Goal: Task Accomplishment & Management: Use online tool/utility

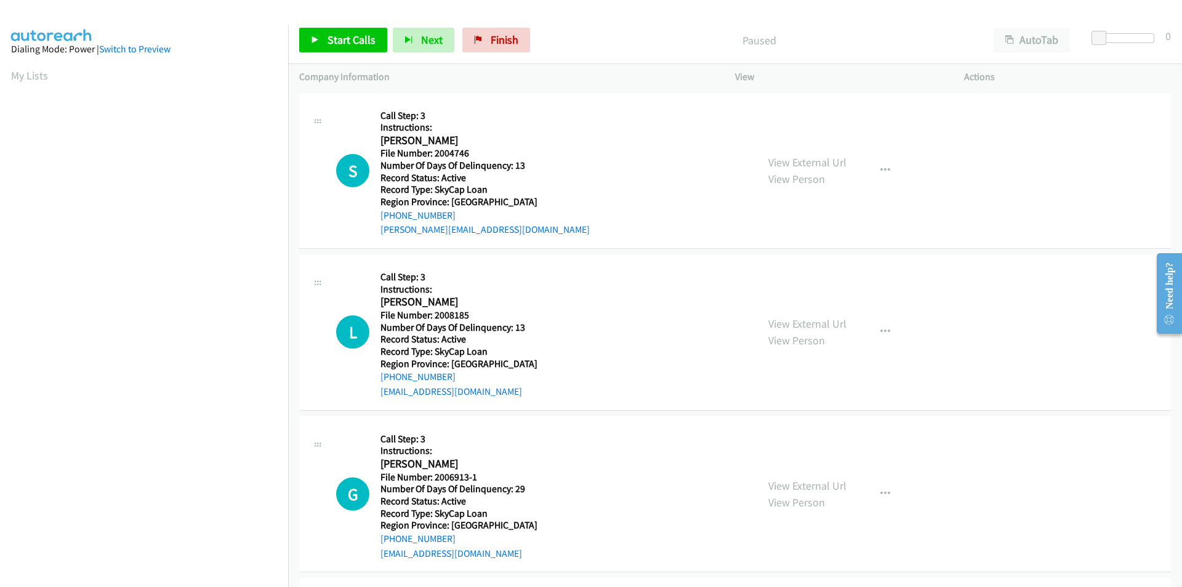
click at [216, 37] on aside "Dialing Mode: Power | Switch to Preview My Lists" at bounding box center [144, 365] width 288 height 681
click at [880, 167] on icon "button" at bounding box center [885, 171] width 10 height 10
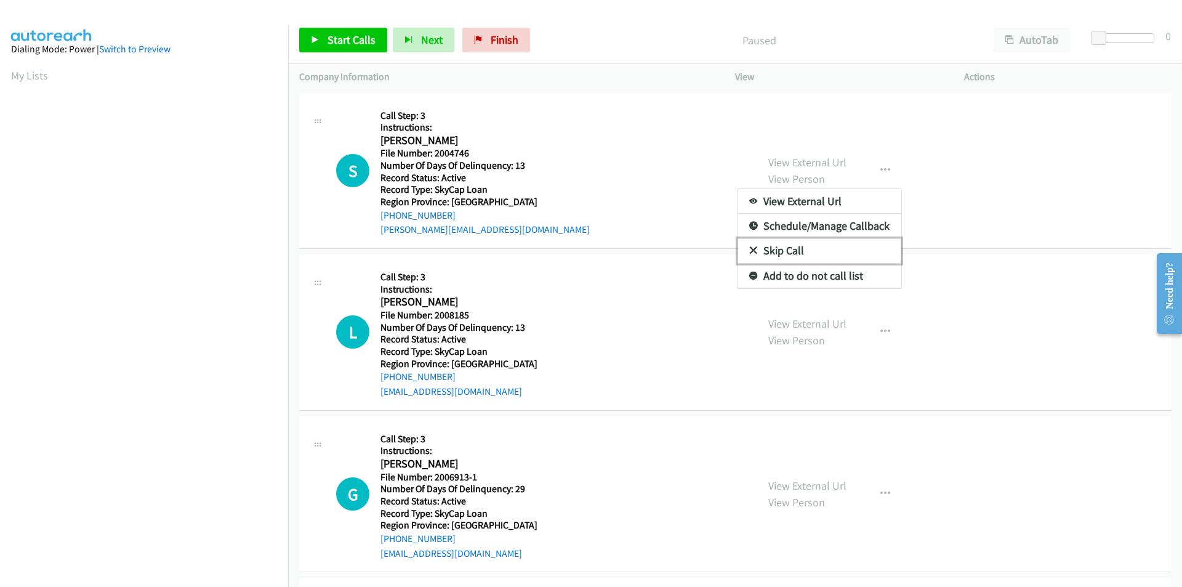
click at [806, 252] on link "Skip Call" at bounding box center [819, 250] width 164 height 25
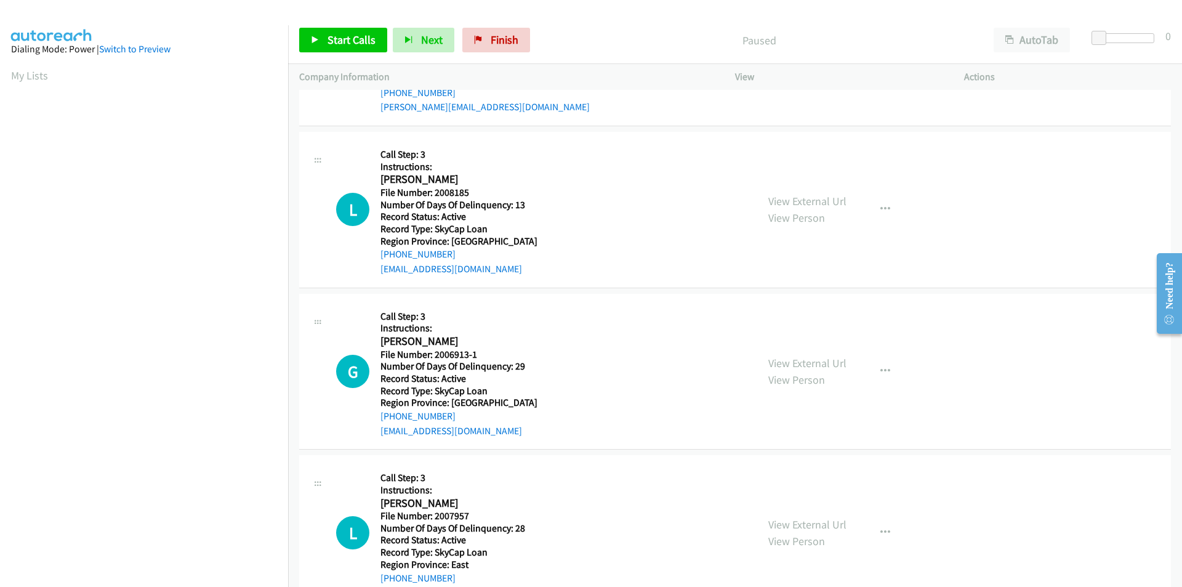
scroll to position [123, 0]
click at [886, 207] on button "button" at bounding box center [885, 208] width 33 height 25
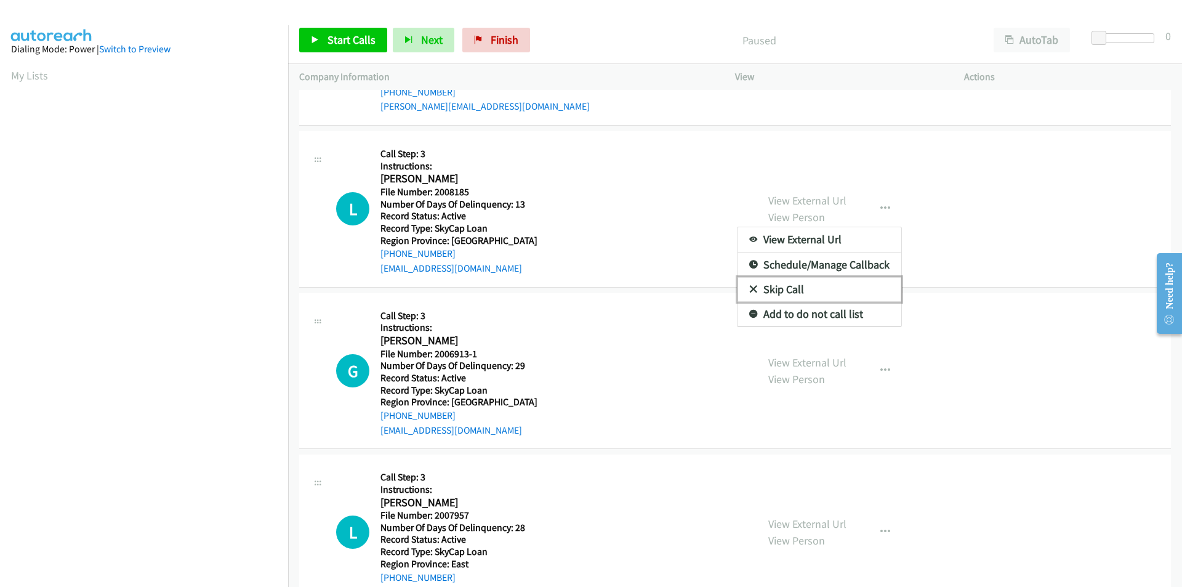
click at [813, 286] on link "Skip Call" at bounding box center [819, 289] width 164 height 25
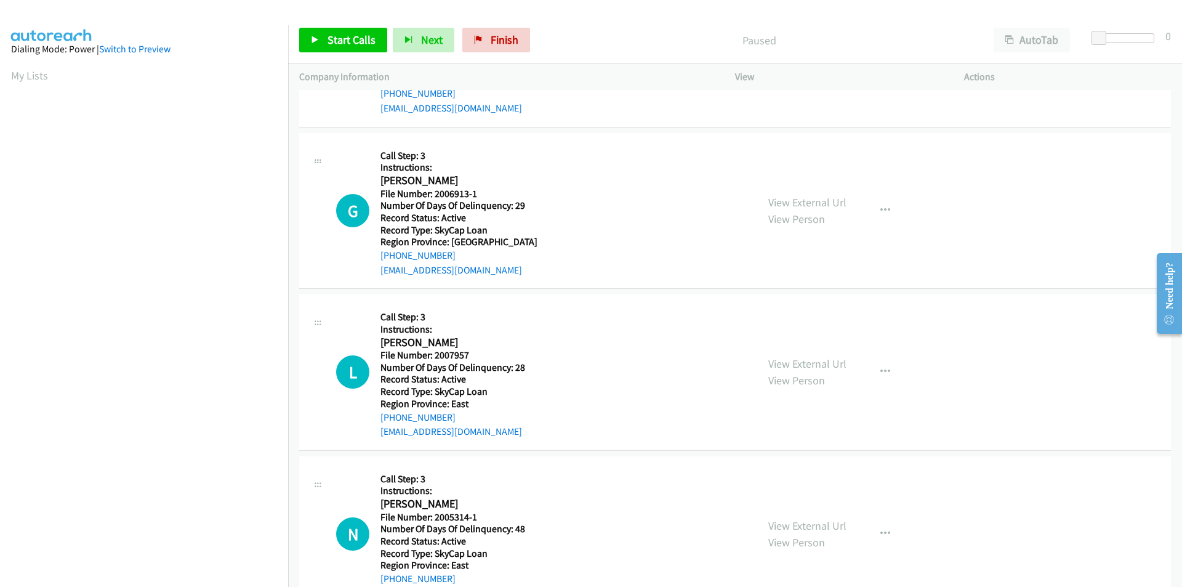
scroll to position [308, 0]
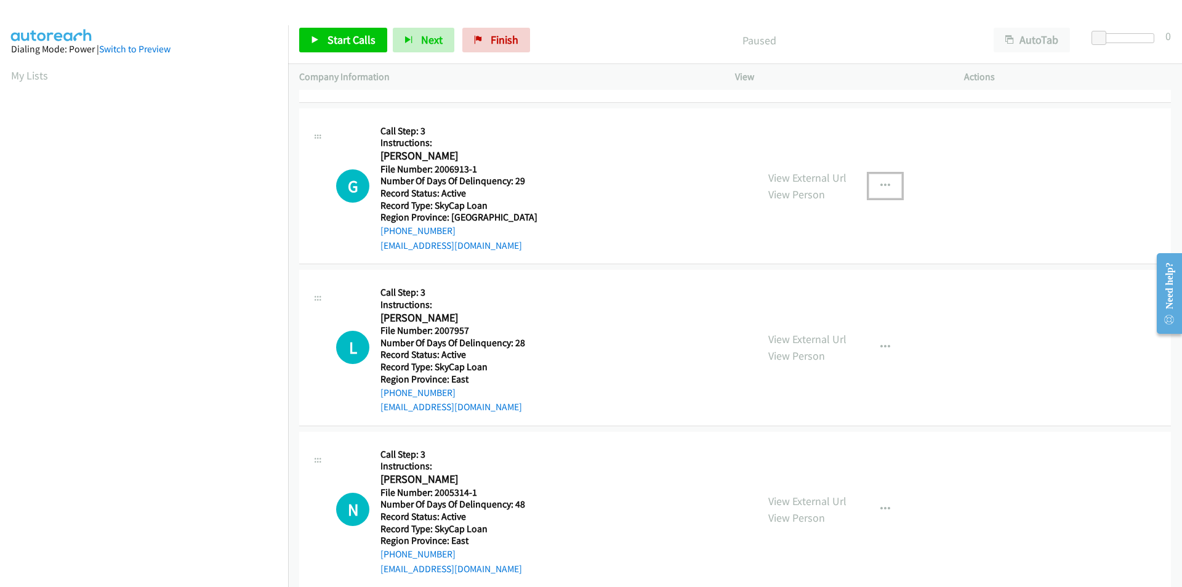
click at [880, 184] on icon "button" at bounding box center [885, 186] width 10 height 10
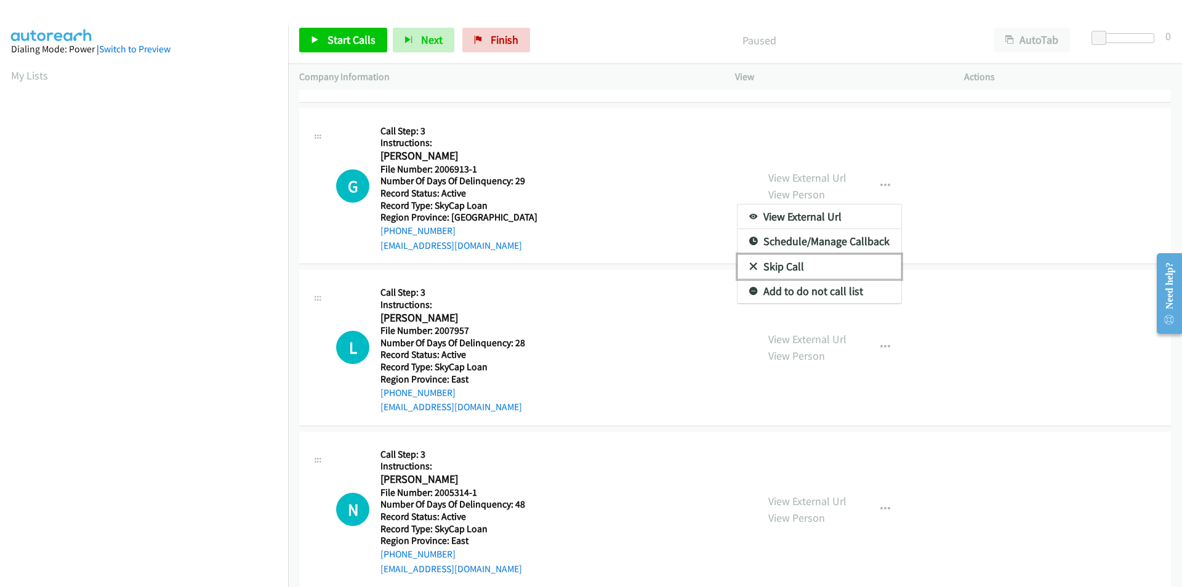
click at [815, 271] on link "Skip Call" at bounding box center [819, 266] width 164 height 25
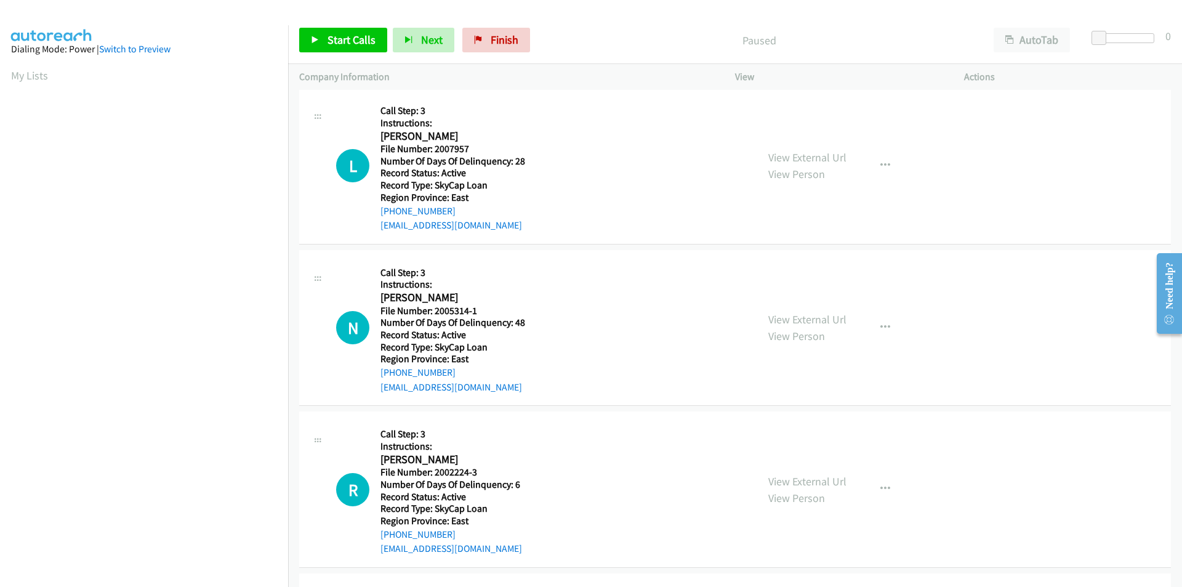
scroll to position [512, 0]
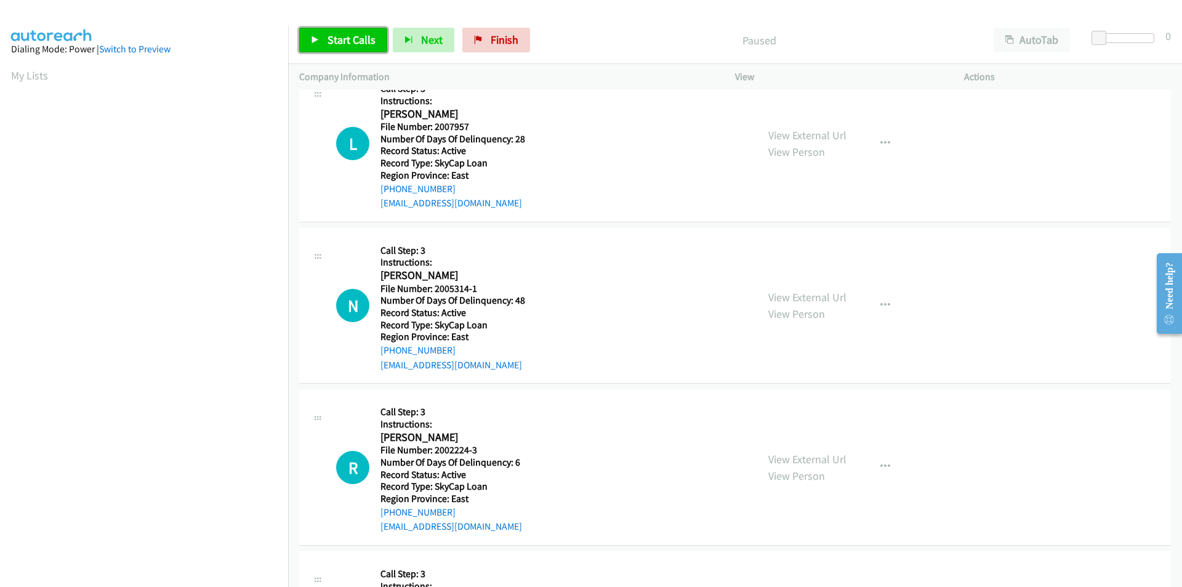
click at [363, 40] on span "Start Calls" at bounding box center [351, 40] width 48 height 14
click at [357, 38] on link "Pause" at bounding box center [333, 40] width 68 height 25
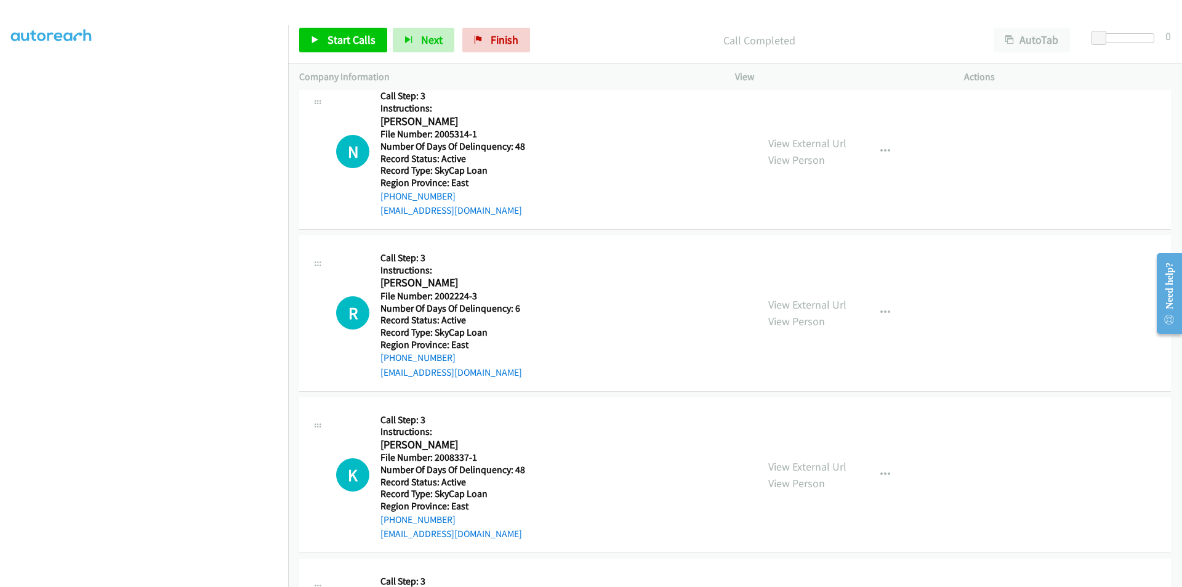
scroll to position [696, 0]
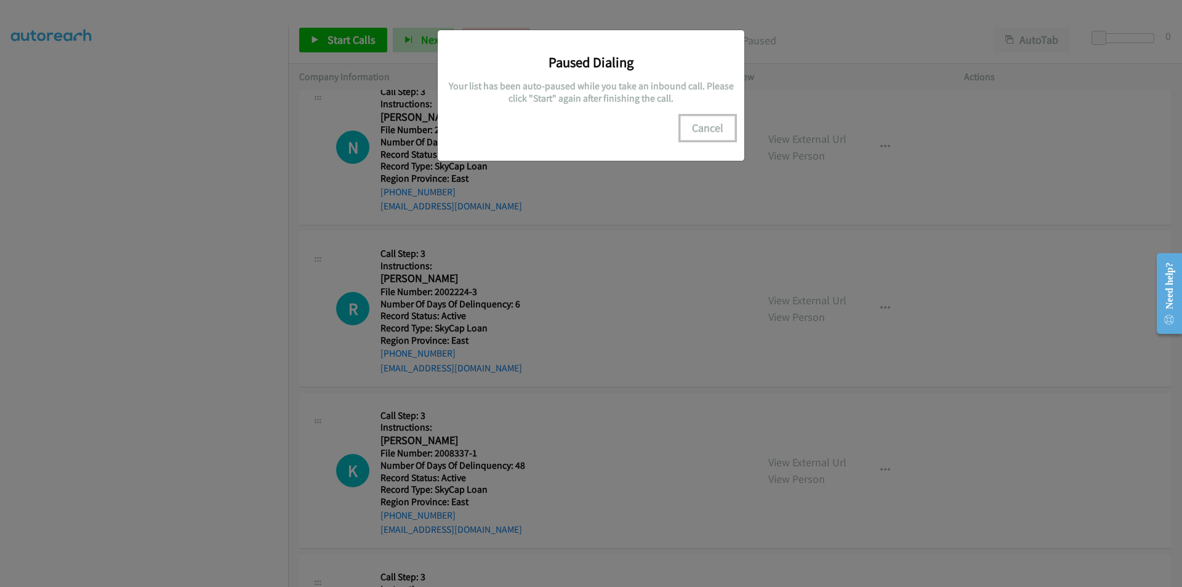
drag, startPoint x: 697, startPoint y: 123, endPoint x: 651, endPoint y: 139, distance: 48.9
click at [697, 123] on button "Cancel" at bounding box center [707, 128] width 55 height 25
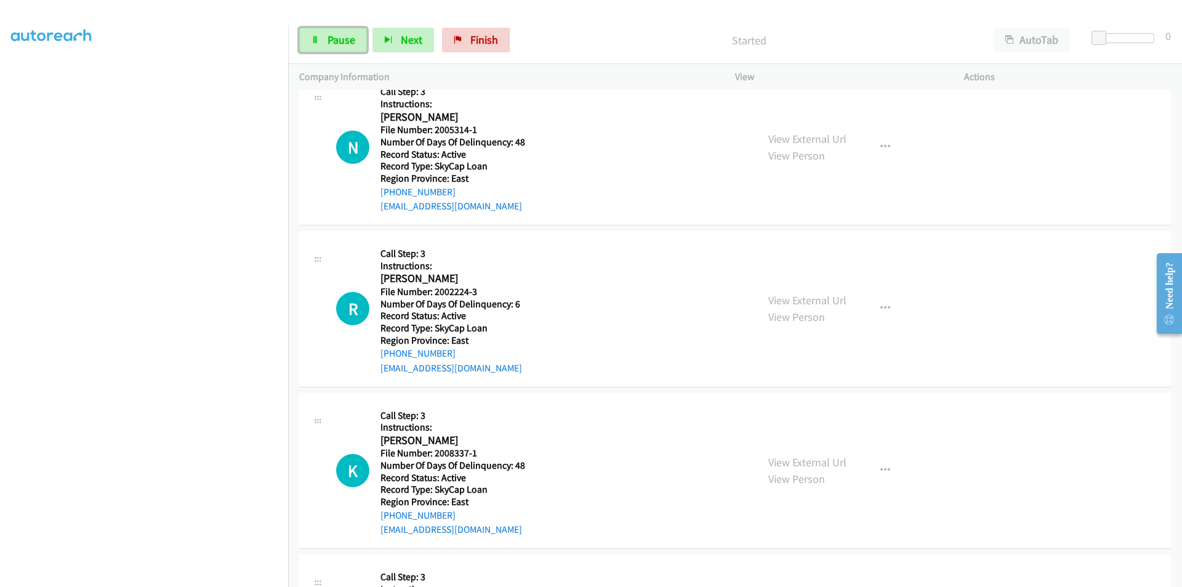
click at [348, 39] on span "Pause" at bounding box center [341, 40] width 28 height 14
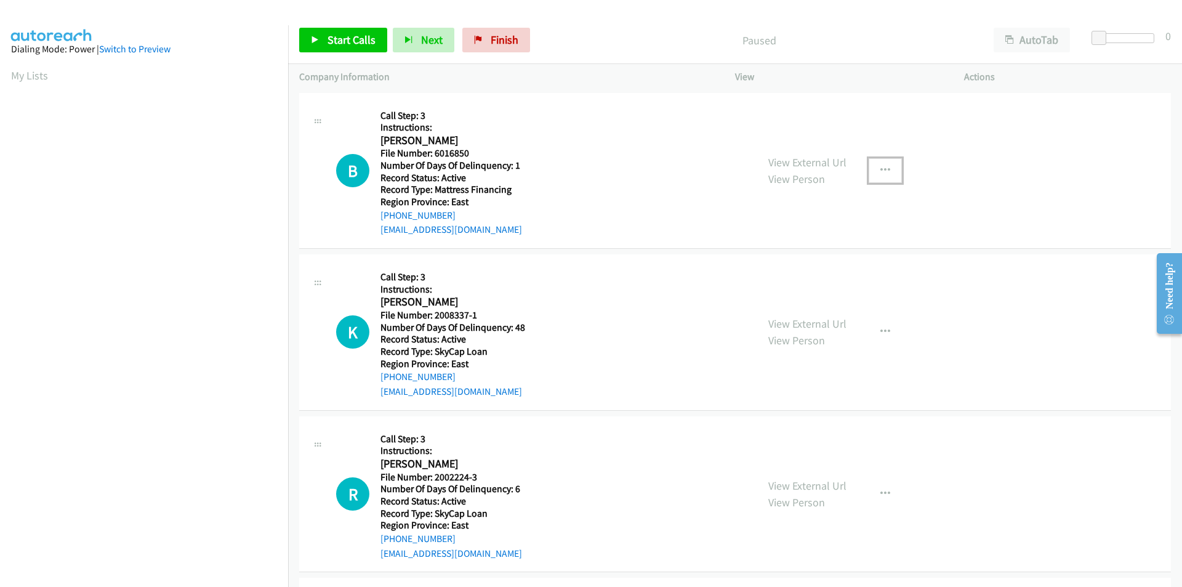
click at [883, 169] on icon "button" at bounding box center [885, 171] width 10 height 10
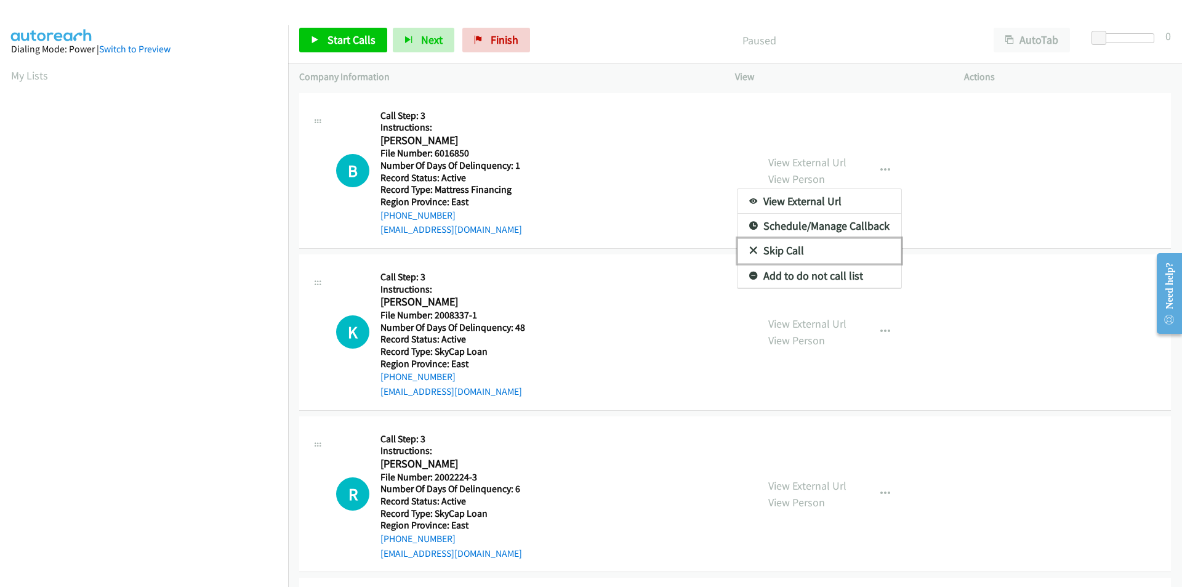
click at [799, 254] on link "Skip Call" at bounding box center [819, 250] width 164 height 25
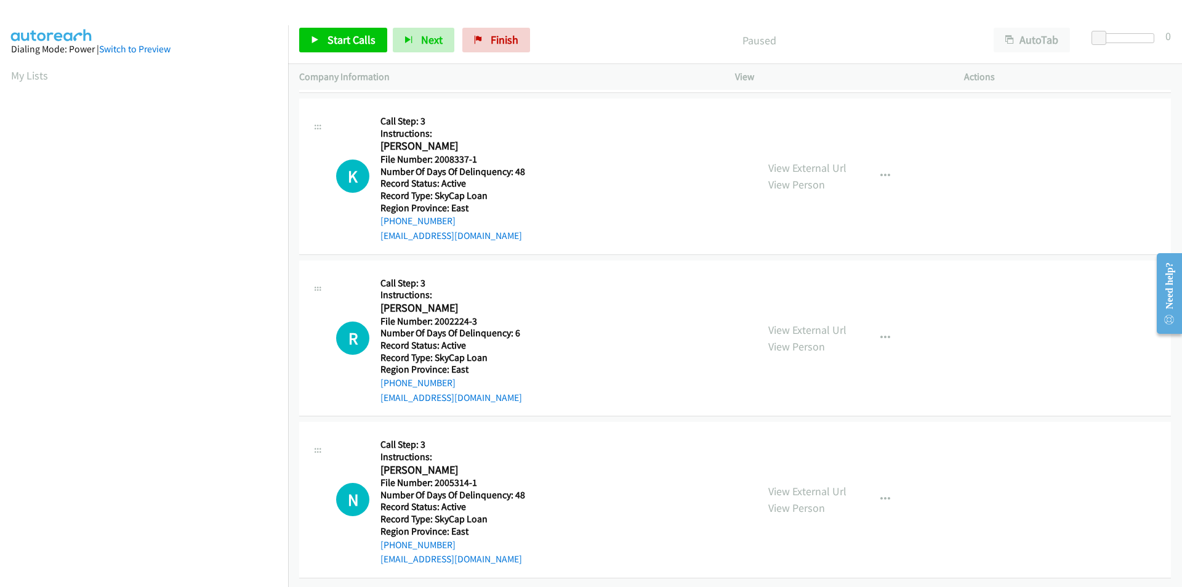
scroll to position [165, 0]
click at [350, 38] on span "Start Calls" at bounding box center [351, 40] width 48 height 14
click at [350, 38] on span "Pause" at bounding box center [341, 40] width 28 height 14
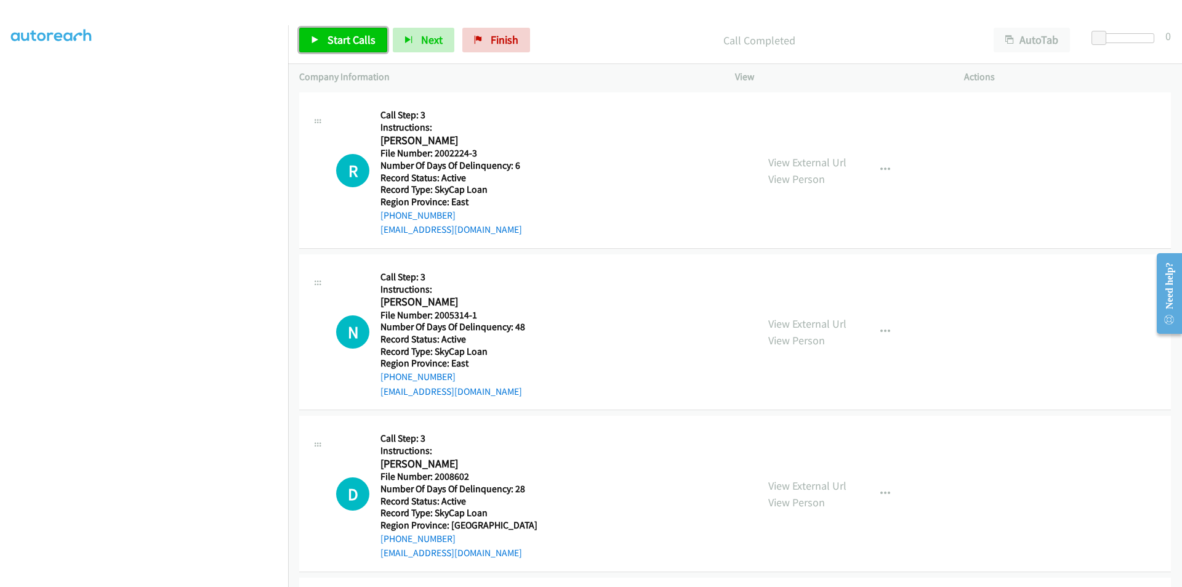
click at [339, 38] on span "Start Calls" at bounding box center [351, 40] width 48 height 14
click at [339, 38] on span "Pause" at bounding box center [341, 40] width 28 height 14
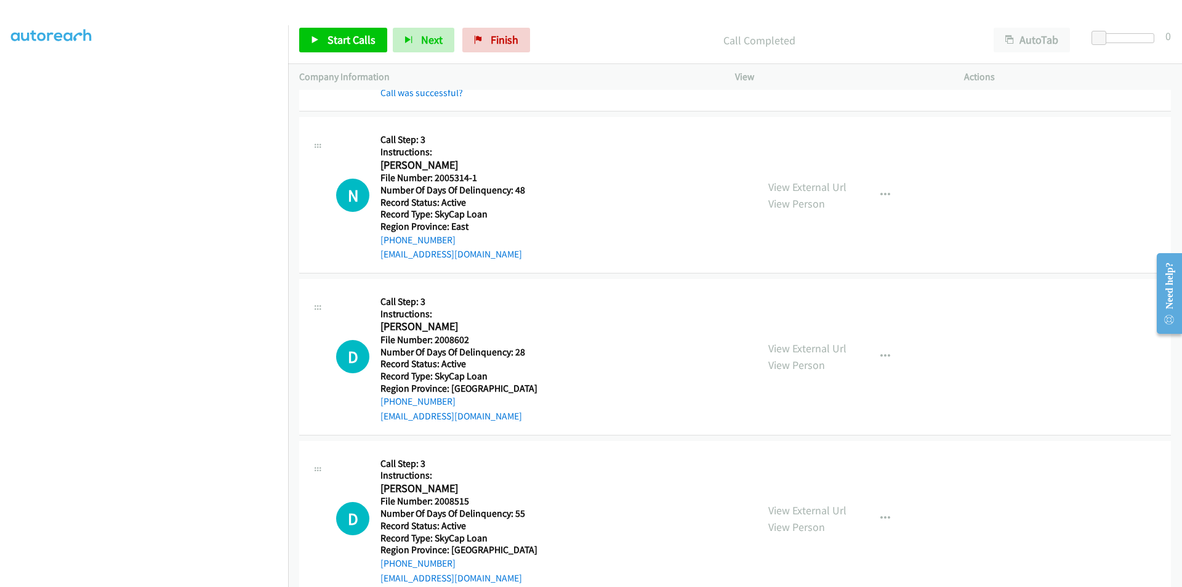
scroll to position [534, 0]
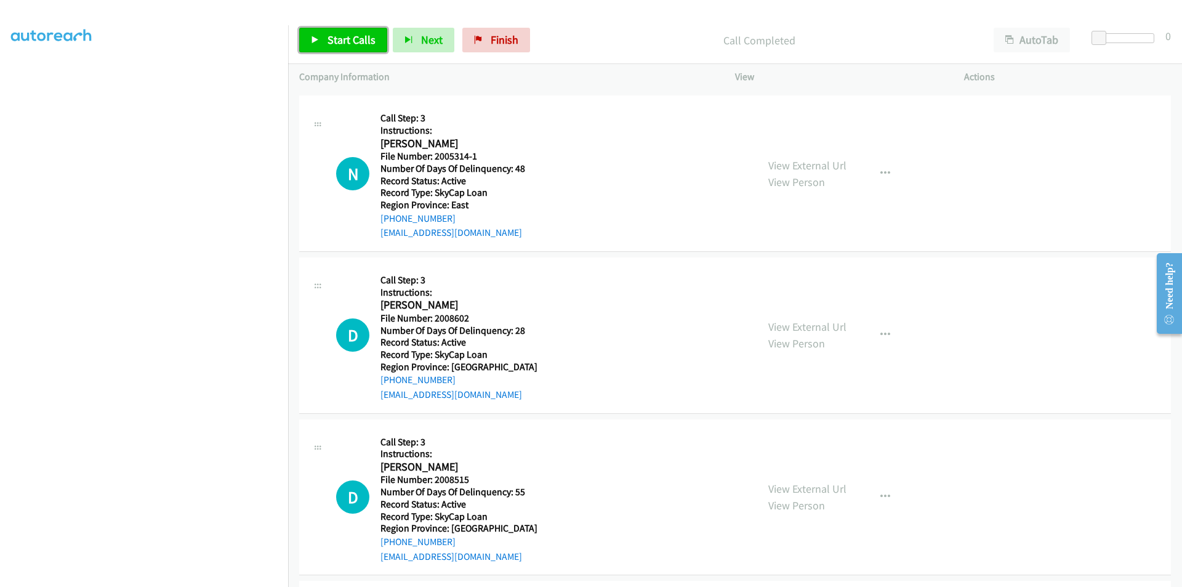
click at [331, 38] on span "Start Calls" at bounding box center [351, 40] width 48 height 14
click at [331, 38] on span "Pause" at bounding box center [341, 40] width 28 height 14
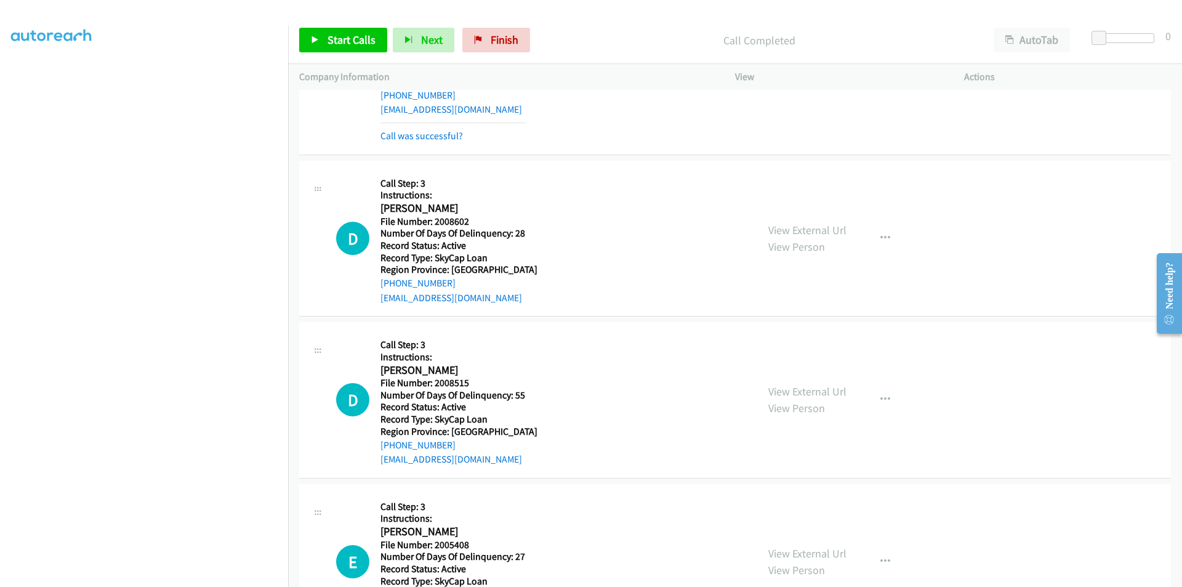
scroll to position [719, 0]
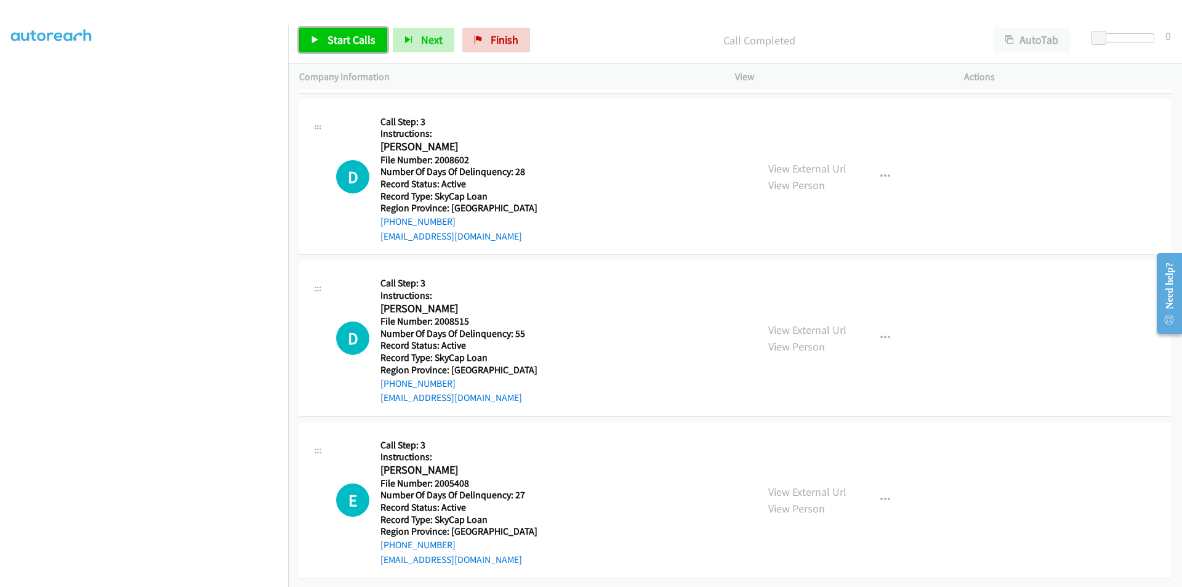
click at [334, 33] on span "Start Calls" at bounding box center [351, 40] width 48 height 14
click at [334, 33] on span "Pause" at bounding box center [341, 40] width 28 height 14
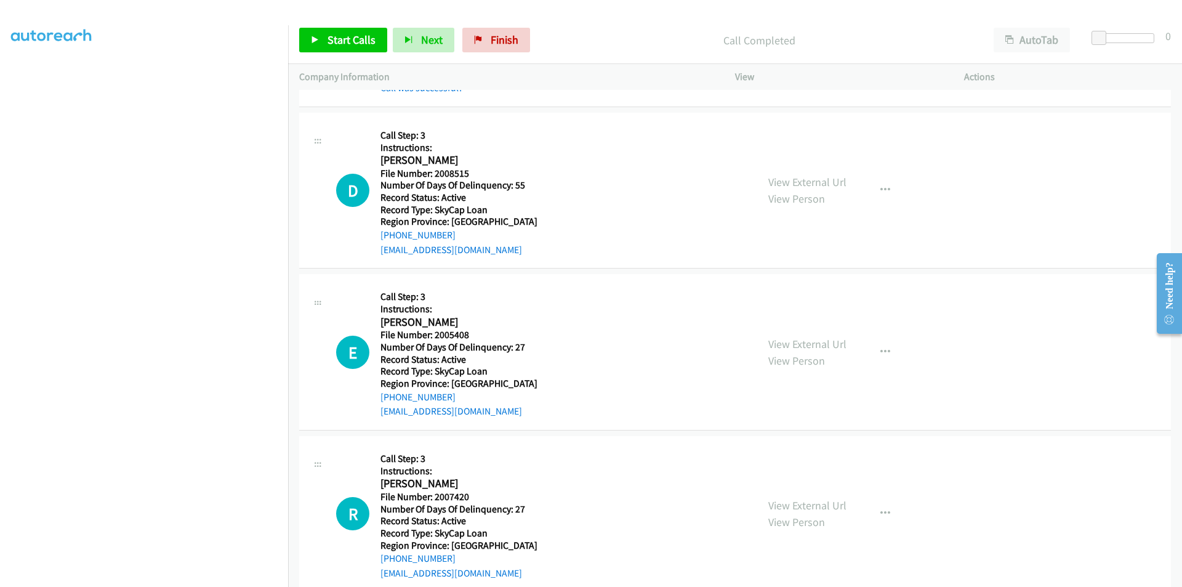
scroll to position [904, 0]
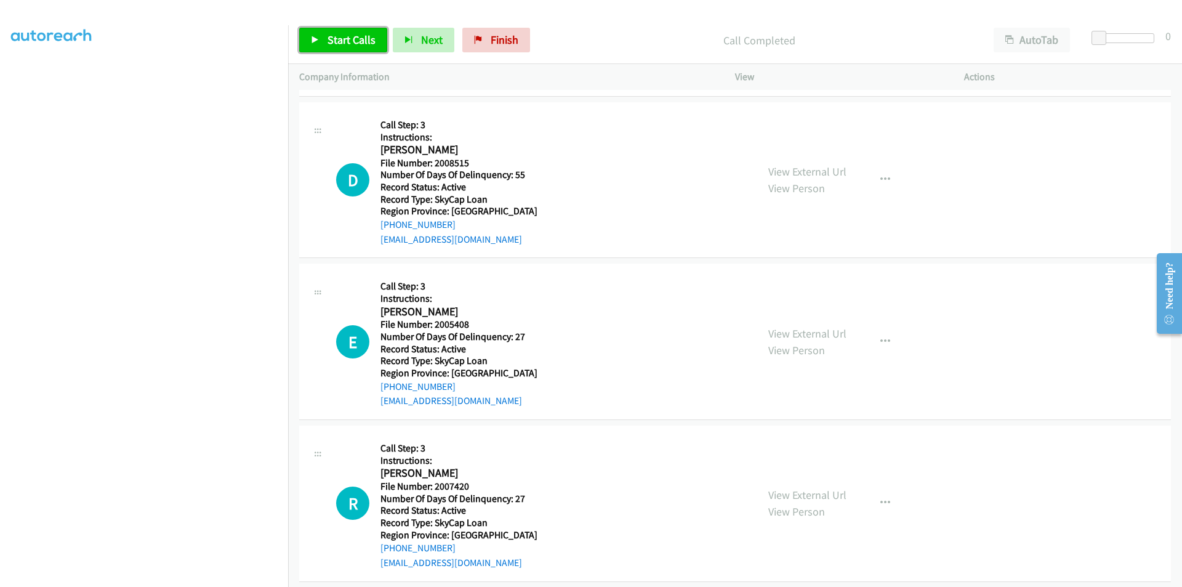
click at [358, 36] on span "Start Calls" at bounding box center [351, 40] width 48 height 14
click at [358, 36] on link "Pause" at bounding box center [333, 40] width 68 height 25
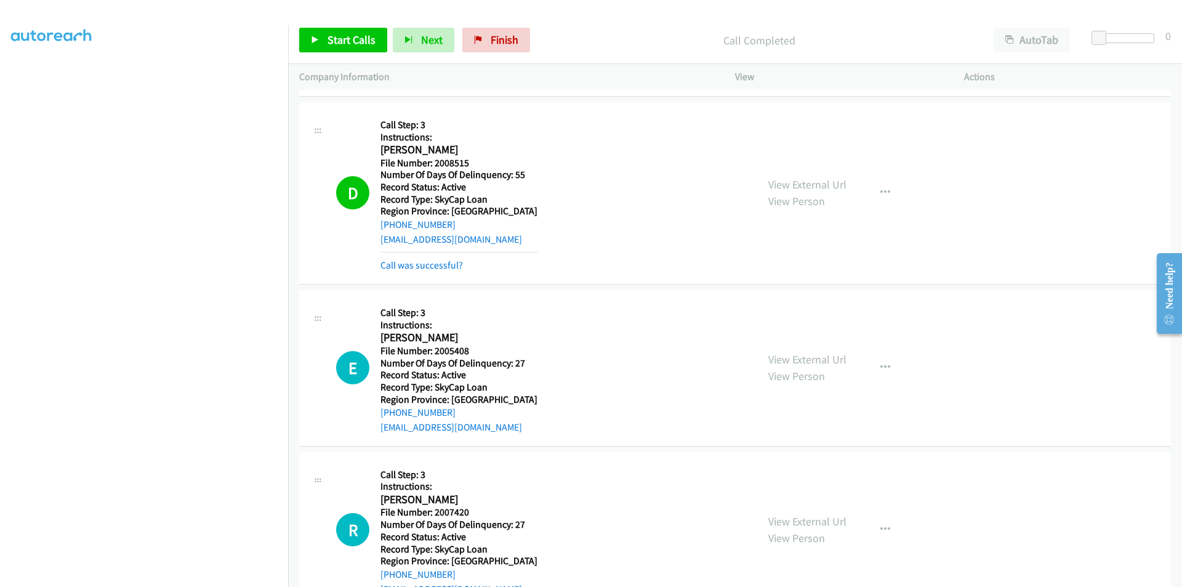
scroll to position [1088, 0]
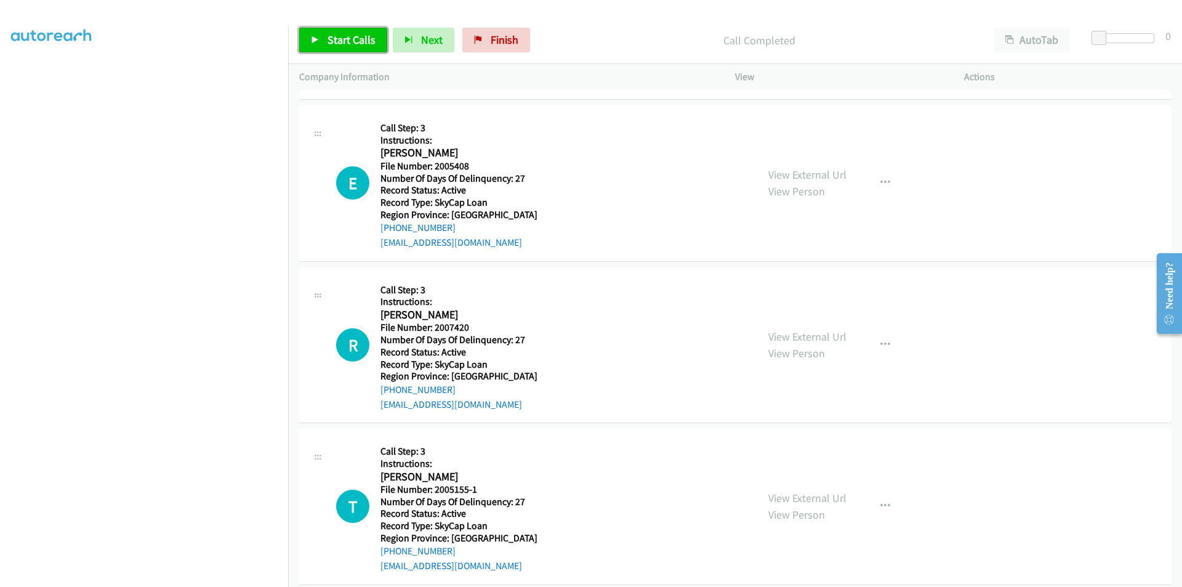
click at [348, 42] on span "Start Calls" at bounding box center [351, 40] width 48 height 14
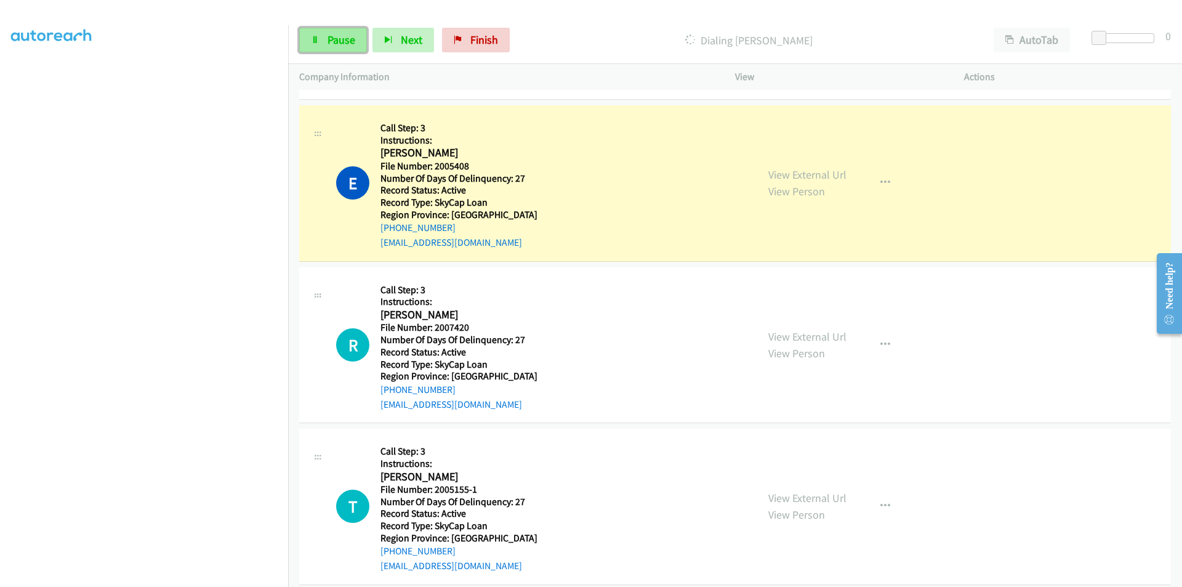
click at [346, 33] on span "Pause" at bounding box center [341, 40] width 28 height 14
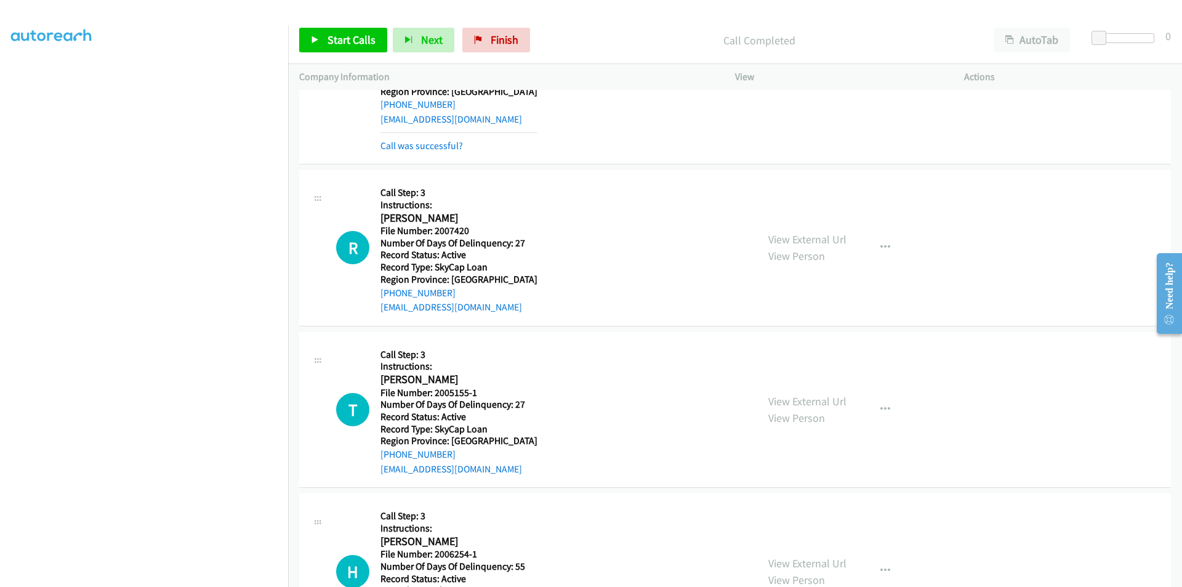
scroll to position [1273, 0]
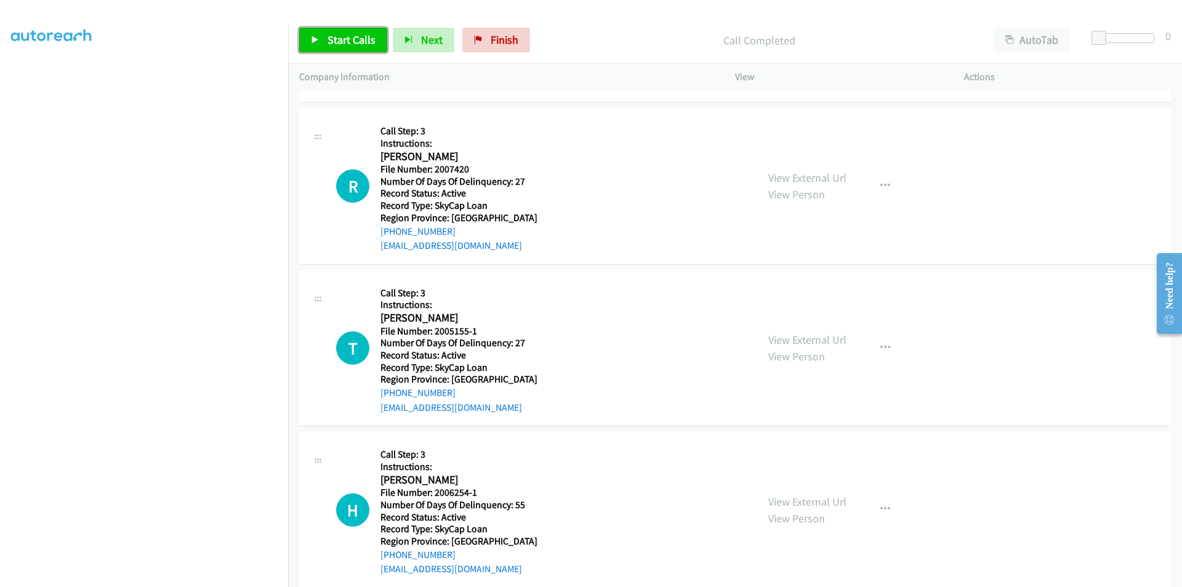
click at [344, 34] on span "Start Calls" at bounding box center [351, 40] width 48 height 14
click at [344, 34] on span "Pause" at bounding box center [341, 40] width 28 height 14
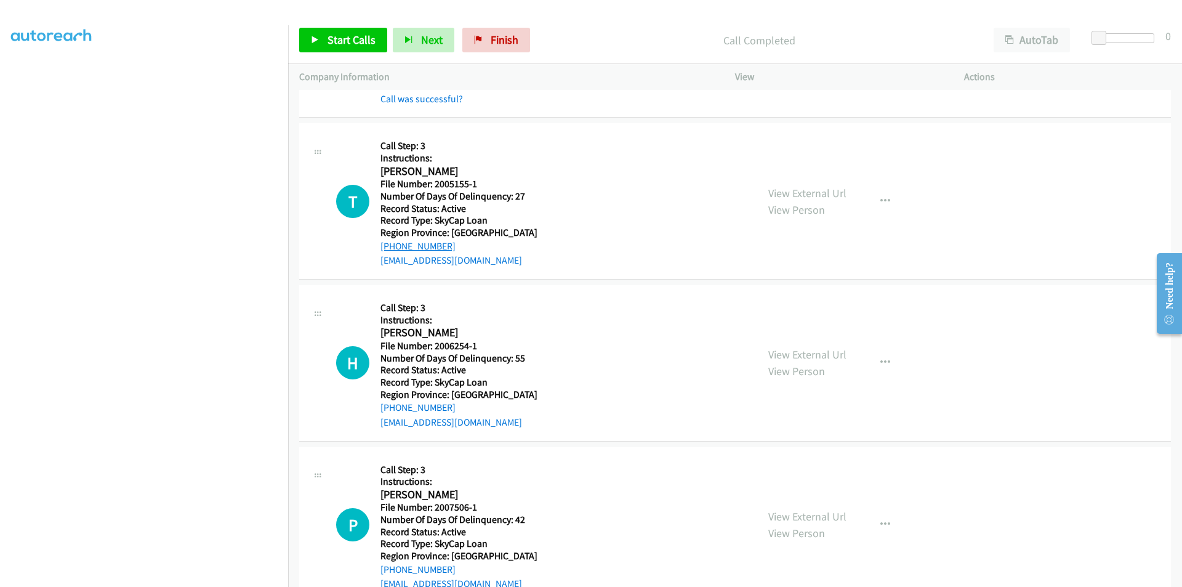
scroll to position [1519, 0]
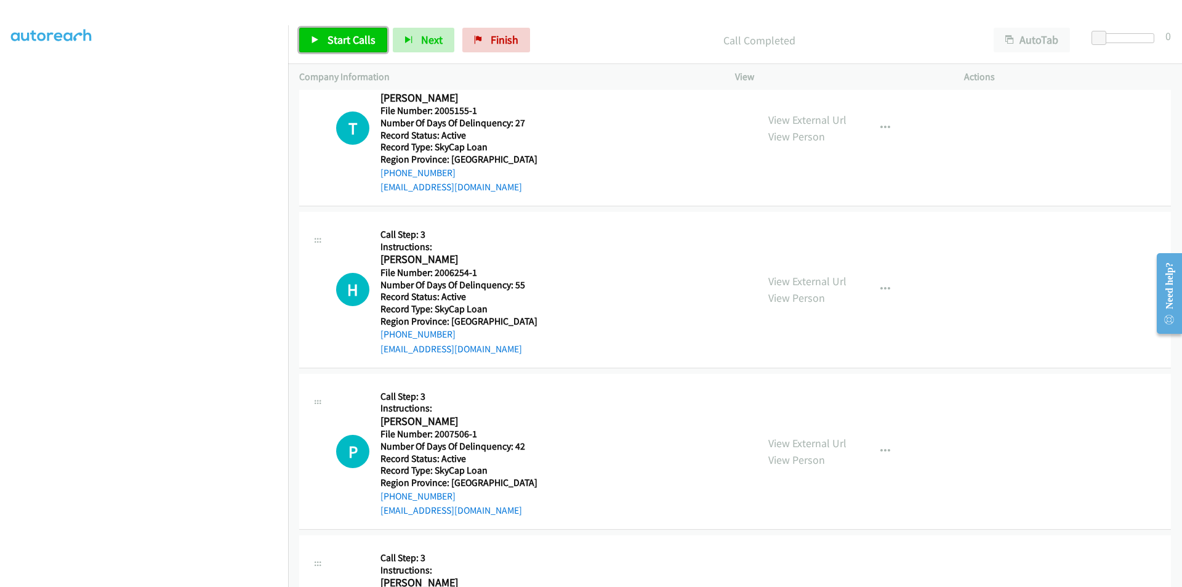
click at [342, 35] on span "Start Calls" at bounding box center [351, 40] width 48 height 14
click at [331, 36] on span "Pause" at bounding box center [341, 40] width 28 height 14
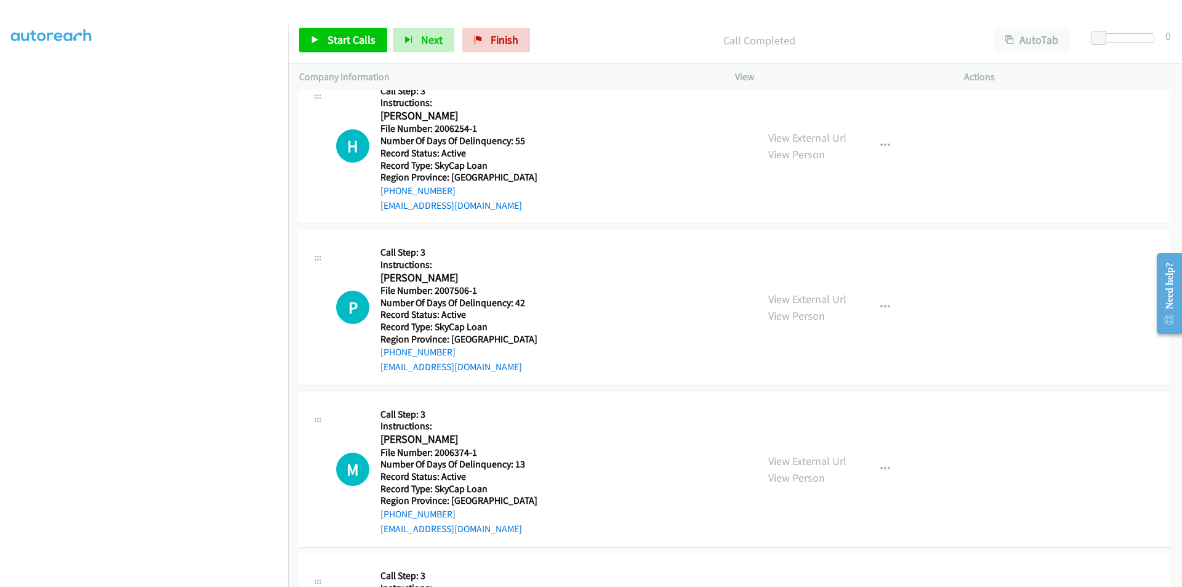
scroll to position [1704, 0]
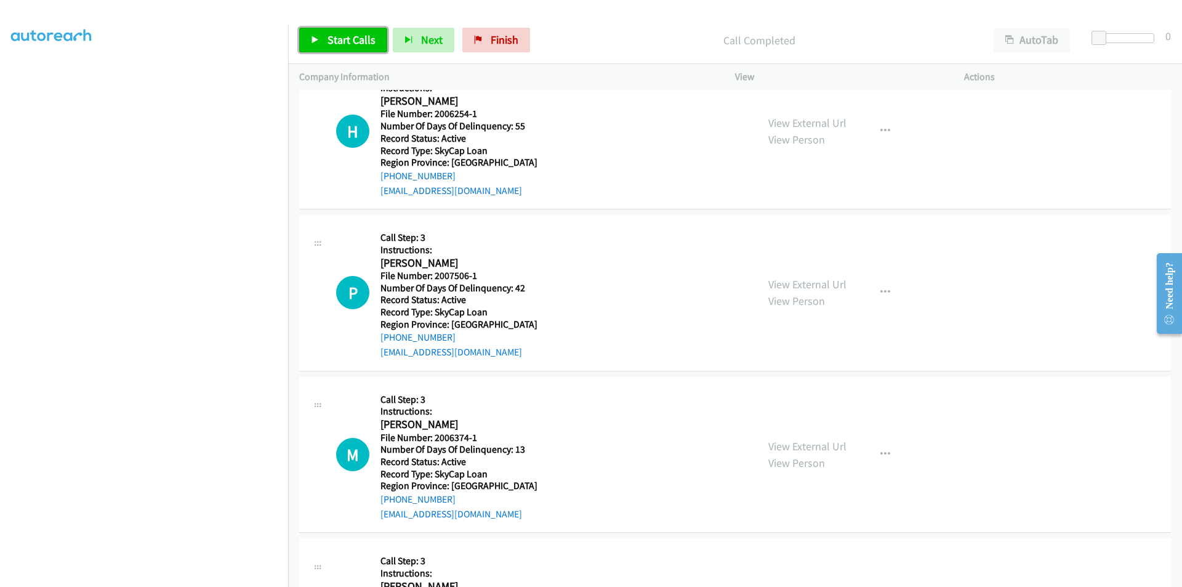
click at [350, 35] on span "Start Calls" at bounding box center [351, 40] width 48 height 14
click at [350, 35] on span "Pause" at bounding box center [341, 40] width 28 height 14
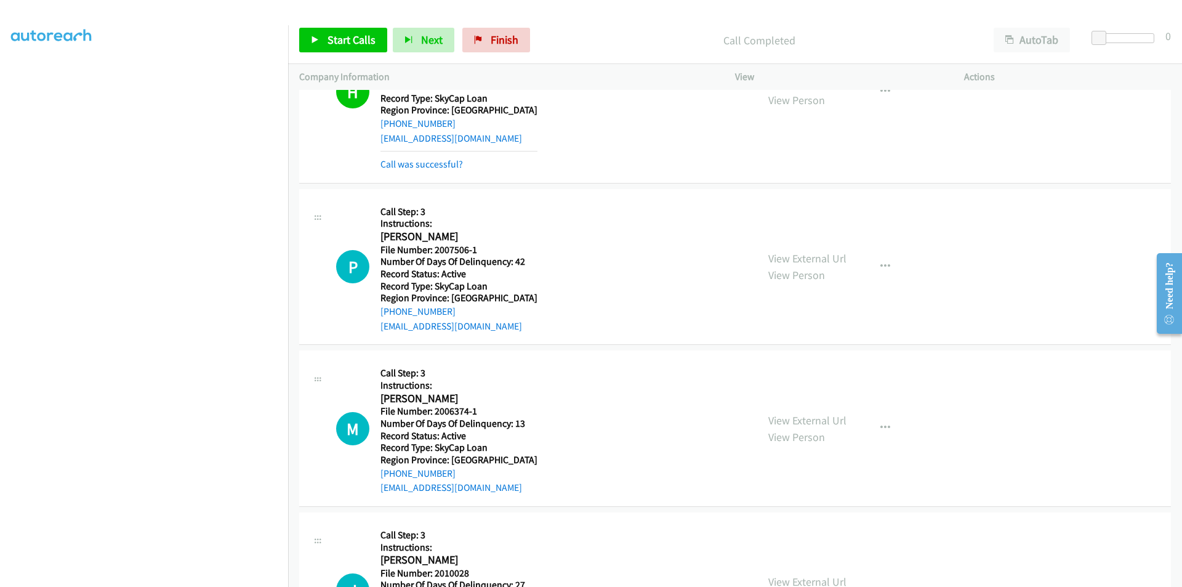
scroll to position [1827, 0]
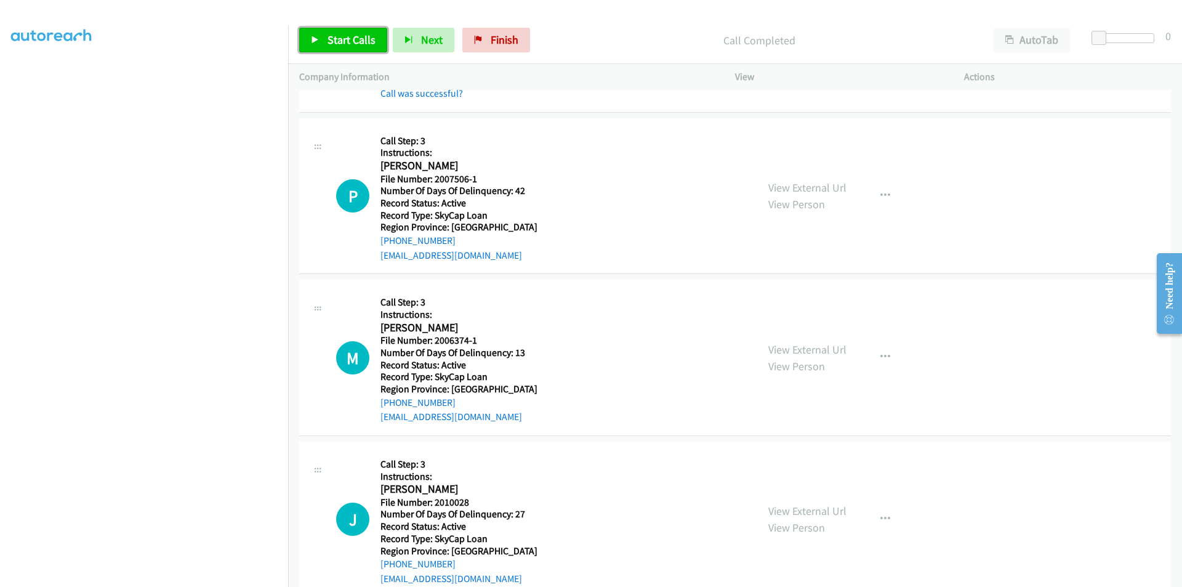
click at [336, 39] on span "Start Calls" at bounding box center [351, 40] width 48 height 14
click at [336, 39] on span "Pause" at bounding box center [341, 40] width 28 height 14
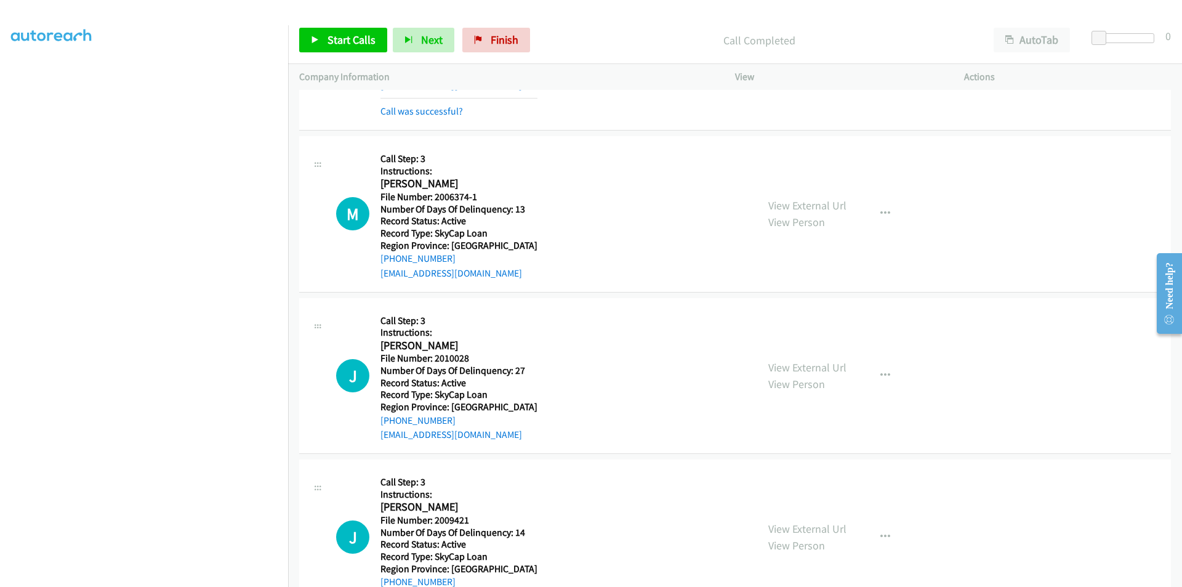
scroll to position [2012, 0]
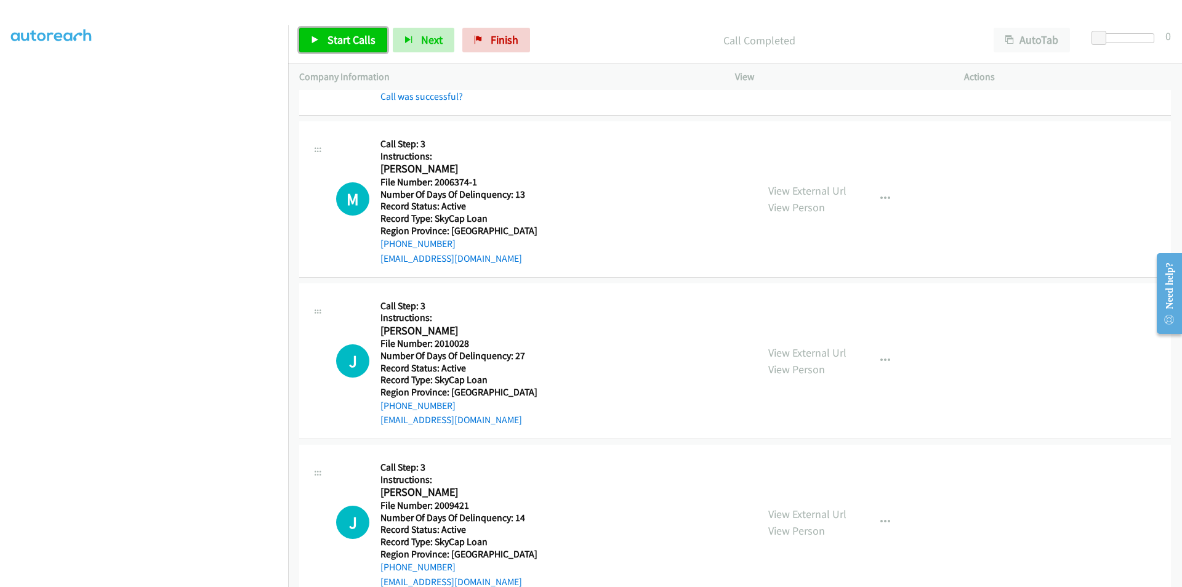
click at [342, 41] on span "Start Calls" at bounding box center [351, 40] width 48 height 14
click at [331, 38] on span "Pause" at bounding box center [341, 40] width 28 height 14
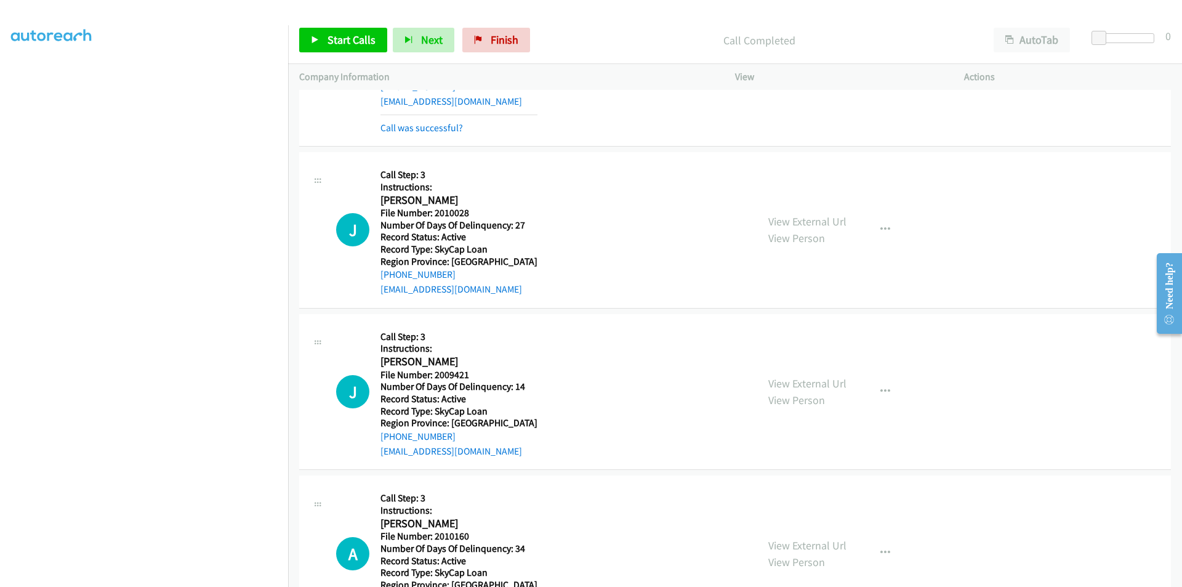
scroll to position [2196, 0]
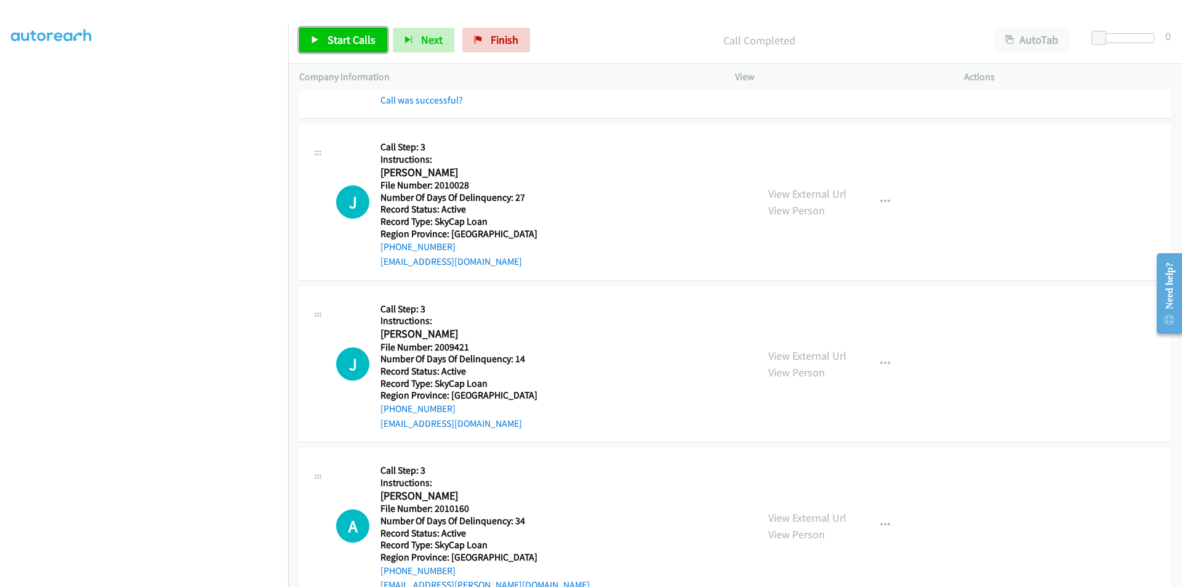
click at [367, 42] on span "Start Calls" at bounding box center [351, 40] width 48 height 14
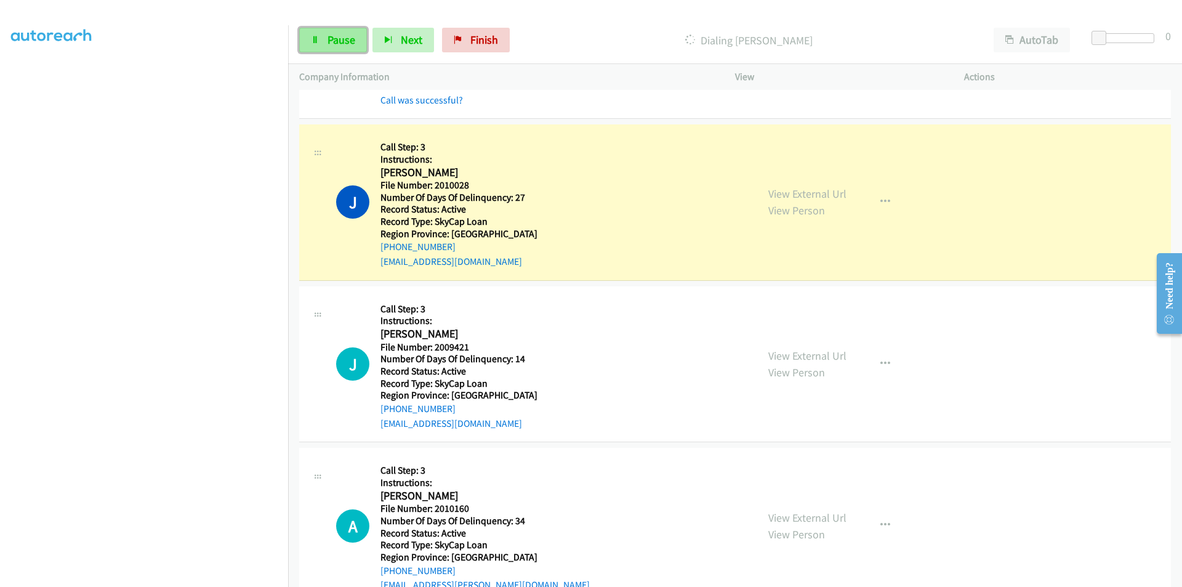
click at [343, 37] on span "Pause" at bounding box center [341, 40] width 28 height 14
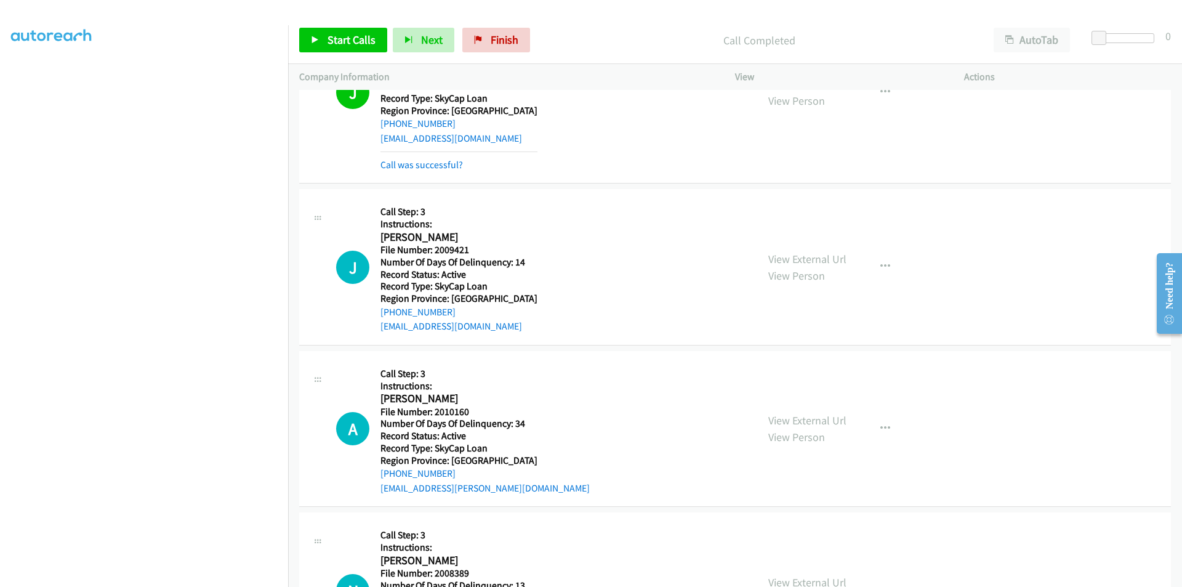
scroll to position [2381, 0]
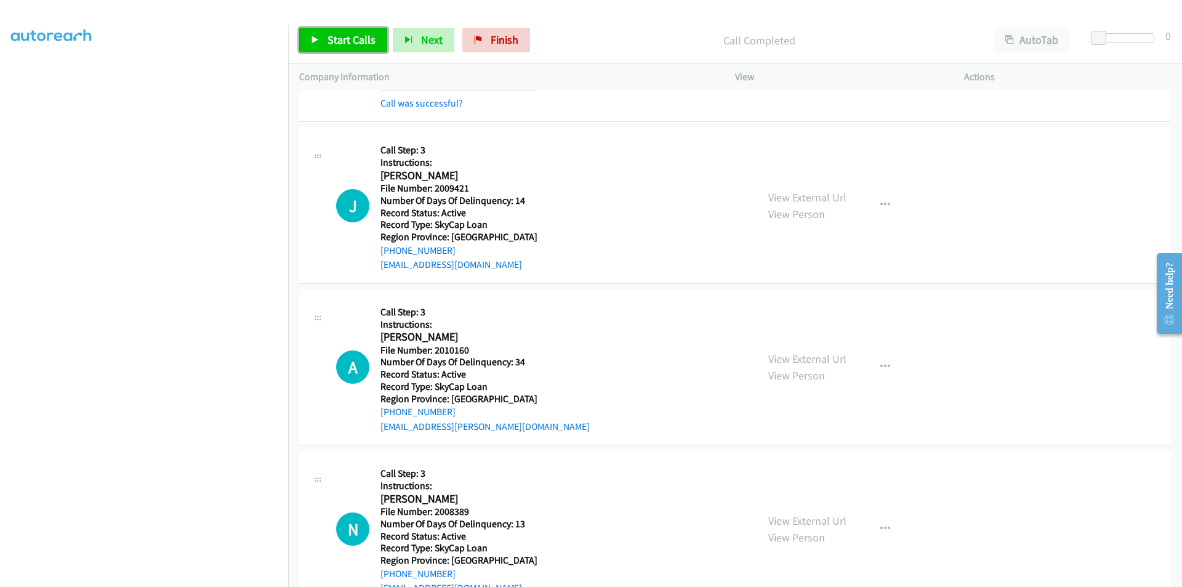
click at [371, 38] on span "Start Calls" at bounding box center [351, 40] width 48 height 14
click at [341, 37] on span "Pause" at bounding box center [341, 40] width 28 height 14
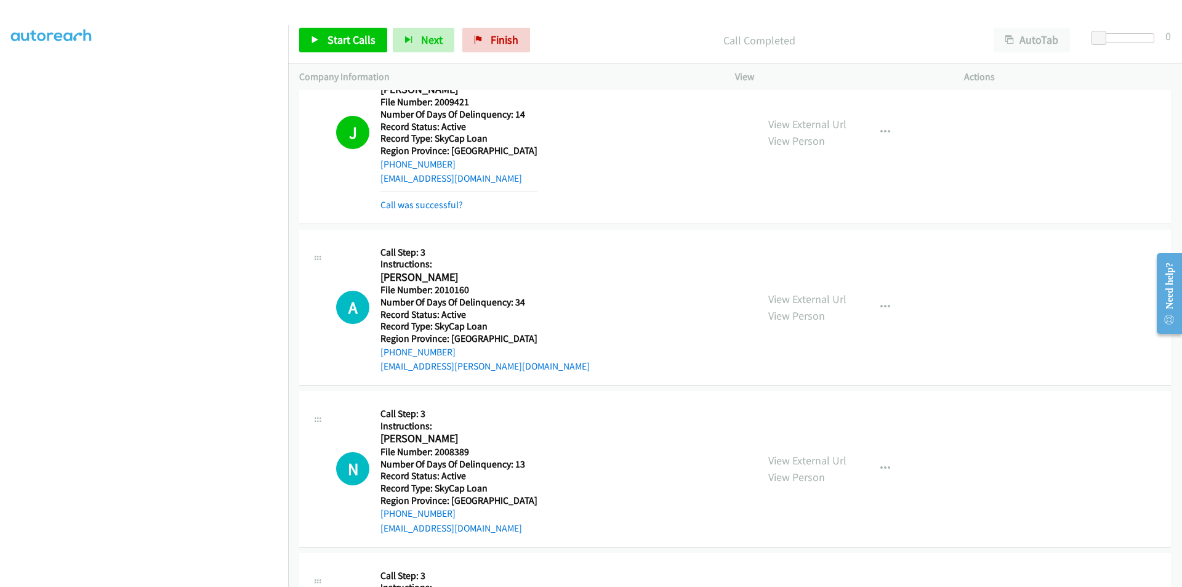
scroll to position [2566, 0]
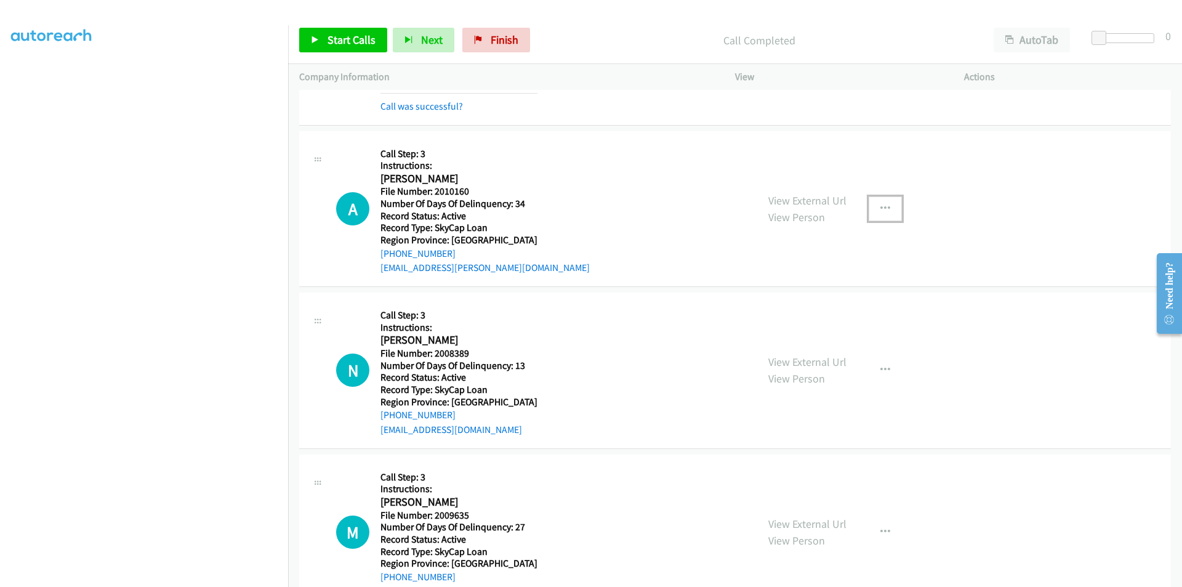
click at [880, 206] on icon "button" at bounding box center [885, 209] width 10 height 10
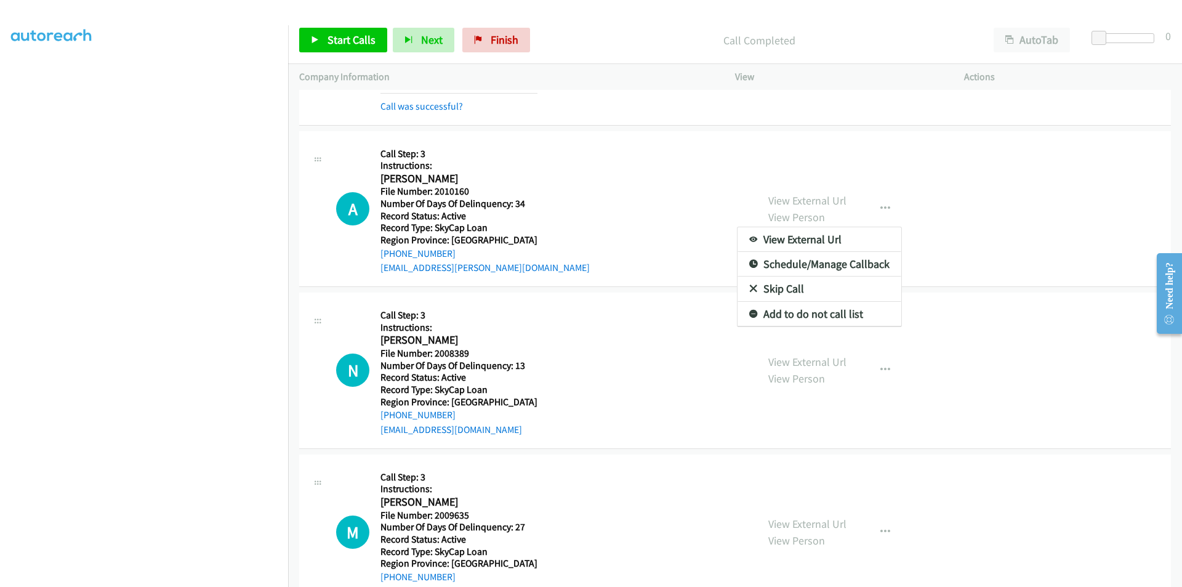
click at [571, 159] on div at bounding box center [591, 293] width 1182 height 587
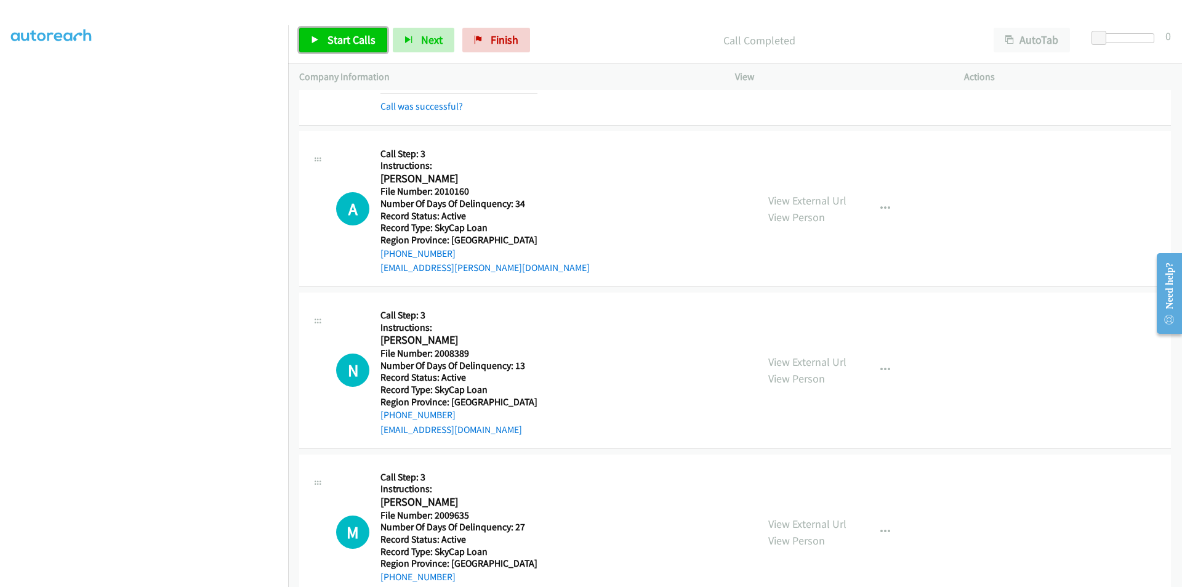
click at [329, 36] on span "Start Calls" at bounding box center [351, 40] width 48 height 14
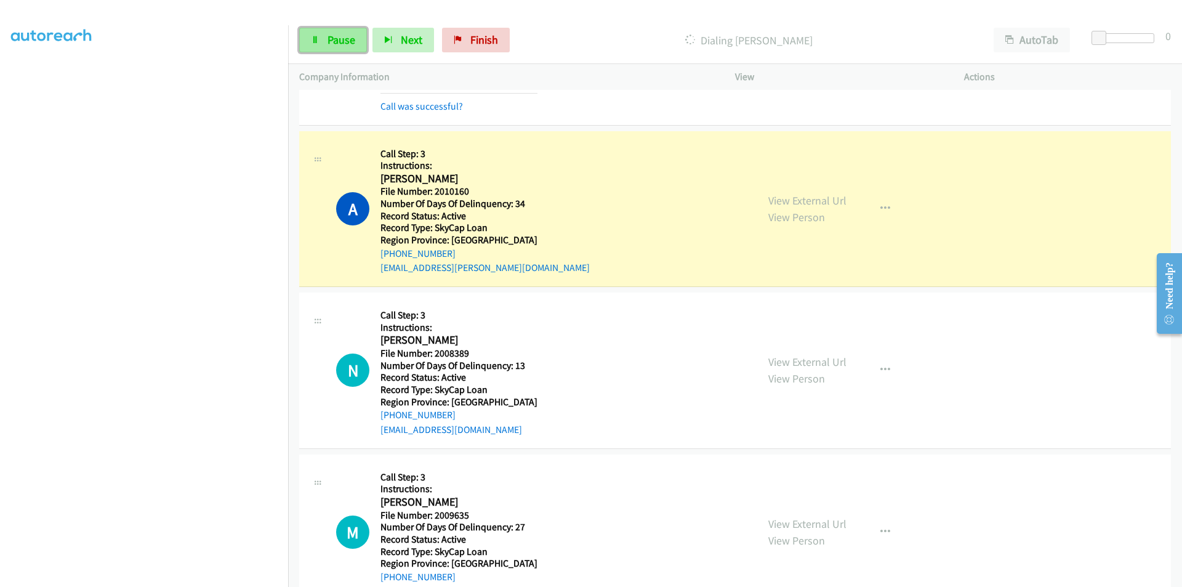
drag, startPoint x: 350, startPoint y: 42, endPoint x: 342, endPoint y: 46, distance: 8.8
click at [350, 42] on span "Pause" at bounding box center [341, 40] width 28 height 14
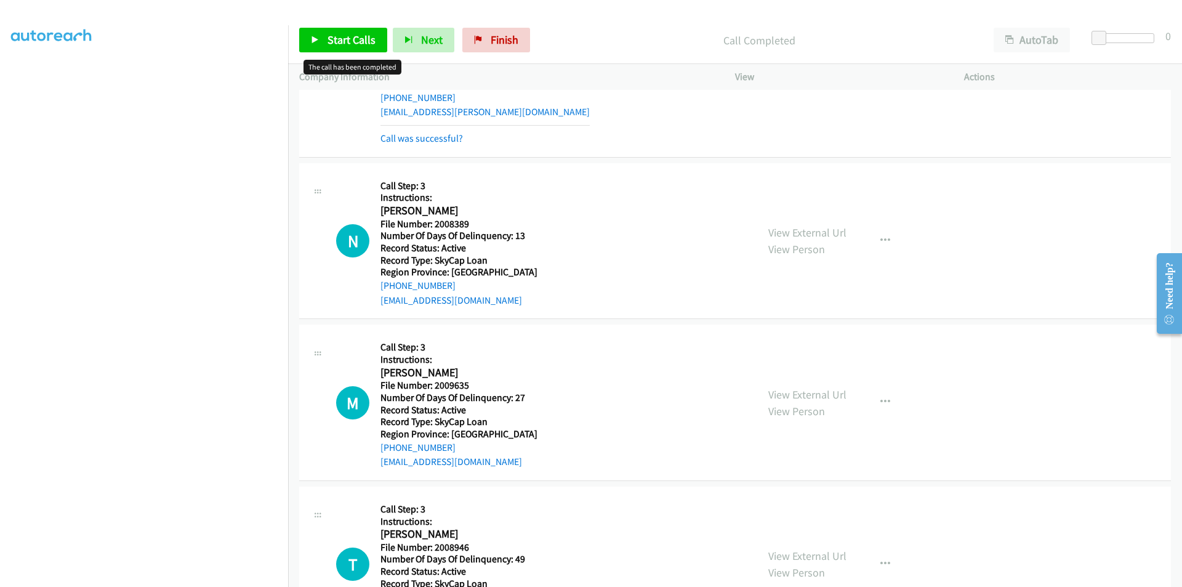
scroll to position [2750, 0]
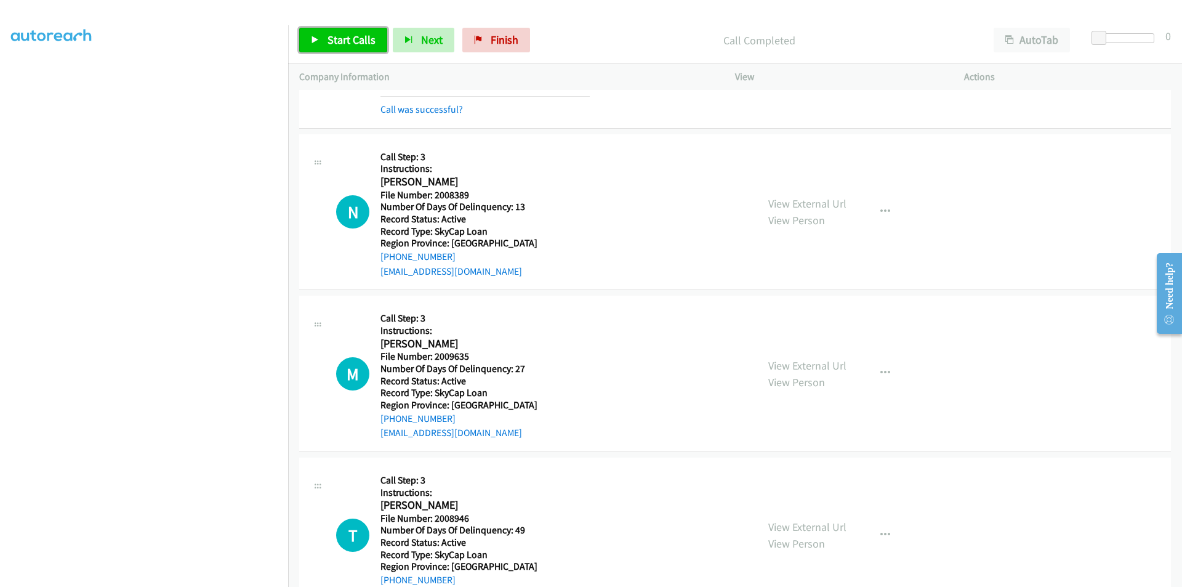
click at [337, 38] on span "Start Calls" at bounding box center [351, 40] width 48 height 14
click at [337, 38] on span "Pause" at bounding box center [341, 40] width 28 height 14
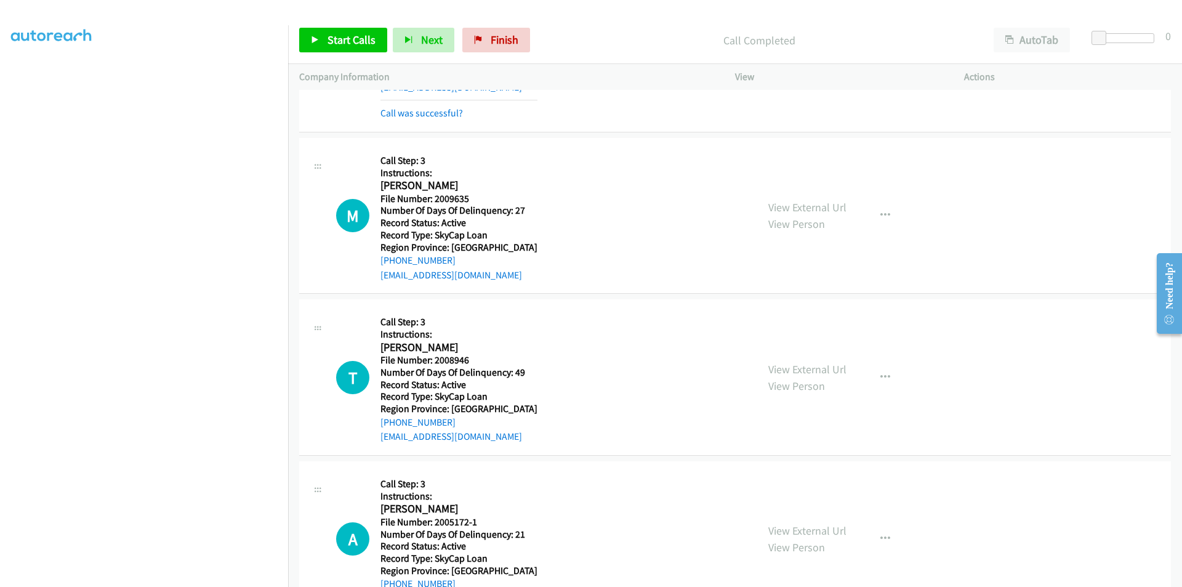
scroll to position [2935, 0]
click at [359, 41] on span "Start Calls" at bounding box center [351, 40] width 48 height 14
click at [345, 40] on span "Pause" at bounding box center [341, 40] width 28 height 14
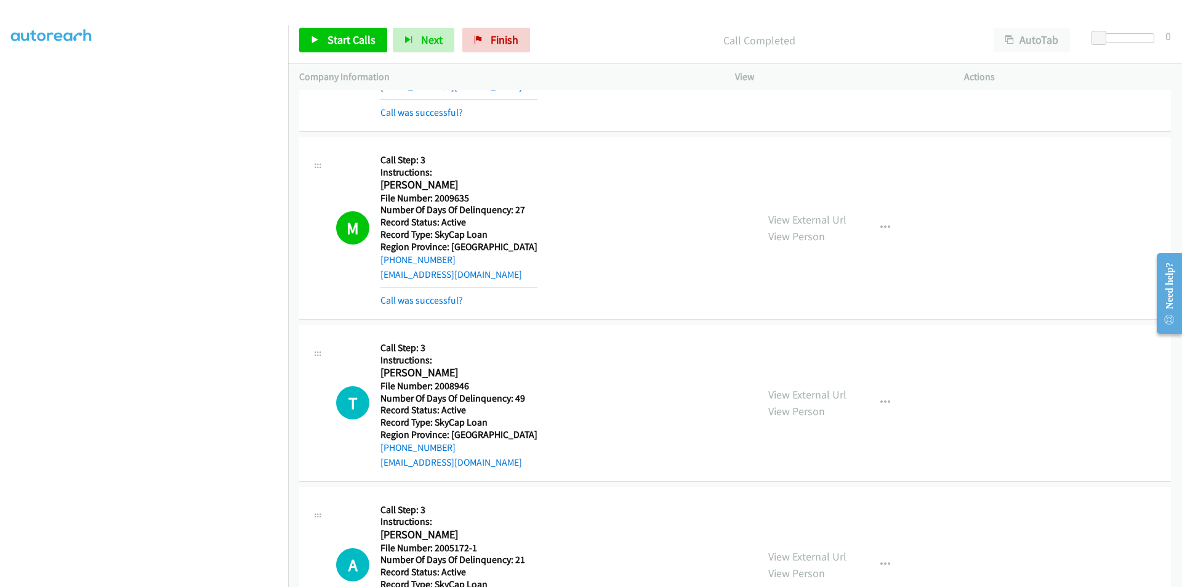
scroll to position [3120, 0]
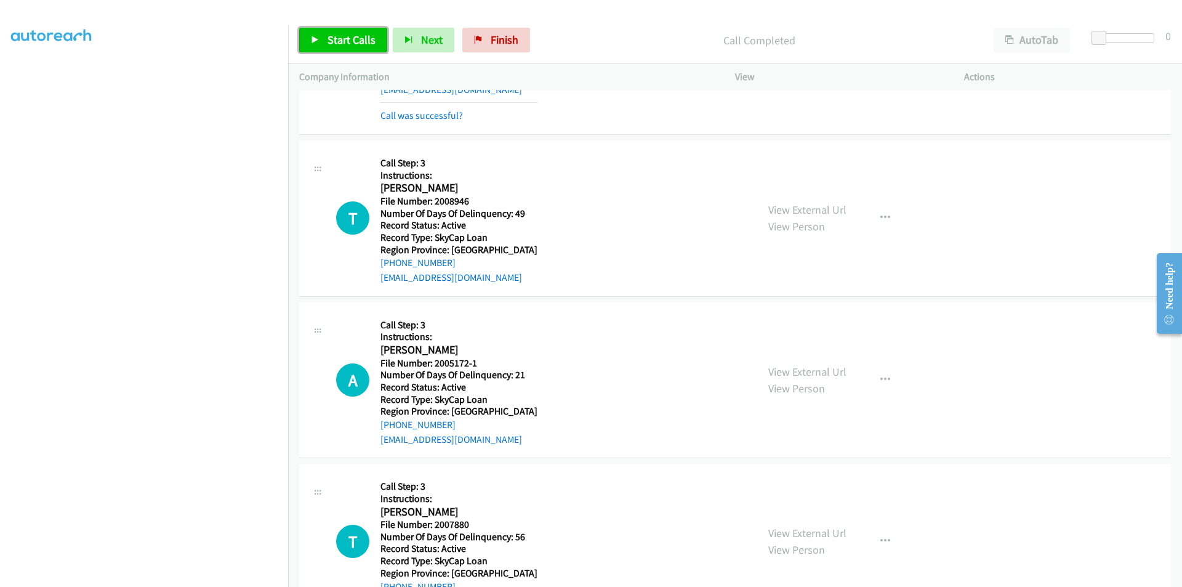
click at [350, 36] on span "Start Calls" at bounding box center [351, 40] width 48 height 14
click at [350, 36] on span "Pause" at bounding box center [341, 40] width 28 height 14
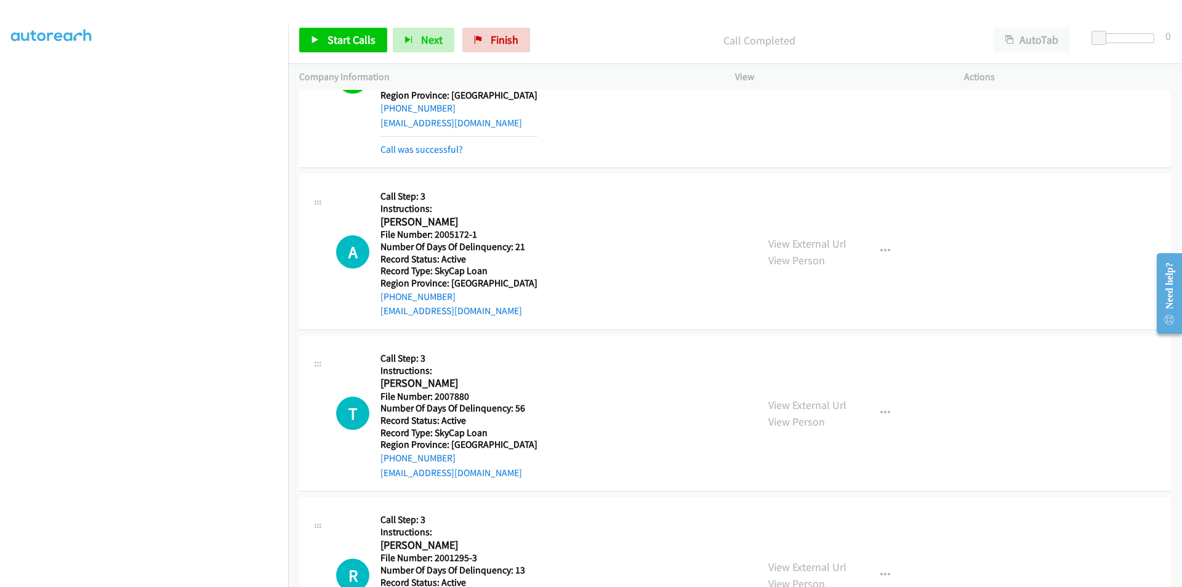
scroll to position [3304, 0]
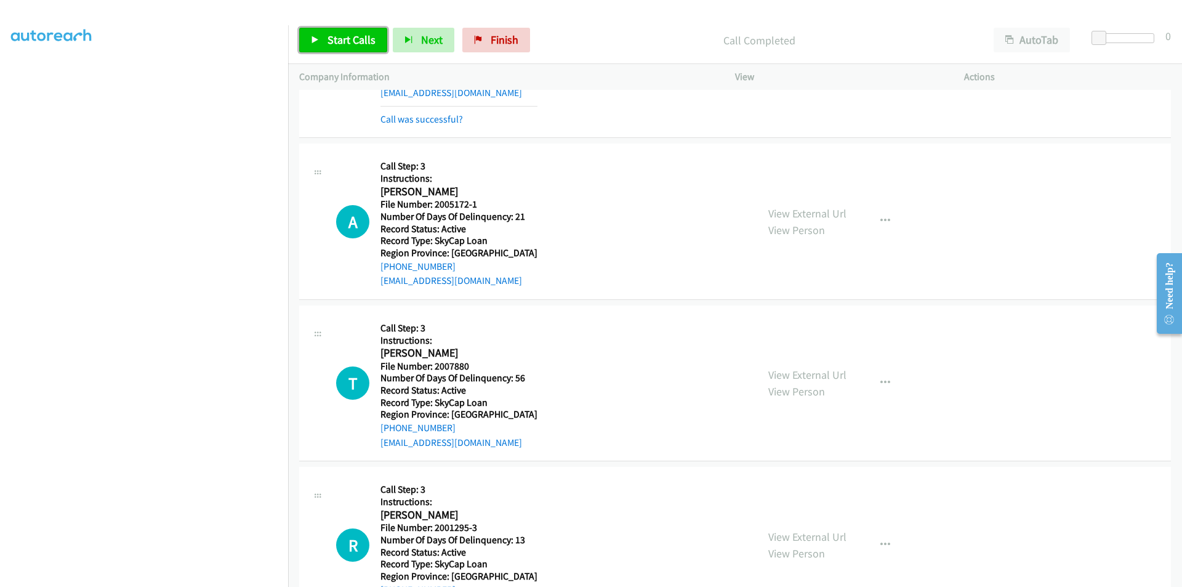
click at [348, 44] on span "Start Calls" at bounding box center [351, 40] width 48 height 14
click at [348, 44] on span "Pause" at bounding box center [341, 40] width 28 height 14
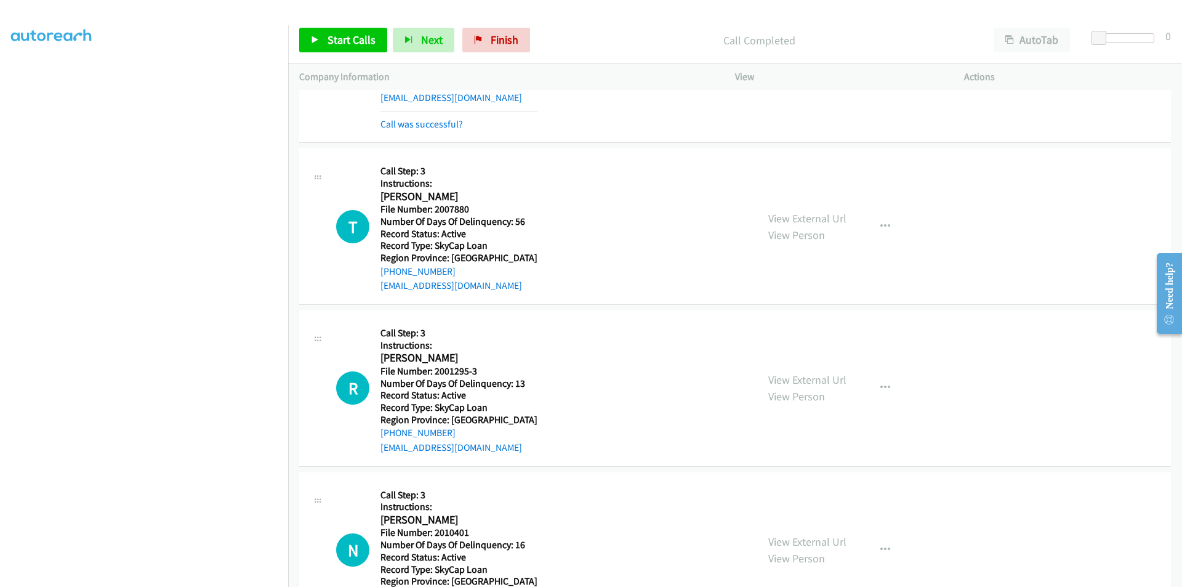
scroll to position [3489, 0]
click at [363, 35] on span "Start Calls" at bounding box center [351, 40] width 48 height 14
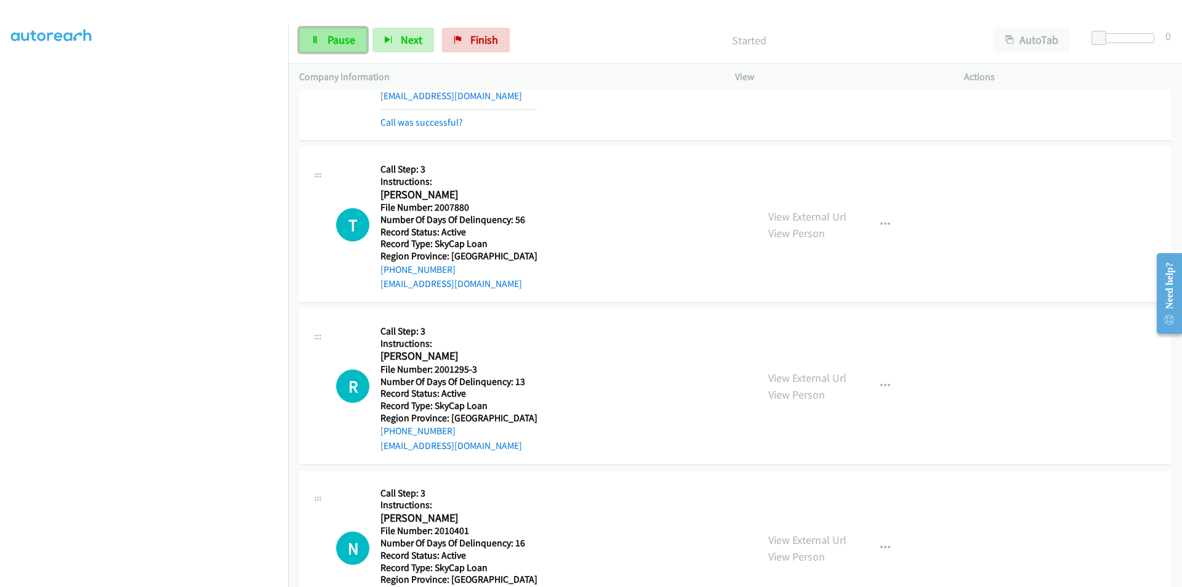
click at [343, 39] on span "Pause" at bounding box center [341, 40] width 28 height 14
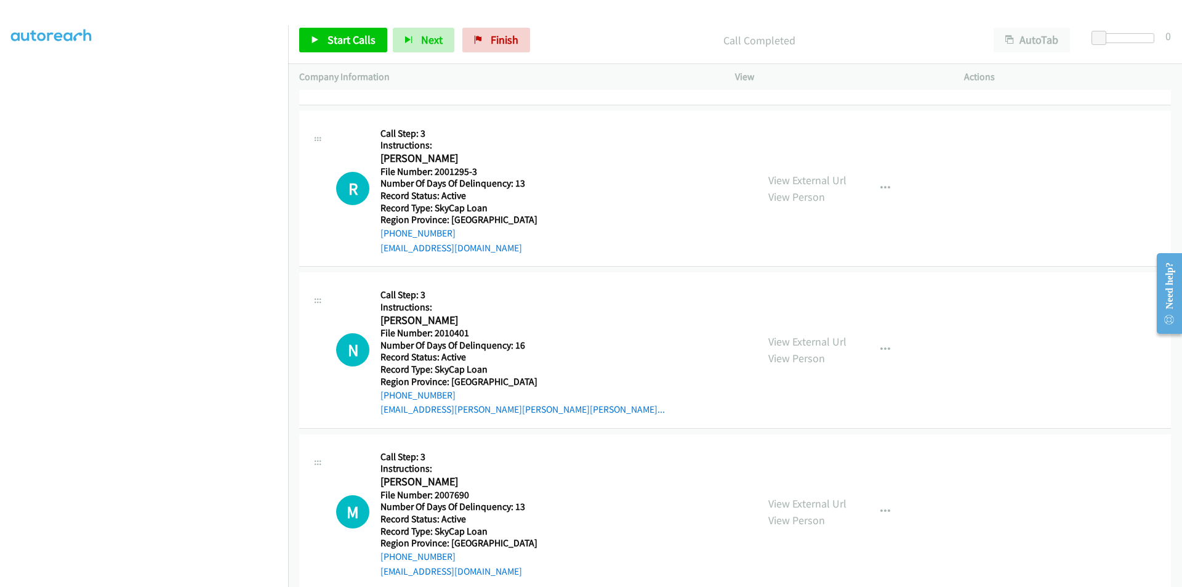
scroll to position [3735, 0]
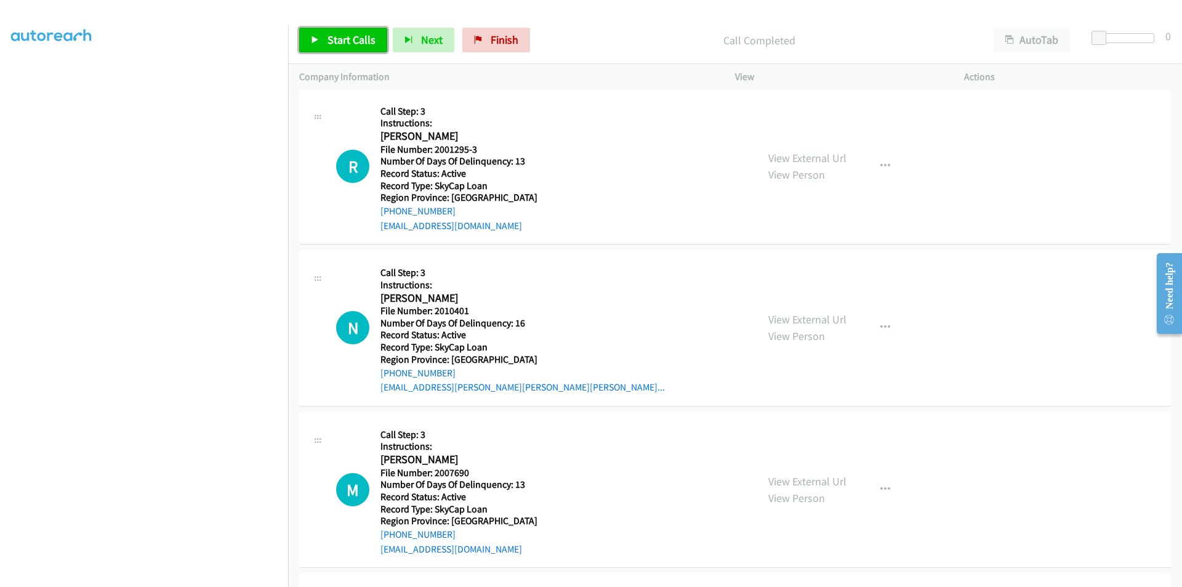
click at [350, 33] on span "Start Calls" at bounding box center [351, 40] width 48 height 14
click at [350, 33] on span "Pause" at bounding box center [341, 40] width 28 height 14
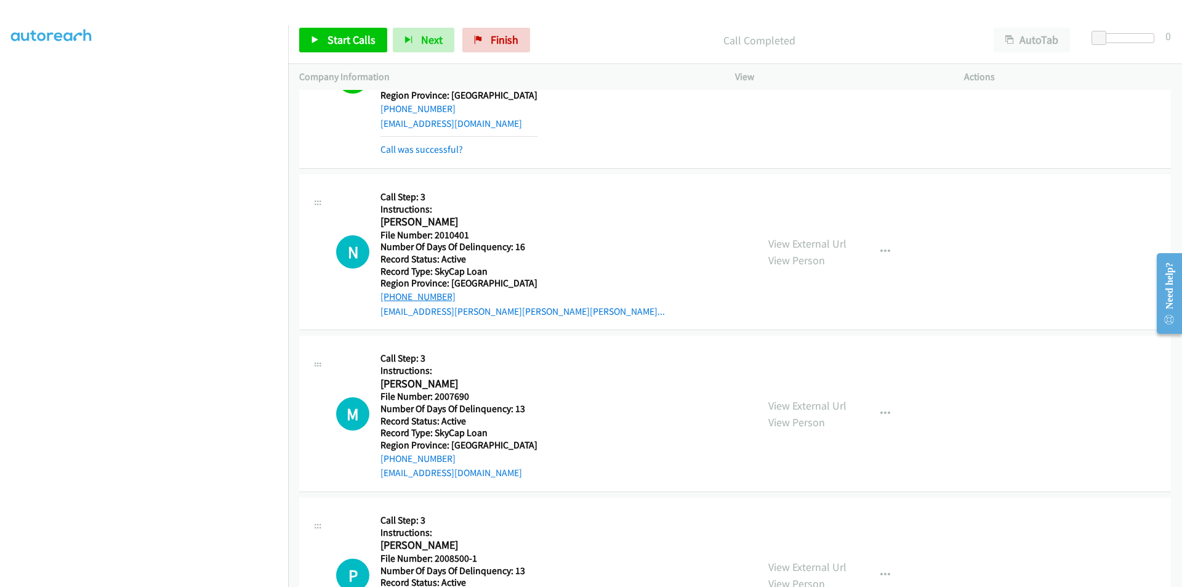
scroll to position [3920, 0]
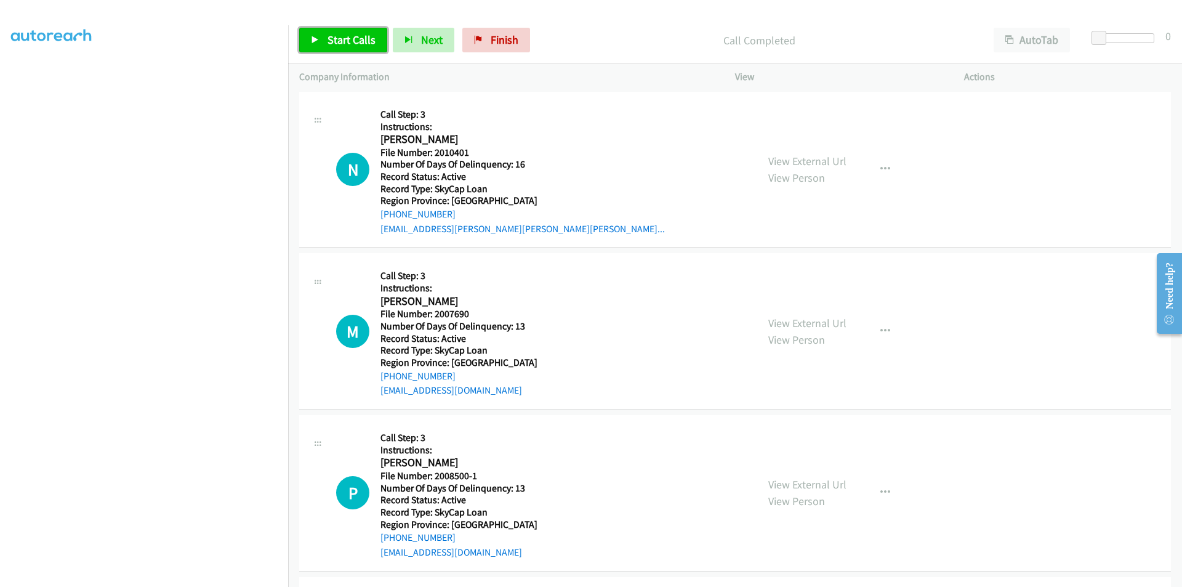
click at [342, 36] on span "Start Calls" at bounding box center [351, 40] width 48 height 14
click at [342, 36] on span "Pause" at bounding box center [341, 40] width 28 height 14
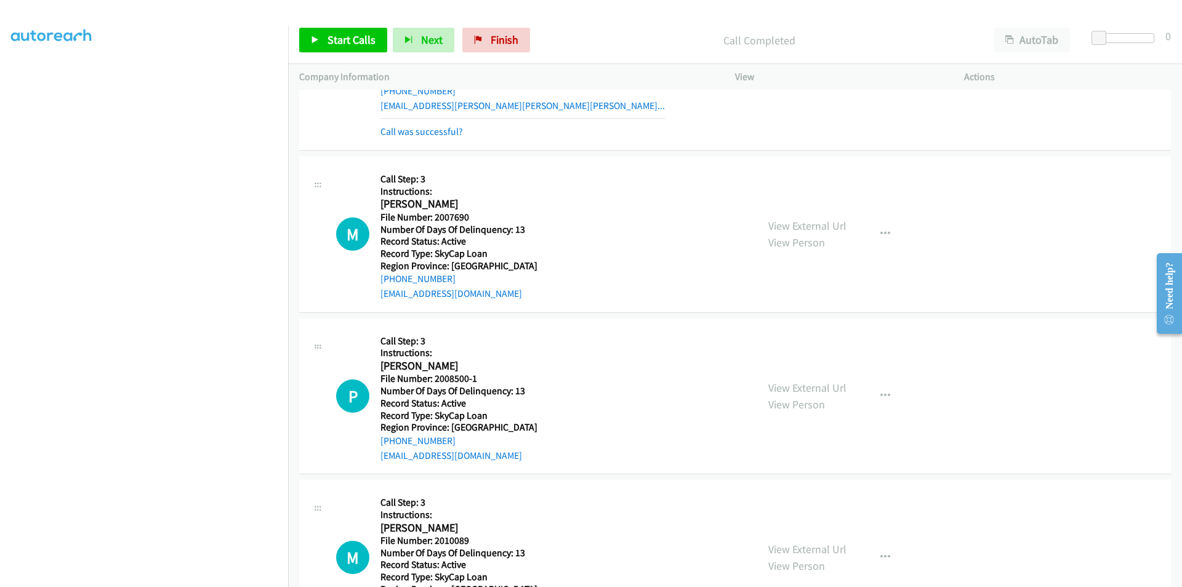
scroll to position [4104, 0]
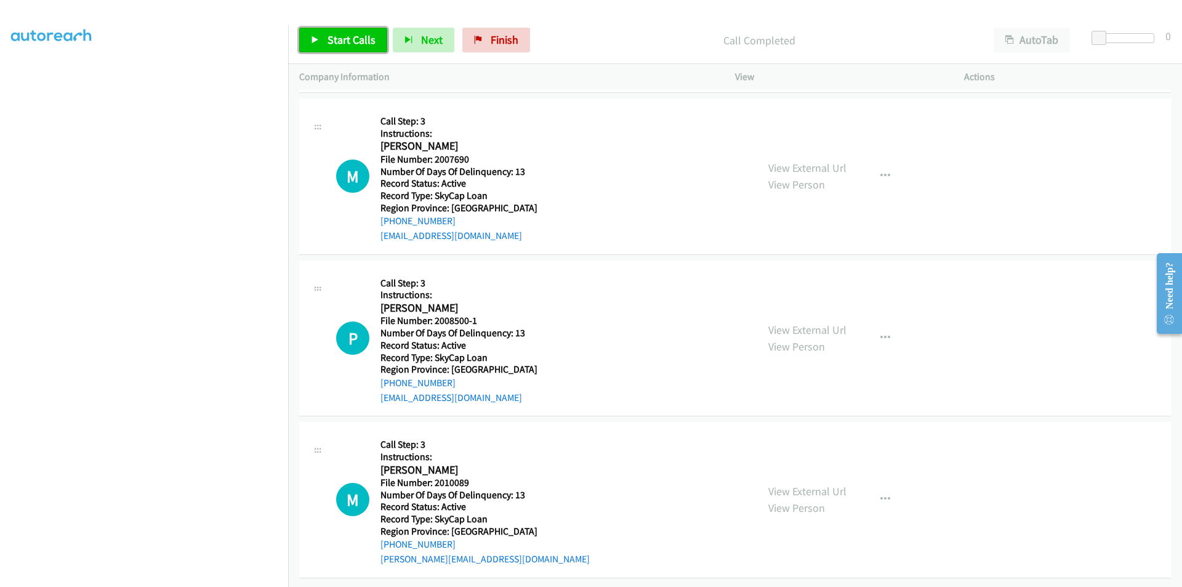
click at [332, 39] on span "Start Calls" at bounding box center [351, 40] width 48 height 14
click at [328, 39] on span "Pause" at bounding box center [341, 40] width 28 height 14
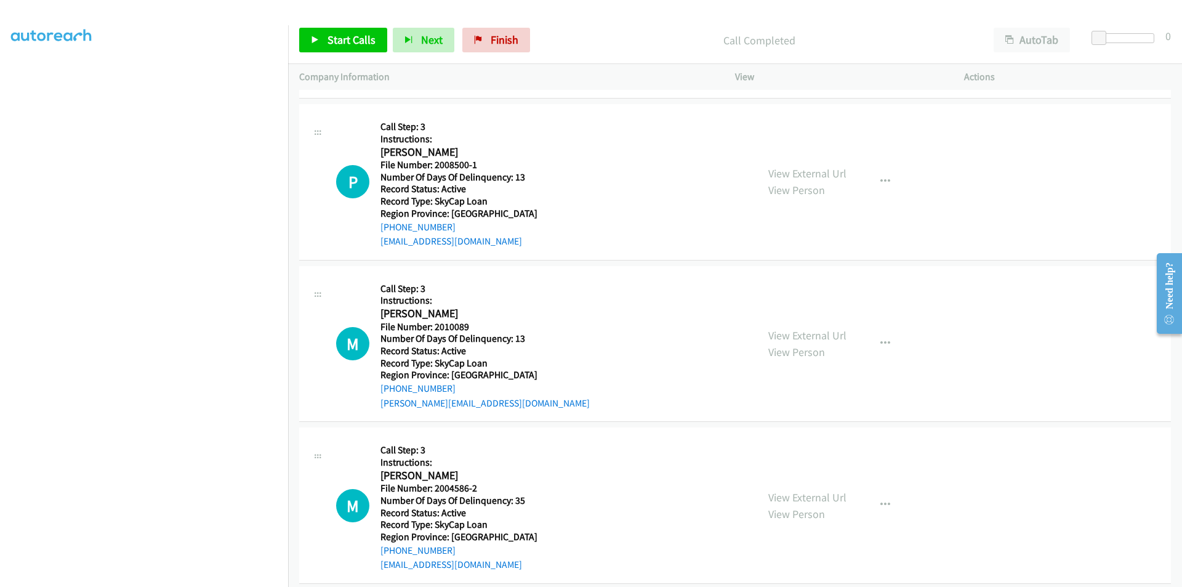
scroll to position [4289, 0]
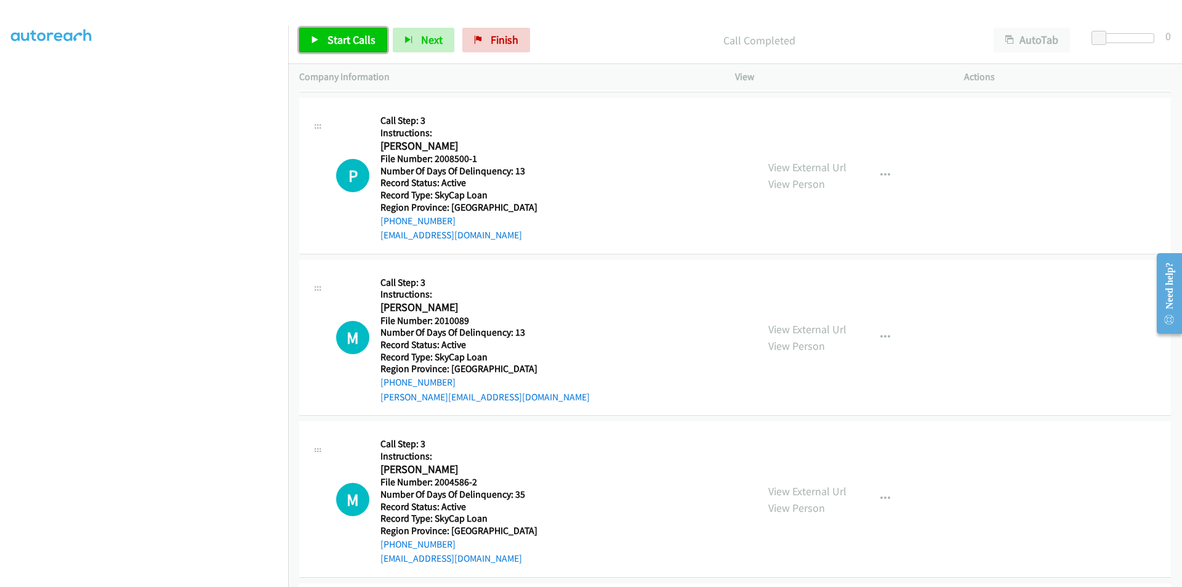
click at [332, 33] on span "Start Calls" at bounding box center [351, 40] width 48 height 14
click at [318, 33] on link "Pause" at bounding box center [333, 40] width 68 height 25
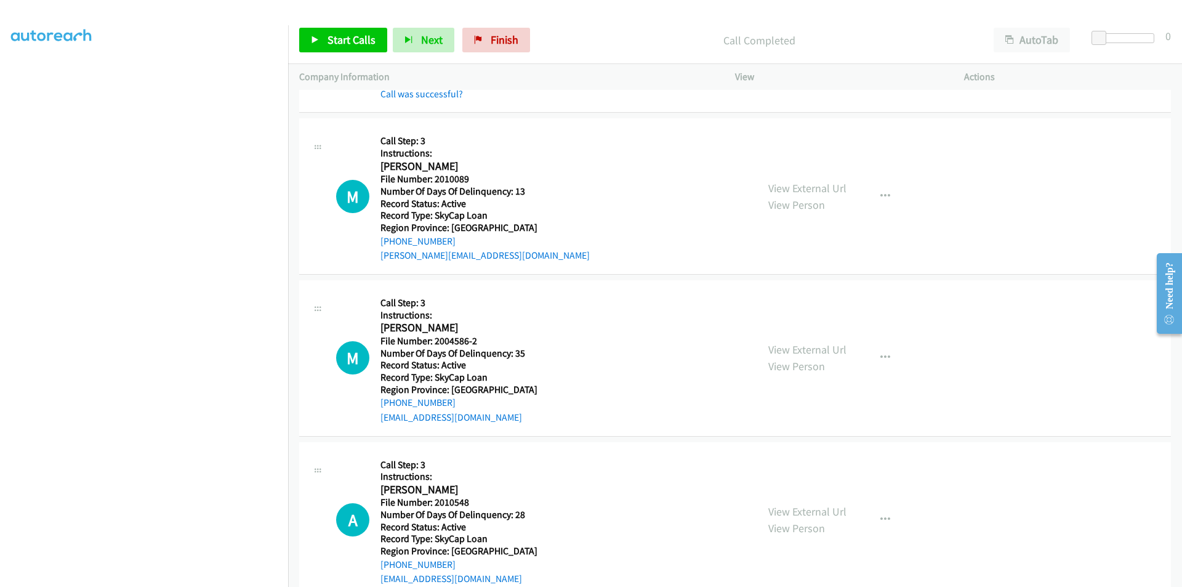
scroll to position [4474, 0]
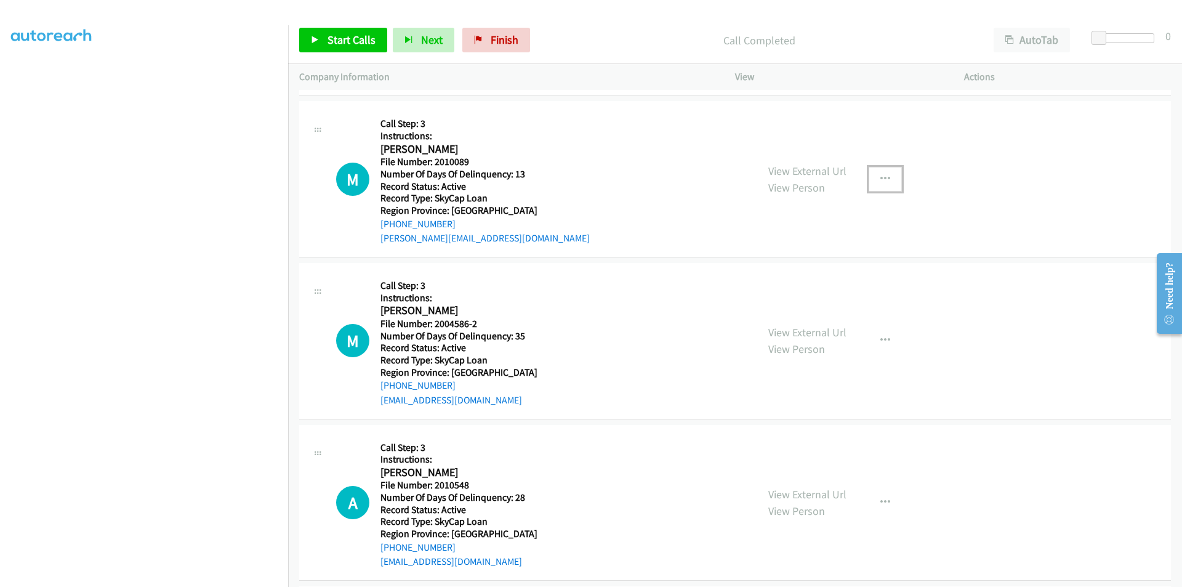
drag, startPoint x: 878, startPoint y: 180, endPoint x: 871, endPoint y: 179, distance: 7.5
click at [880, 179] on icon "button" at bounding box center [885, 179] width 10 height 10
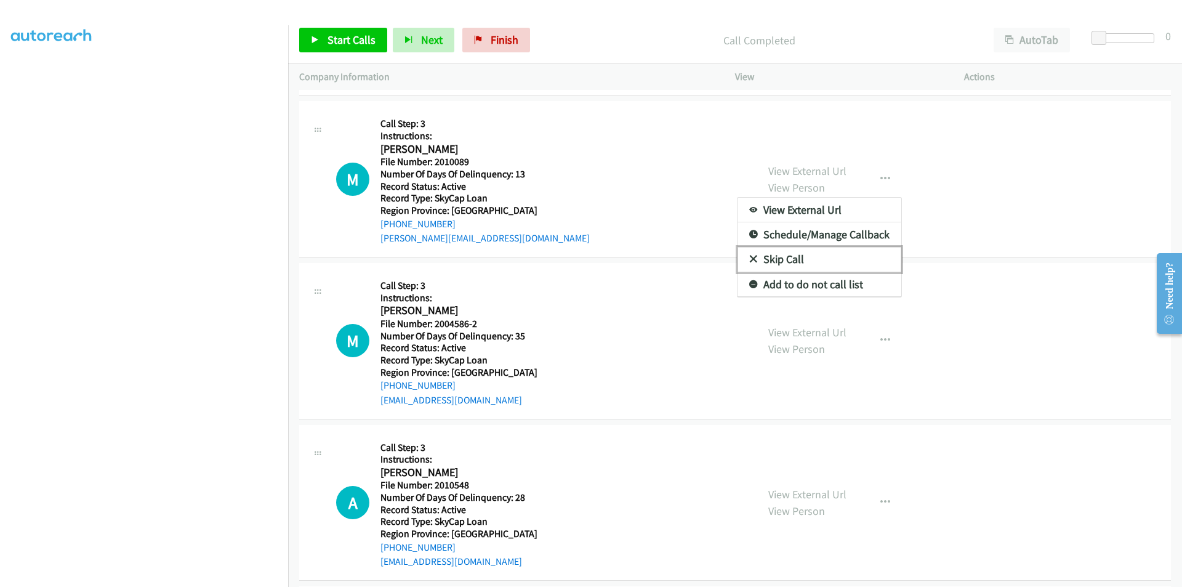
drag, startPoint x: 822, startPoint y: 261, endPoint x: 723, endPoint y: 236, distance: 102.9
click at [822, 261] on link "Skip Call" at bounding box center [819, 259] width 164 height 25
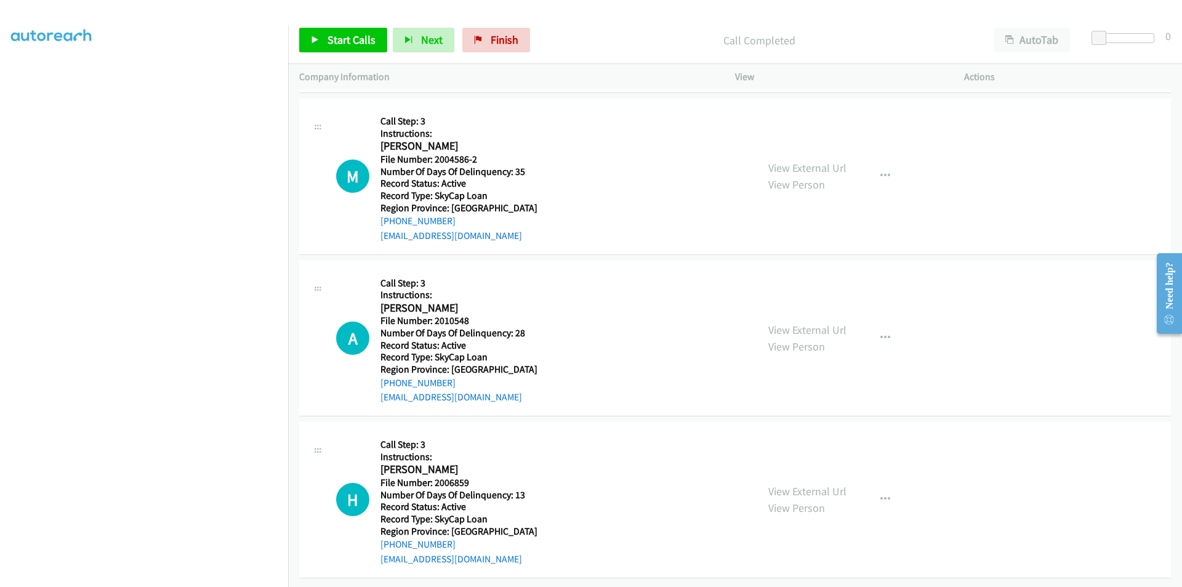
scroll to position [4647, 0]
click at [356, 31] on link "Start Calls" at bounding box center [343, 40] width 88 height 25
click at [348, 46] on span "Pause" at bounding box center [341, 40] width 28 height 14
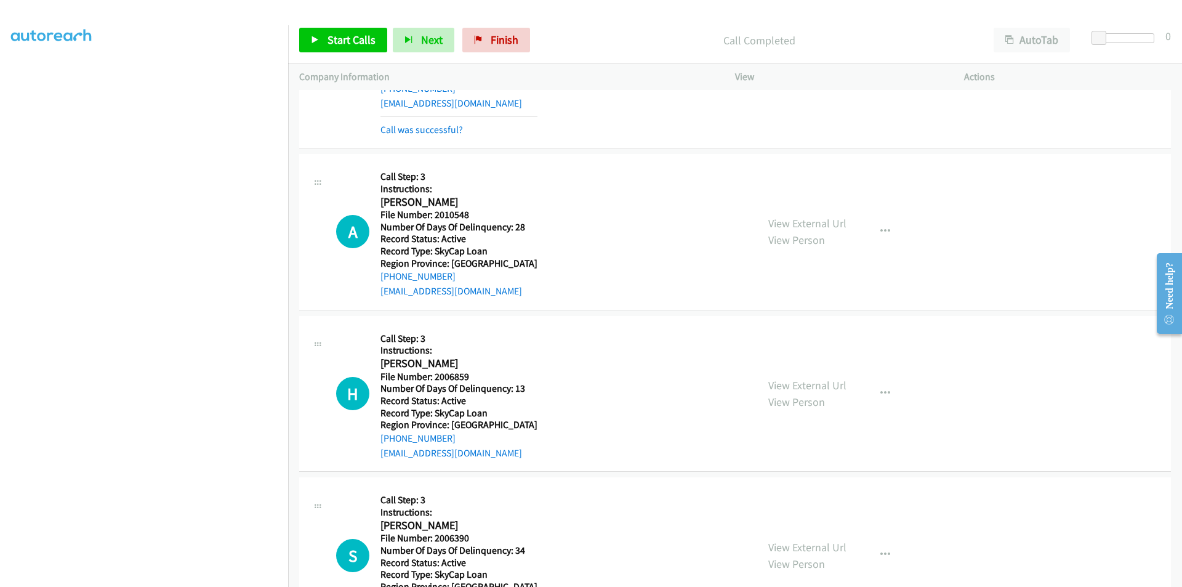
scroll to position [4832, 0]
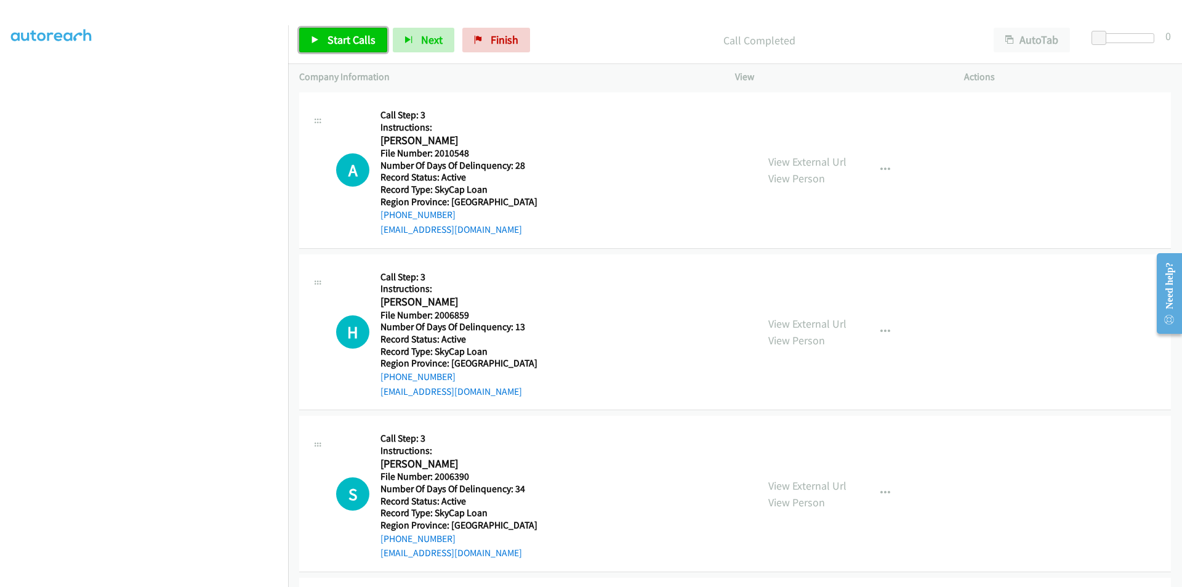
click at [339, 39] on span "Start Calls" at bounding box center [351, 40] width 48 height 14
click at [320, 36] on link "Pause" at bounding box center [333, 40] width 68 height 25
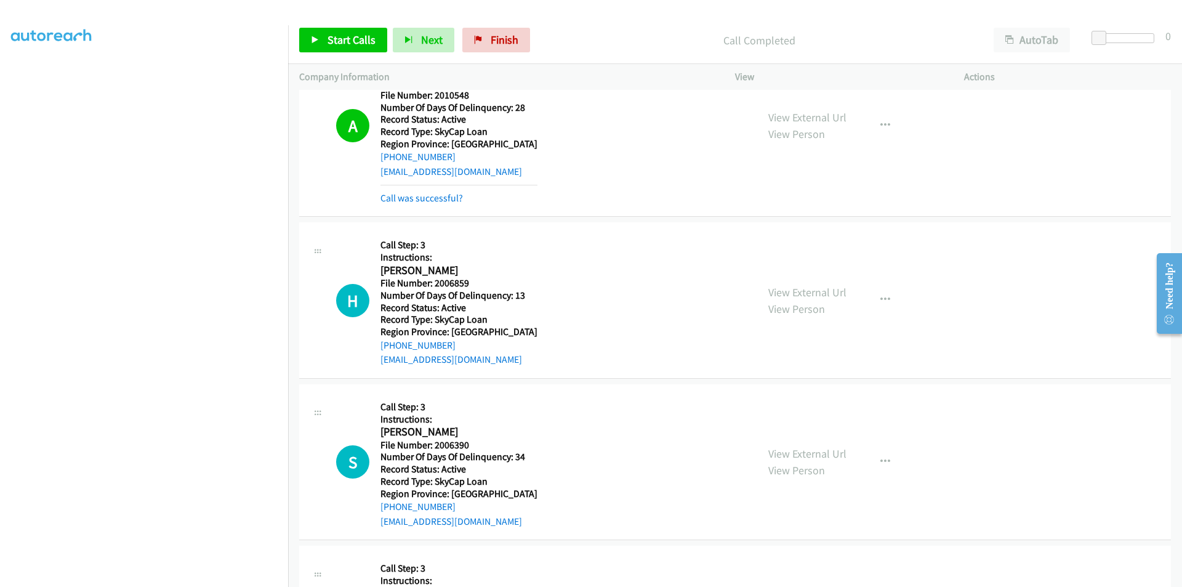
scroll to position [5017, 0]
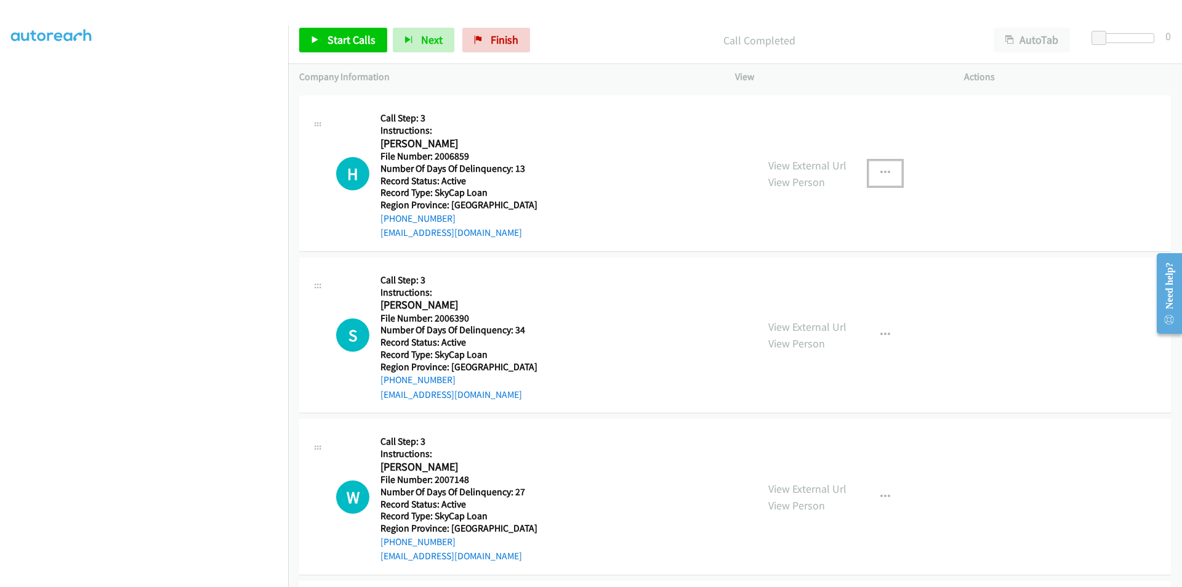
click at [874, 173] on button "button" at bounding box center [885, 173] width 33 height 25
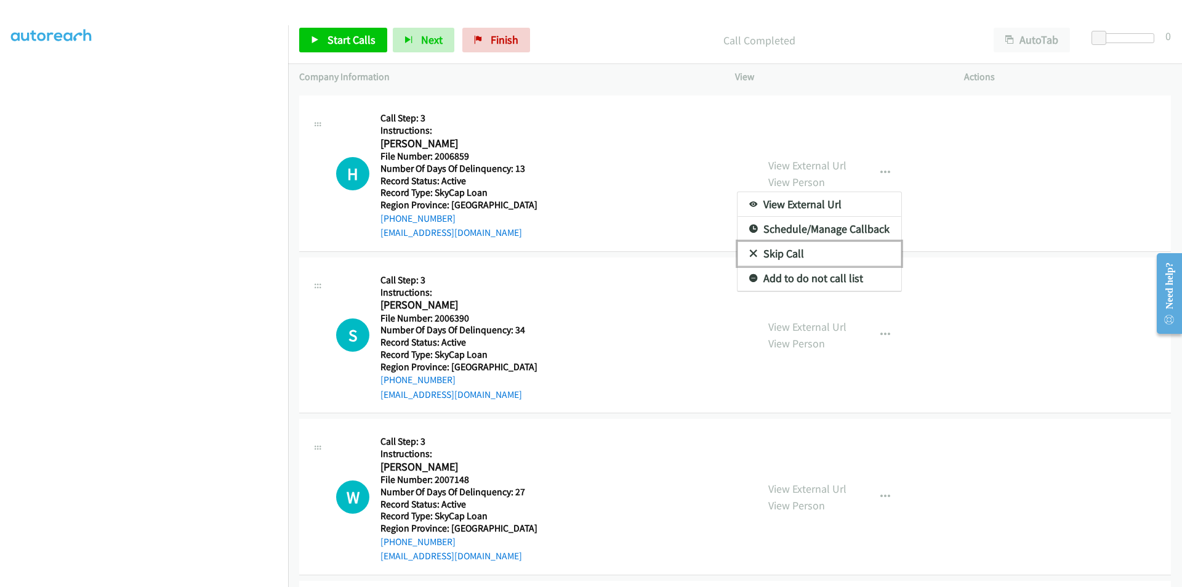
click at [837, 254] on link "Skip Call" at bounding box center [819, 253] width 164 height 25
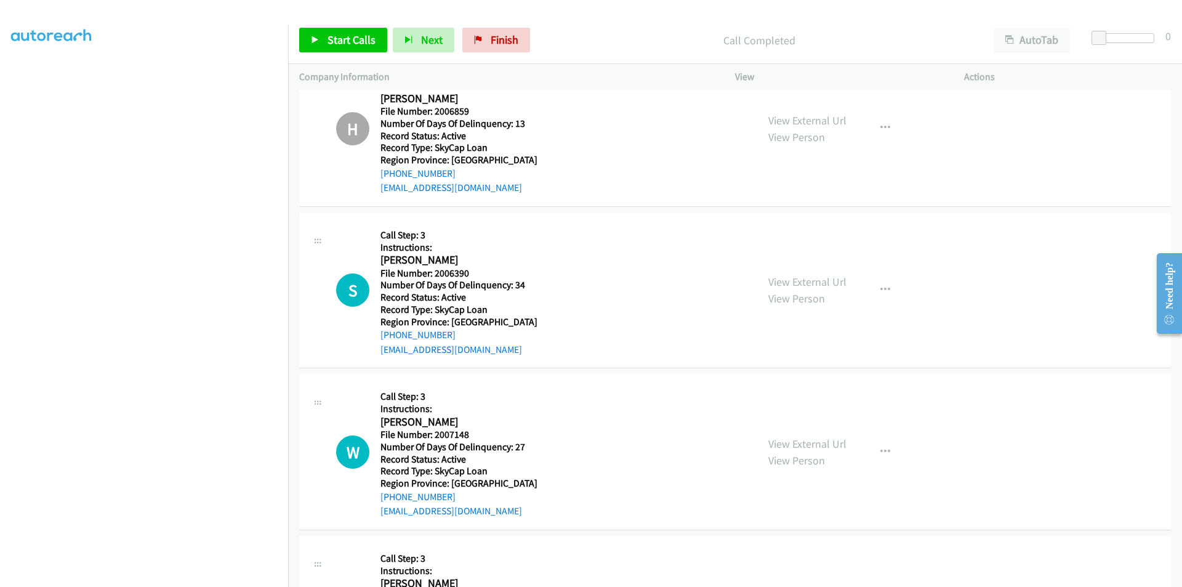
scroll to position [5185, 0]
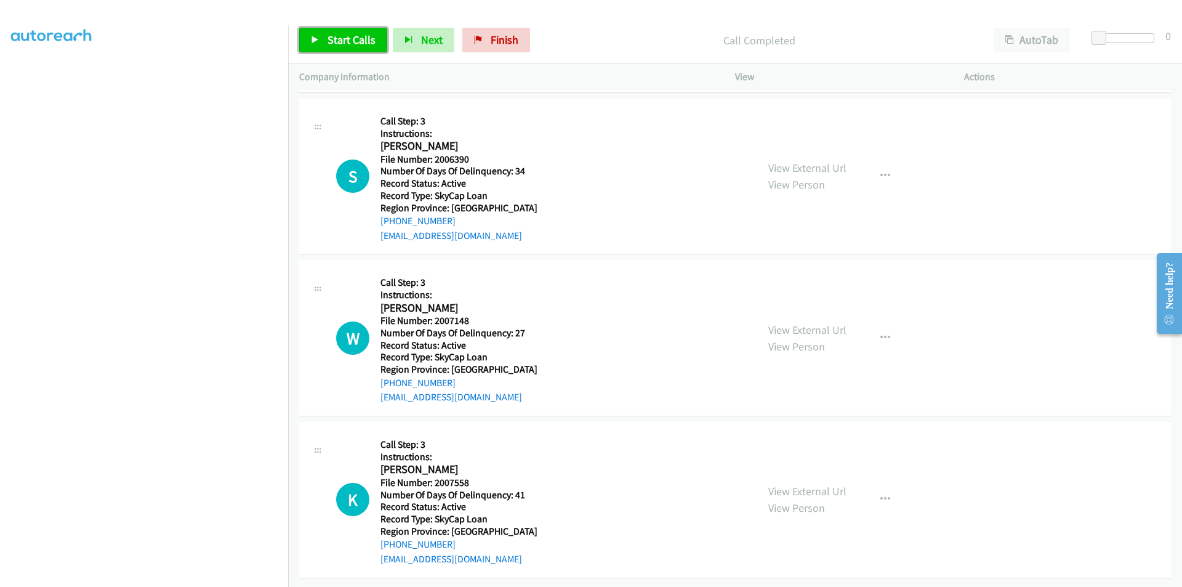
click at [353, 33] on span "Start Calls" at bounding box center [351, 40] width 48 height 14
click at [347, 33] on span "Pause" at bounding box center [341, 40] width 28 height 14
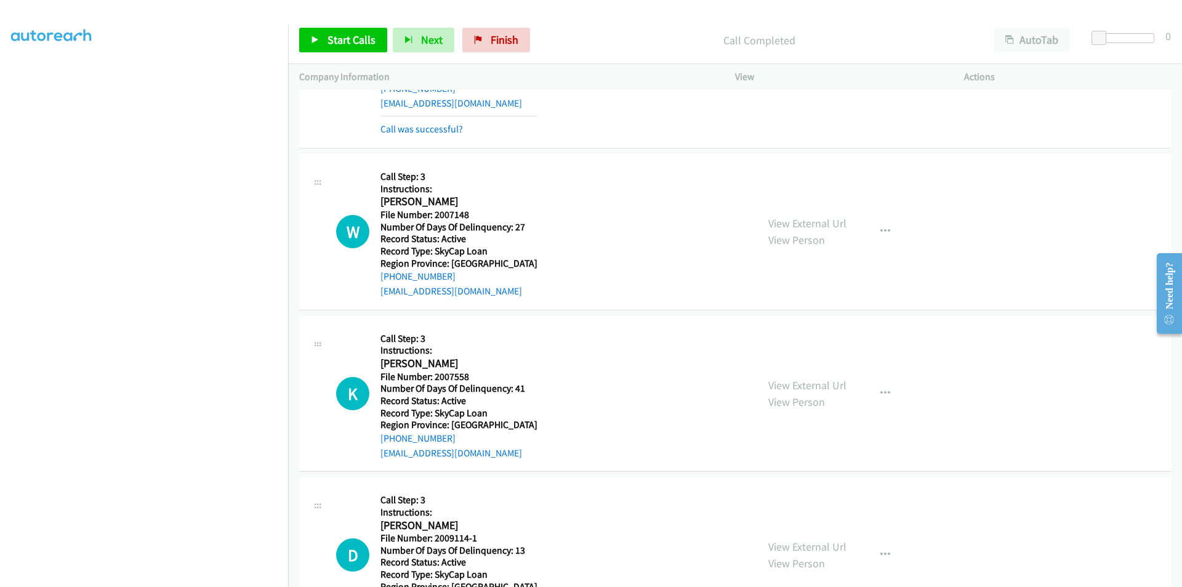
scroll to position [5369, 0]
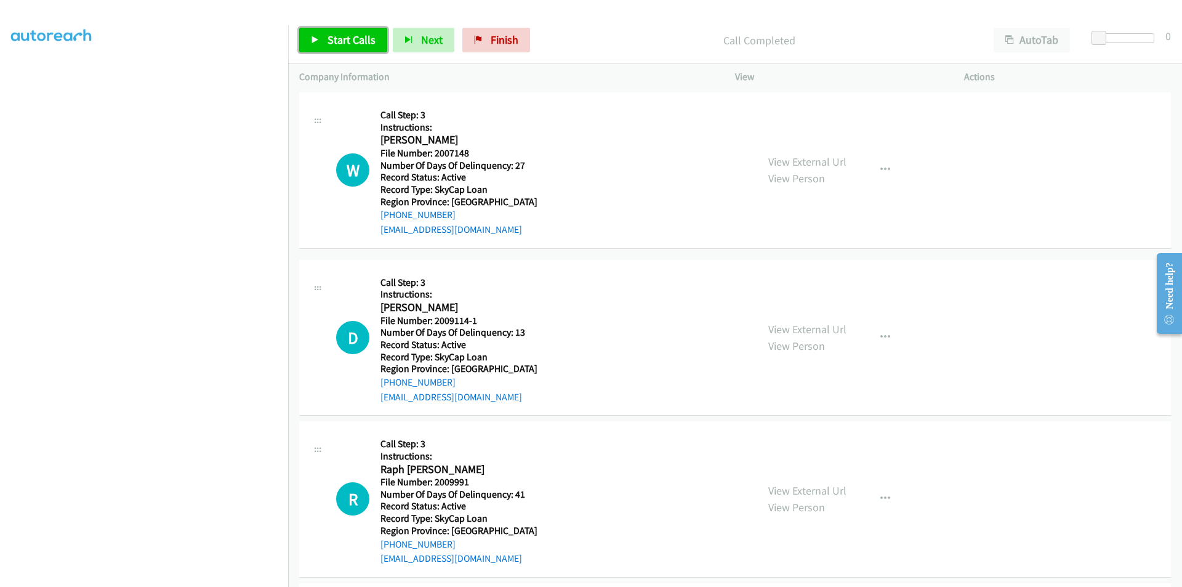
click at [333, 37] on span "Start Calls" at bounding box center [351, 40] width 48 height 14
click at [334, 37] on span "Pause" at bounding box center [341, 40] width 28 height 14
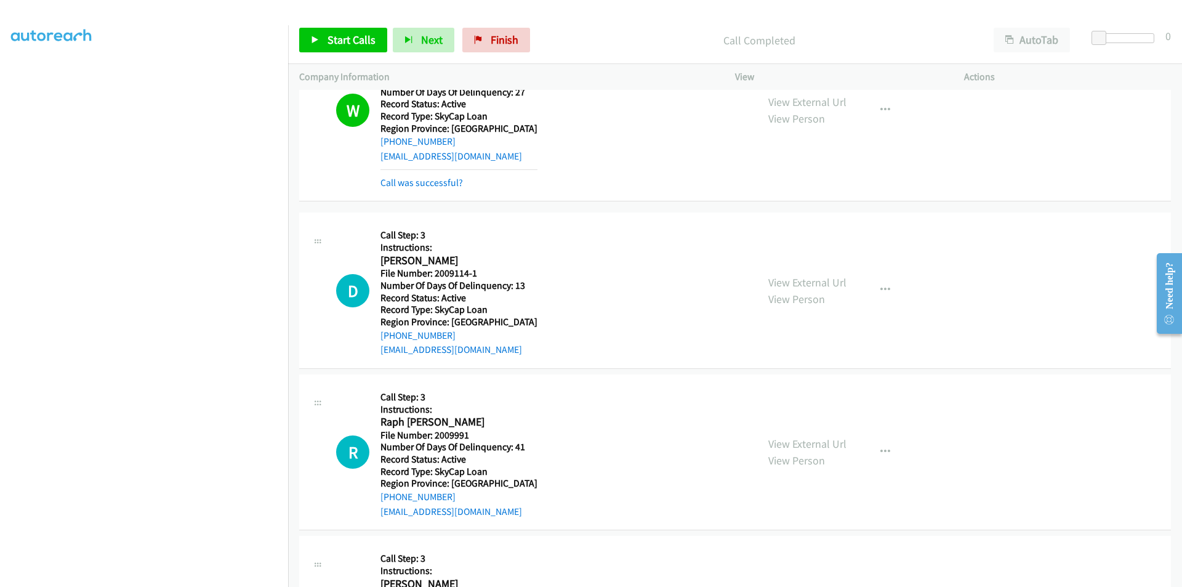
scroll to position [5566, 0]
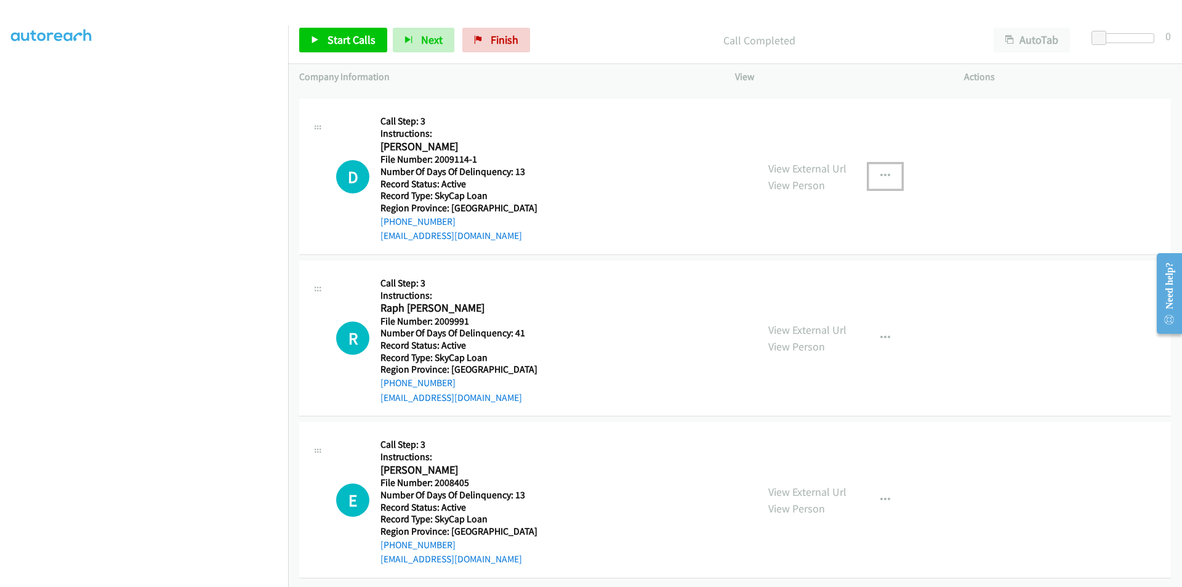
click at [880, 171] on icon "button" at bounding box center [885, 176] width 10 height 10
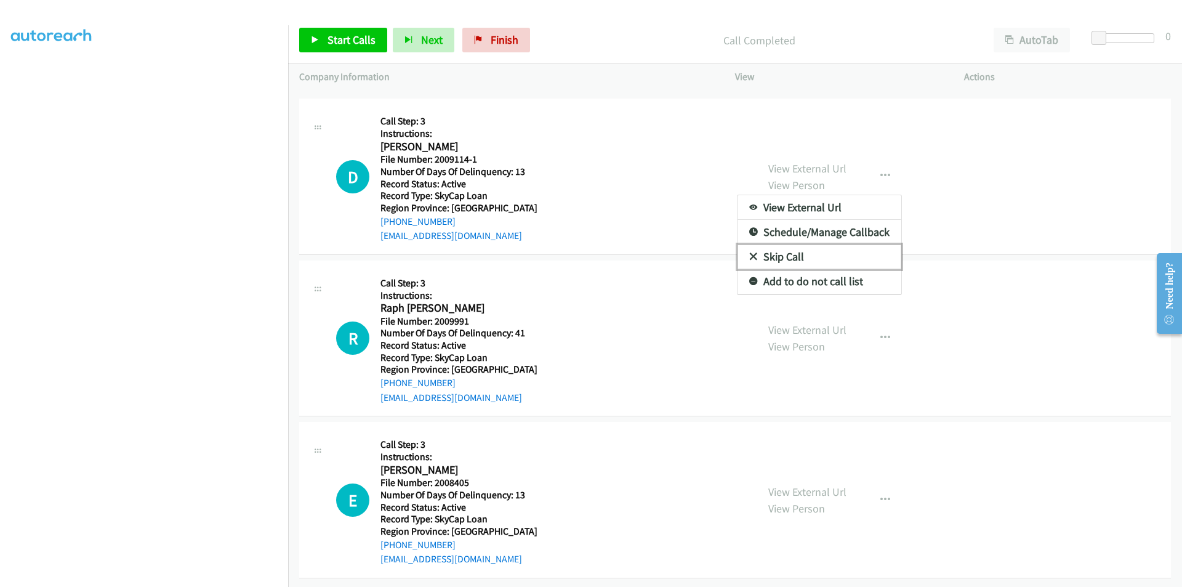
click at [808, 247] on link "Skip Call" at bounding box center [819, 256] width 164 height 25
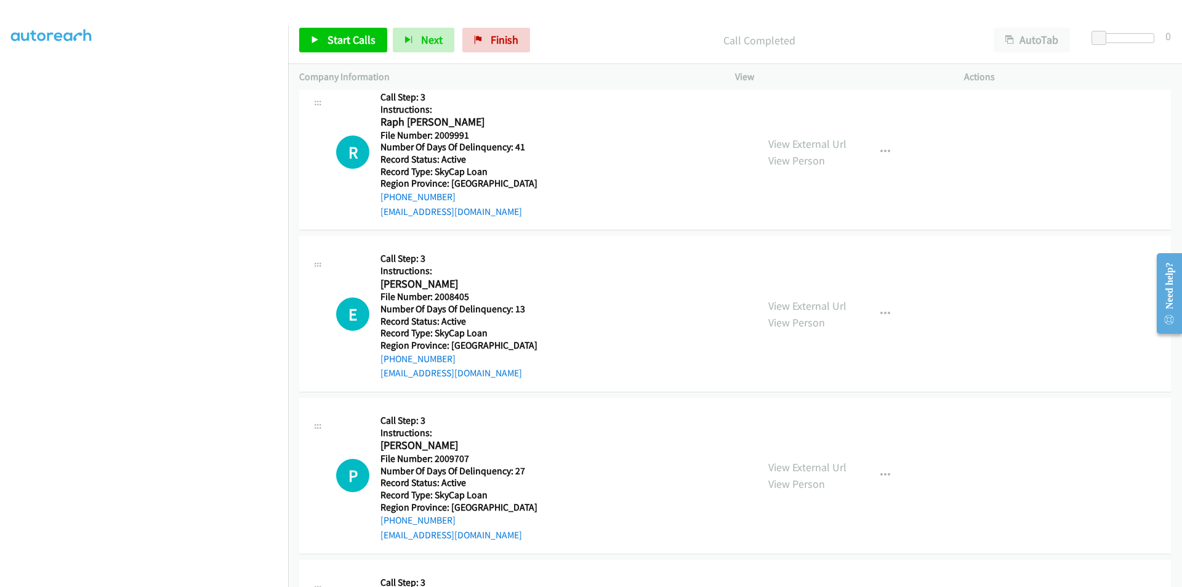
scroll to position [5750, 0]
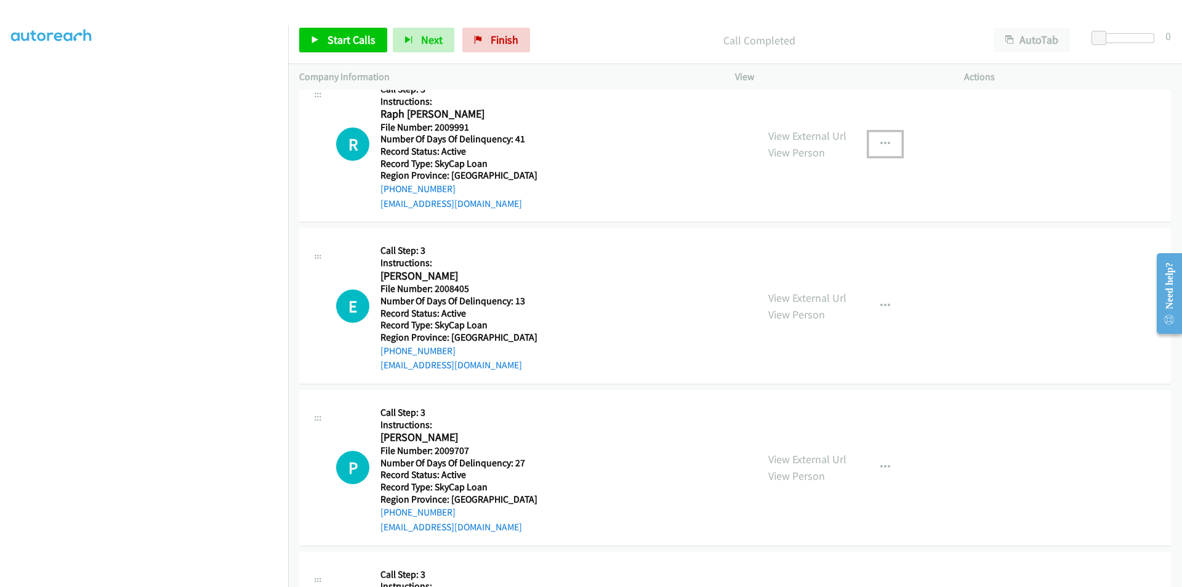
click at [873, 143] on button "button" at bounding box center [885, 144] width 33 height 25
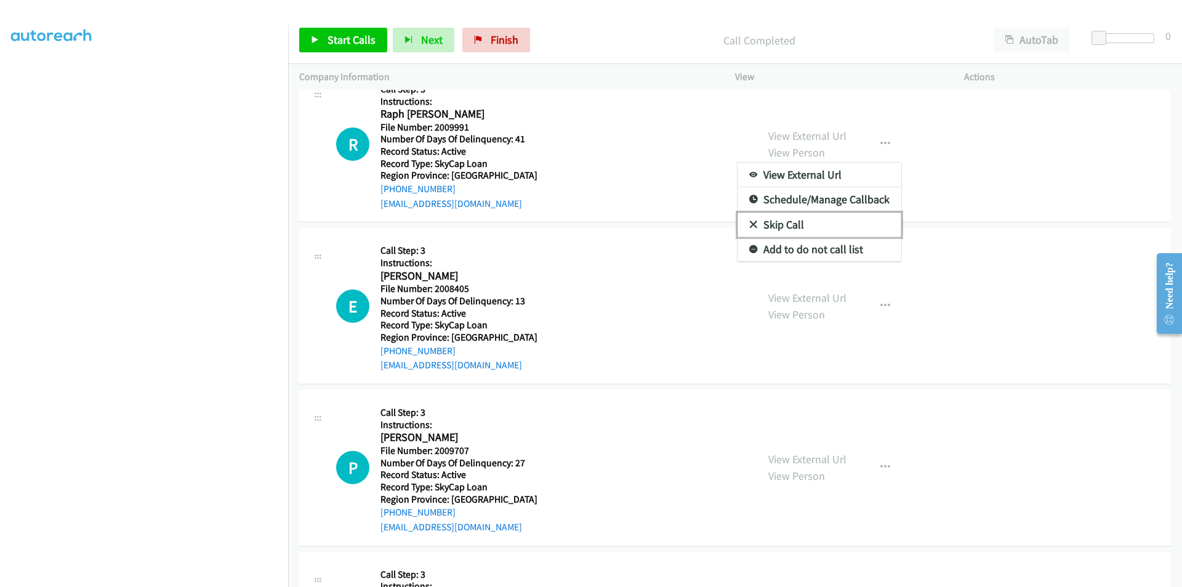
click at [838, 222] on link "Skip Call" at bounding box center [819, 224] width 164 height 25
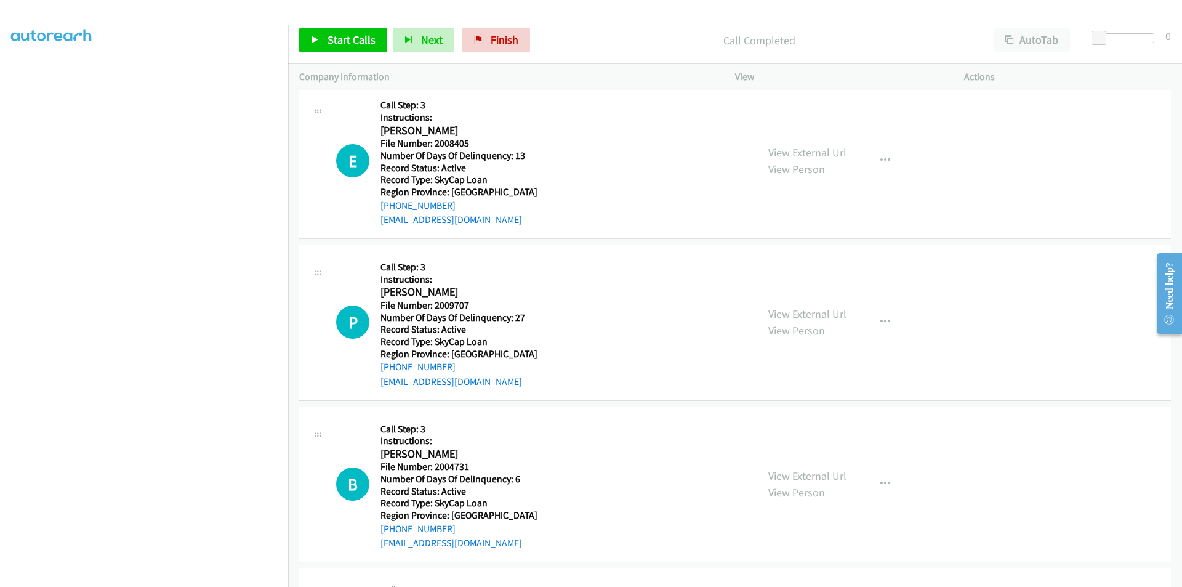
scroll to position [5874, 0]
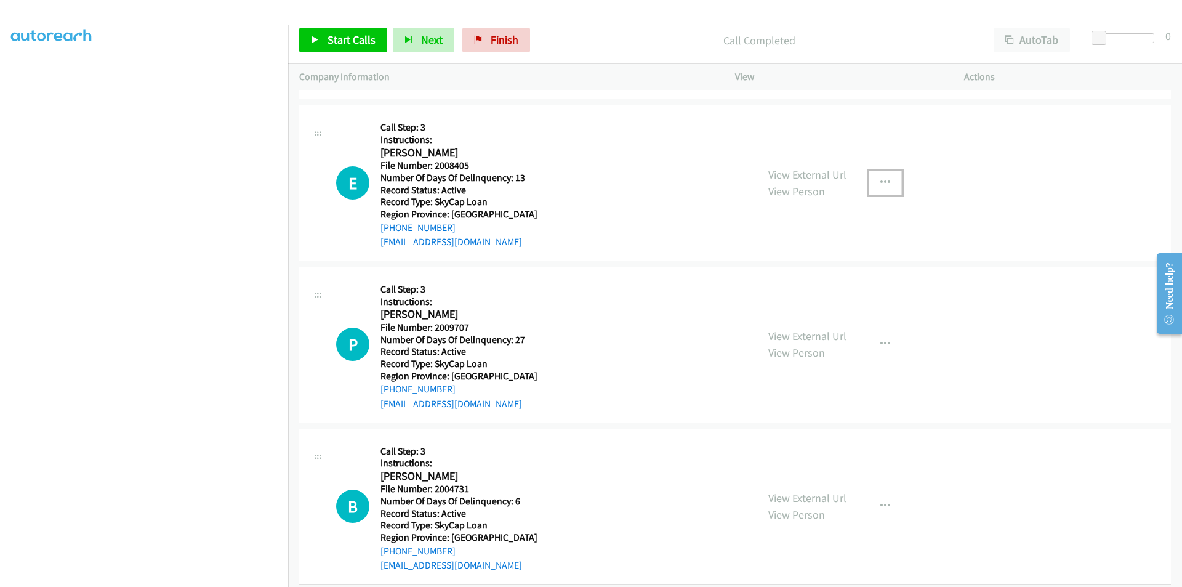
click at [880, 180] on icon "button" at bounding box center [885, 183] width 10 height 10
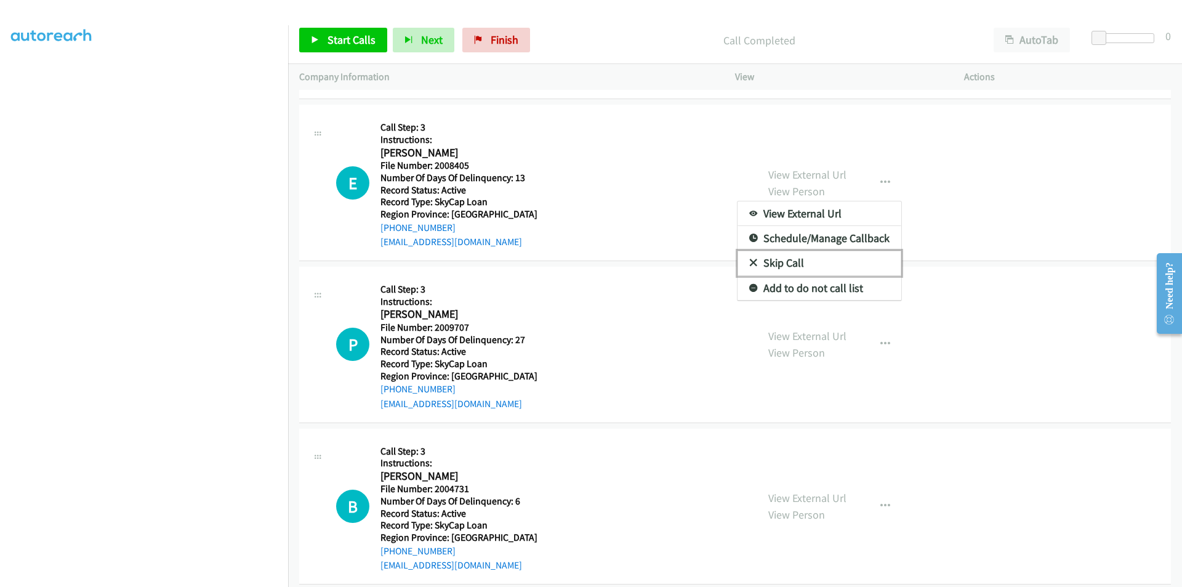
click at [814, 256] on link "Skip Call" at bounding box center [819, 263] width 164 height 25
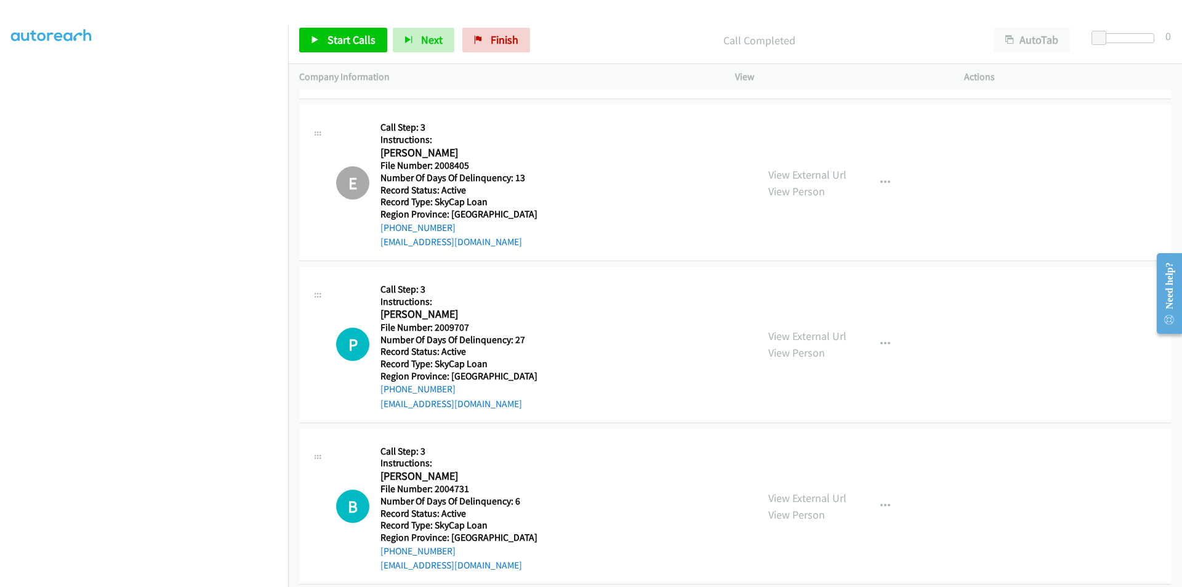
scroll to position [6051, 0]
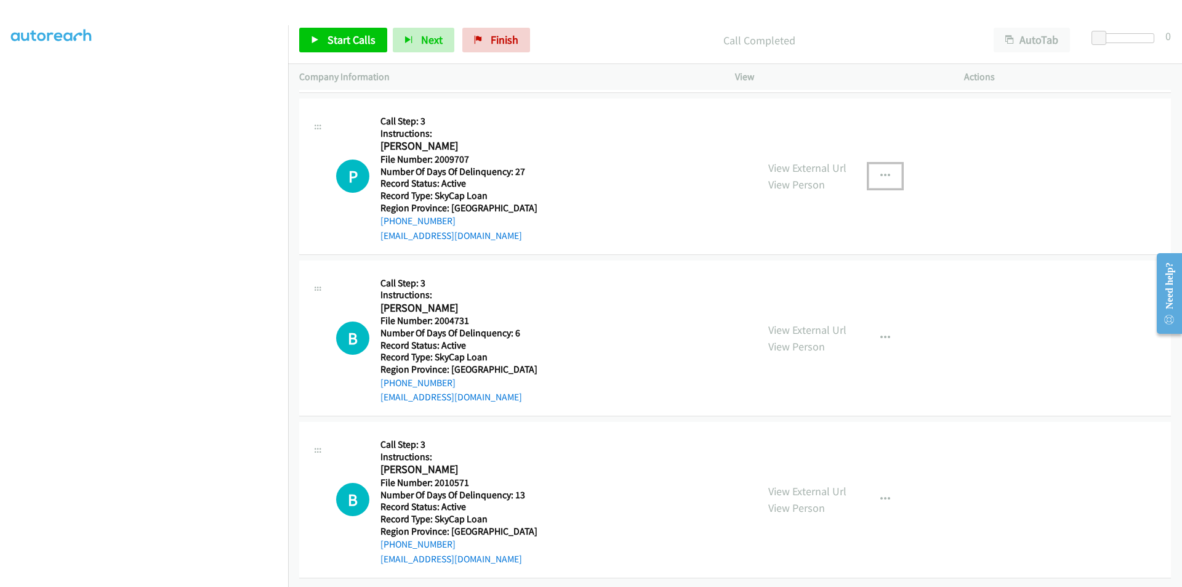
click at [884, 171] on icon "button" at bounding box center [885, 176] width 10 height 10
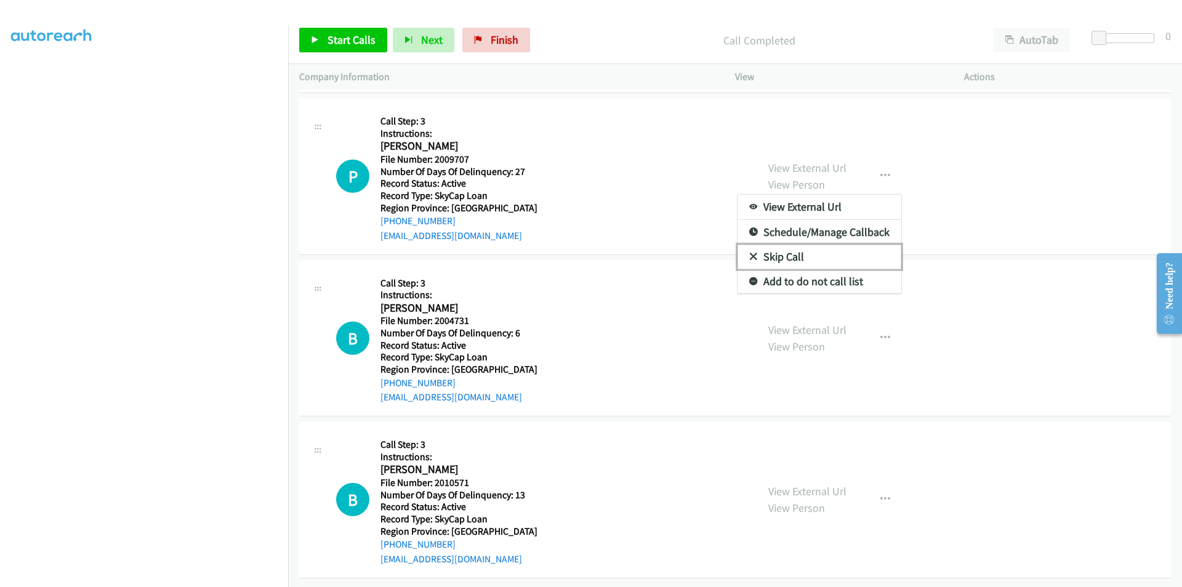
click at [820, 245] on link "Skip Call" at bounding box center [819, 256] width 164 height 25
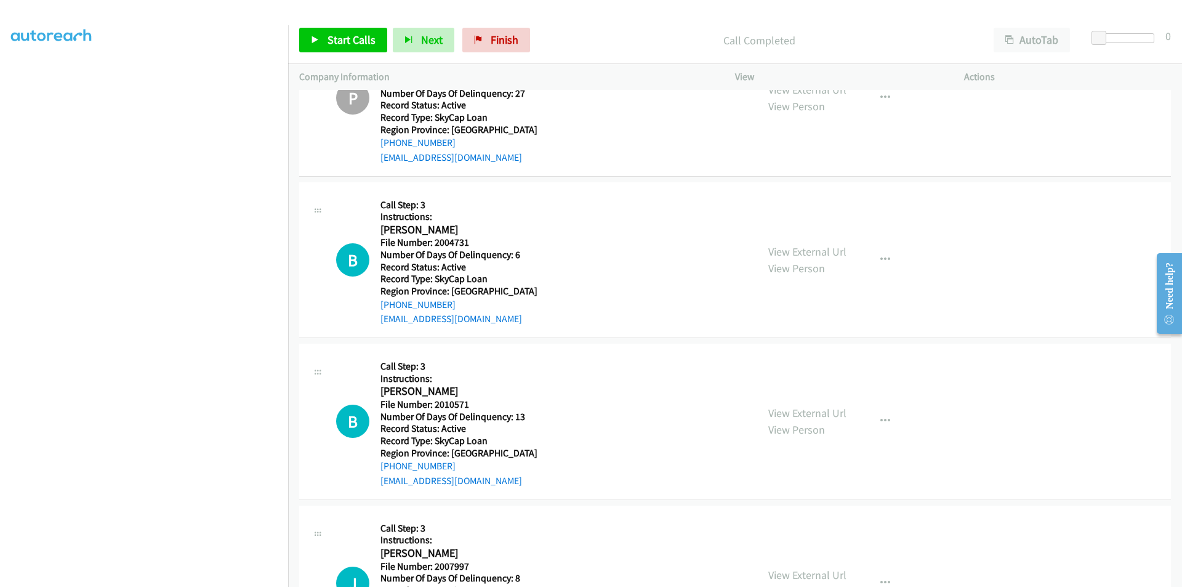
scroll to position [6236, 0]
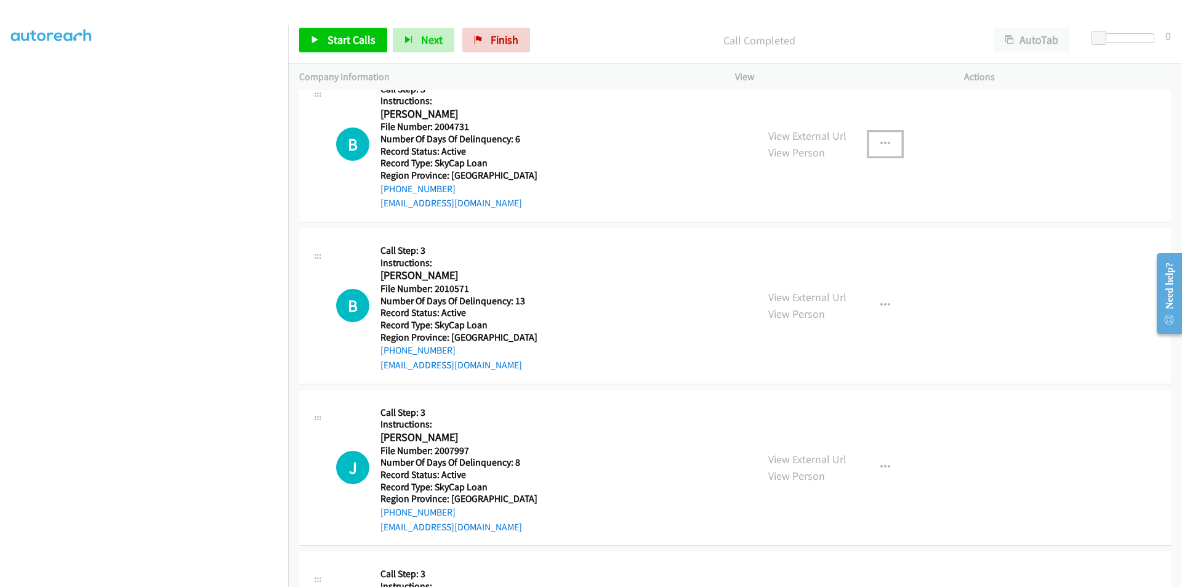
click at [885, 145] on button "button" at bounding box center [885, 144] width 33 height 25
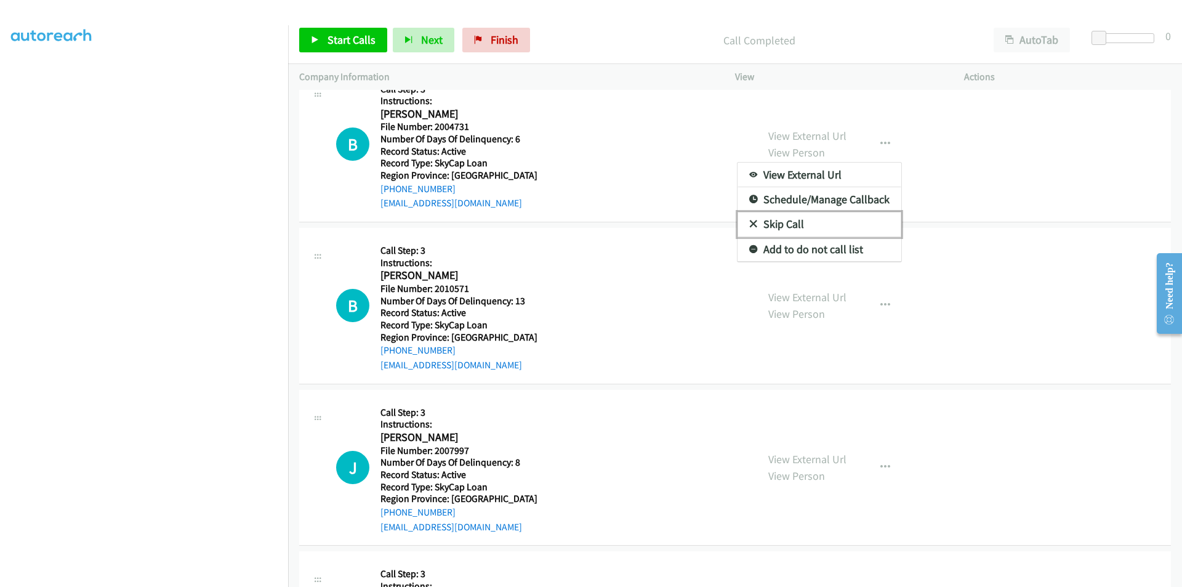
click at [789, 224] on link "Skip Call" at bounding box center [819, 224] width 164 height 25
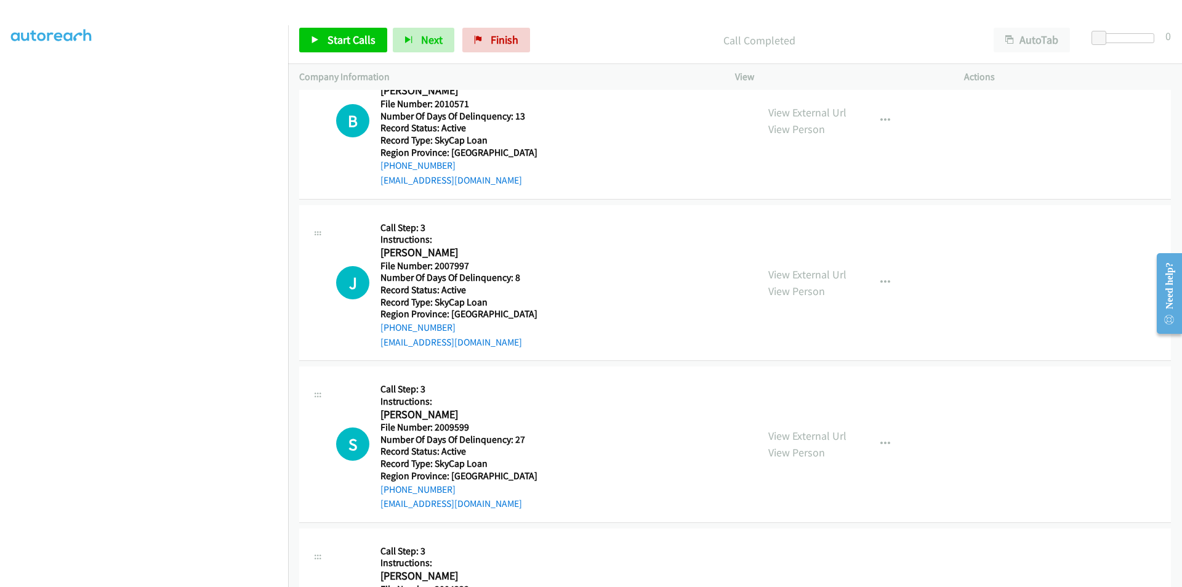
scroll to position [6359, 0]
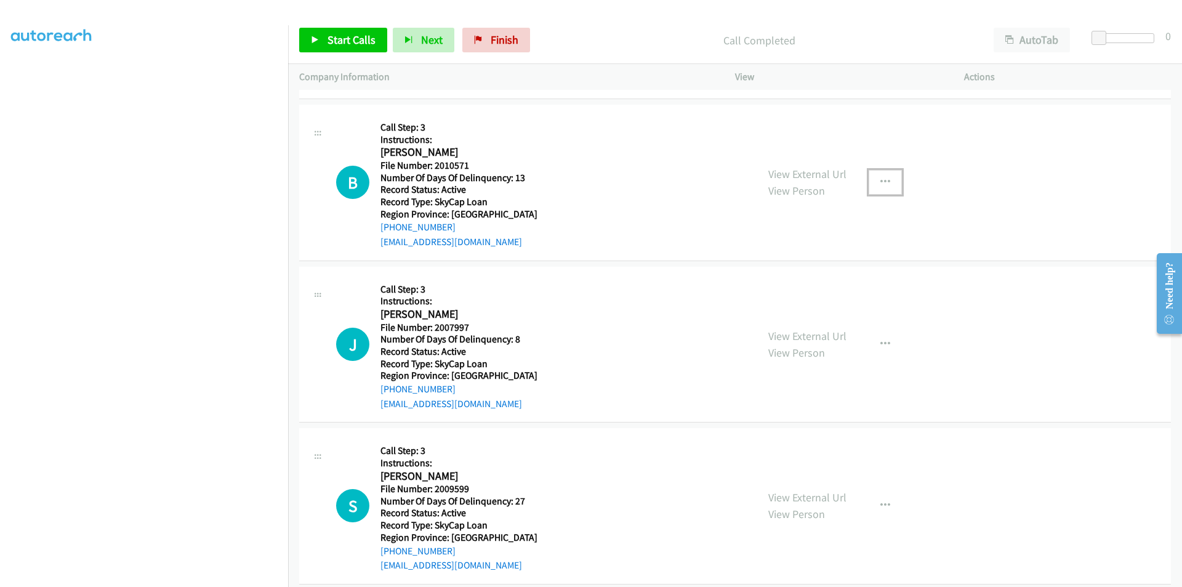
click at [881, 175] on button "button" at bounding box center [885, 182] width 33 height 25
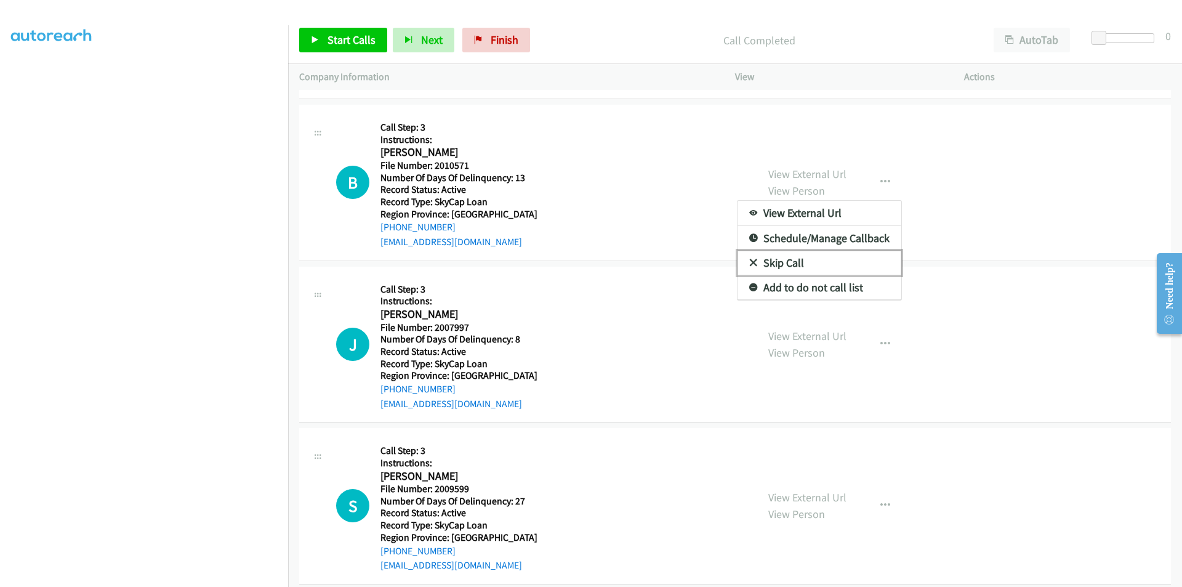
click at [830, 255] on link "Skip Call" at bounding box center [819, 263] width 164 height 25
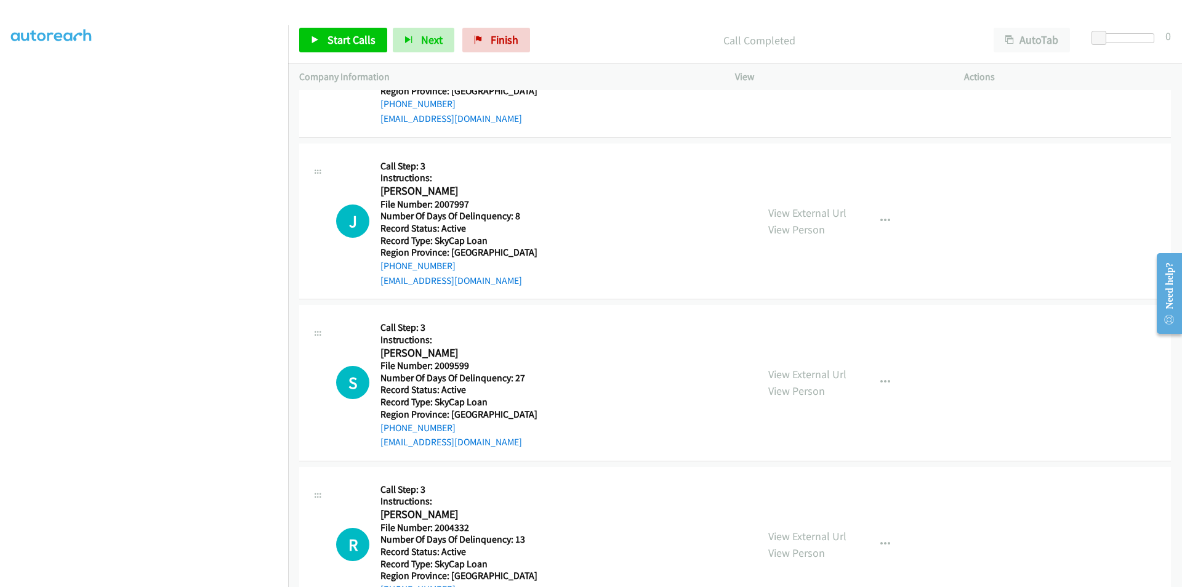
scroll to position [6536, 0]
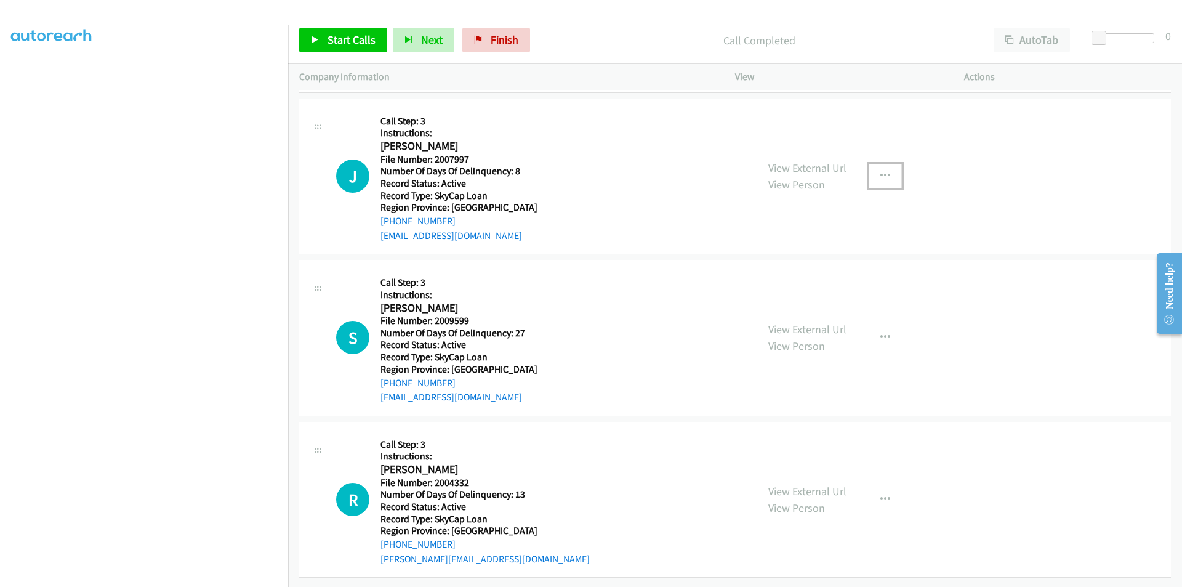
click at [880, 171] on icon "button" at bounding box center [885, 176] width 10 height 10
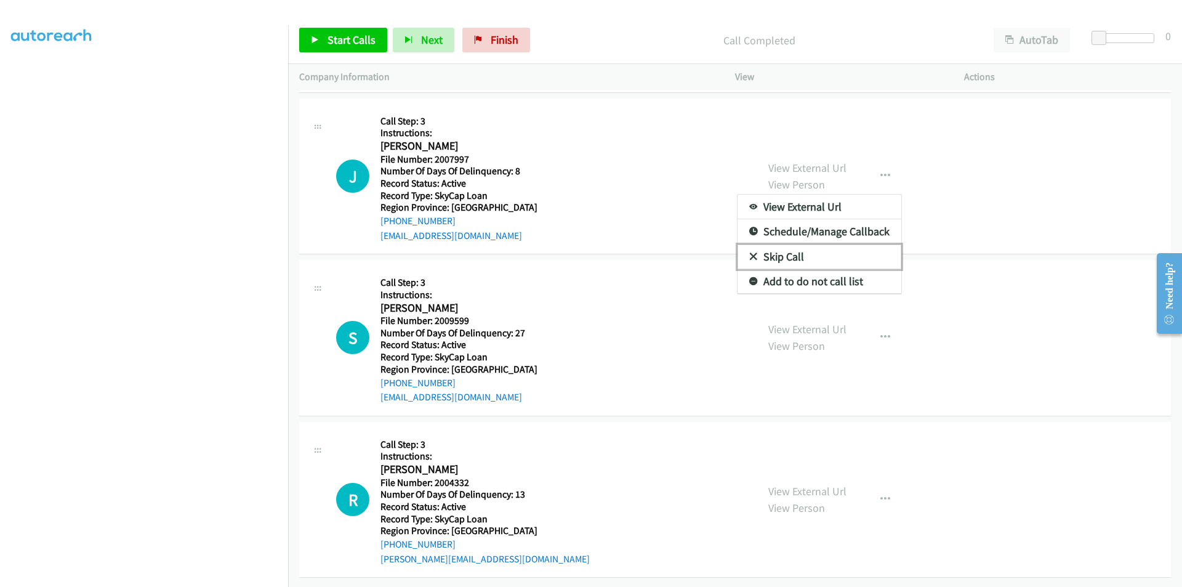
click at [793, 247] on link "Skip Call" at bounding box center [819, 256] width 164 height 25
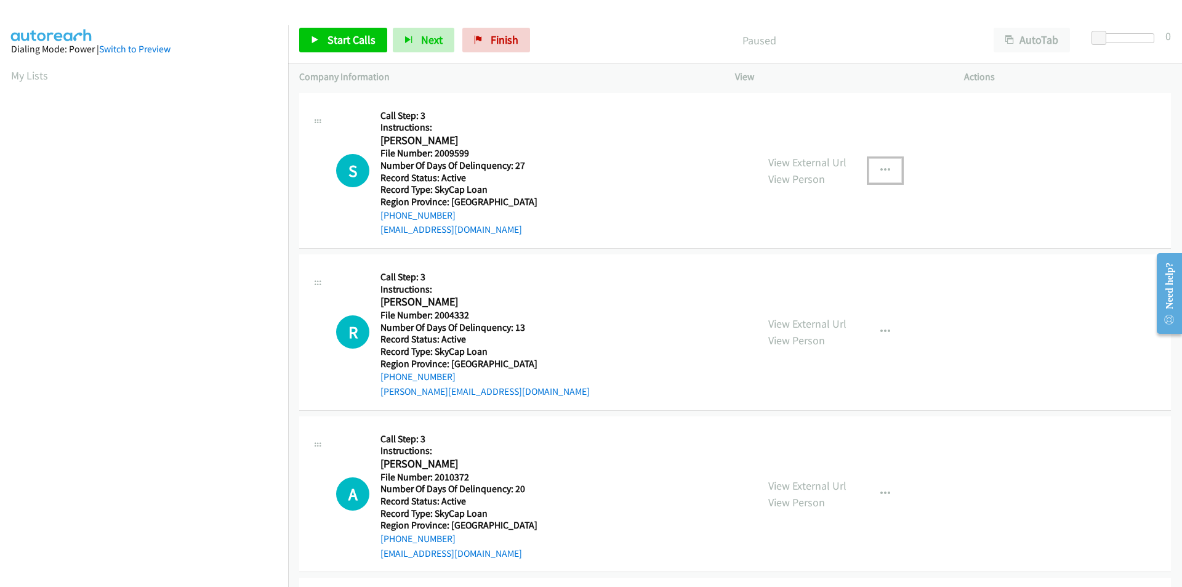
click at [885, 166] on button "button" at bounding box center [885, 170] width 33 height 25
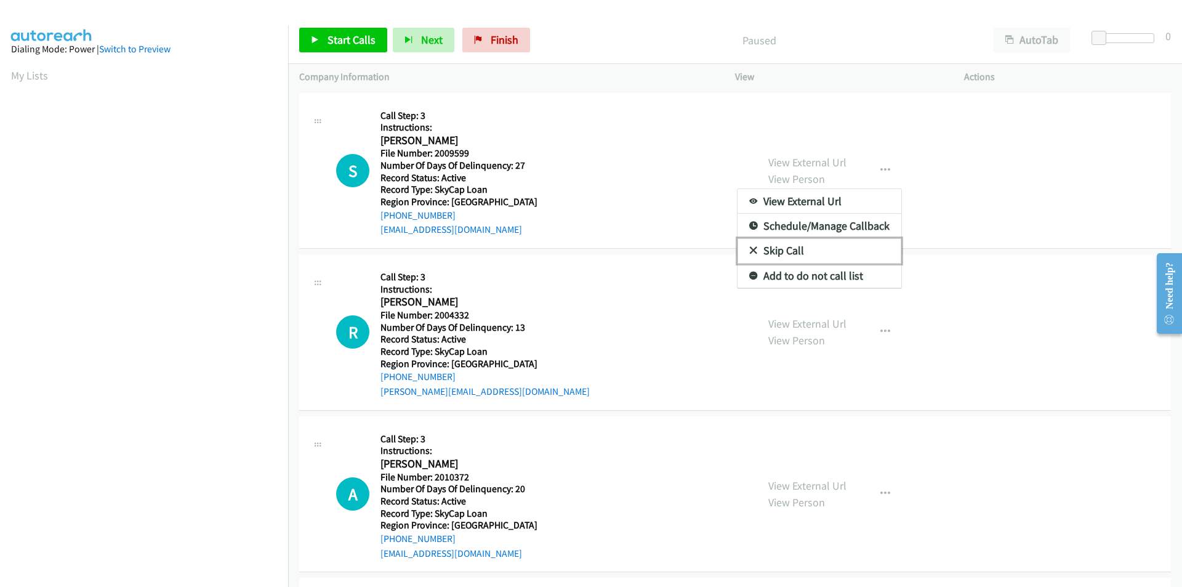
click at [798, 243] on link "Skip Call" at bounding box center [819, 250] width 164 height 25
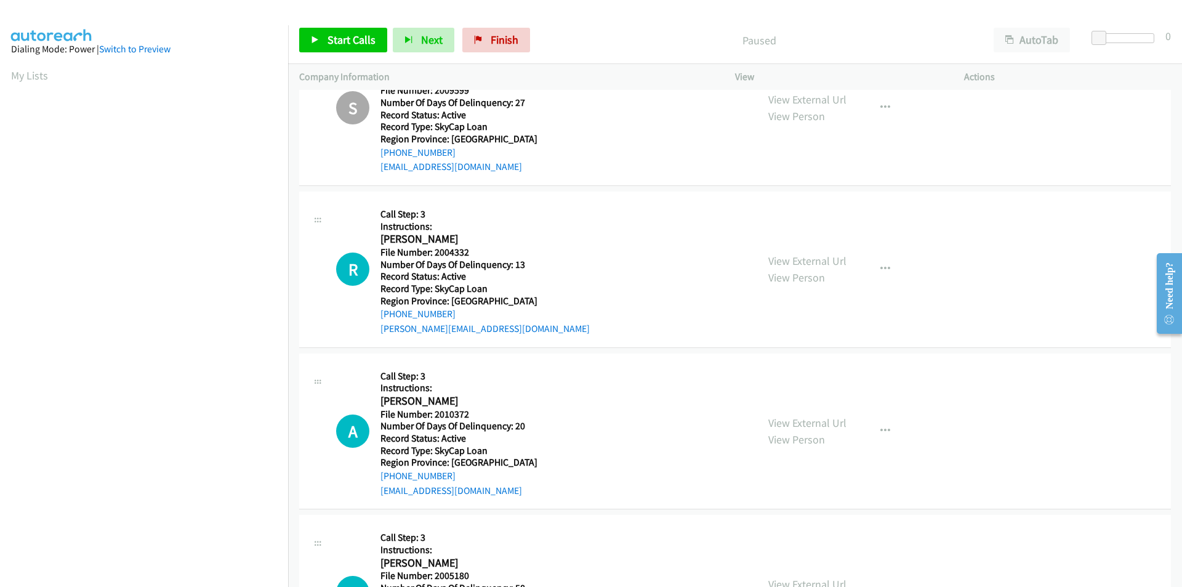
scroll to position [123, 0]
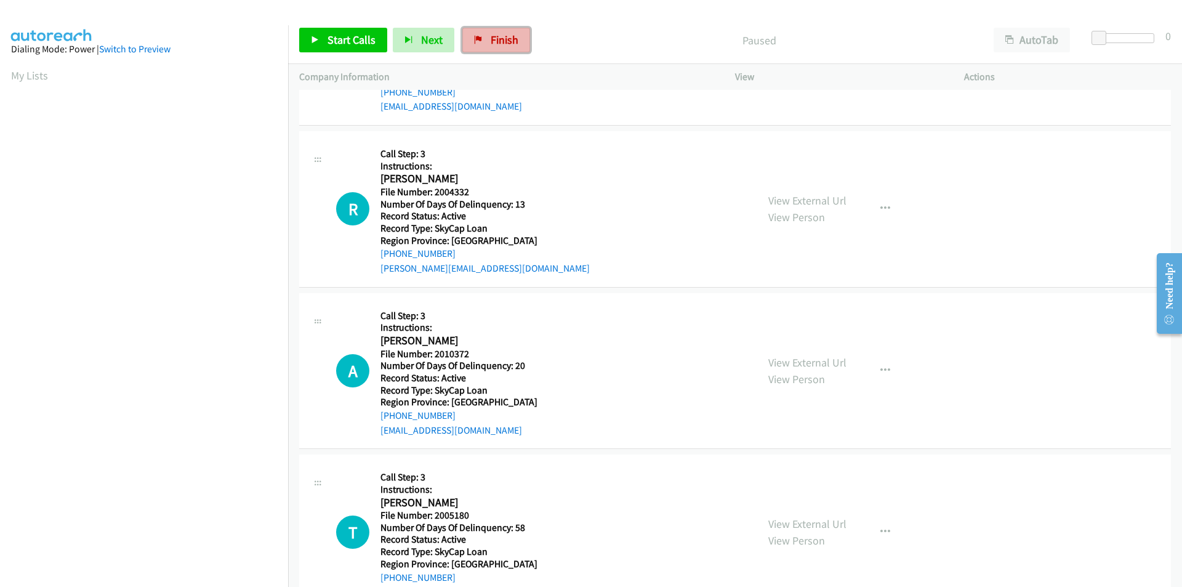
click at [507, 41] on span "Finish" at bounding box center [505, 40] width 28 height 14
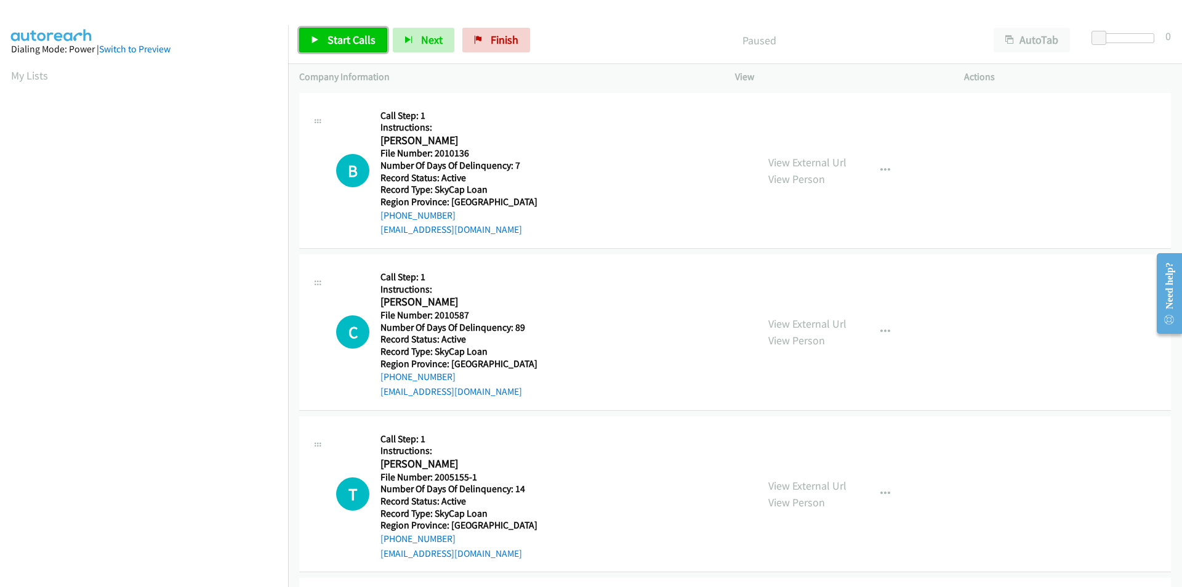
click at [354, 36] on span "Start Calls" at bounding box center [351, 40] width 48 height 14
click at [351, 39] on span "Pause" at bounding box center [341, 40] width 28 height 14
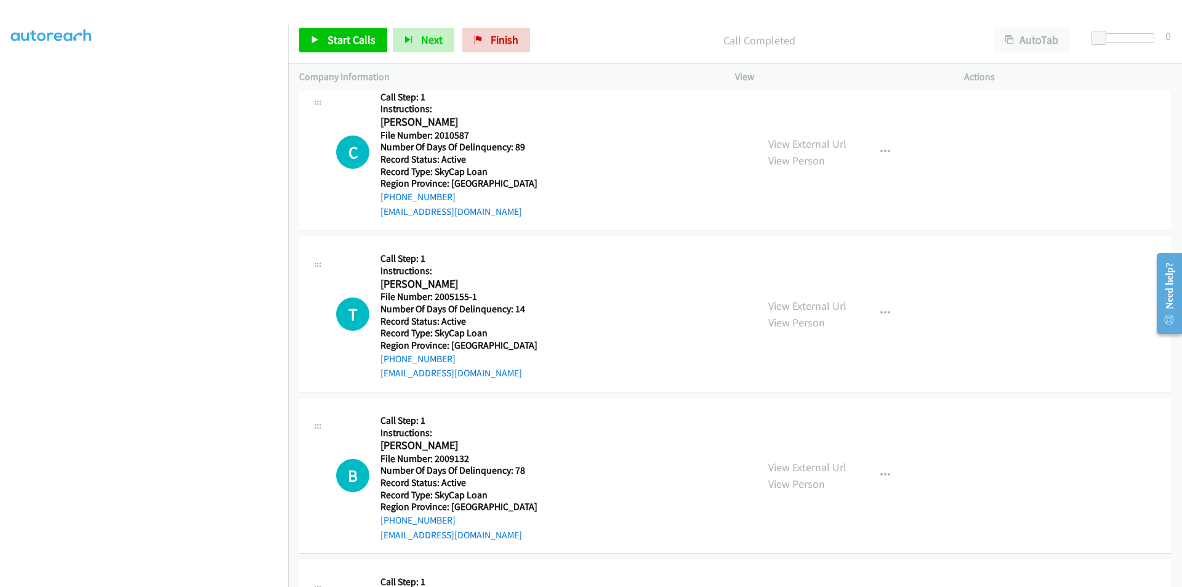
scroll to position [185, 0]
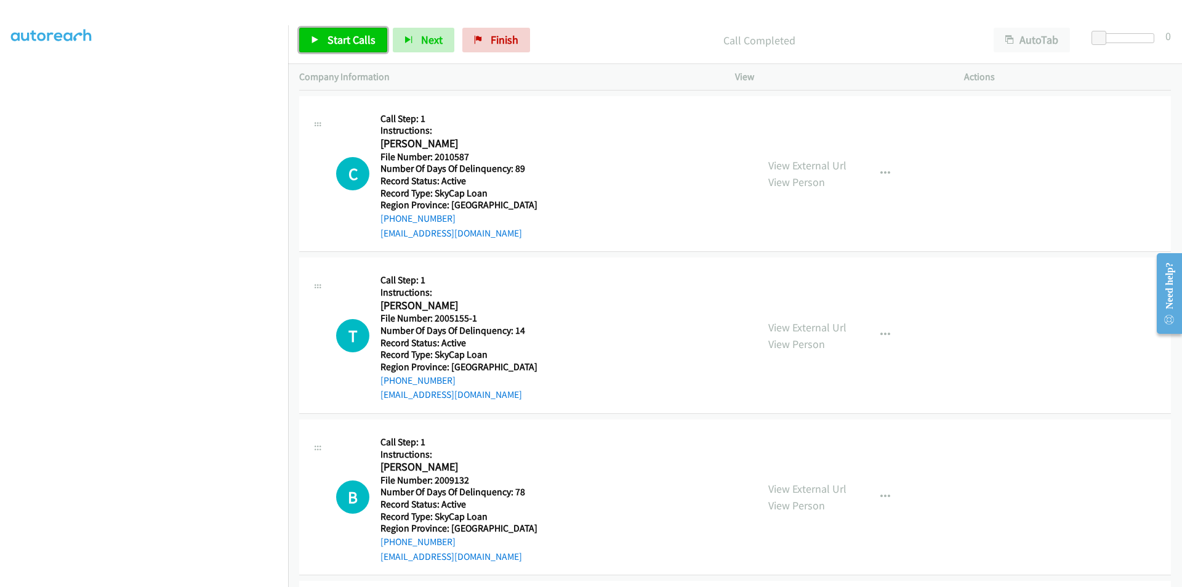
click at [337, 38] on span "Start Calls" at bounding box center [351, 40] width 48 height 14
click at [330, 35] on span "Pause" at bounding box center [341, 40] width 28 height 14
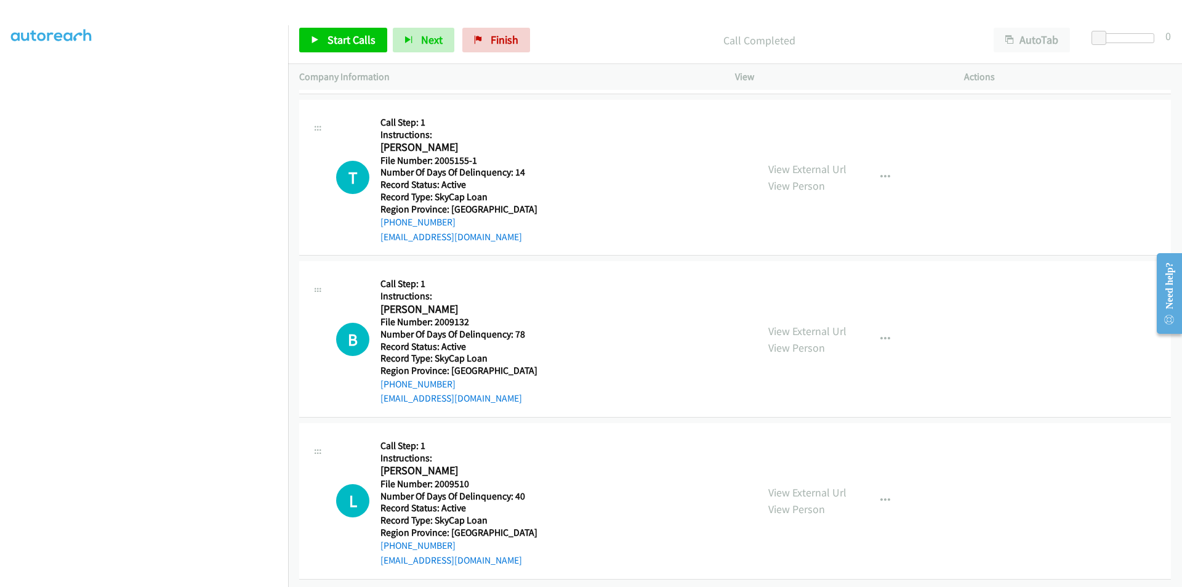
scroll to position [369, 0]
click at [327, 35] on span "Start Calls" at bounding box center [351, 40] width 48 height 14
click at [327, 35] on span "Pause" at bounding box center [341, 40] width 28 height 14
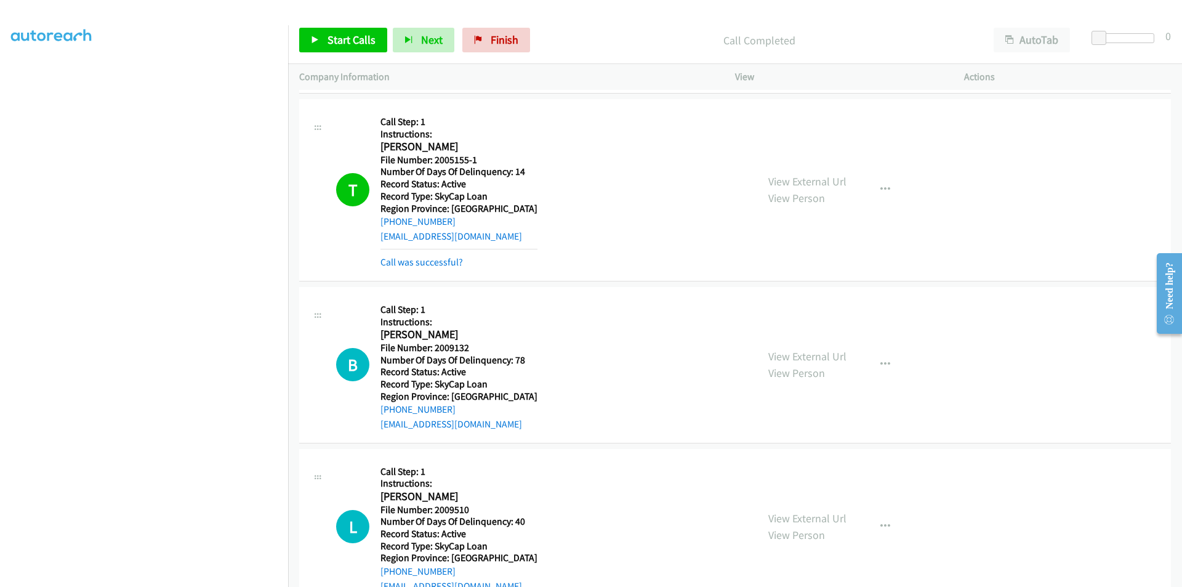
scroll to position [554, 0]
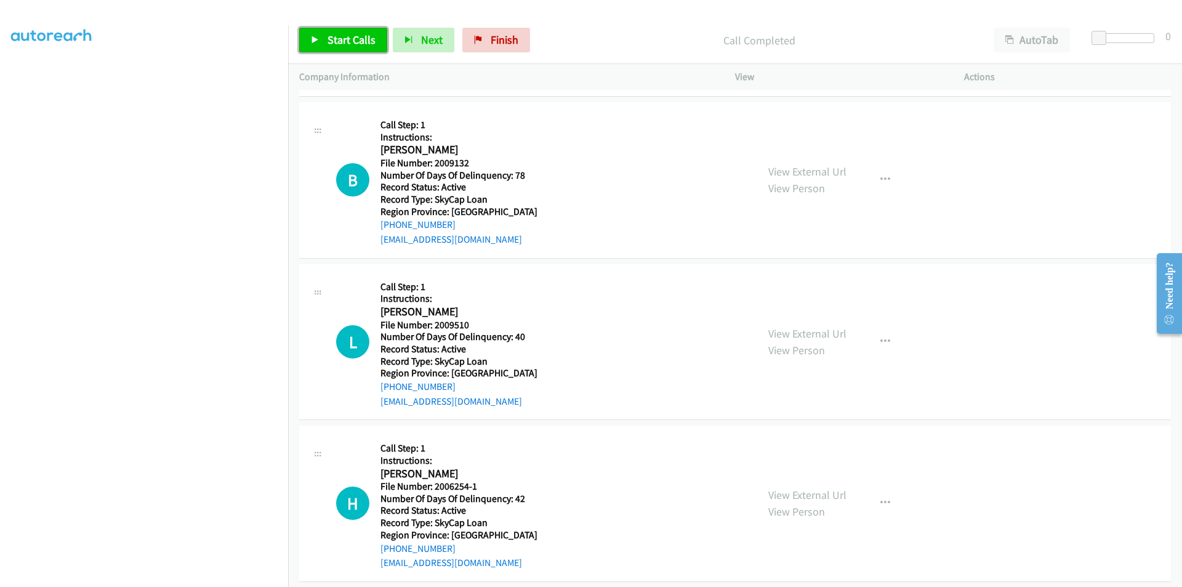
click at [335, 35] on span "Start Calls" at bounding box center [351, 40] width 48 height 14
click at [328, 35] on span "Pause" at bounding box center [341, 40] width 28 height 14
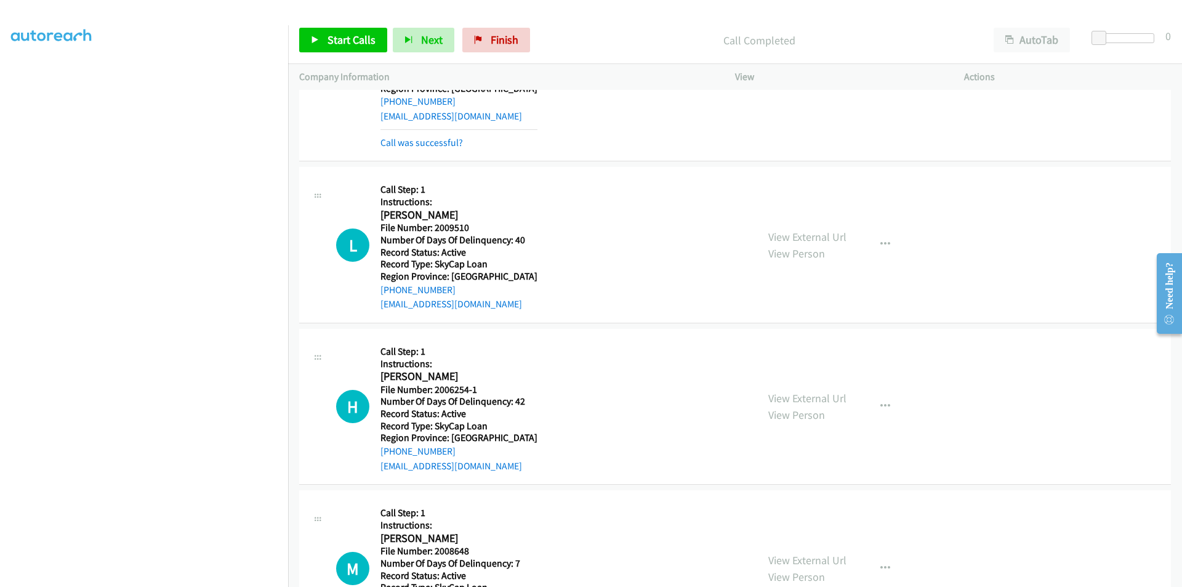
scroll to position [739, 0]
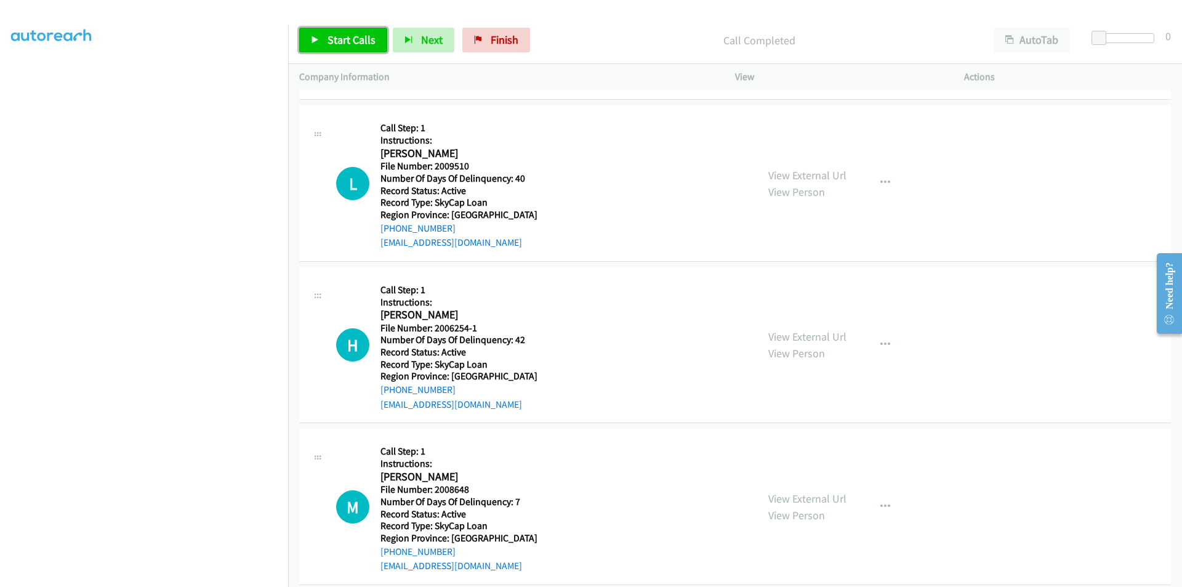
click at [318, 34] on link "Start Calls" at bounding box center [343, 40] width 88 height 25
click at [315, 34] on link "Pause" at bounding box center [333, 40] width 68 height 25
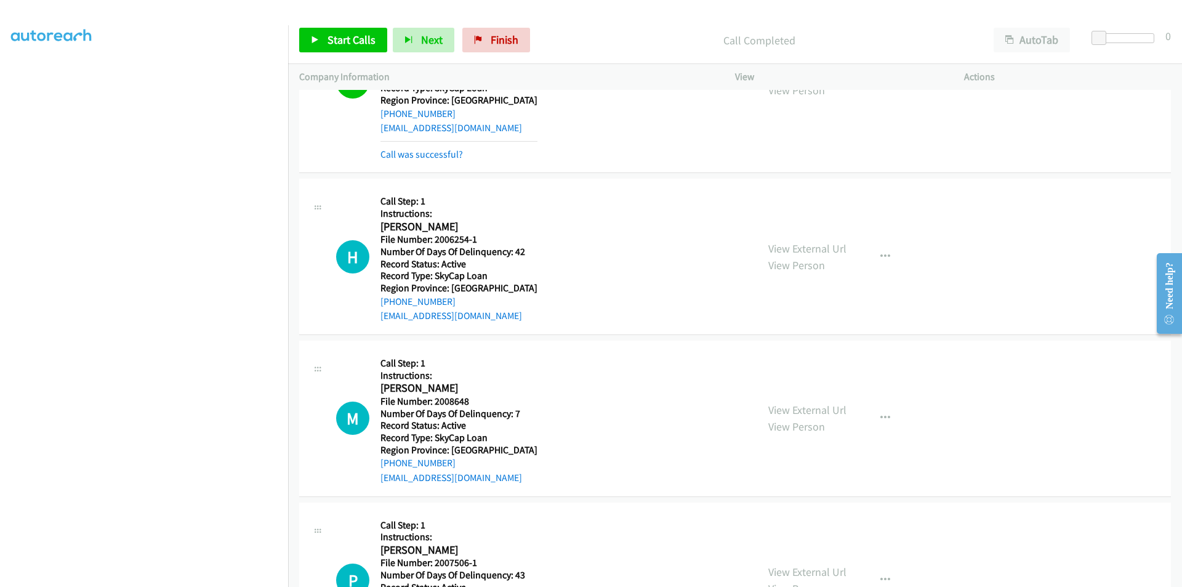
scroll to position [923, 0]
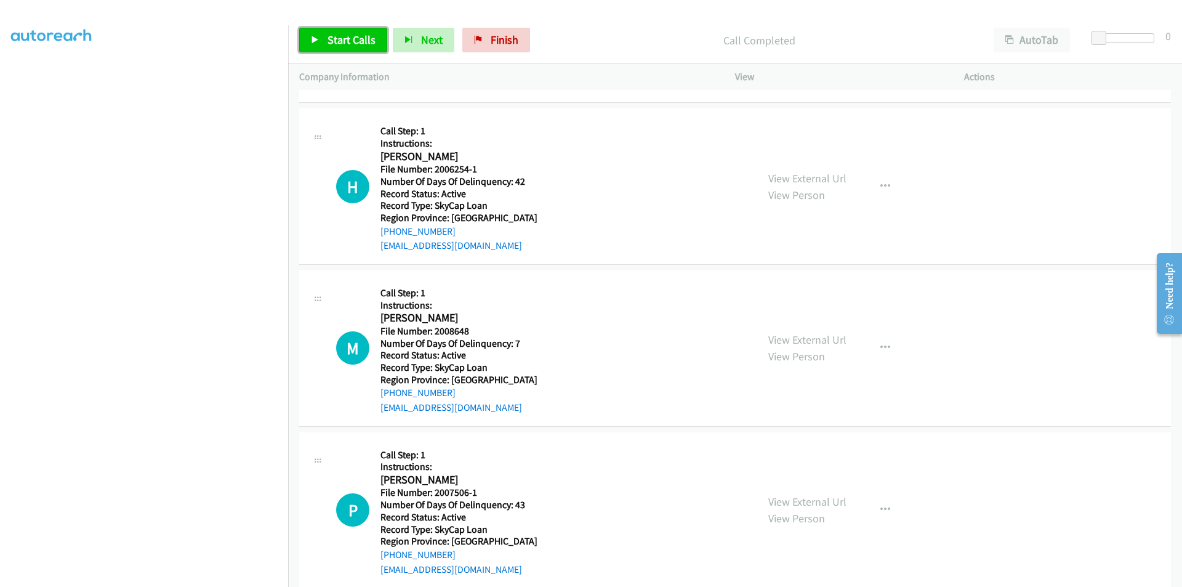
click at [342, 34] on span "Start Calls" at bounding box center [351, 40] width 48 height 14
click at [342, 34] on span "Pause" at bounding box center [341, 40] width 28 height 14
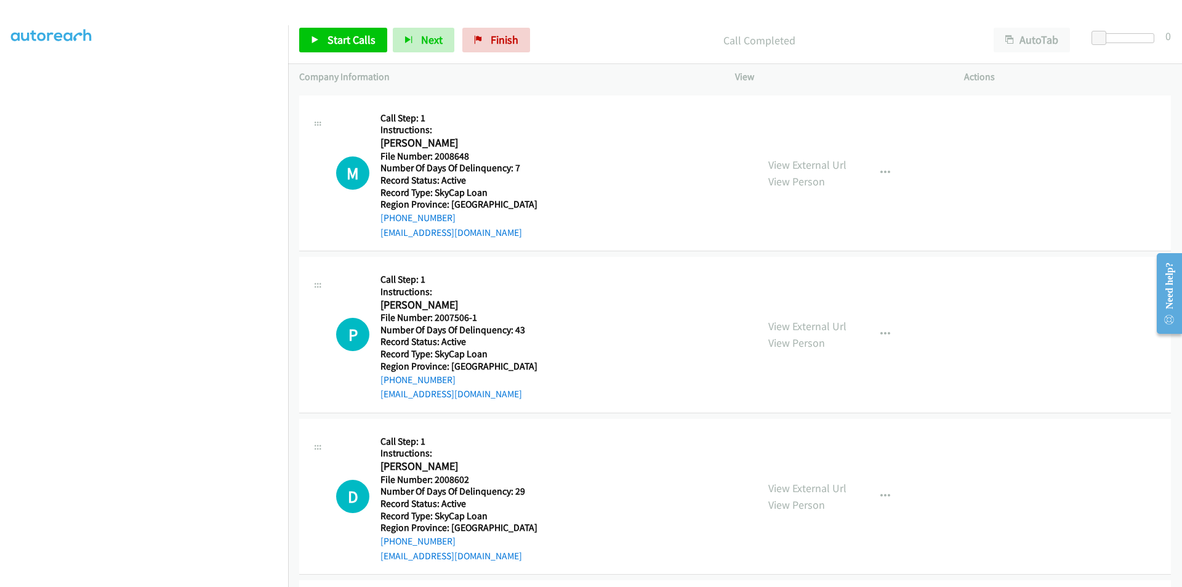
scroll to position [1146, 0]
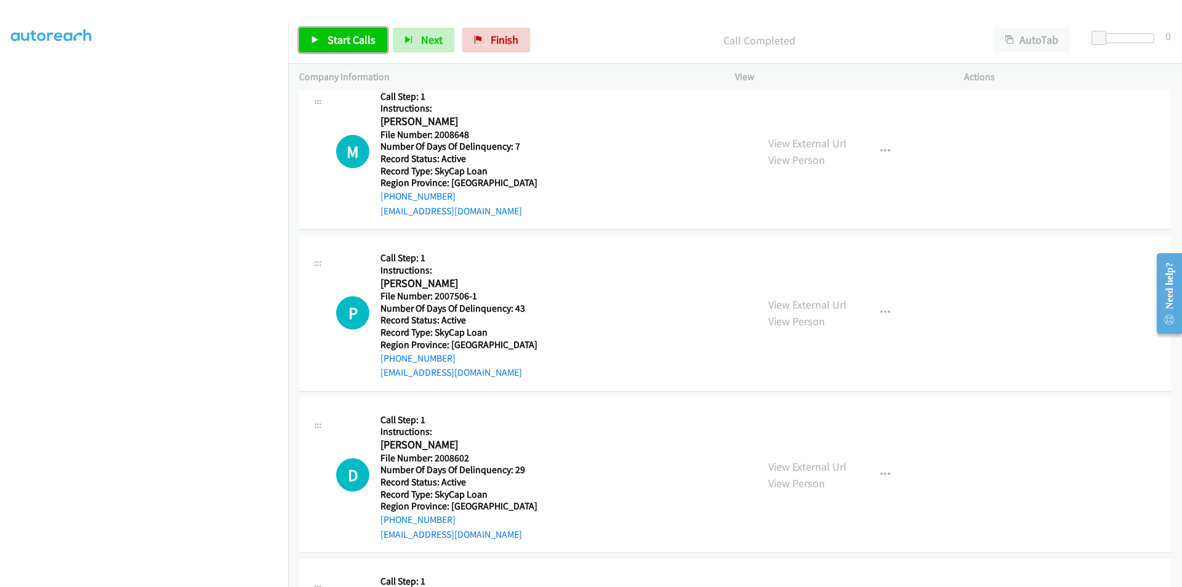
click at [354, 46] on span "Start Calls" at bounding box center [351, 40] width 48 height 14
click at [343, 46] on span "Pause" at bounding box center [341, 40] width 28 height 14
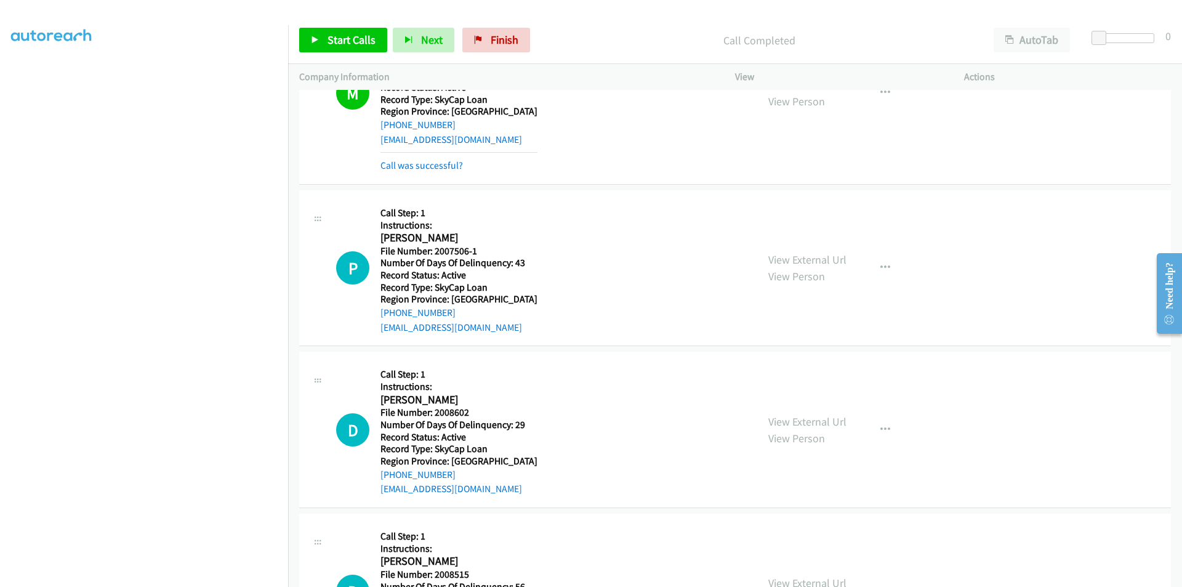
scroll to position [1331, 0]
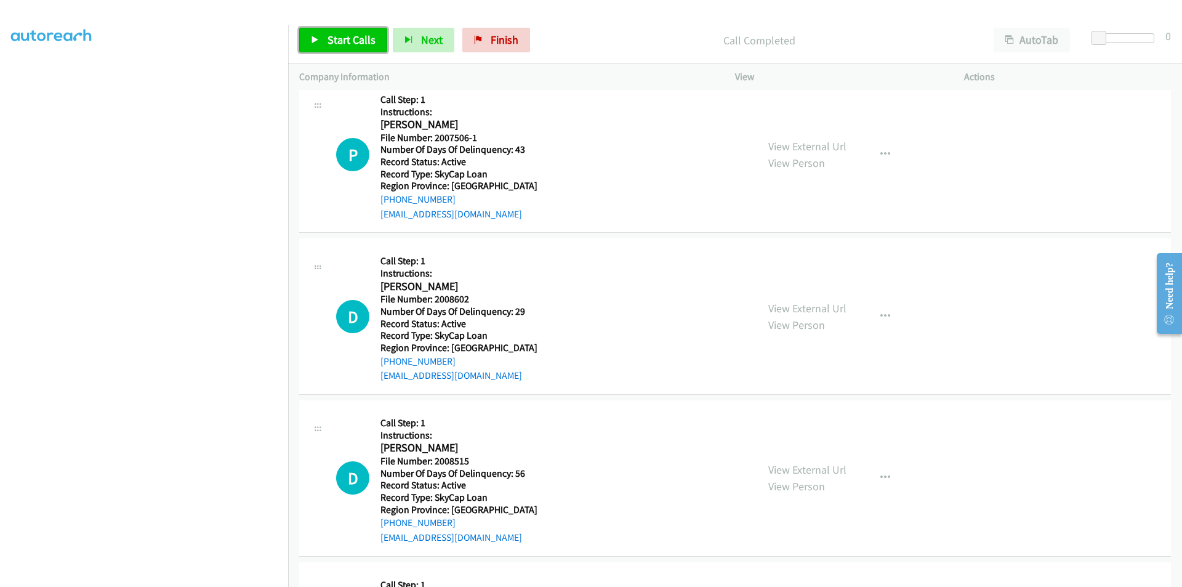
click at [324, 40] on link "Start Calls" at bounding box center [343, 40] width 88 height 25
click at [324, 40] on link "Pause" at bounding box center [333, 40] width 68 height 25
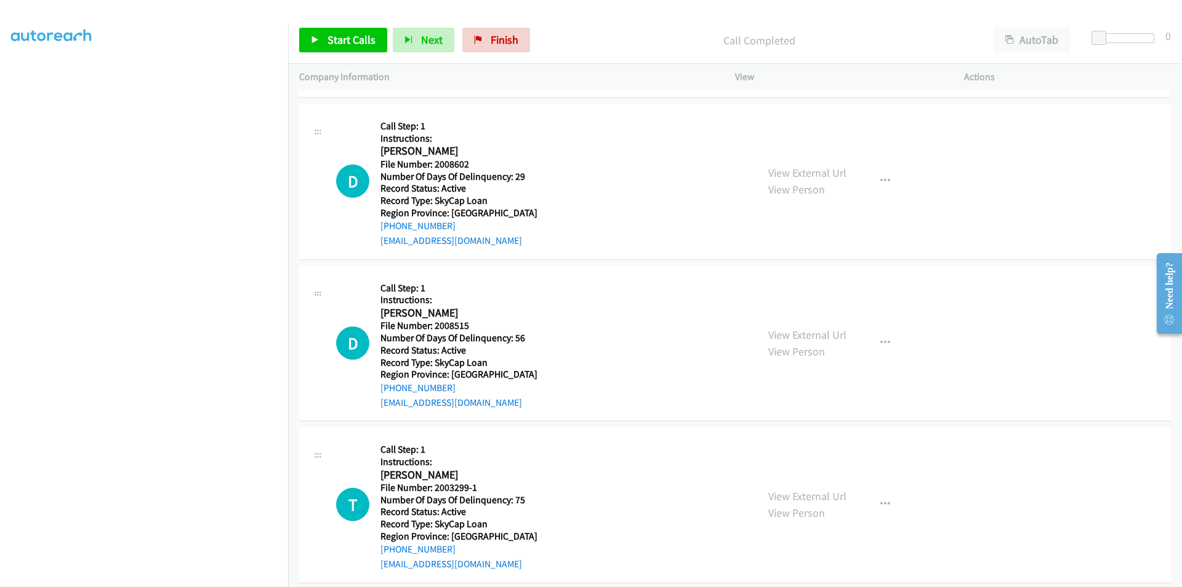
scroll to position [1506, 0]
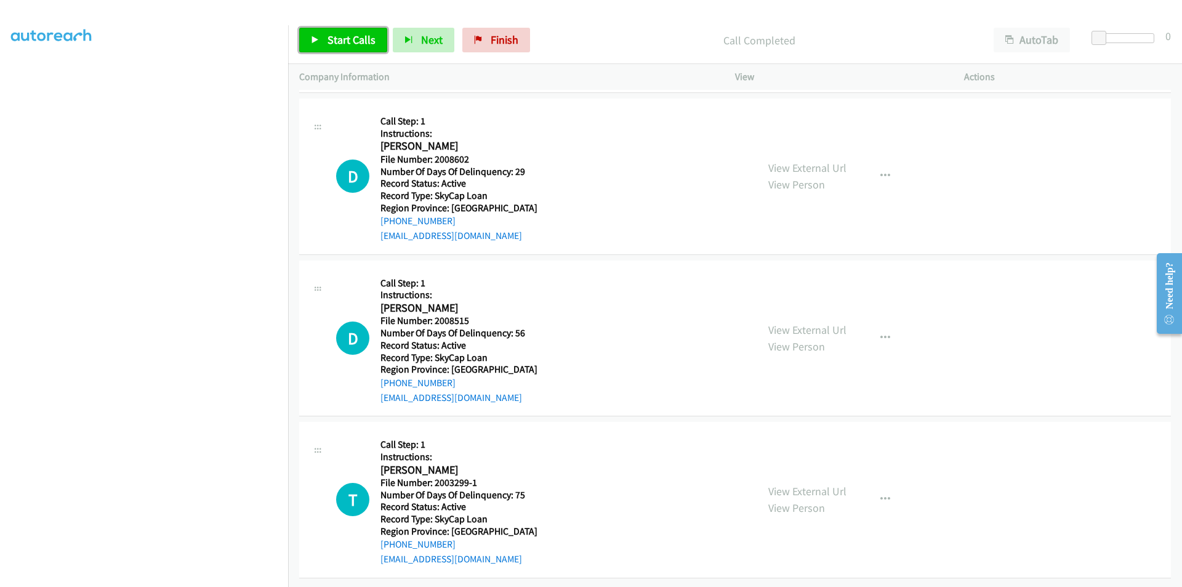
click at [334, 36] on span "Start Calls" at bounding box center [351, 40] width 48 height 14
click at [334, 36] on span "Pause" at bounding box center [341, 40] width 28 height 14
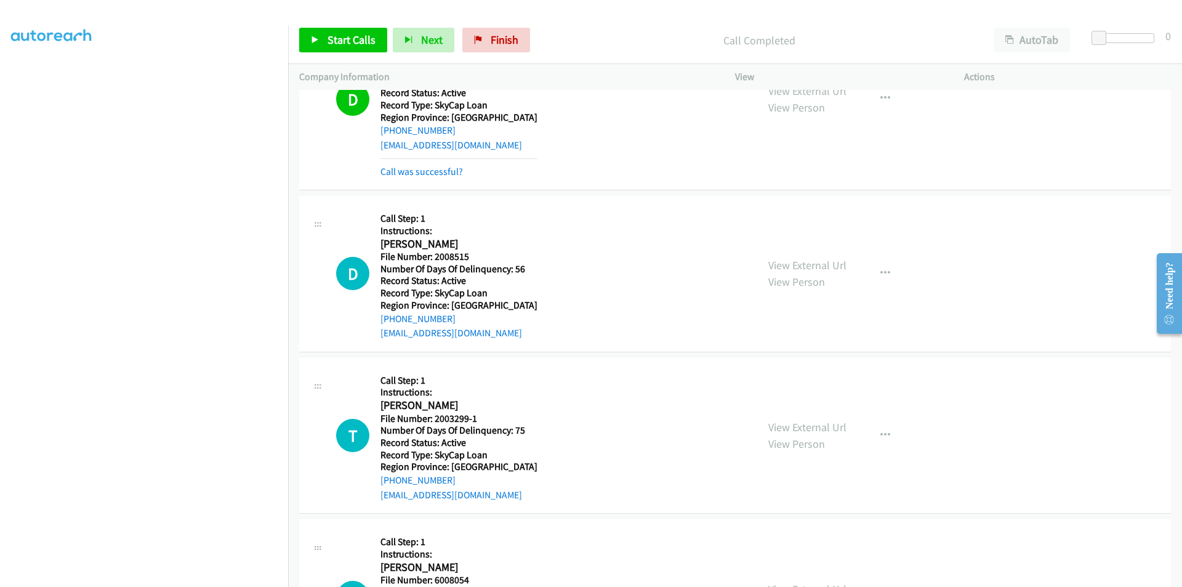
scroll to position [1691, 0]
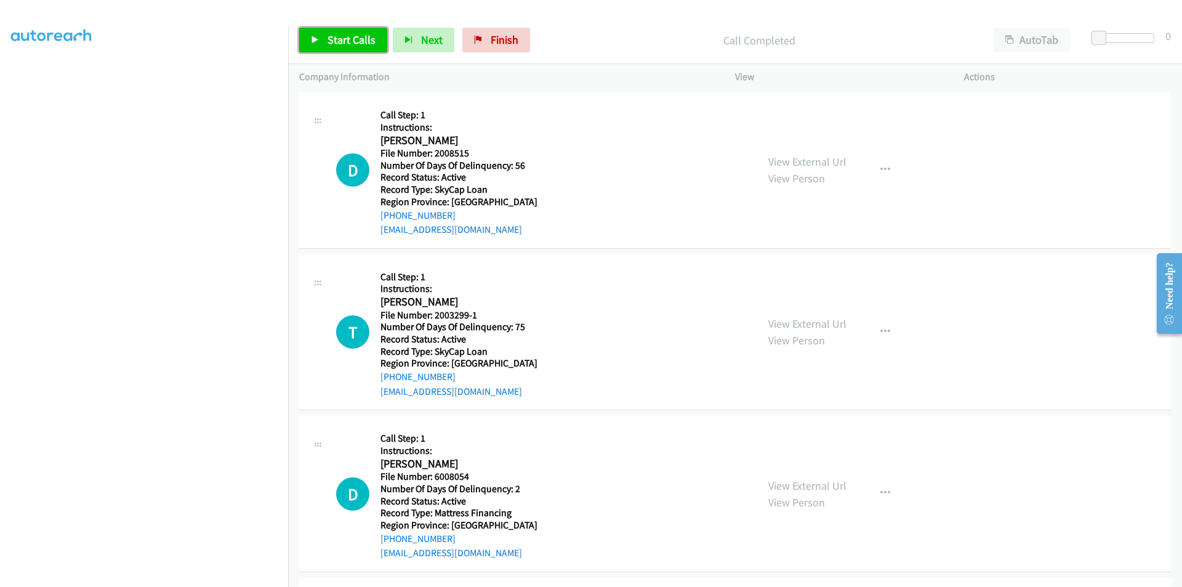
click at [337, 38] on span "Start Calls" at bounding box center [351, 40] width 48 height 14
click at [337, 38] on span "Pause" at bounding box center [341, 40] width 28 height 14
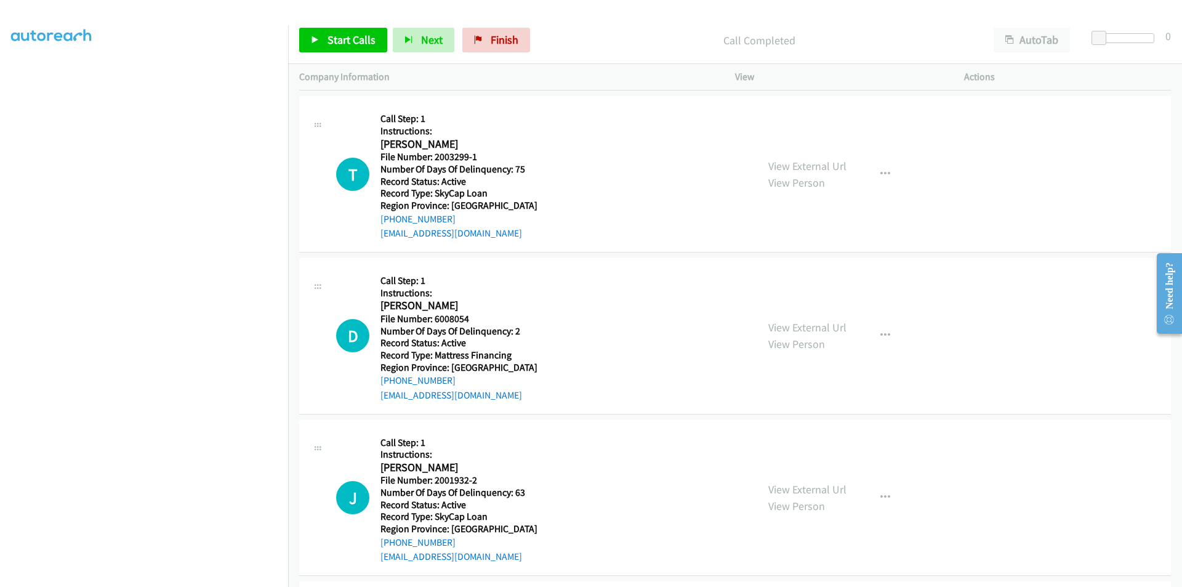
scroll to position [1876, 0]
click at [364, 44] on span "Start Calls" at bounding box center [351, 40] width 48 height 14
click at [345, 41] on span "Pause" at bounding box center [341, 40] width 28 height 14
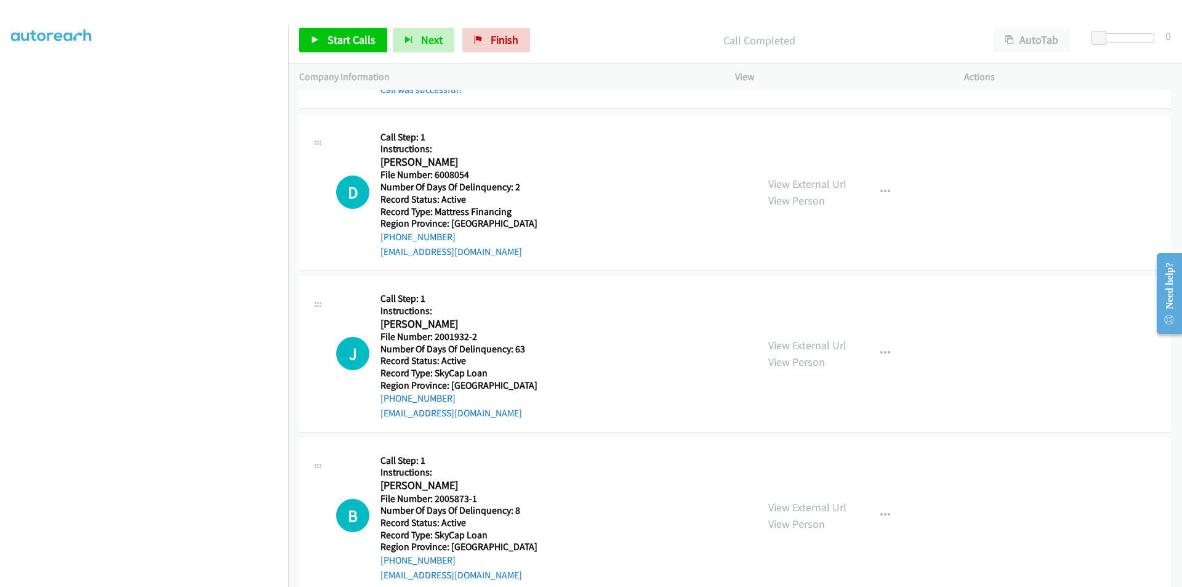
scroll to position [2060, 0]
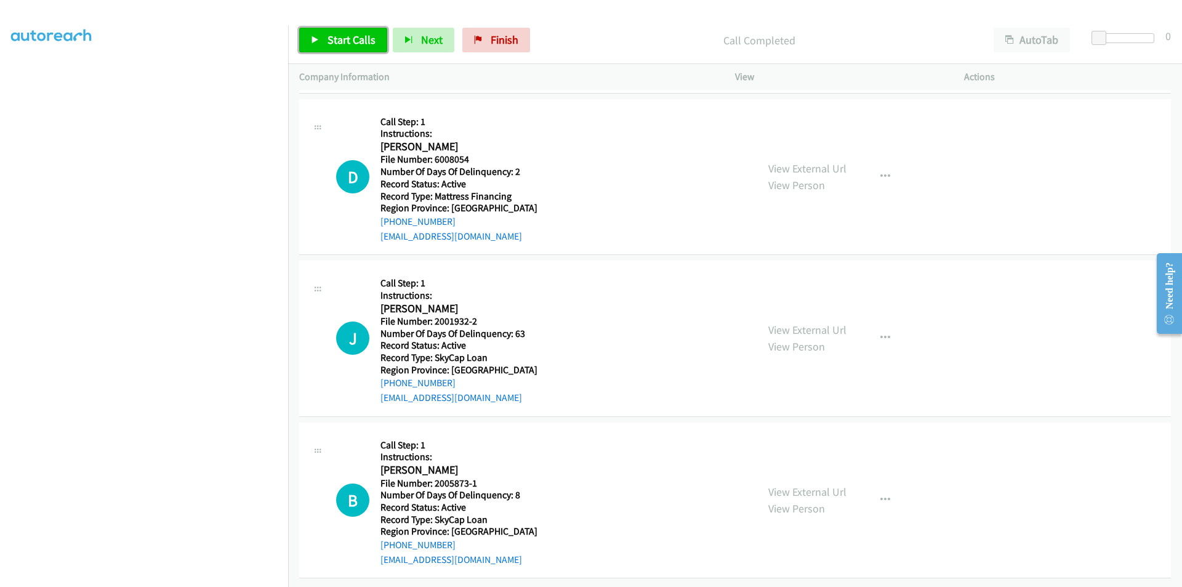
click at [343, 45] on span "Start Calls" at bounding box center [351, 40] width 48 height 14
click at [341, 46] on span "Pause" at bounding box center [341, 40] width 28 height 14
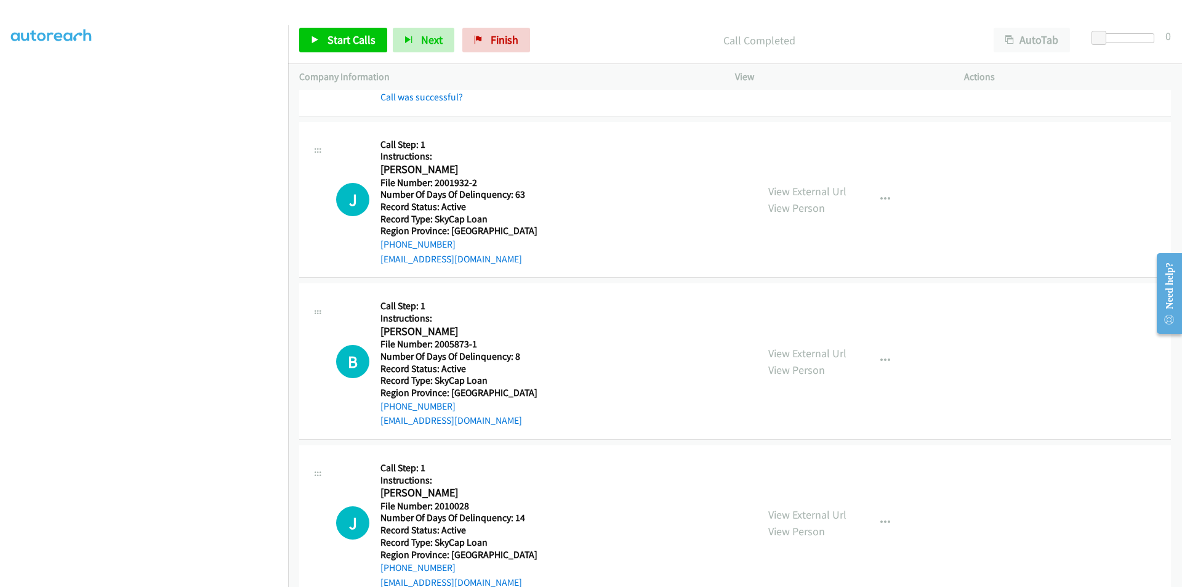
scroll to position [2245, 0]
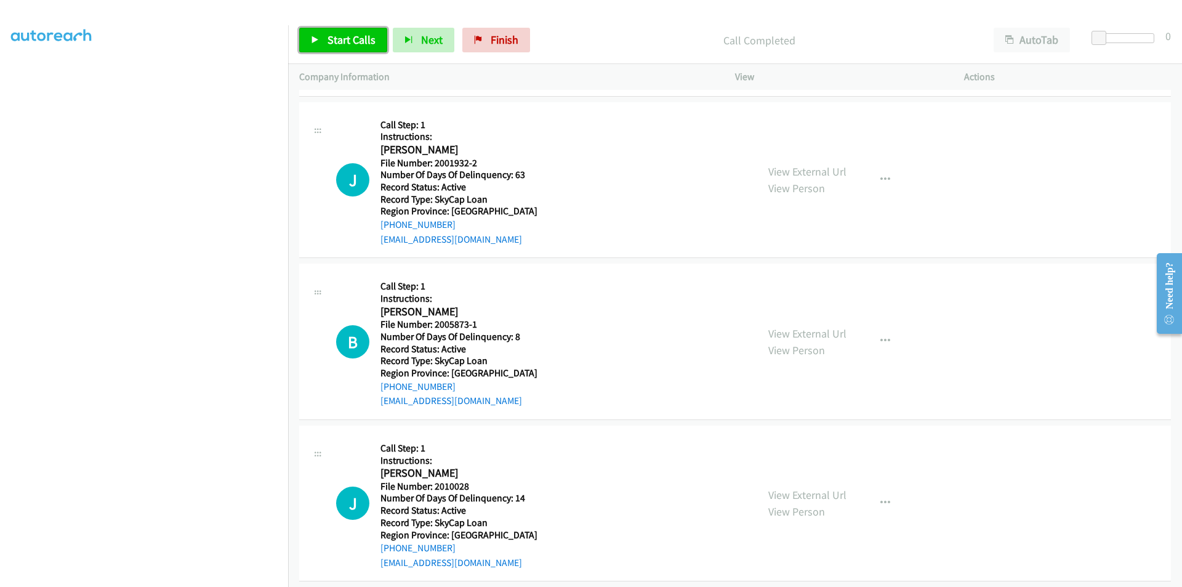
click at [334, 38] on span "Start Calls" at bounding box center [351, 40] width 48 height 14
click at [334, 38] on span "Pause" at bounding box center [341, 40] width 28 height 14
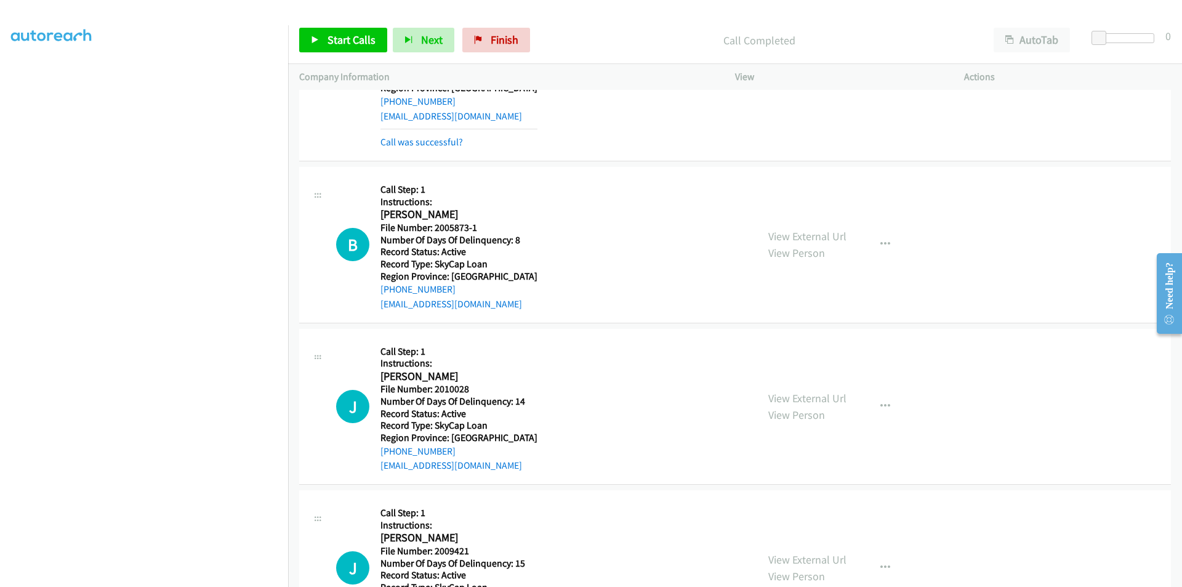
scroll to position [2430, 0]
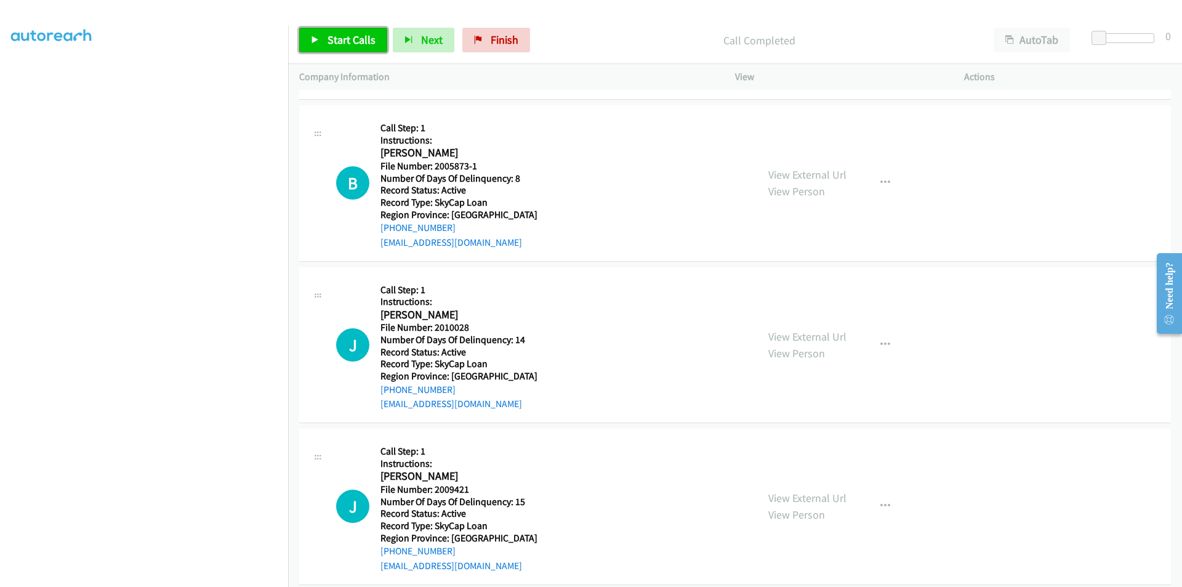
click at [341, 42] on span "Start Calls" at bounding box center [351, 40] width 48 height 14
click at [341, 42] on span "Pause" at bounding box center [341, 40] width 28 height 14
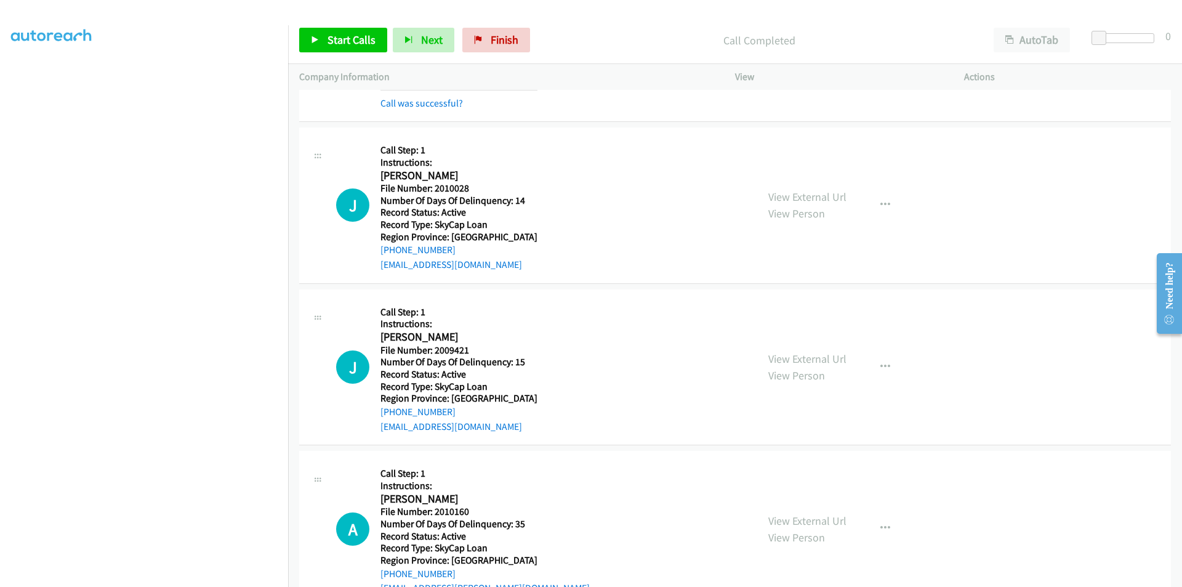
scroll to position [2614, 0]
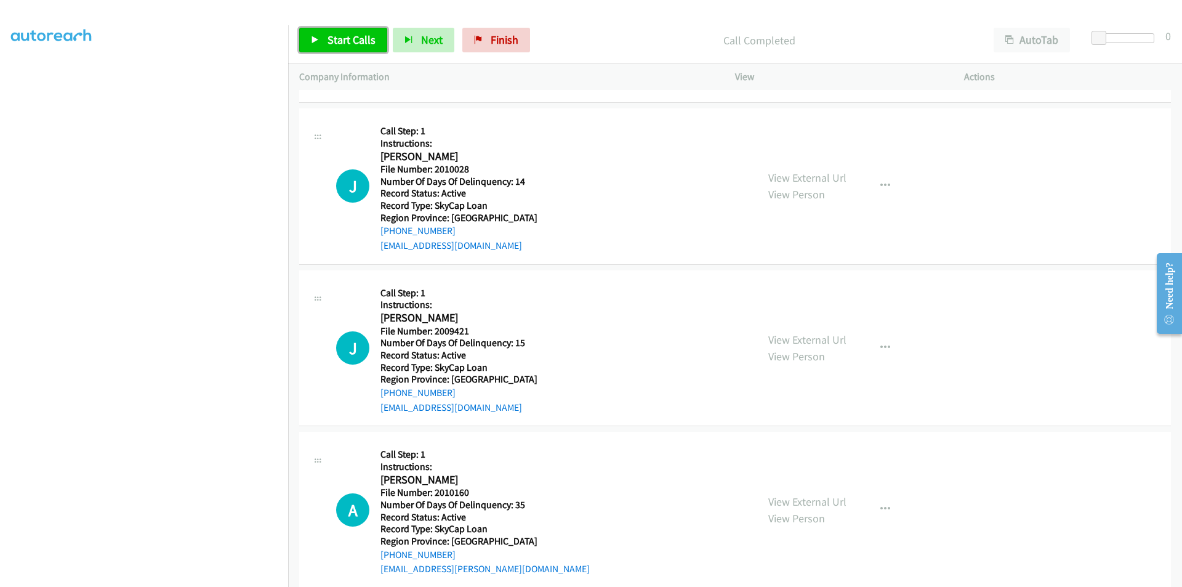
click at [340, 38] on span "Start Calls" at bounding box center [351, 40] width 48 height 14
click at [339, 34] on span "Pause" at bounding box center [341, 40] width 28 height 14
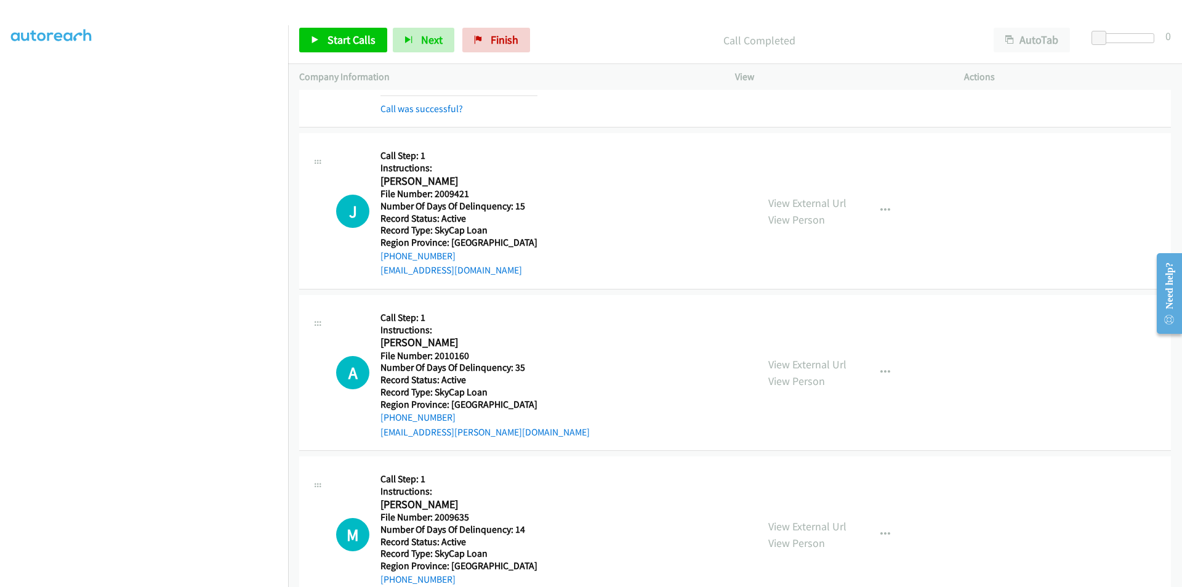
scroll to position [2799, 0]
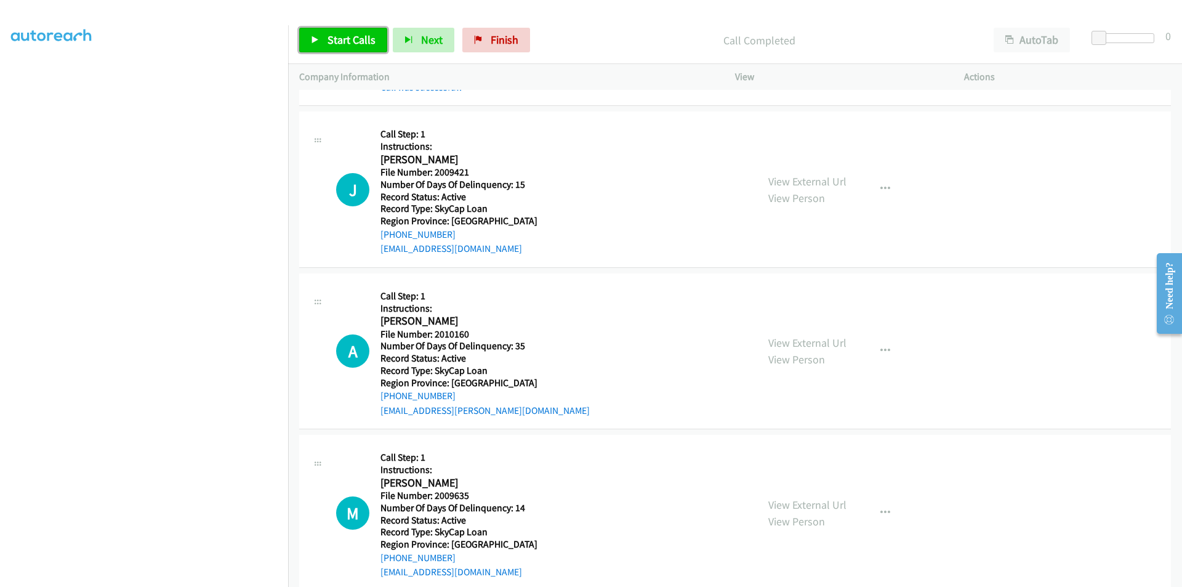
click at [347, 44] on span "Start Calls" at bounding box center [351, 40] width 48 height 14
click at [347, 44] on span "Pause" at bounding box center [341, 40] width 28 height 14
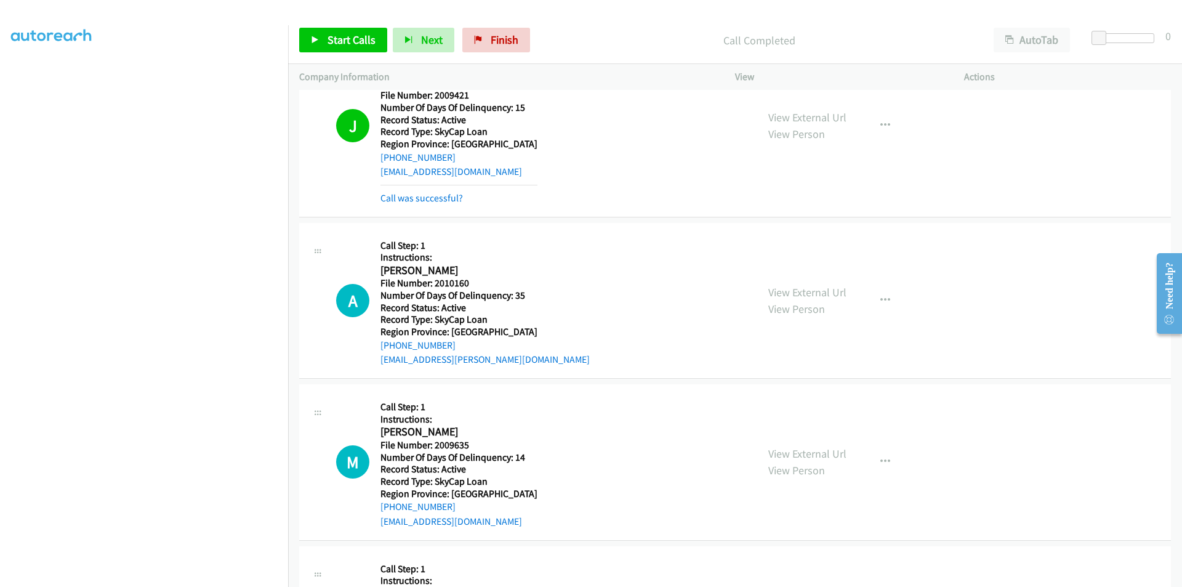
scroll to position [2984, 0]
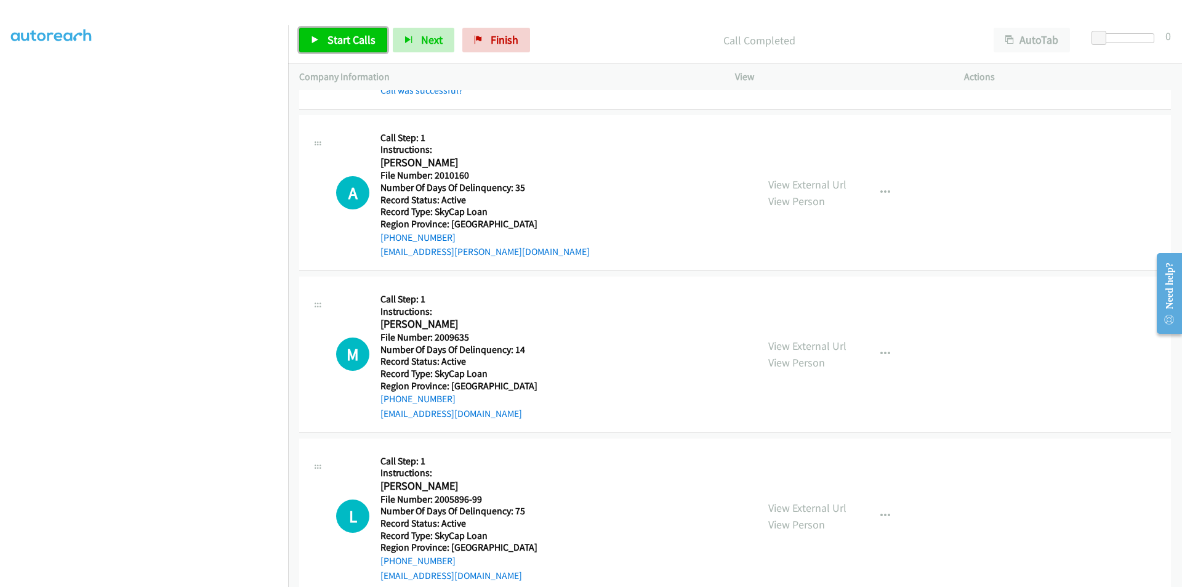
click at [355, 41] on span "Start Calls" at bounding box center [351, 40] width 48 height 14
click at [355, 41] on link "Pause" at bounding box center [333, 40] width 68 height 25
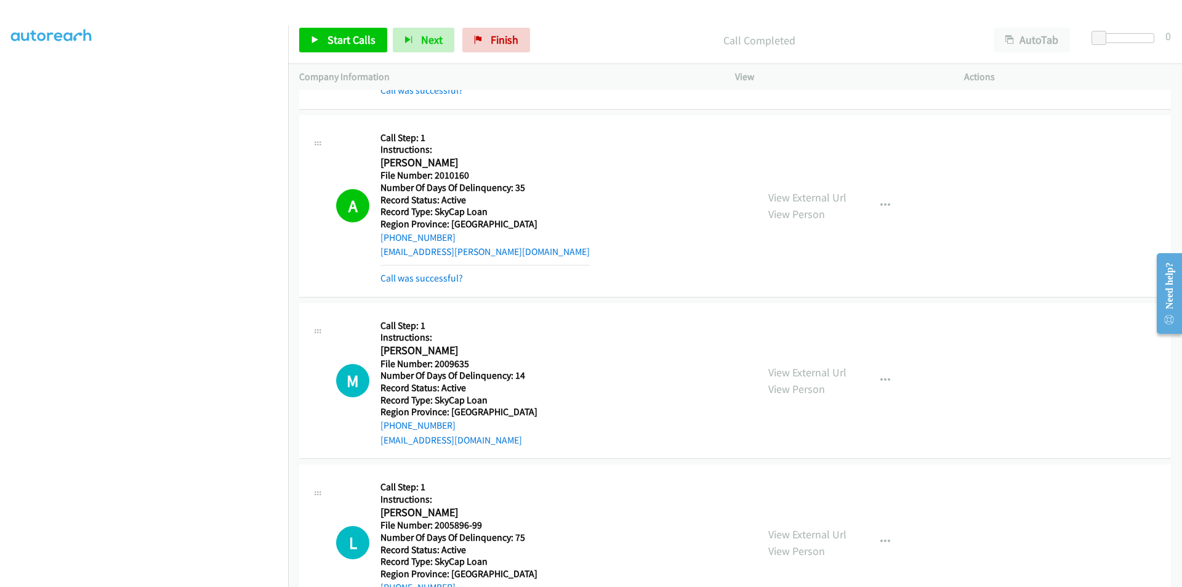
scroll to position [3168, 0]
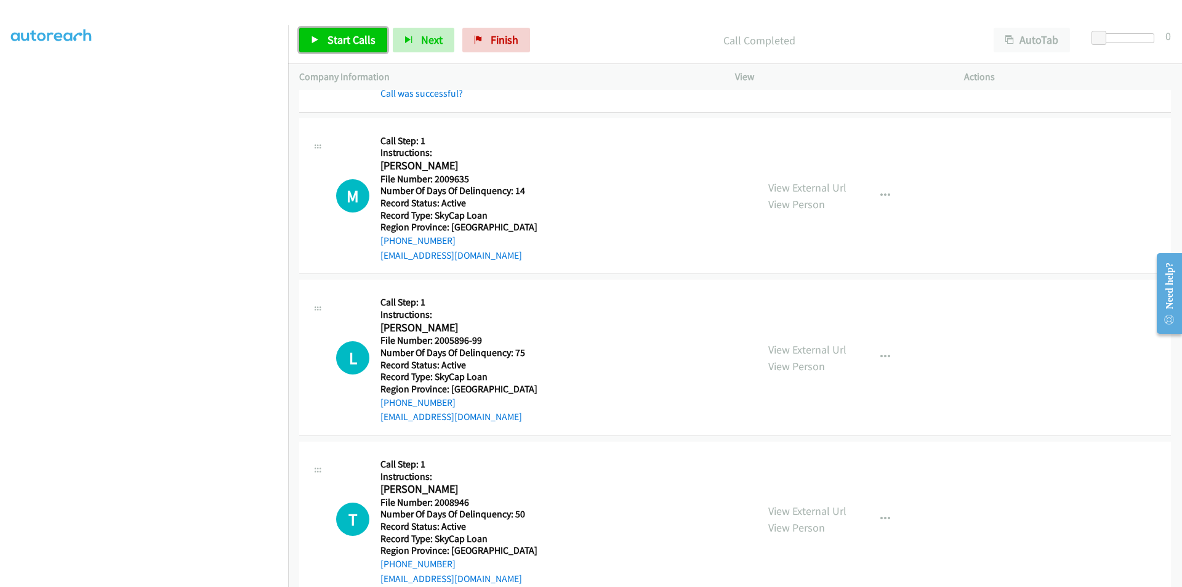
click at [335, 35] on span "Start Calls" at bounding box center [351, 40] width 48 height 14
click at [335, 35] on span "Pause" at bounding box center [341, 40] width 28 height 14
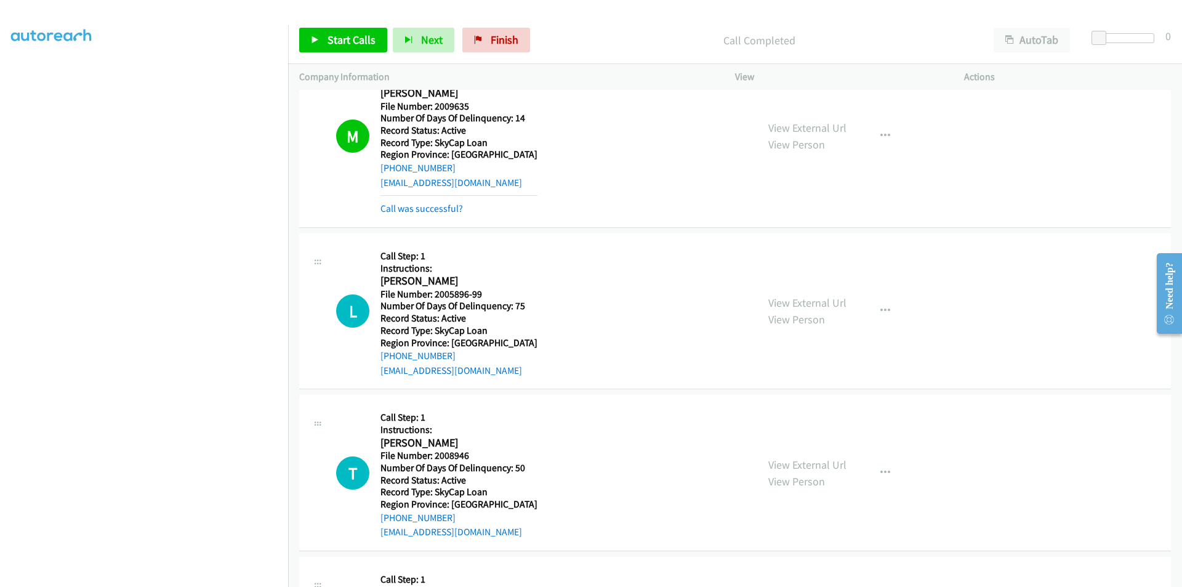
scroll to position [3353, 0]
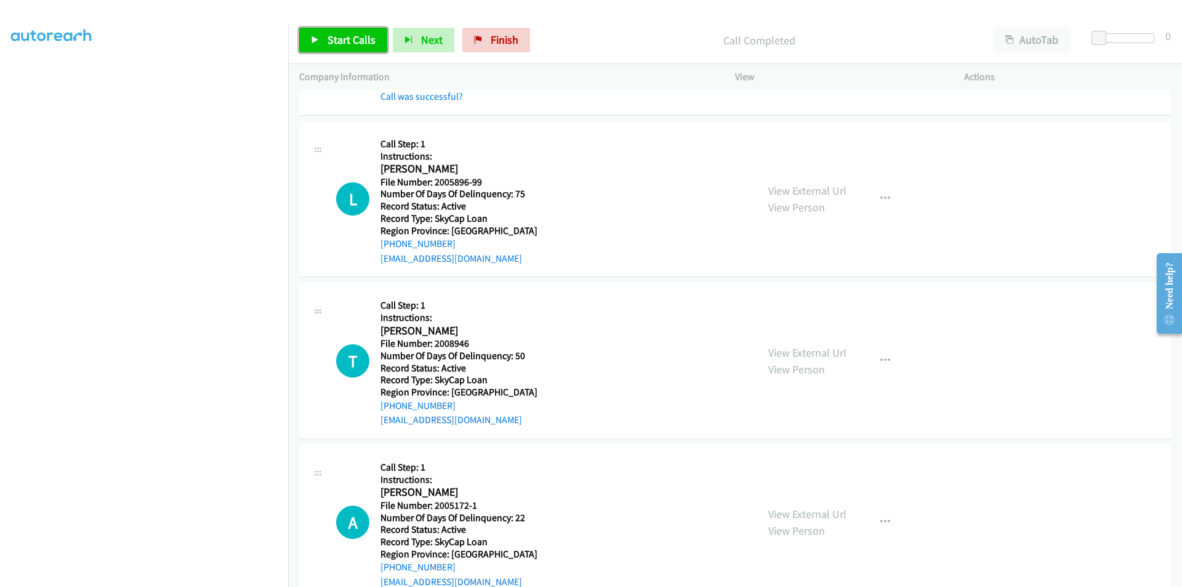
click at [332, 38] on span "Start Calls" at bounding box center [351, 40] width 48 height 14
click at [332, 38] on span "Pause" at bounding box center [341, 40] width 28 height 14
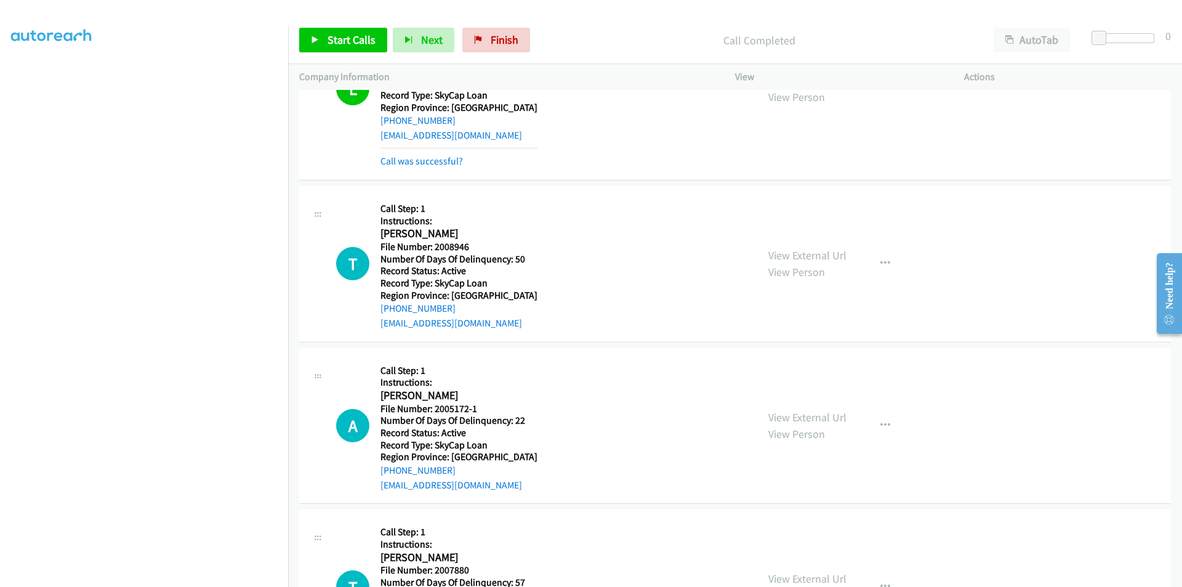
scroll to position [3538, 0]
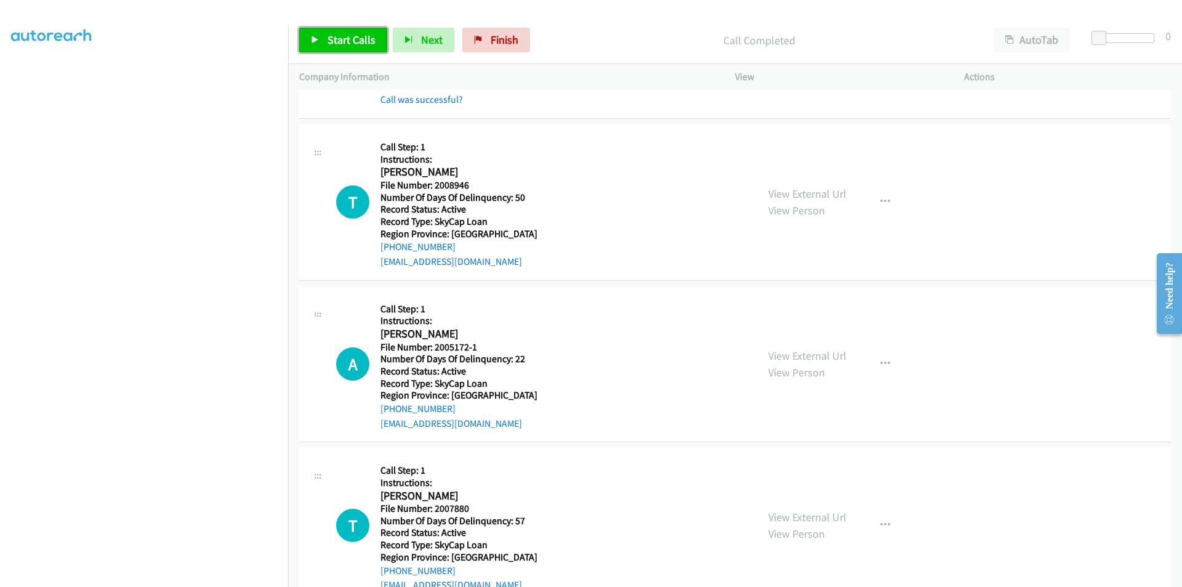
click at [338, 41] on span "Start Calls" at bounding box center [351, 40] width 48 height 14
click at [338, 41] on span "Pause" at bounding box center [341, 40] width 28 height 14
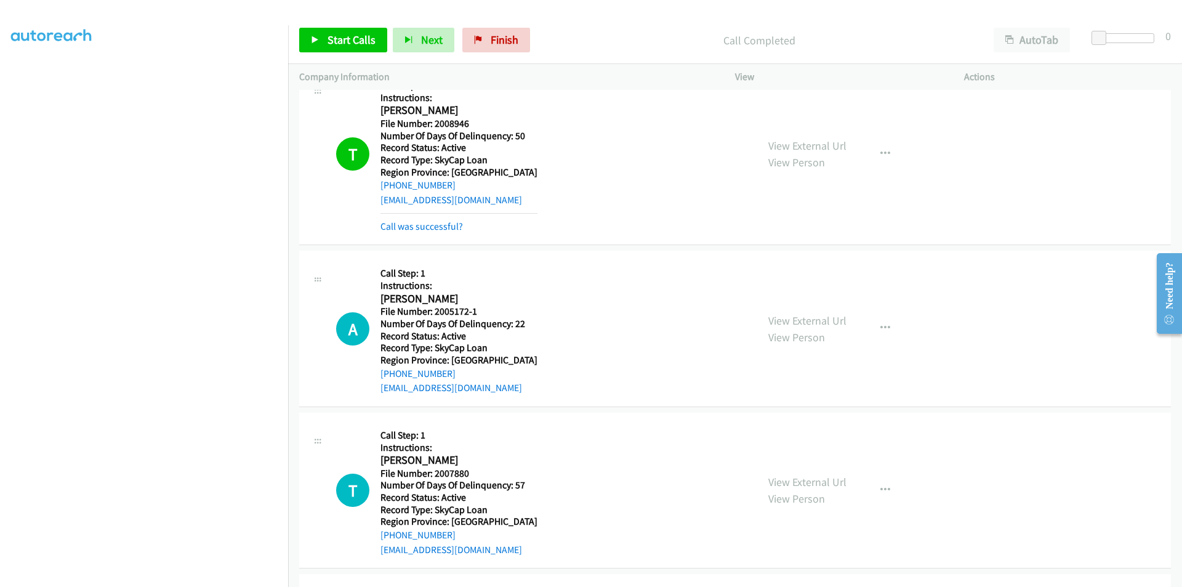
scroll to position [3760, 0]
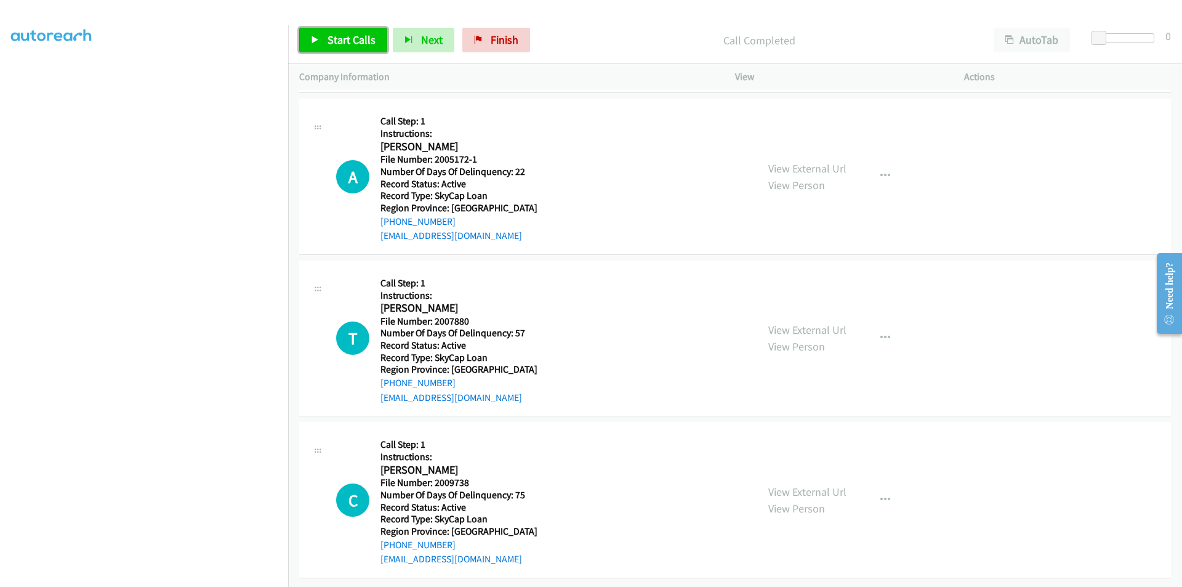
click at [347, 40] on span "Start Calls" at bounding box center [351, 40] width 48 height 14
click at [347, 40] on span "Pause" at bounding box center [341, 40] width 28 height 14
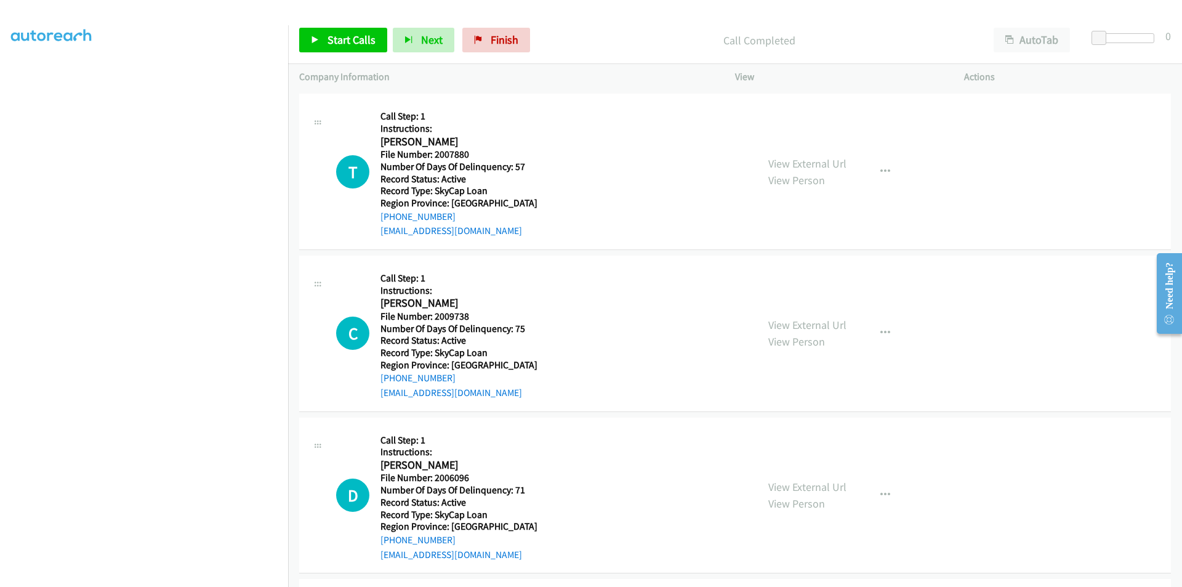
scroll to position [3945, 0]
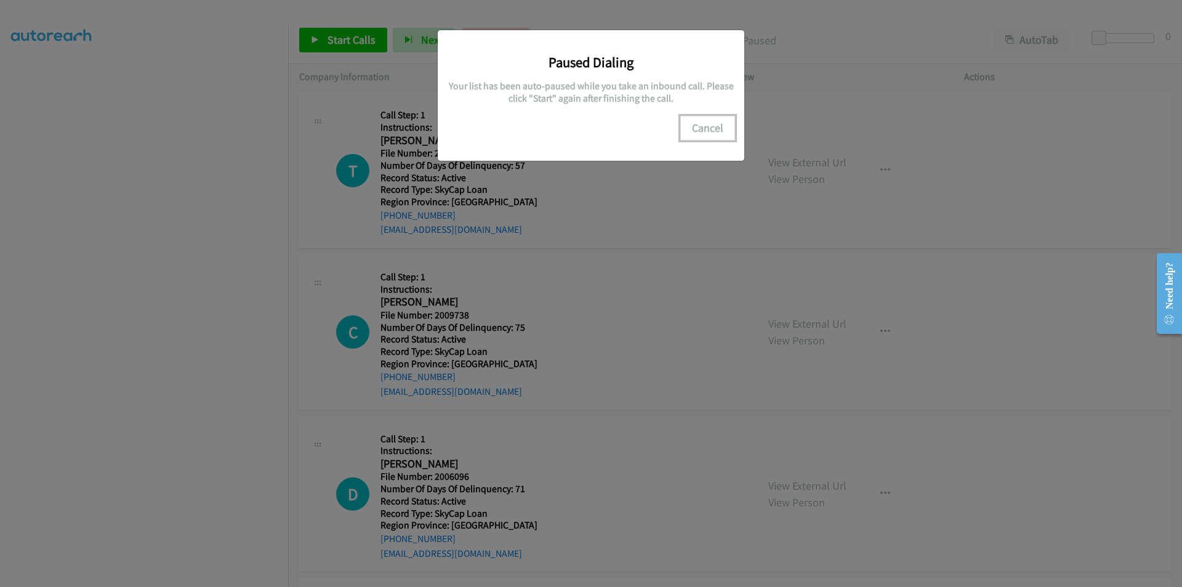
click at [705, 134] on button "Cancel" at bounding box center [707, 128] width 55 height 25
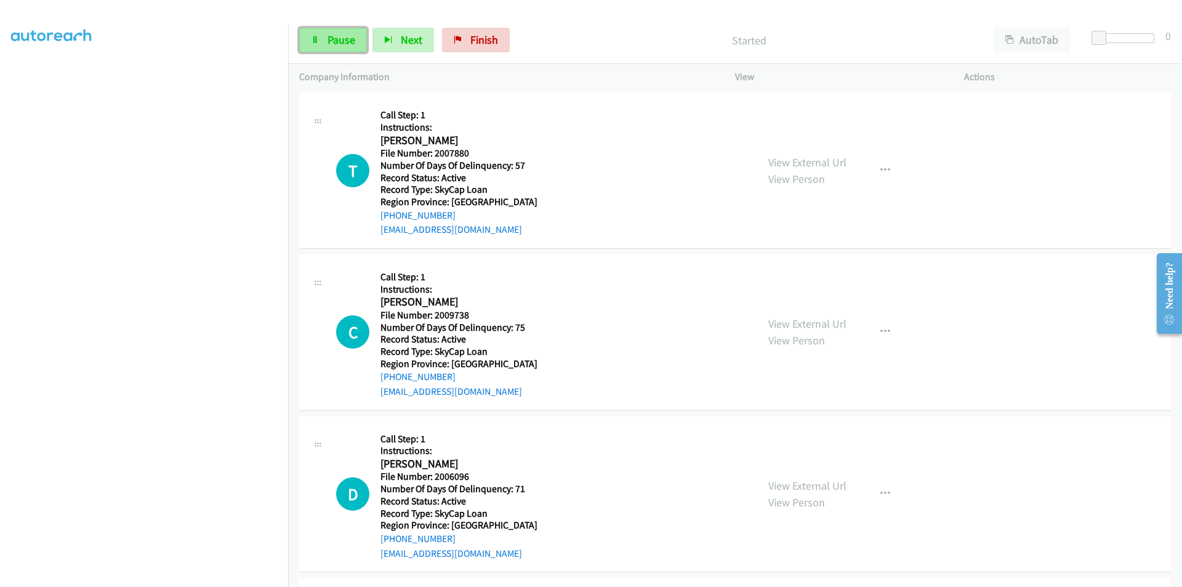
click at [326, 38] on link "Pause" at bounding box center [333, 40] width 68 height 25
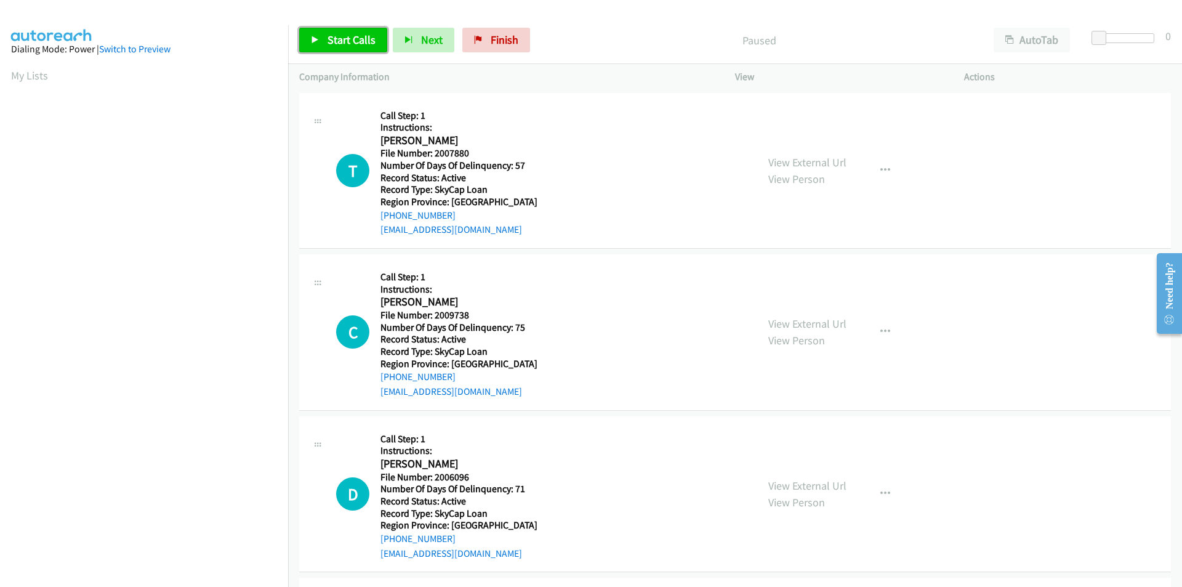
click at [350, 38] on span "Start Calls" at bounding box center [351, 40] width 48 height 14
click at [350, 38] on span "Pause" at bounding box center [341, 40] width 28 height 14
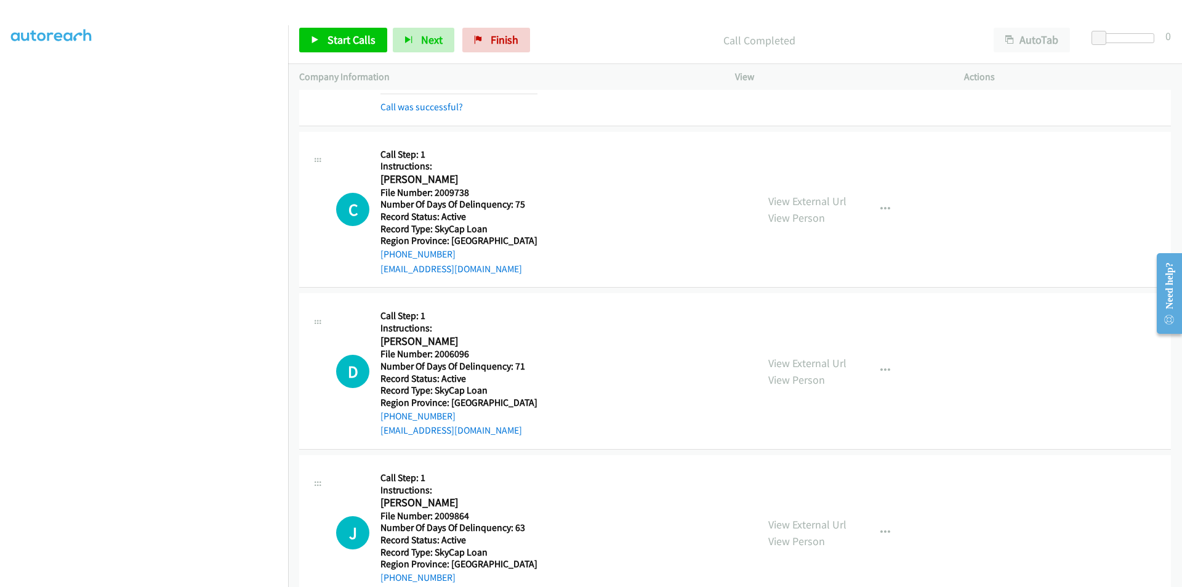
scroll to position [185, 0]
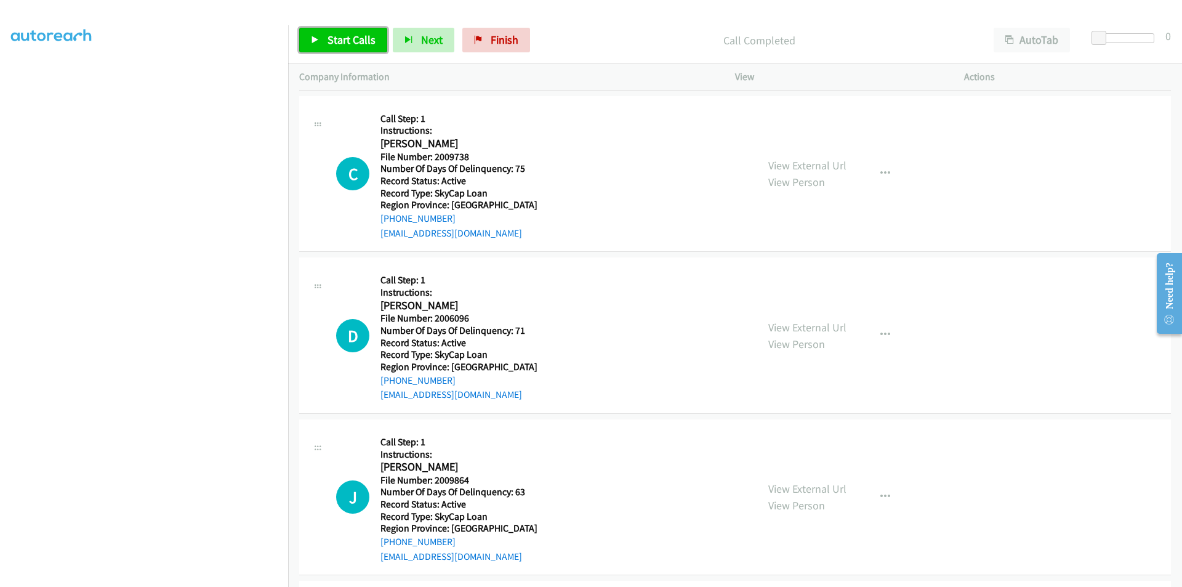
click at [335, 33] on span "Start Calls" at bounding box center [351, 40] width 48 height 14
click at [335, 33] on span "Pause" at bounding box center [341, 40] width 28 height 14
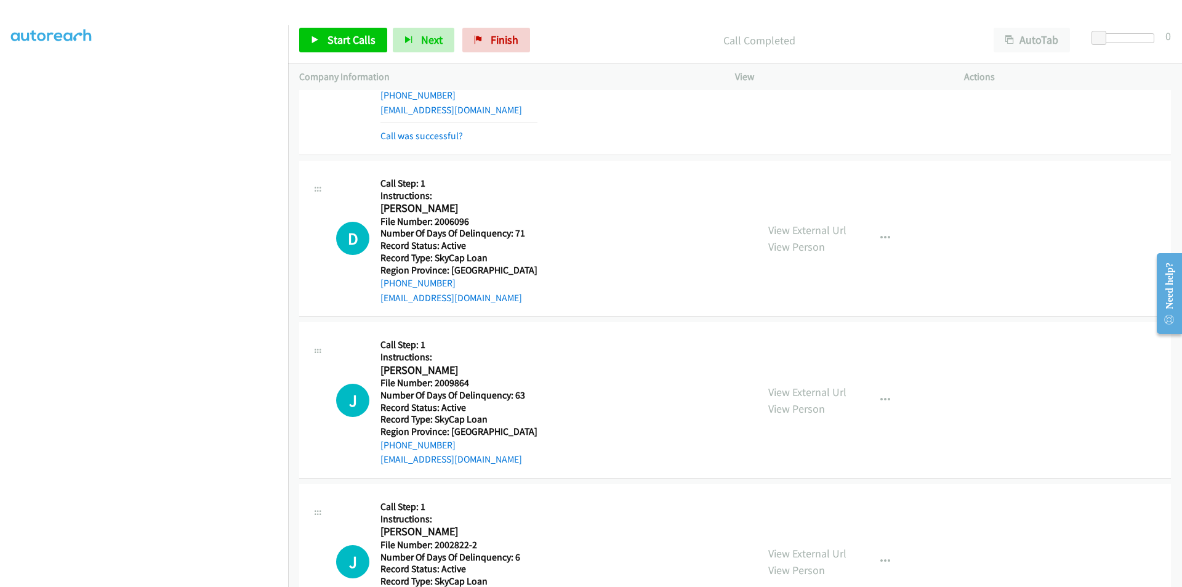
scroll to position [379, 0]
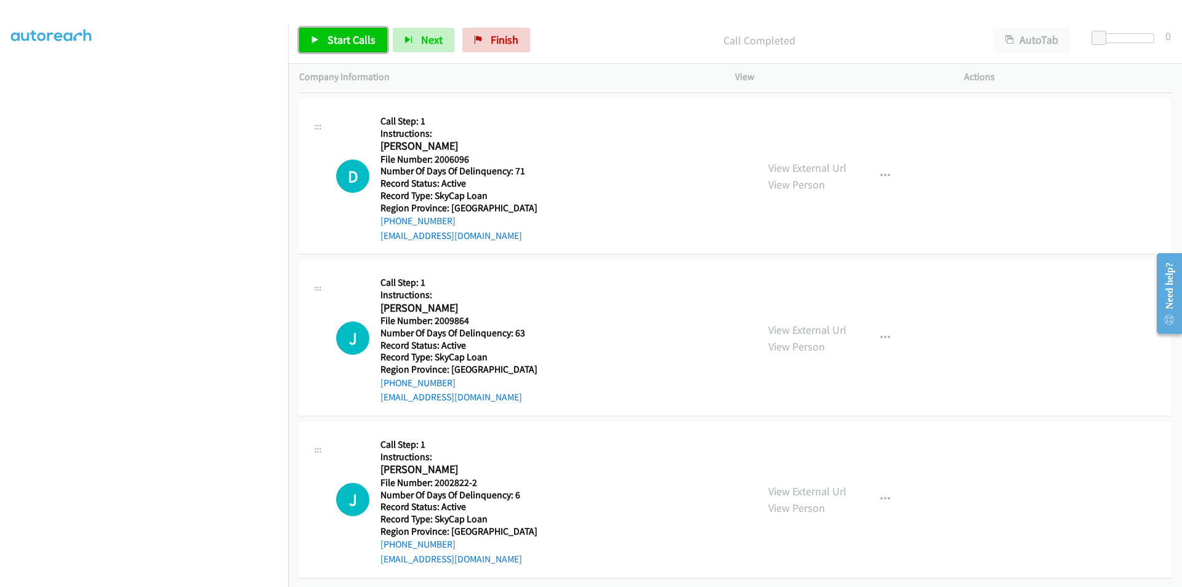
click at [329, 36] on span "Start Calls" at bounding box center [351, 40] width 48 height 14
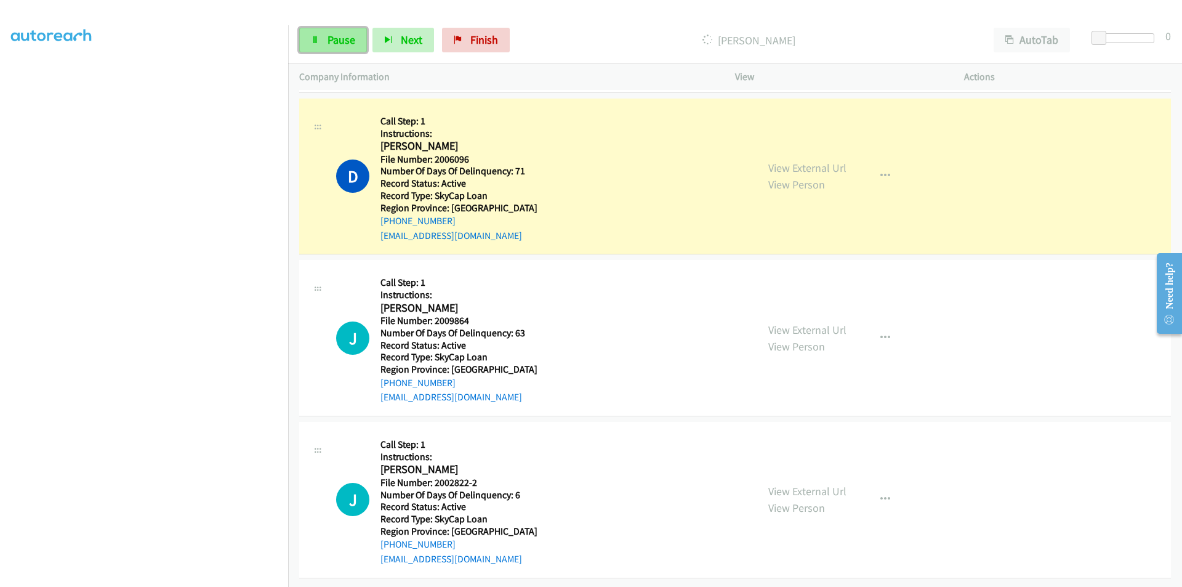
click at [325, 36] on link "Pause" at bounding box center [333, 40] width 68 height 25
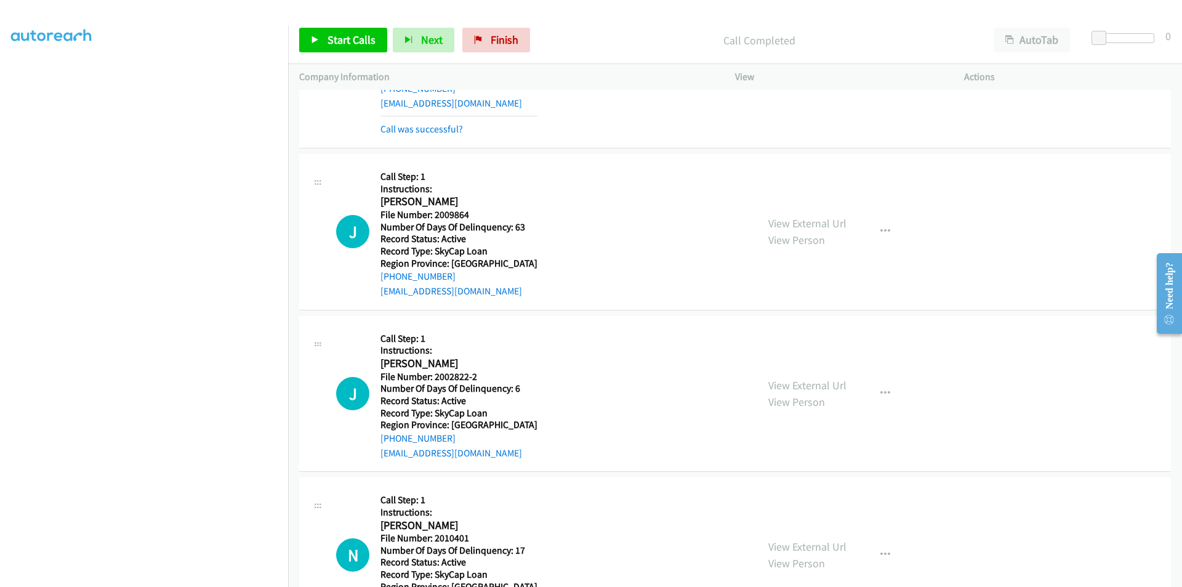
scroll to position [564, 0]
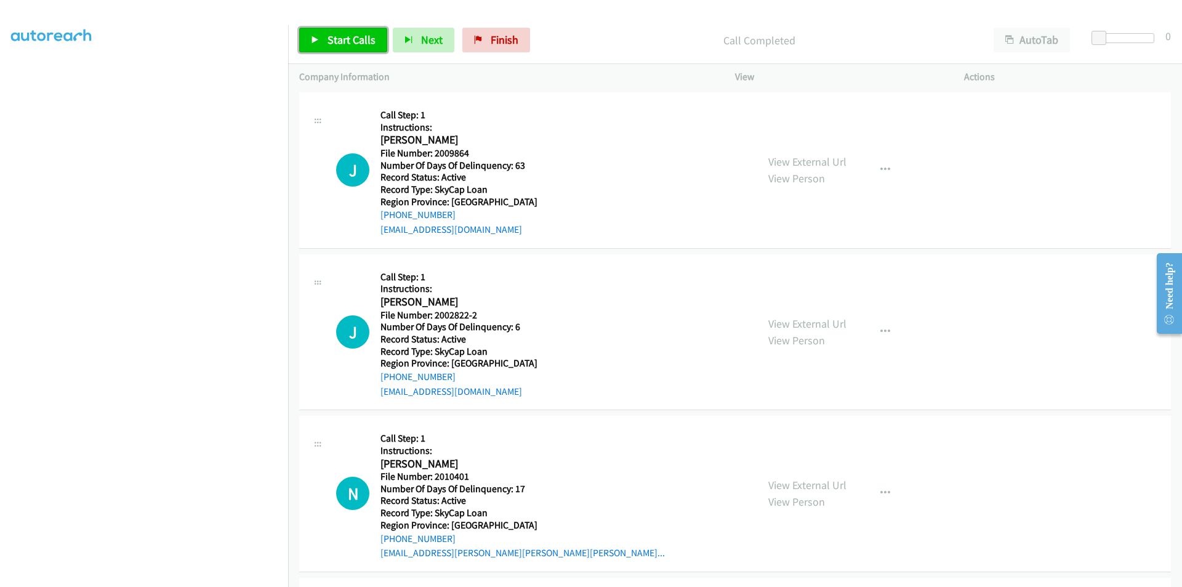
click at [334, 39] on span "Start Calls" at bounding box center [351, 40] width 48 height 14
click at [319, 30] on link "Pause" at bounding box center [333, 40] width 68 height 25
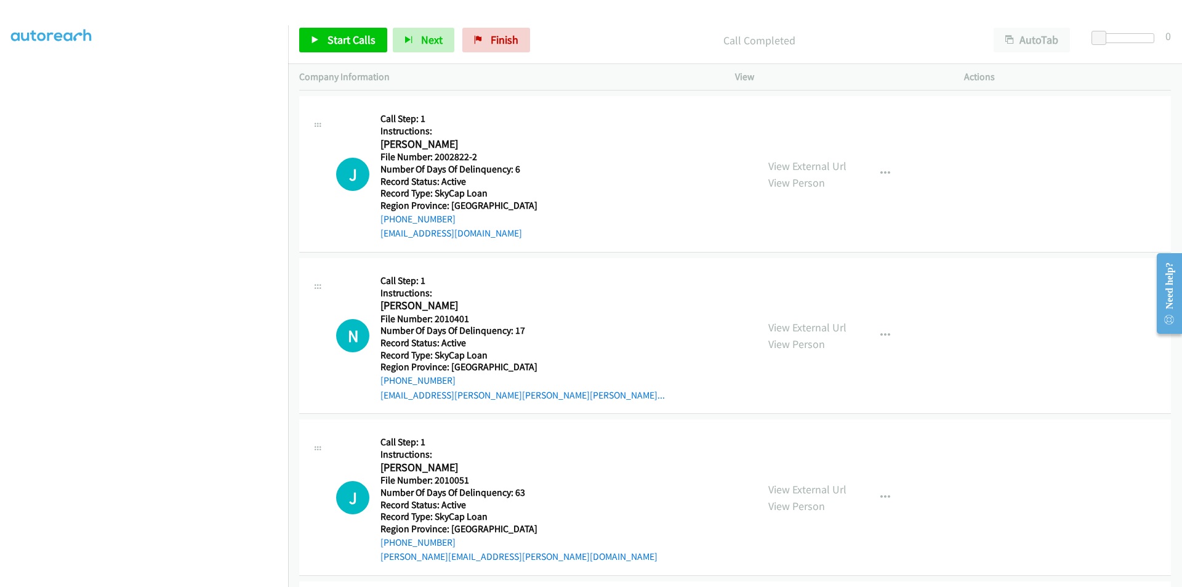
scroll to position [749, 0]
click at [340, 37] on span "Start Calls" at bounding box center [351, 40] width 48 height 14
click at [340, 37] on span "Pause" at bounding box center [341, 40] width 28 height 14
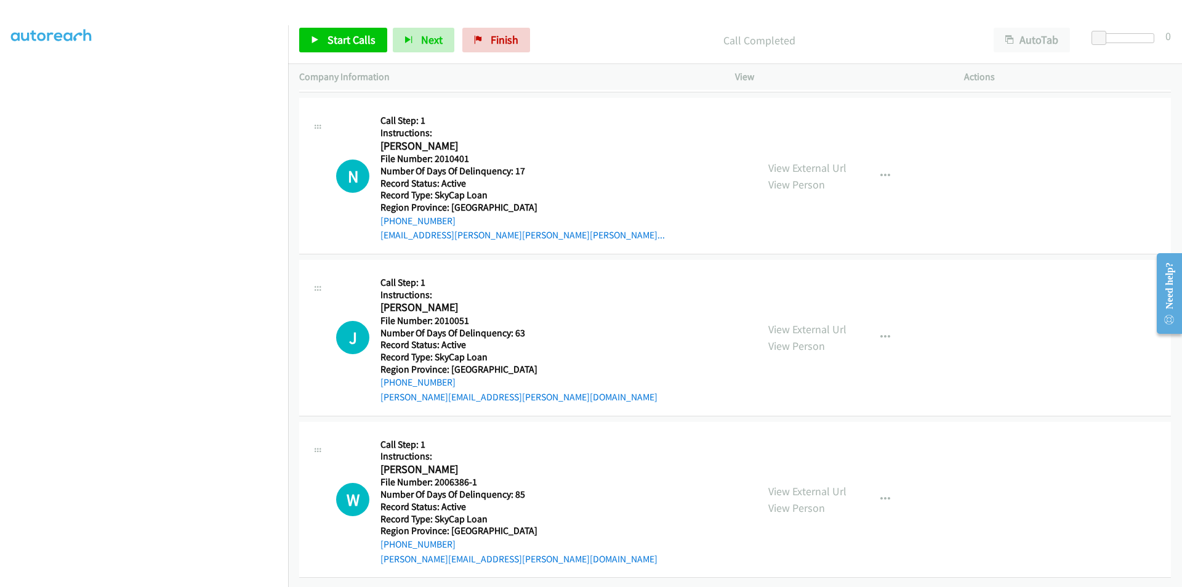
scroll to position [943, 0]
click at [510, 31] on link "Finish" at bounding box center [496, 40] width 68 height 25
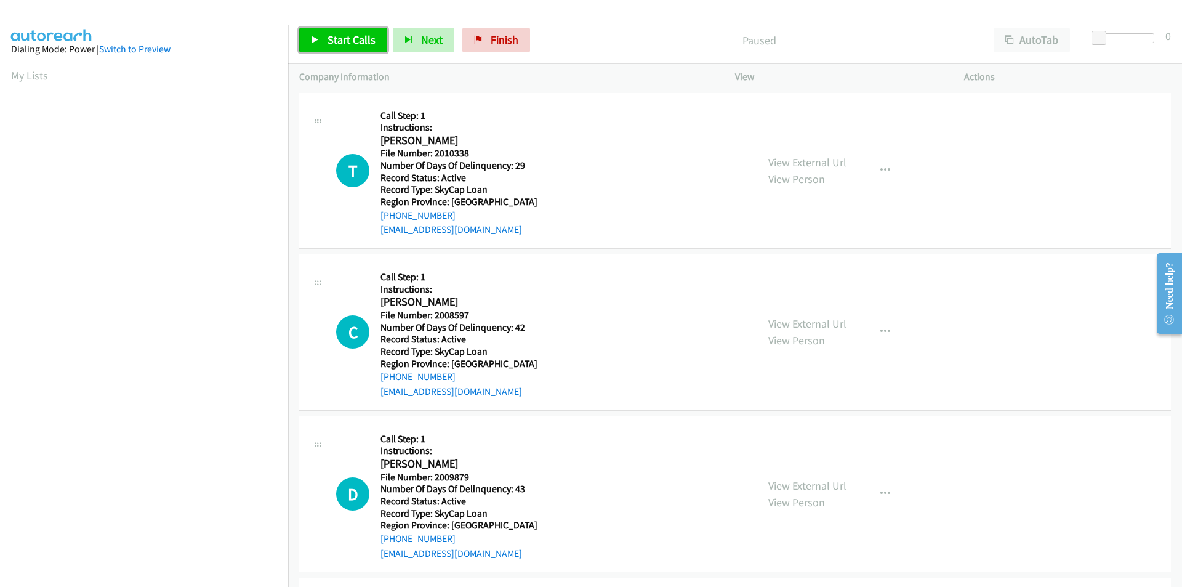
click at [341, 34] on span "Start Calls" at bounding box center [351, 40] width 48 height 14
click at [341, 34] on span "Pause" at bounding box center [341, 40] width 28 height 14
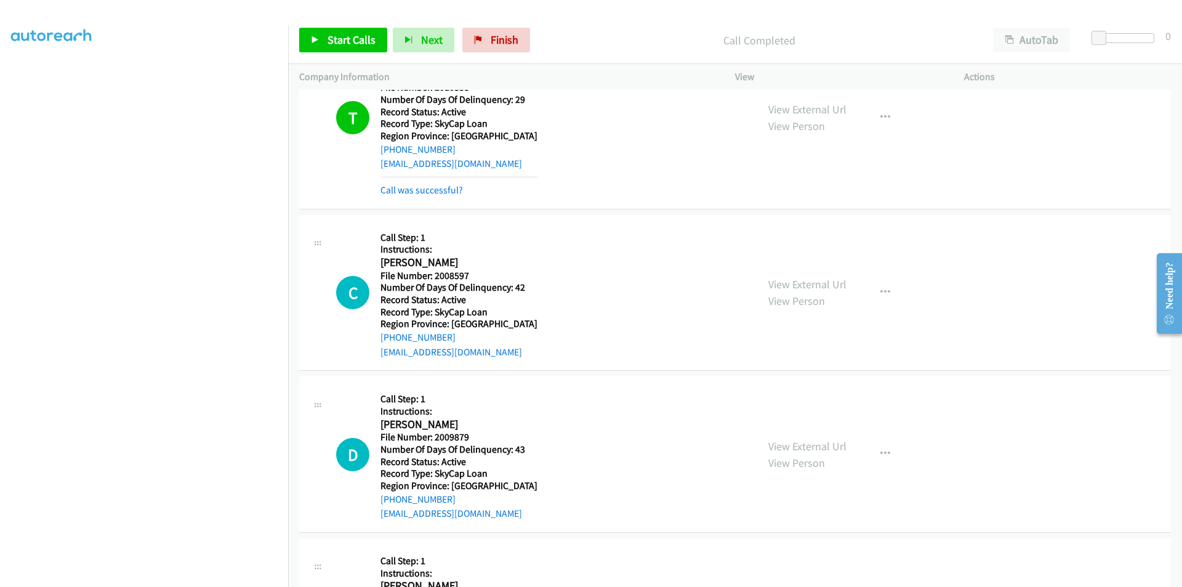
scroll to position [185, 0]
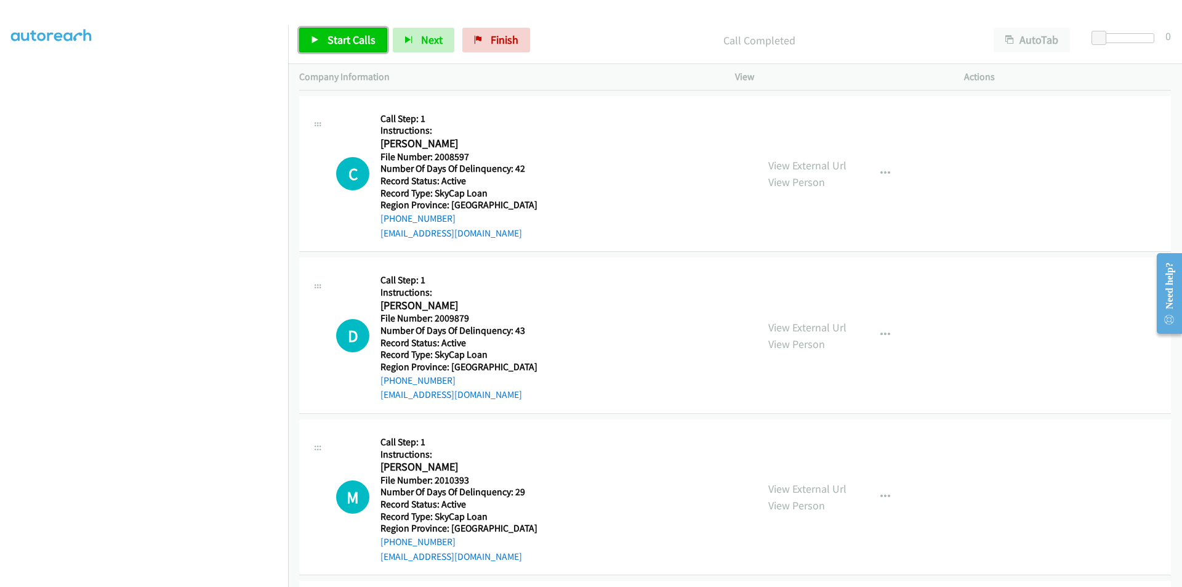
click at [335, 43] on span "Start Calls" at bounding box center [351, 40] width 48 height 14
click at [335, 43] on span "Pause" at bounding box center [341, 40] width 28 height 14
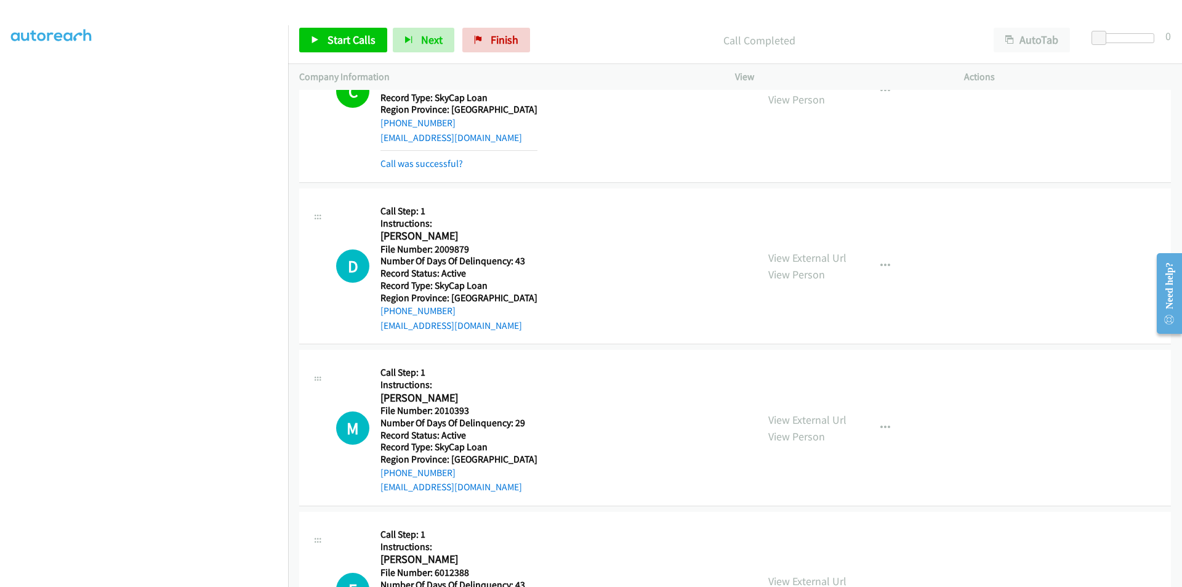
scroll to position [369, 0]
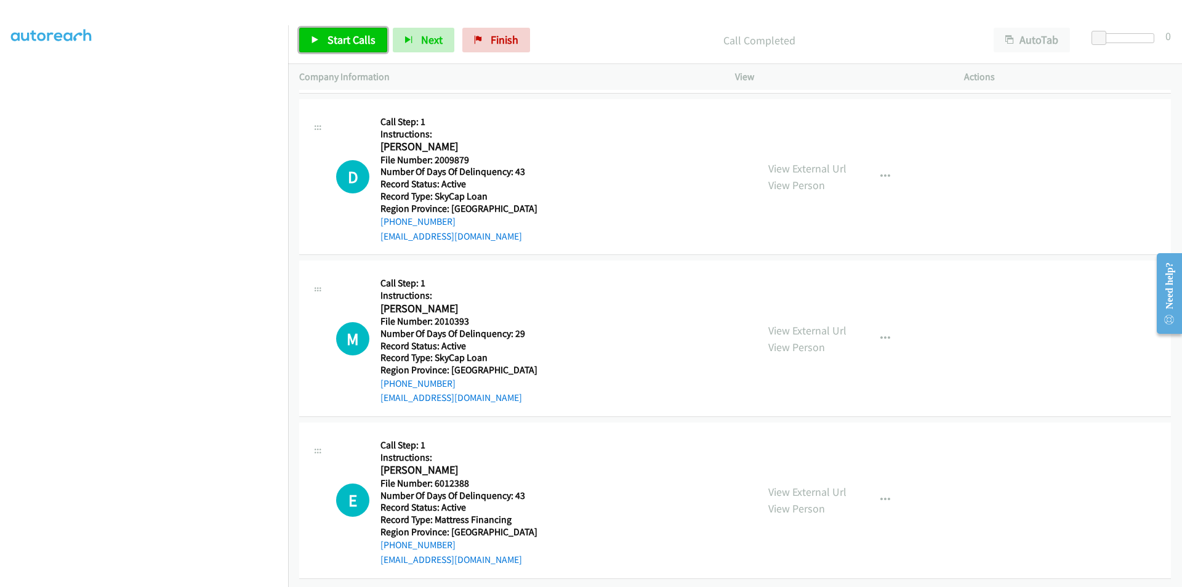
click at [348, 37] on span "Start Calls" at bounding box center [351, 40] width 48 height 14
click at [348, 37] on span "Pause" at bounding box center [341, 40] width 28 height 14
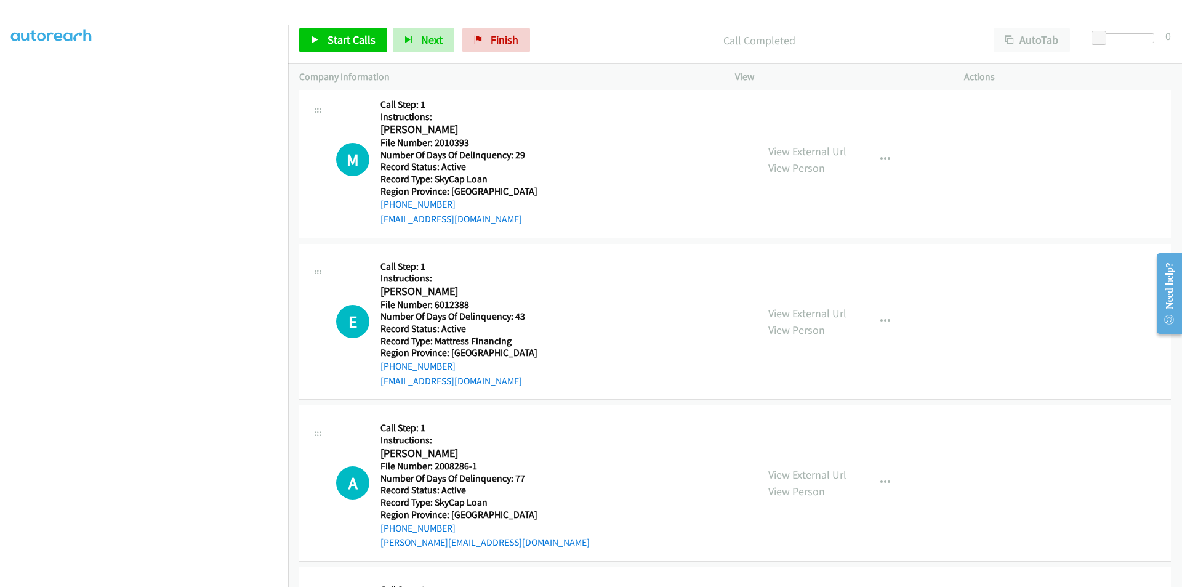
scroll to position [554, 0]
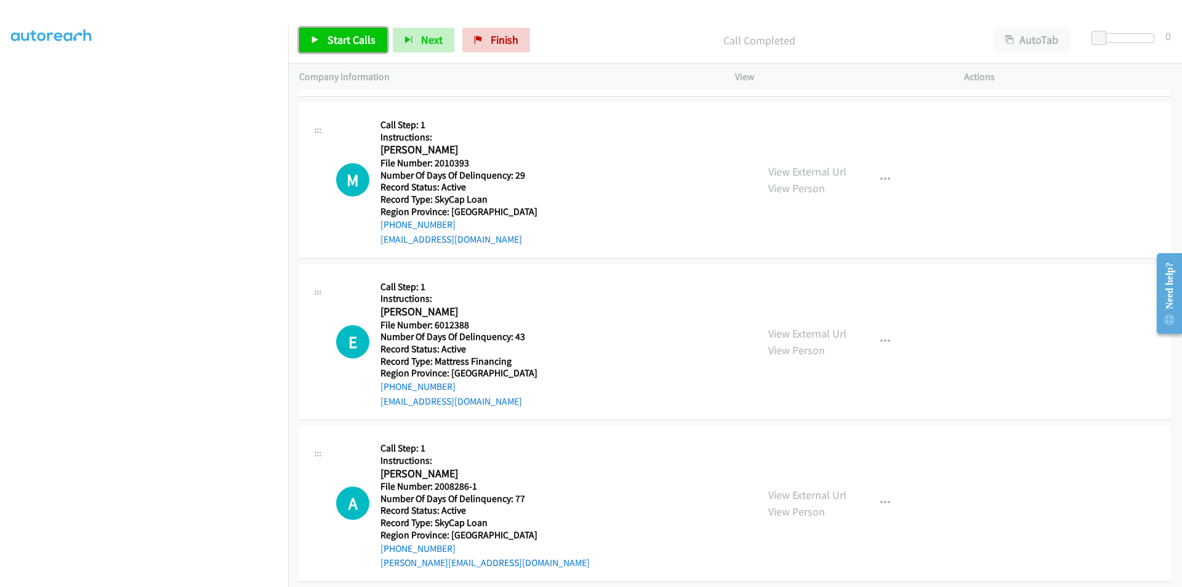
click at [345, 41] on span "Start Calls" at bounding box center [351, 40] width 48 height 14
click at [345, 41] on span "Pause" at bounding box center [341, 40] width 28 height 14
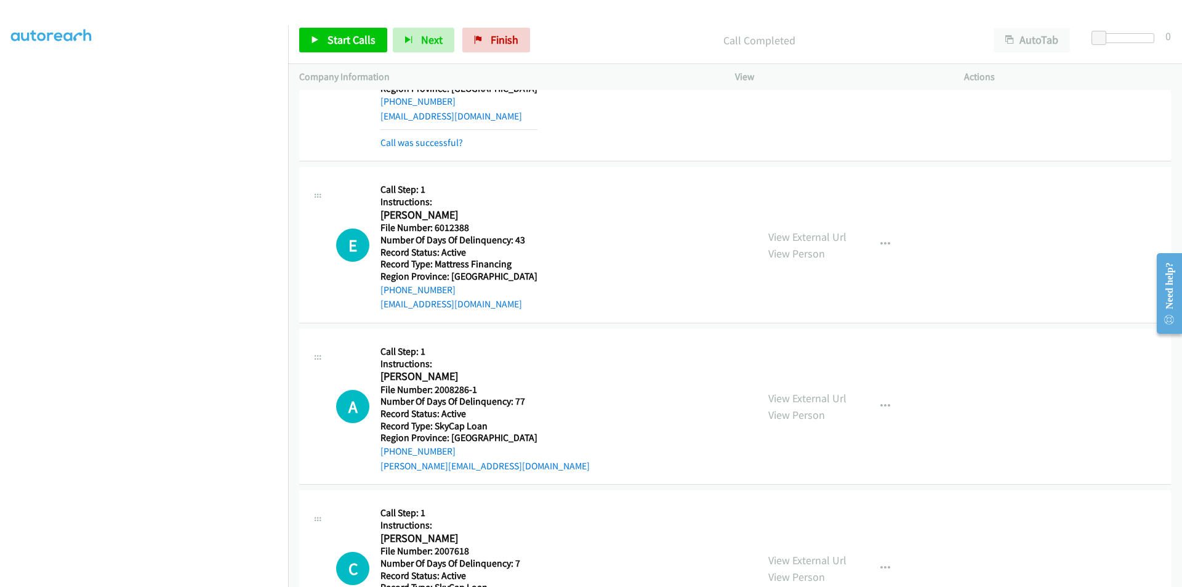
scroll to position [739, 0]
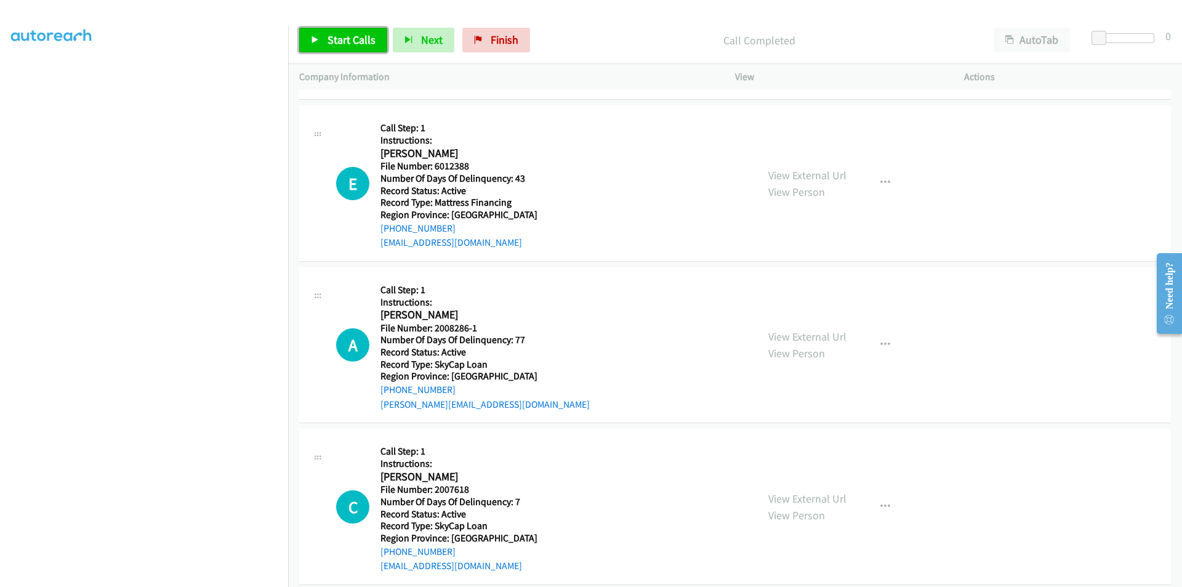
click at [349, 38] on span "Start Calls" at bounding box center [351, 40] width 48 height 14
click at [349, 38] on span "Pause" at bounding box center [341, 40] width 28 height 14
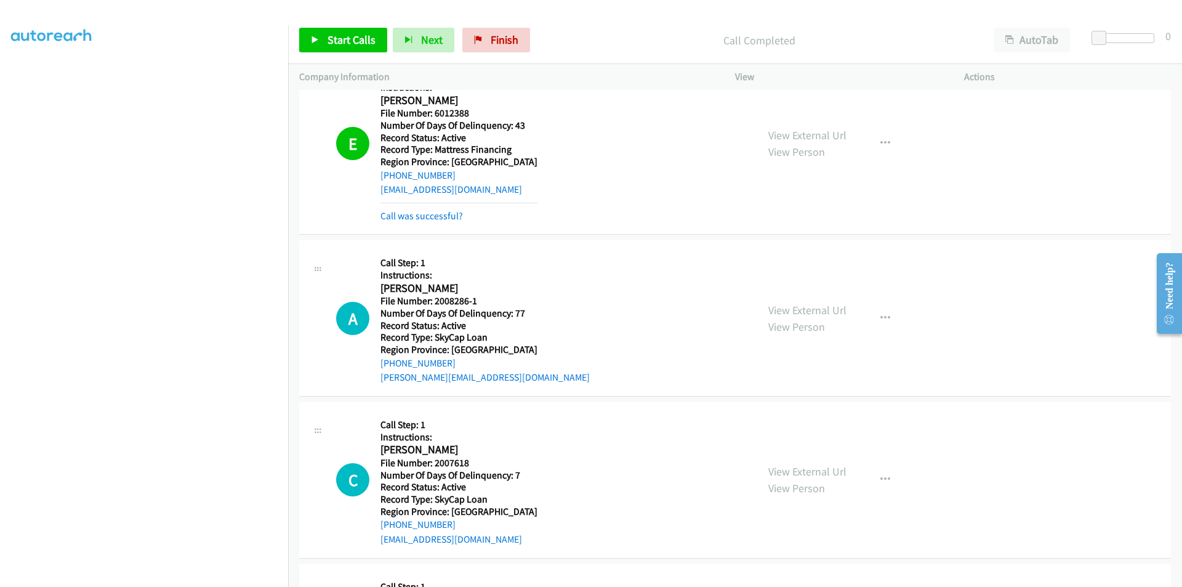
scroll to position [923, 0]
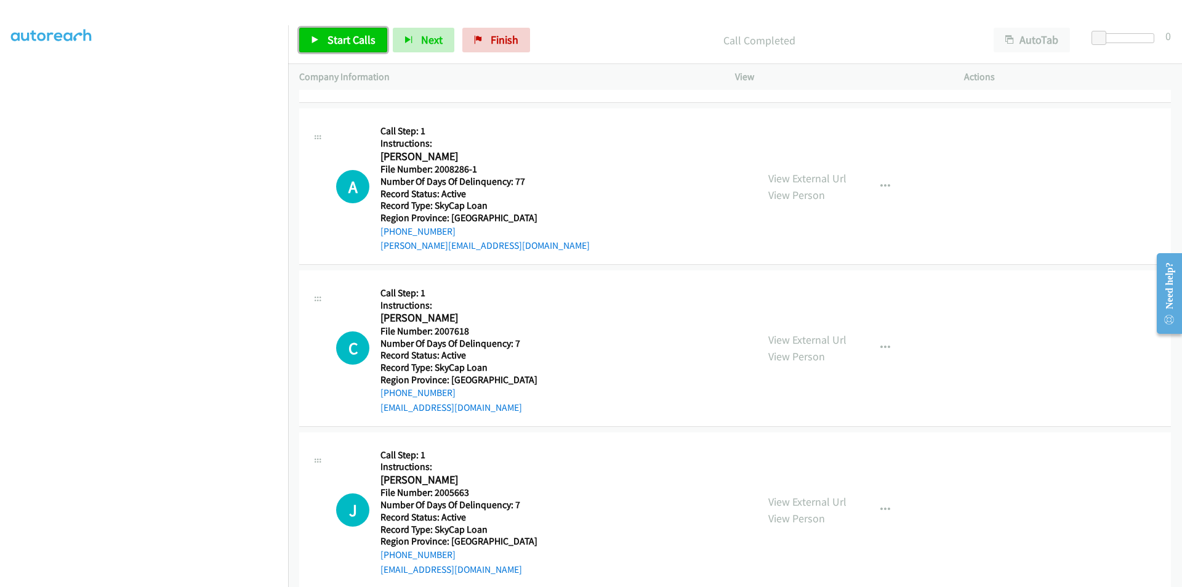
click at [323, 36] on link "Start Calls" at bounding box center [343, 40] width 88 height 25
click at [323, 36] on link "Pause" at bounding box center [333, 40] width 68 height 25
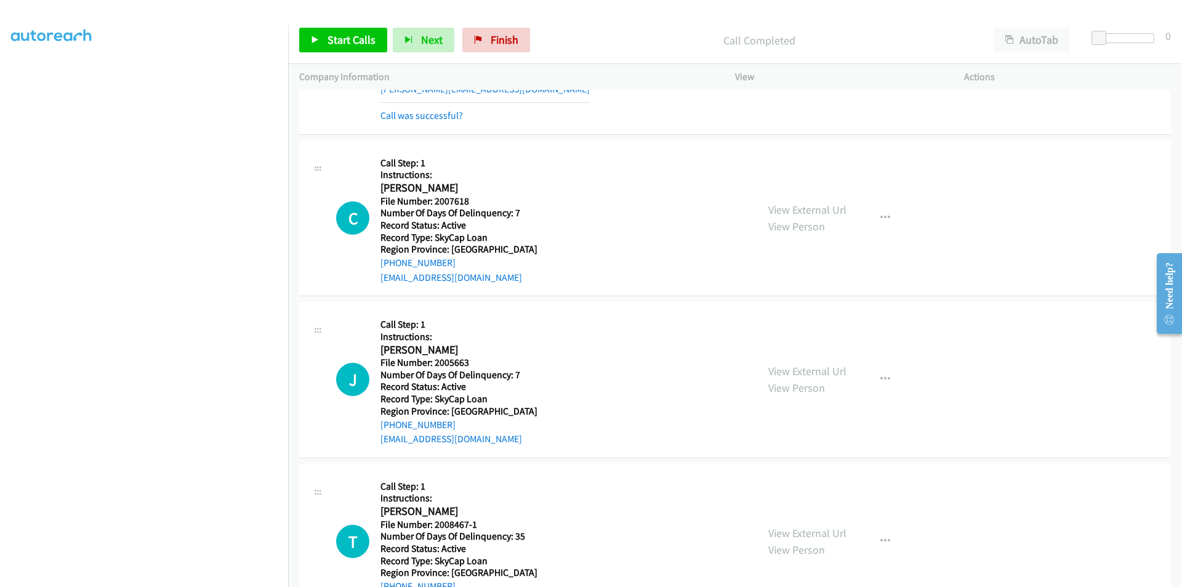
scroll to position [1108, 0]
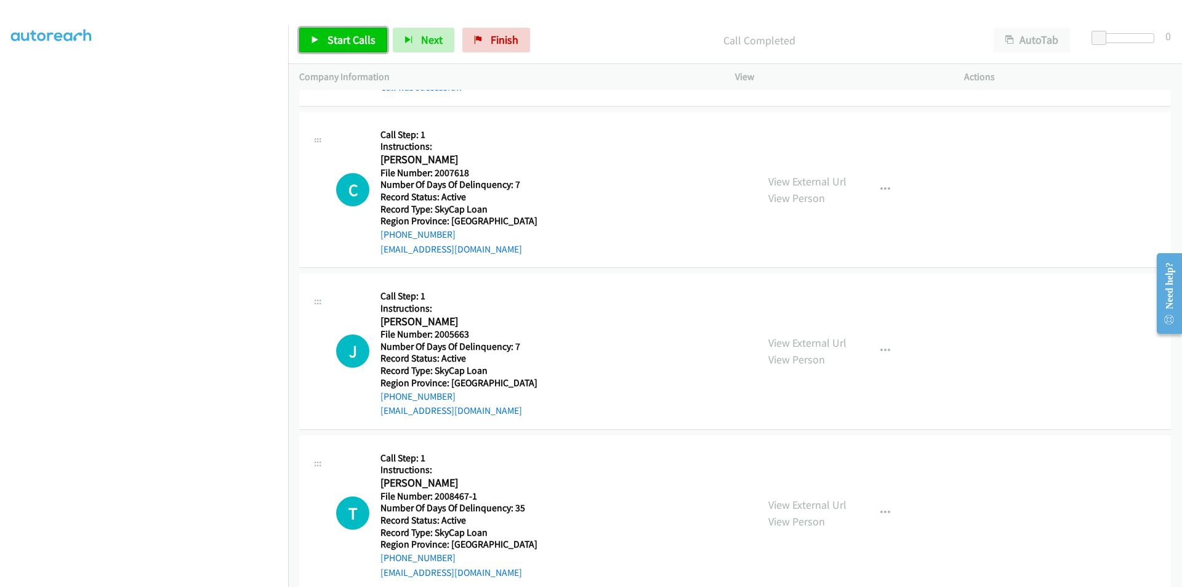
click at [347, 36] on span "Start Calls" at bounding box center [351, 40] width 48 height 14
click at [347, 36] on span "Pause" at bounding box center [341, 40] width 28 height 14
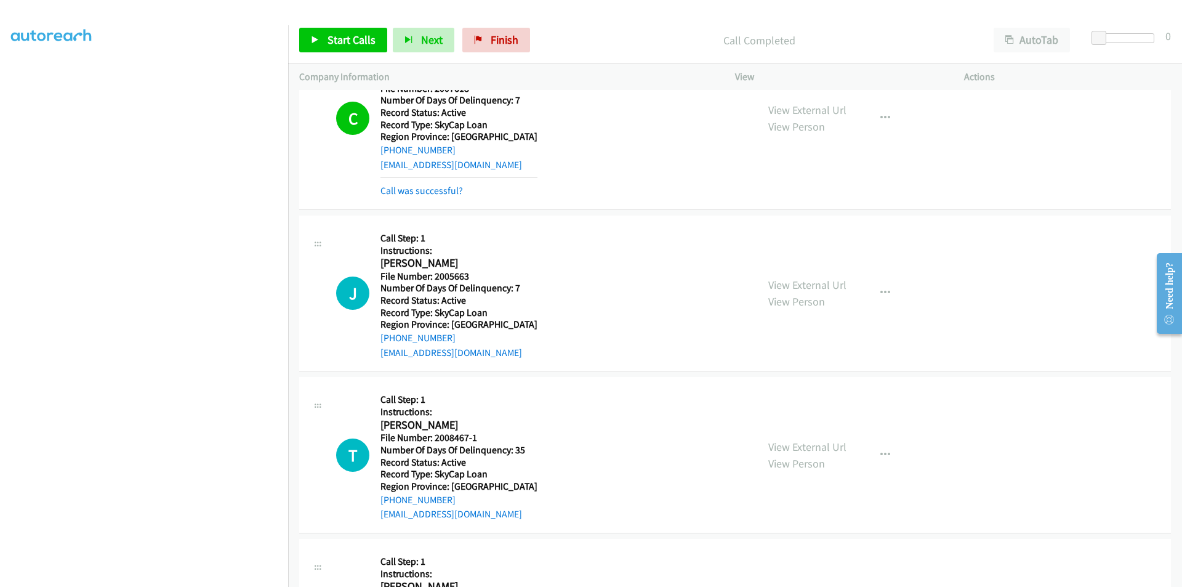
scroll to position [1293, 0]
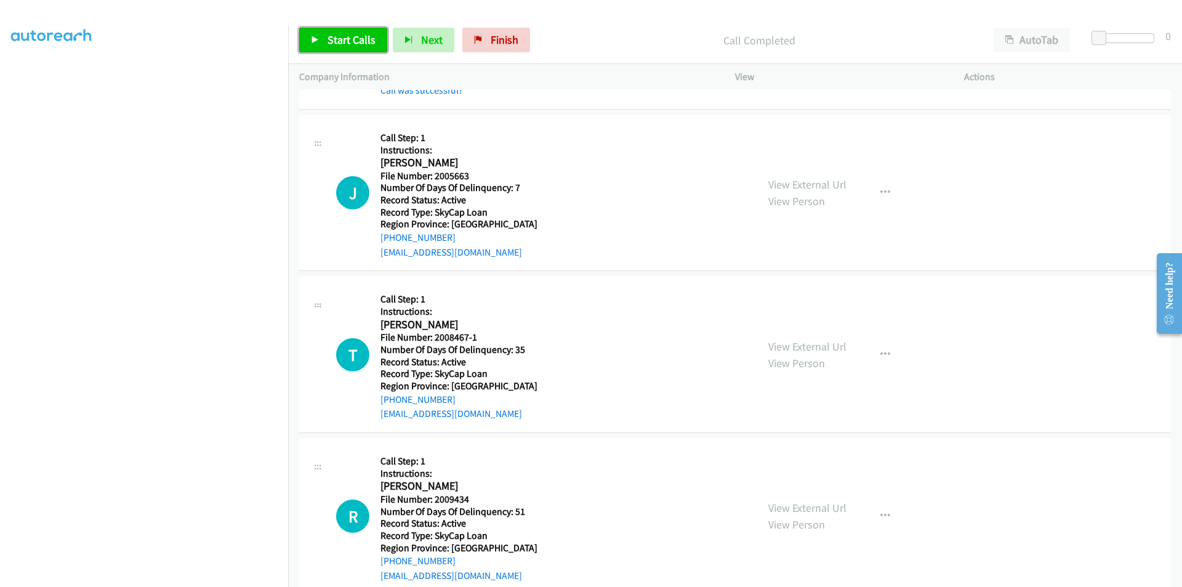
click at [350, 38] on span "Start Calls" at bounding box center [351, 40] width 48 height 14
click at [350, 38] on span "Pause" at bounding box center [341, 40] width 28 height 14
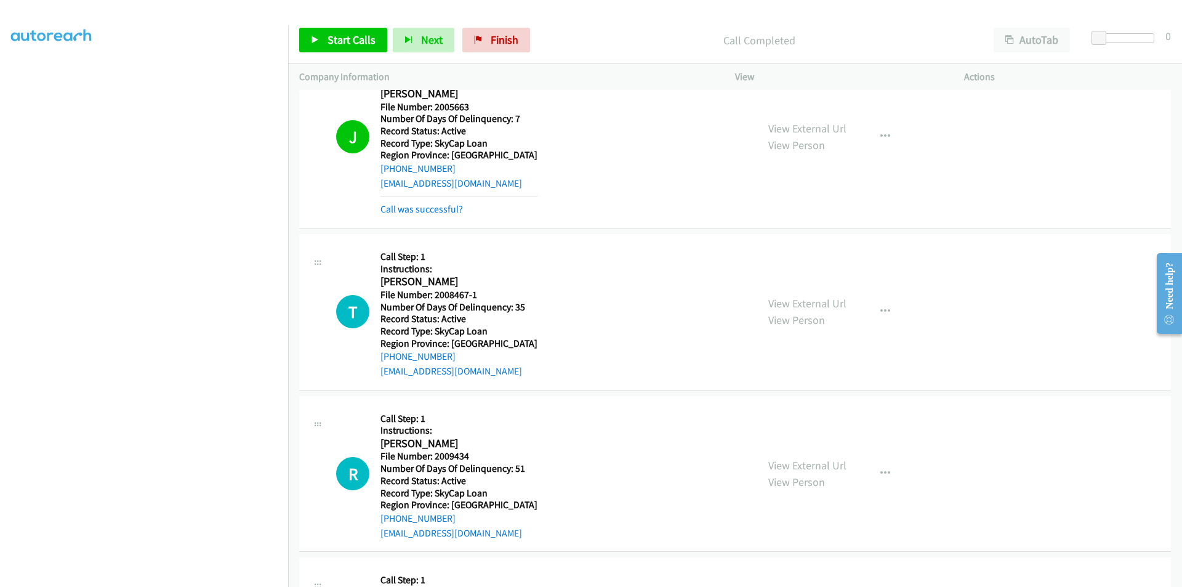
scroll to position [1477, 0]
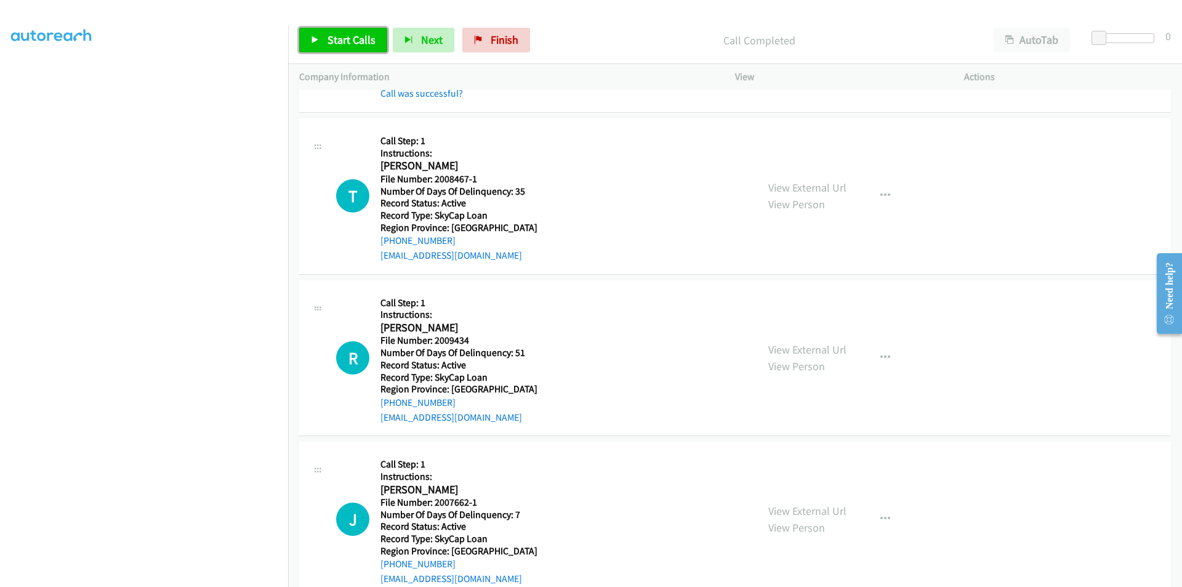
click at [313, 39] on icon at bounding box center [315, 40] width 9 height 9
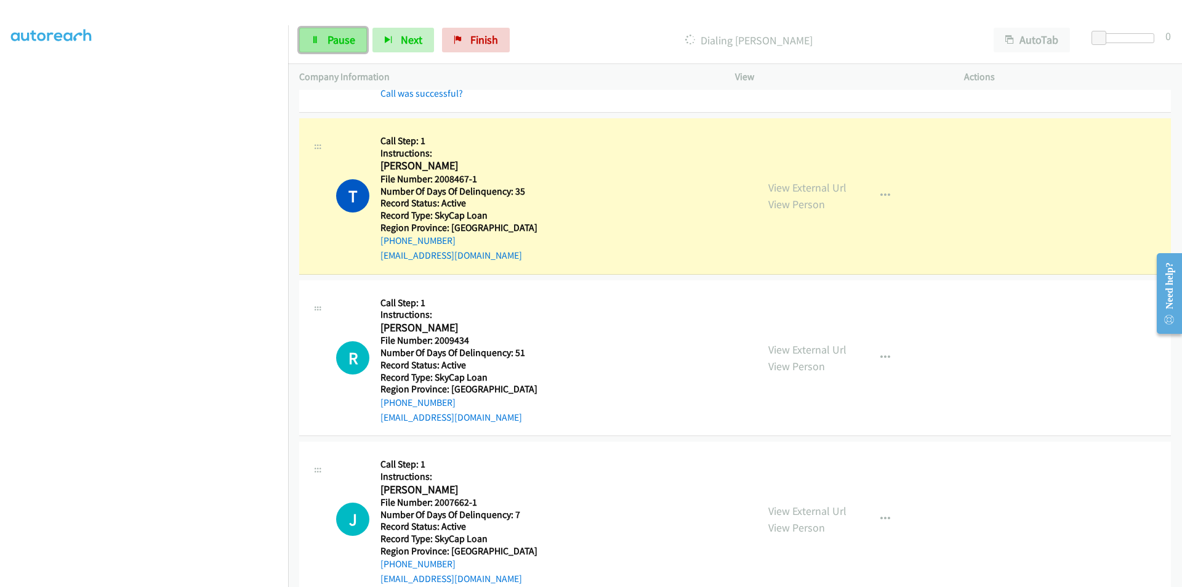
click at [339, 41] on span "Pause" at bounding box center [341, 40] width 28 height 14
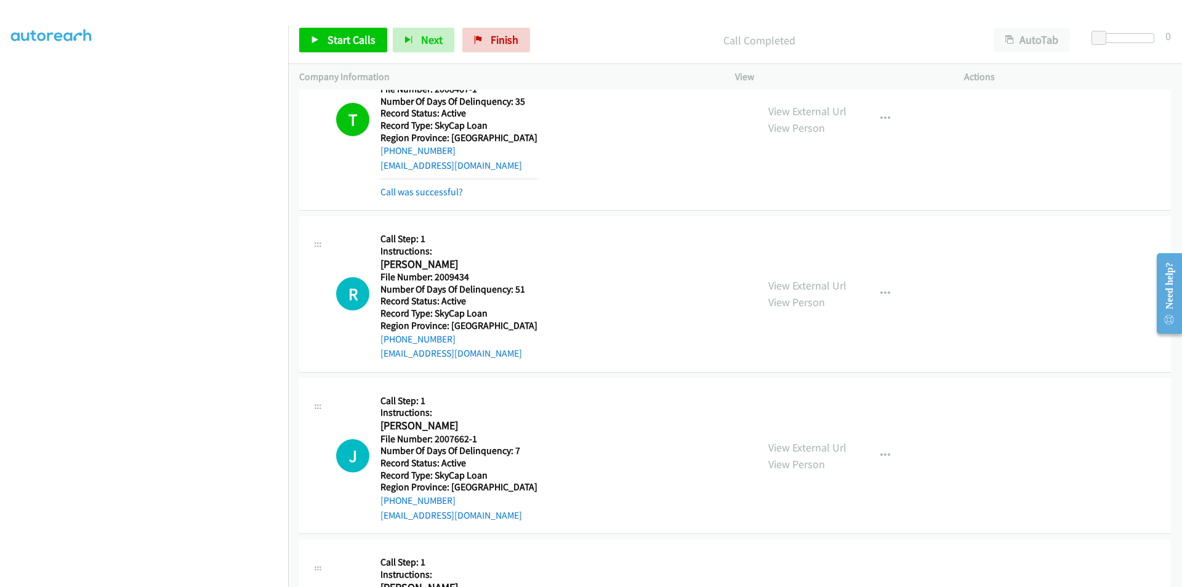
scroll to position [1662, 0]
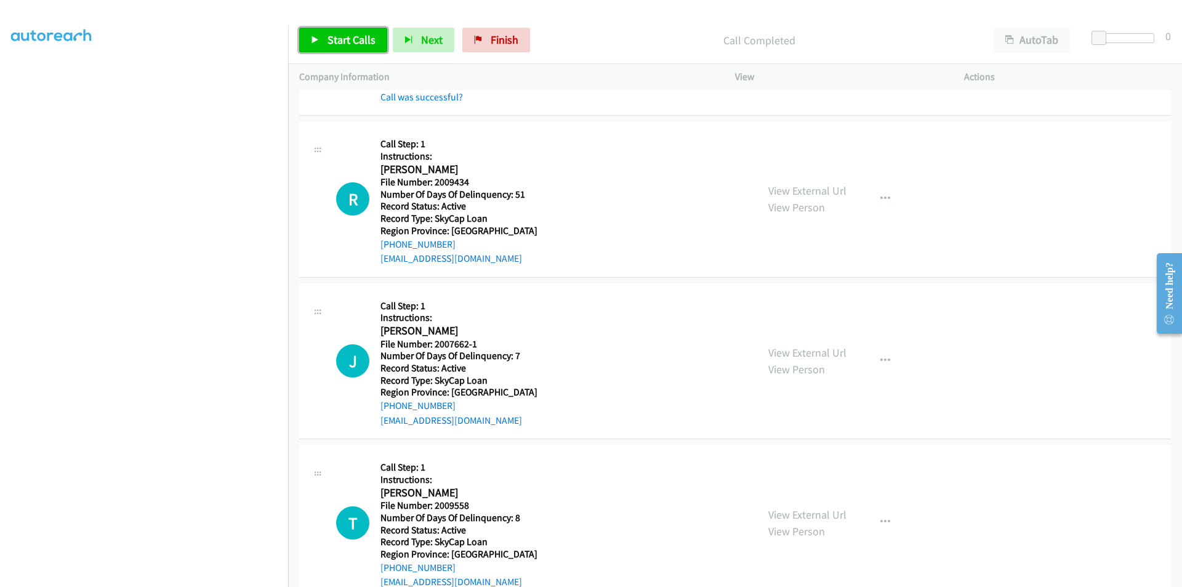
click at [339, 38] on span "Start Calls" at bounding box center [351, 40] width 48 height 14
click at [339, 38] on span "Pause" at bounding box center [341, 40] width 28 height 14
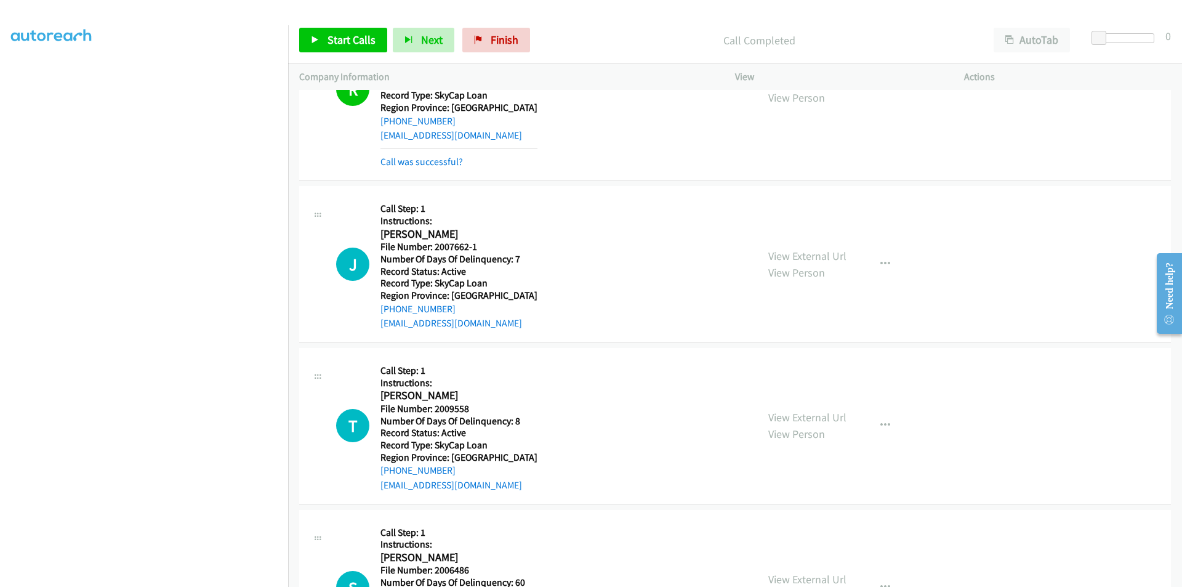
scroll to position [1847, 0]
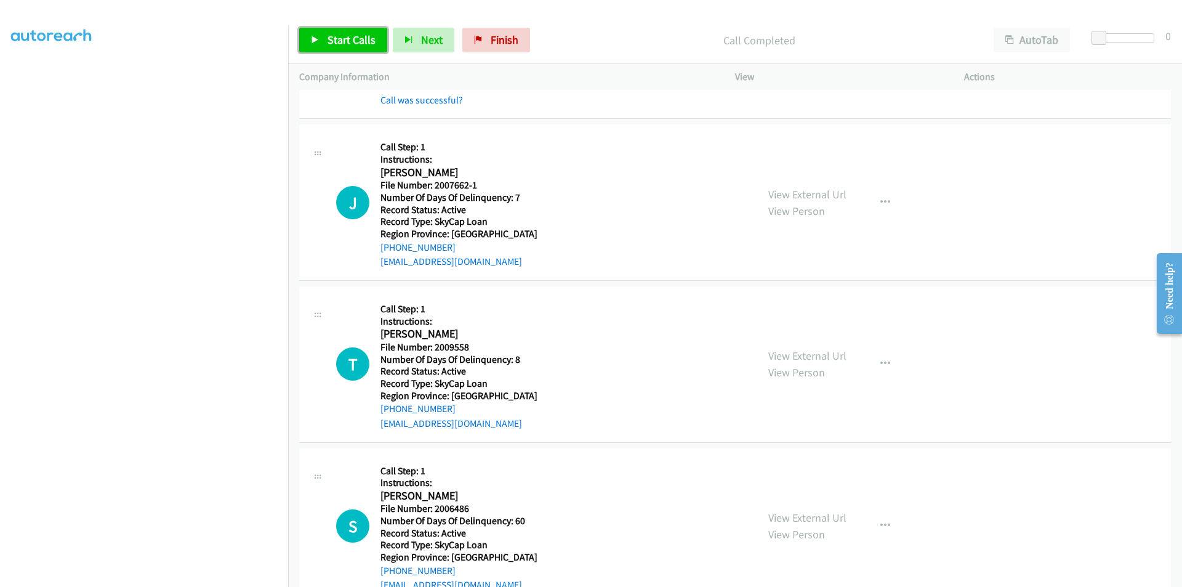
click at [334, 39] on span "Start Calls" at bounding box center [351, 40] width 48 height 14
click at [334, 39] on span "Pause" at bounding box center [341, 40] width 28 height 14
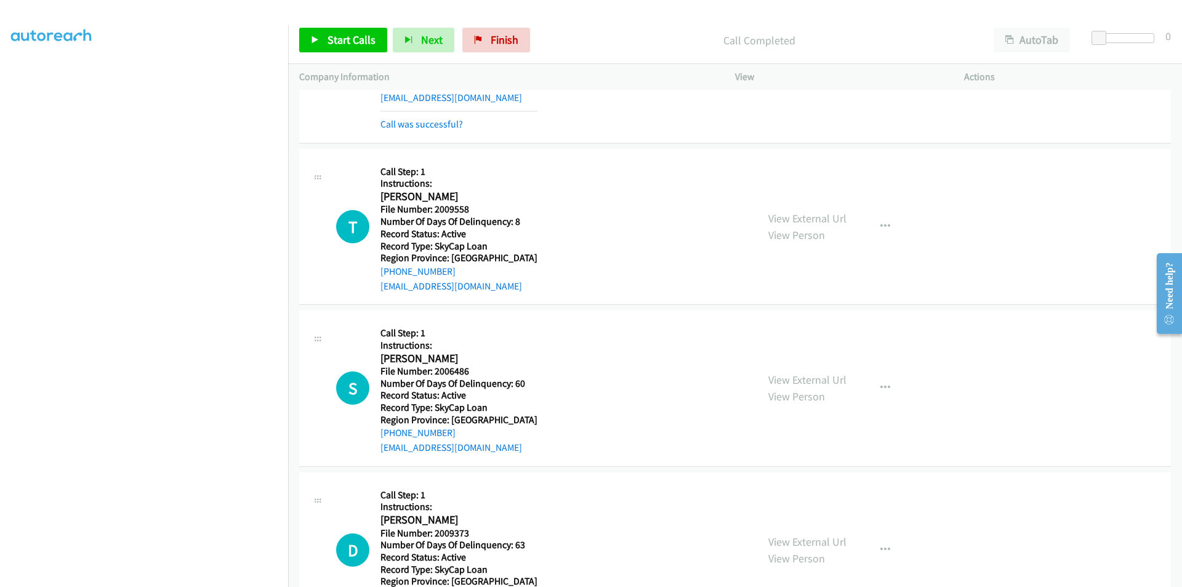
scroll to position [2031, 0]
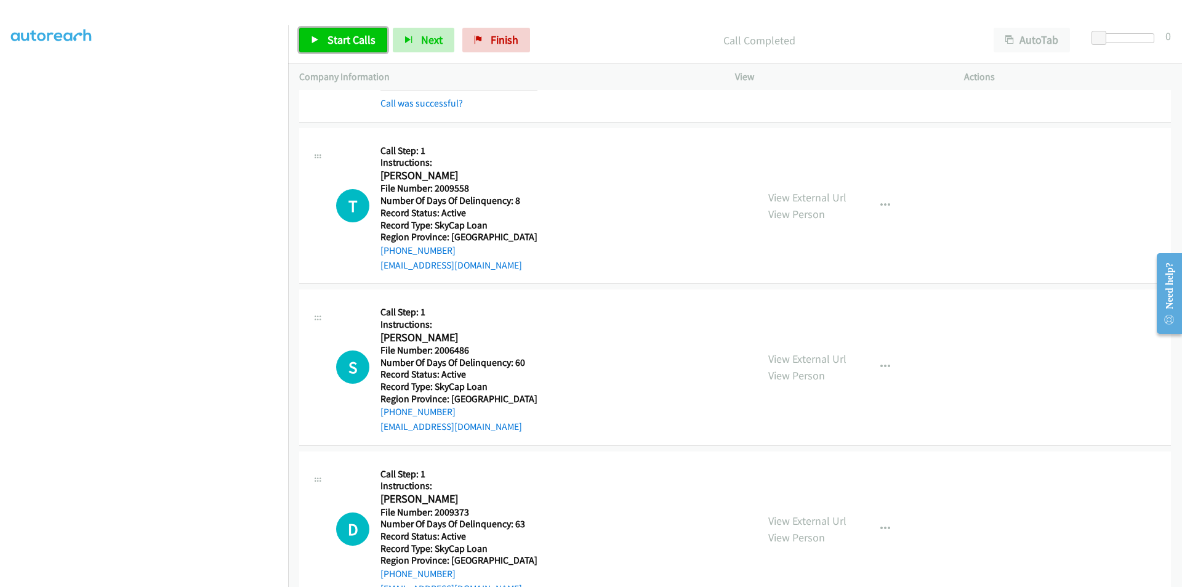
click at [361, 41] on span "Start Calls" at bounding box center [351, 40] width 48 height 14
click at [353, 39] on span "Pause" at bounding box center [341, 40] width 28 height 14
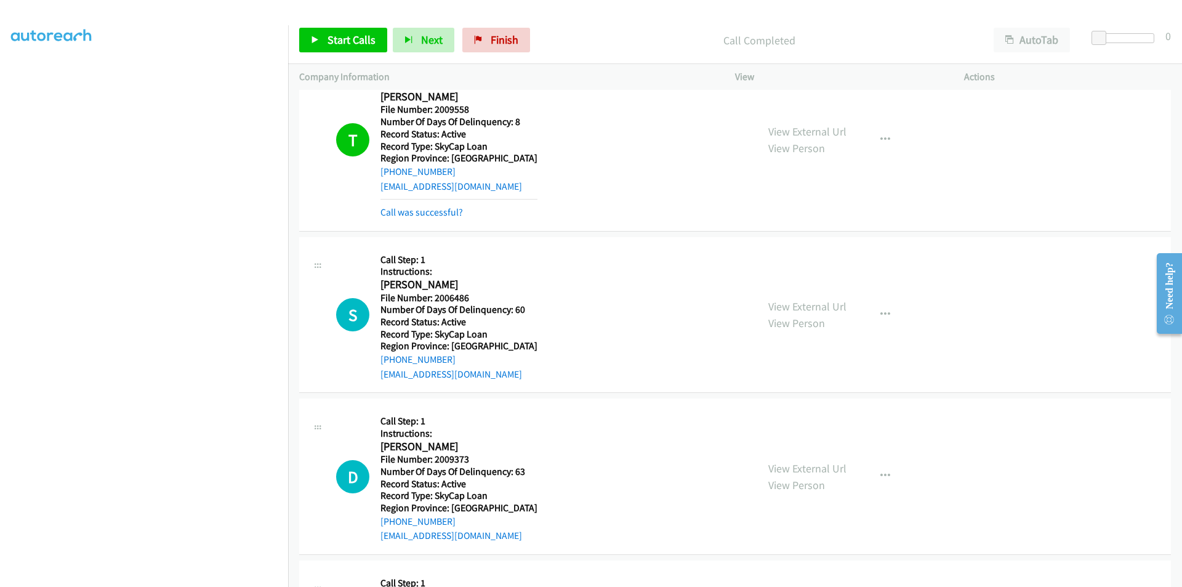
scroll to position [2216, 0]
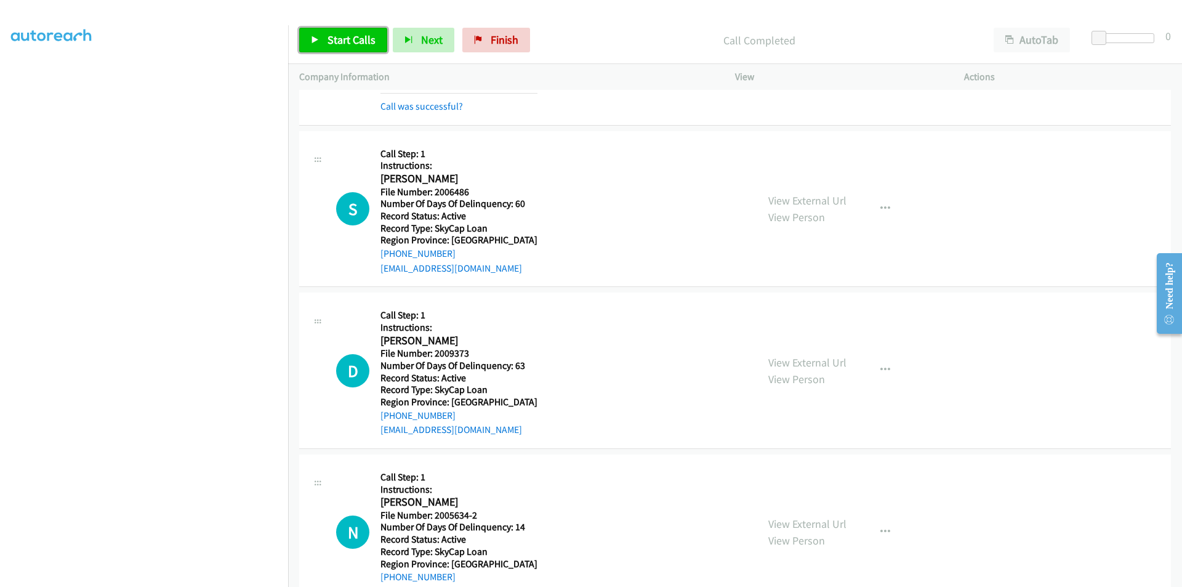
click at [371, 41] on span "Start Calls" at bounding box center [351, 40] width 48 height 14
click at [355, 38] on link "Pause" at bounding box center [333, 40] width 68 height 25
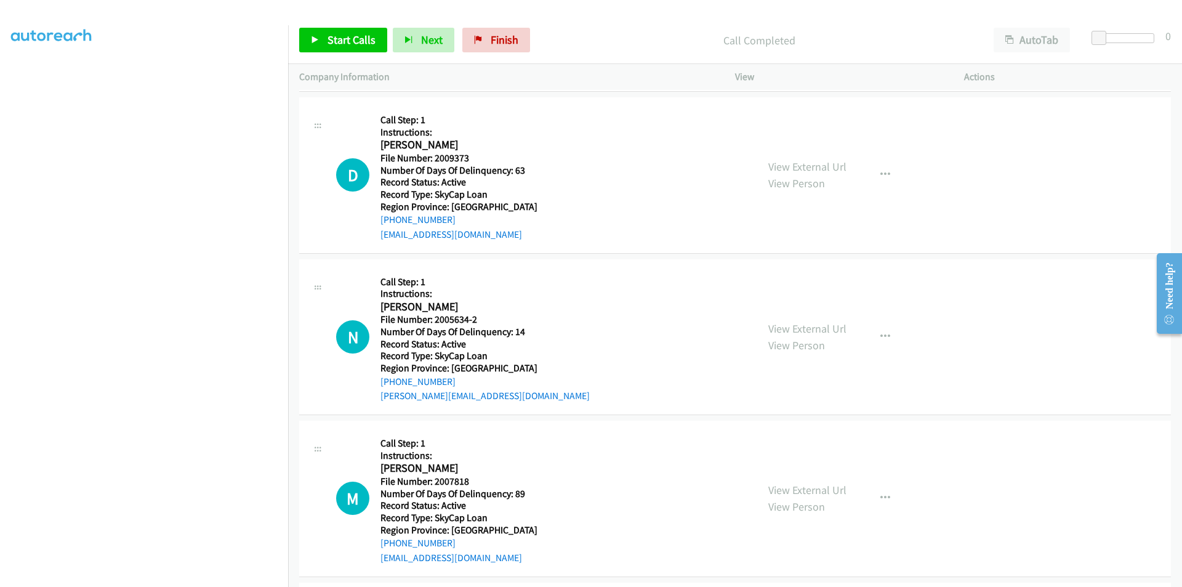
scroll to position [2462, 0]
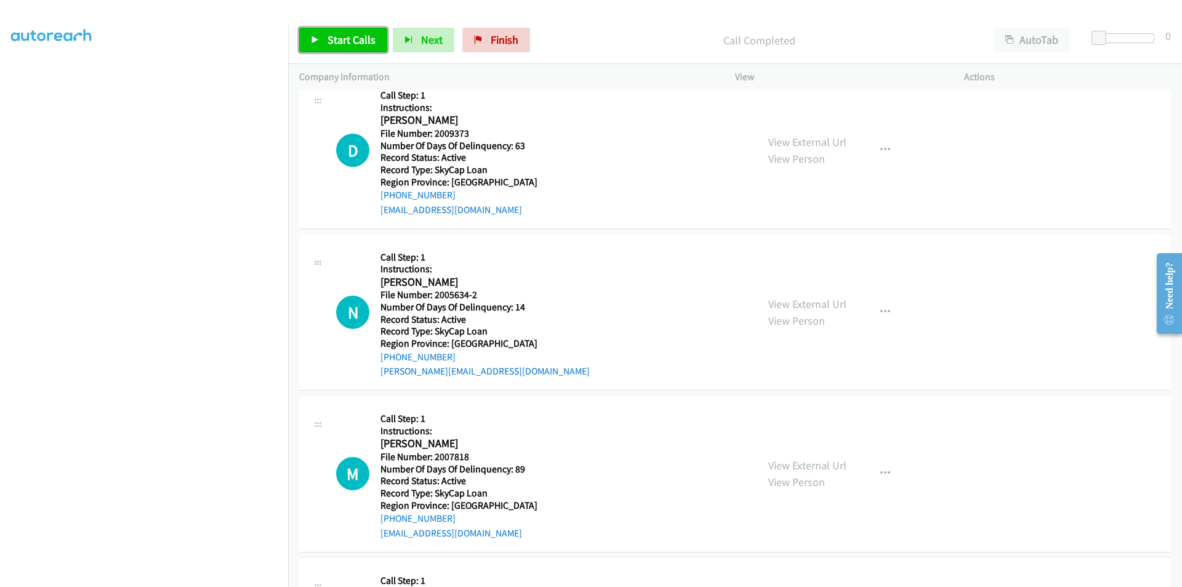
click at [353, 31] on link "Start Calls" at bounding box center [343, 40] width 88 height 25
click at [325, 41] on link "Pause" at bounding box center [333, 40] width 68 height 25
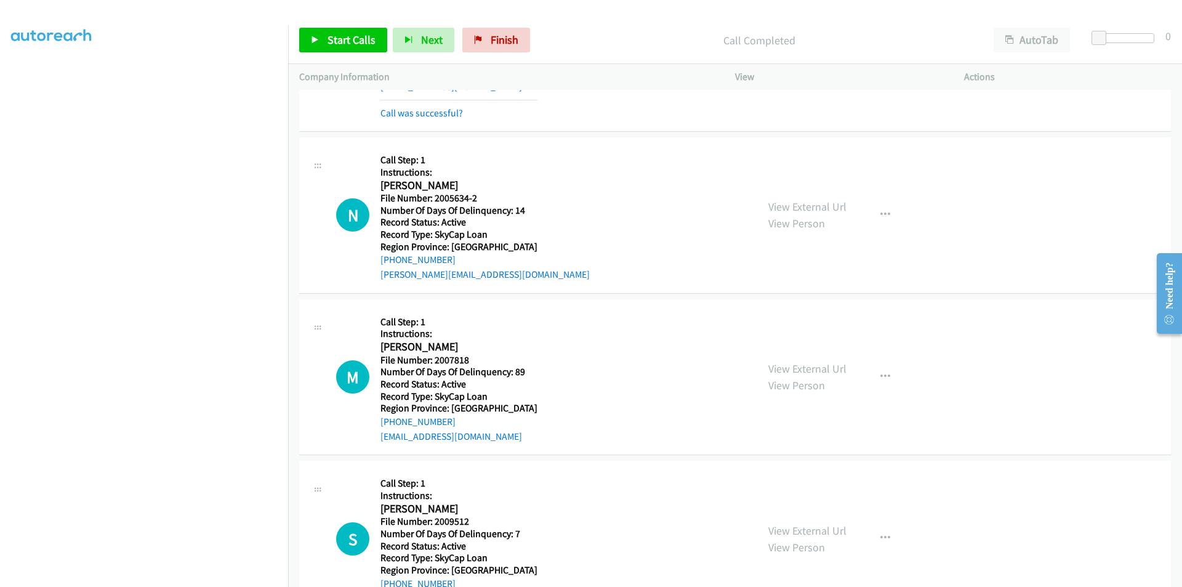
scroll to position [2633, 0]
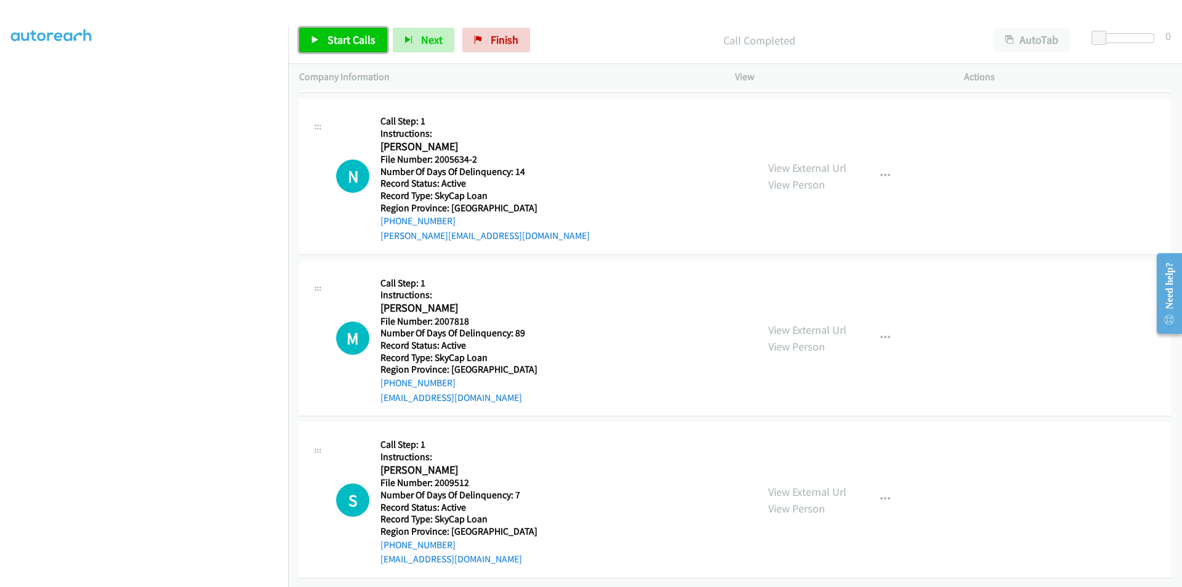
click at [345, 39] on span "Start Calls" at bounding box center [351, 40] width 48 height 14
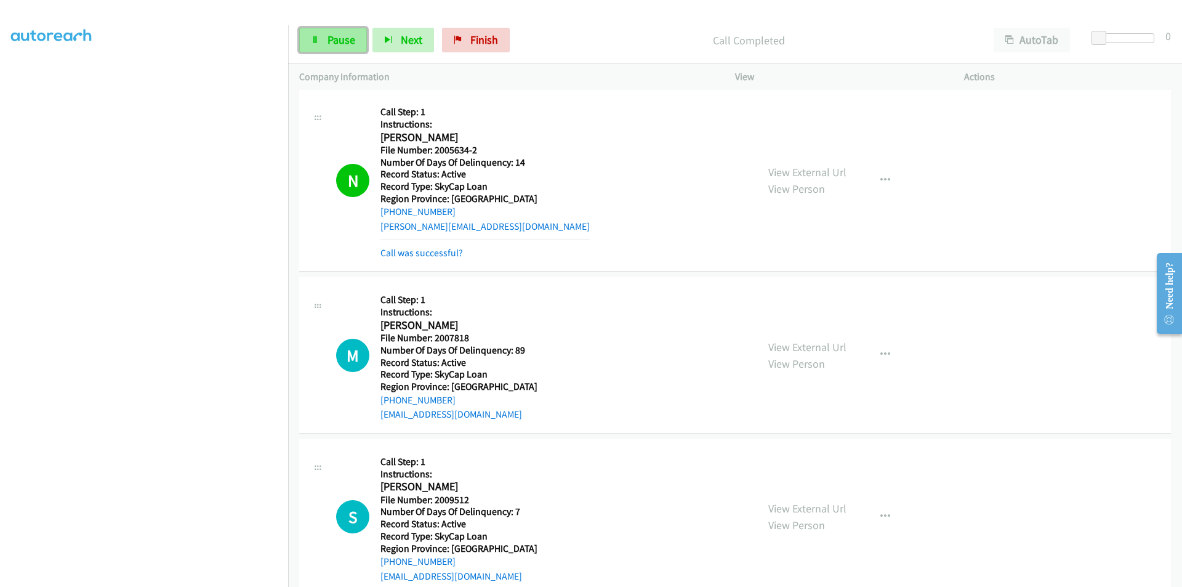
click at [331, 46] on span "Pause" at bounding box center [341, 40] width 28 height 14
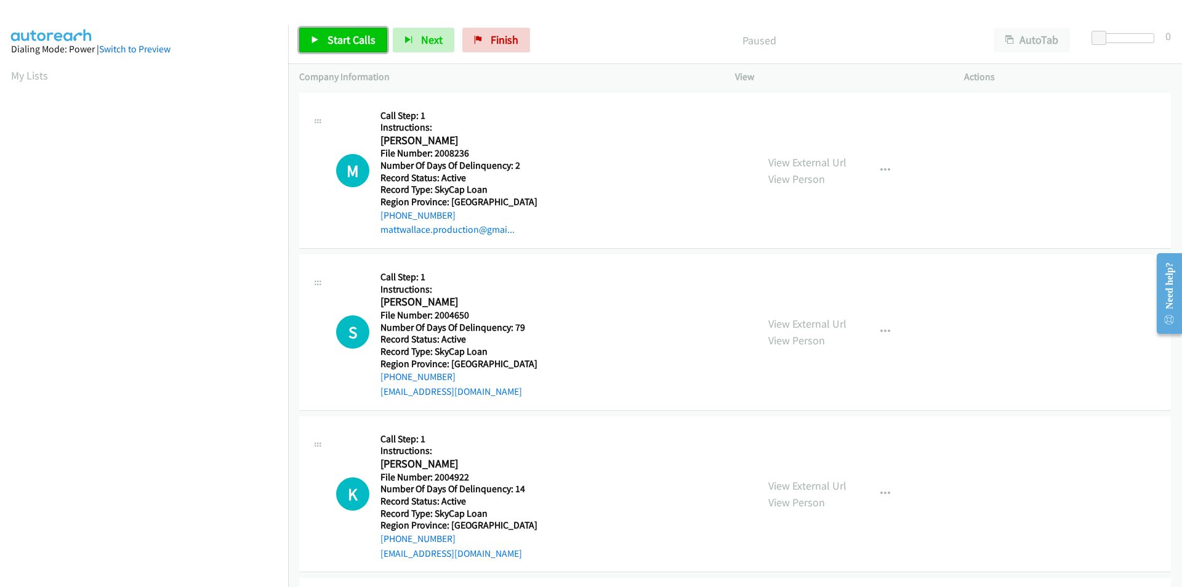
click at [340, 38] on span "Start Calls" at bounding box center [351, 40] width 48 height 14
click at [340, 38] on span "Pause" at bounding box center [341, 40] width 28 height 14
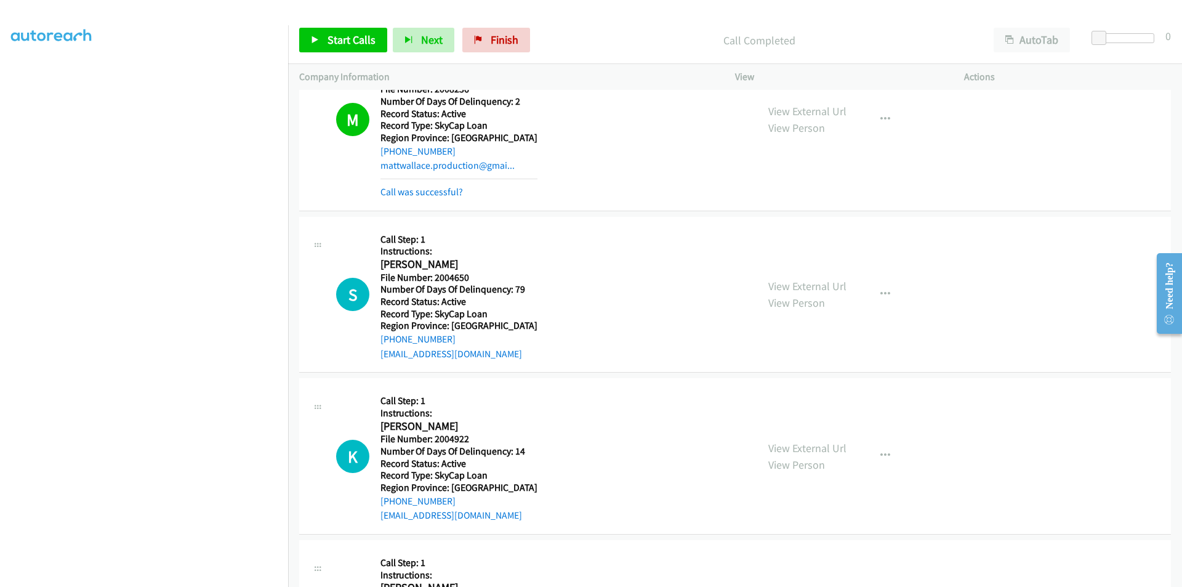
scroll to position [185, 0]
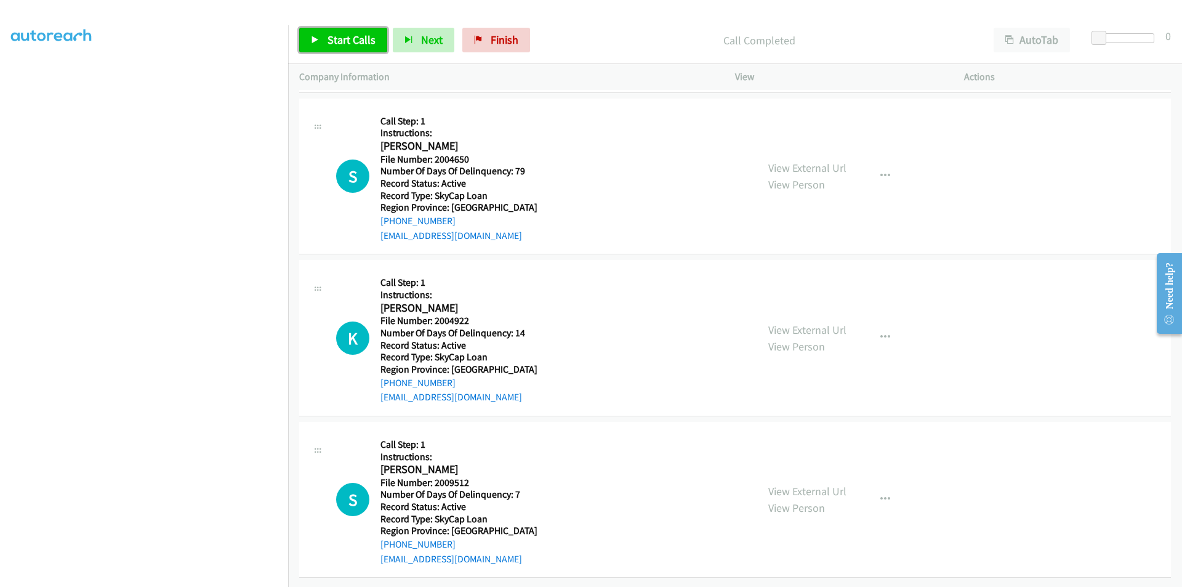
click at [355, 38] on span "Start Calls" at bounding box center [351, 40] width 48 height 14
click at [345, 38] on span "Pause" at bounding box center [341, 40] width 28 height 14
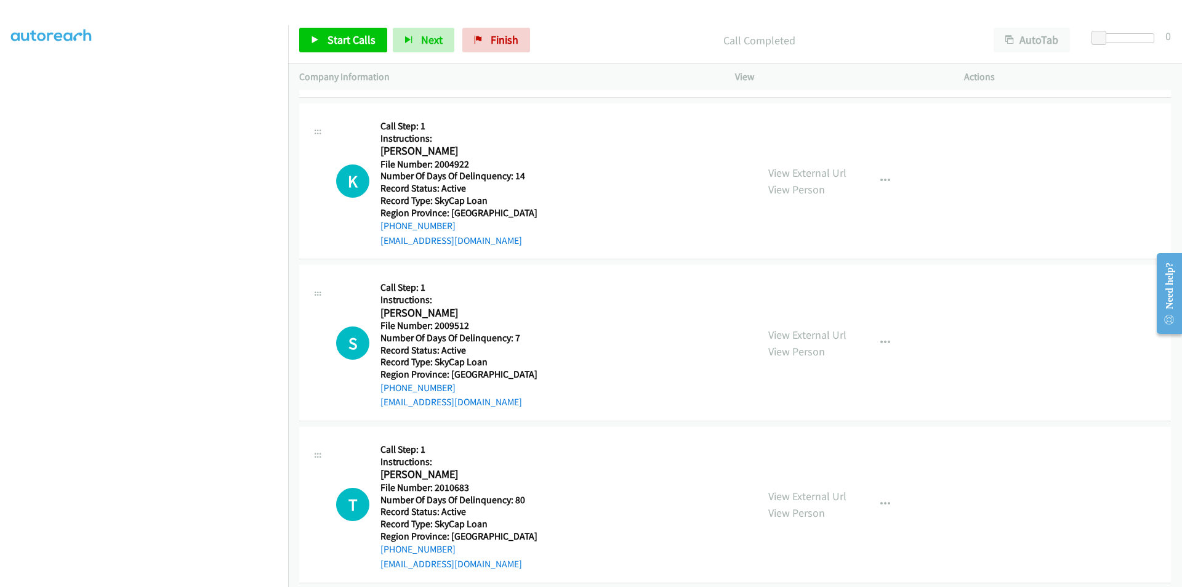
scroll to position [369, 0]
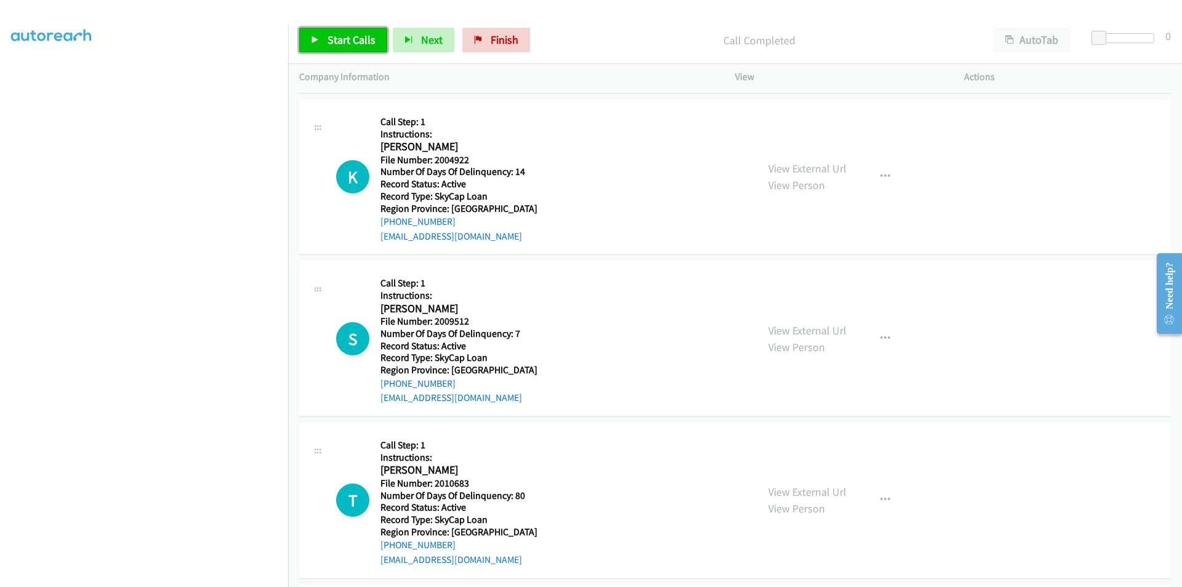
click at [360, 43] on span "Start Calls" at bounding box center [351, 40] width 48 height 14
click at [351, 42] on span "Pause" at bounding box center [341, 40] width 28 height 14
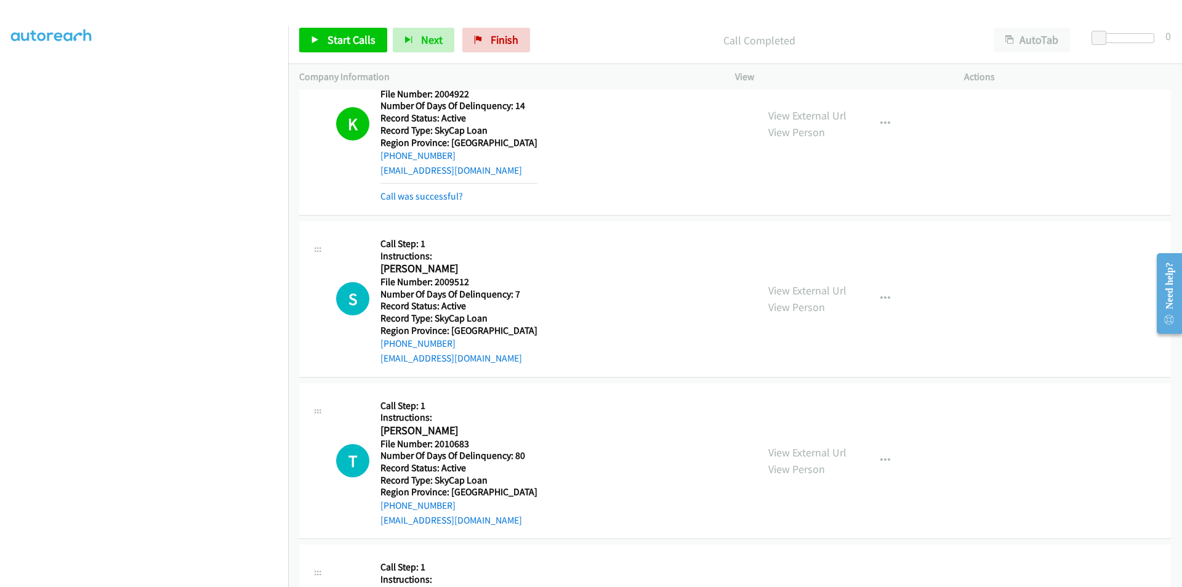
scroll to position [554, 0]
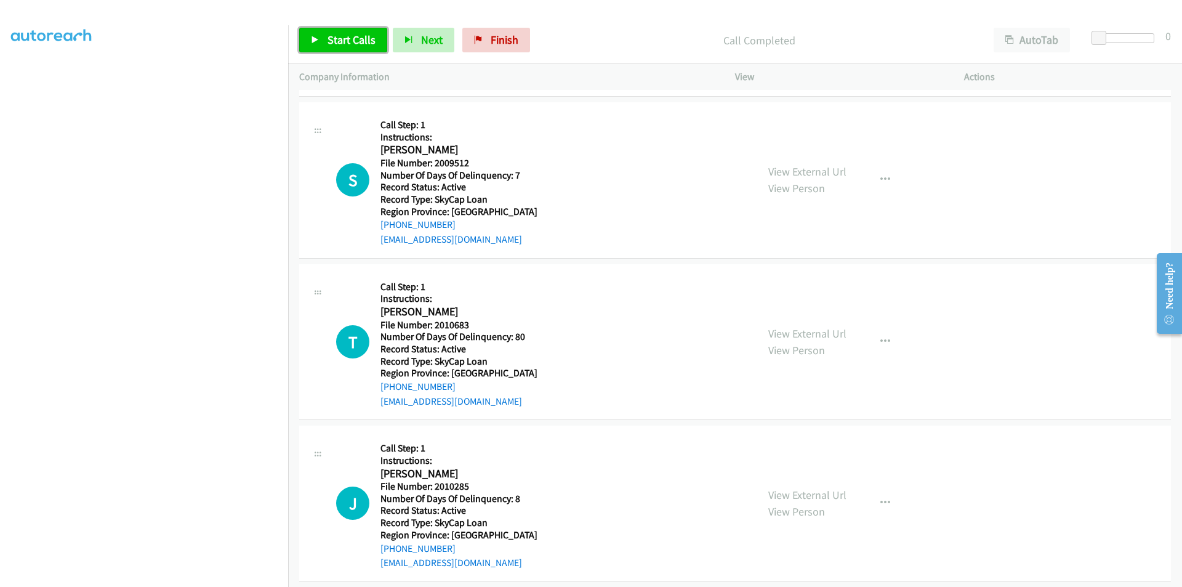
click at [364, 39] on span "Start Calls" at bounding box center [351, 40] width 48 height 14
click at [348, 42] on span "Pause" at bounding box center [341, 40] width 28 height 14
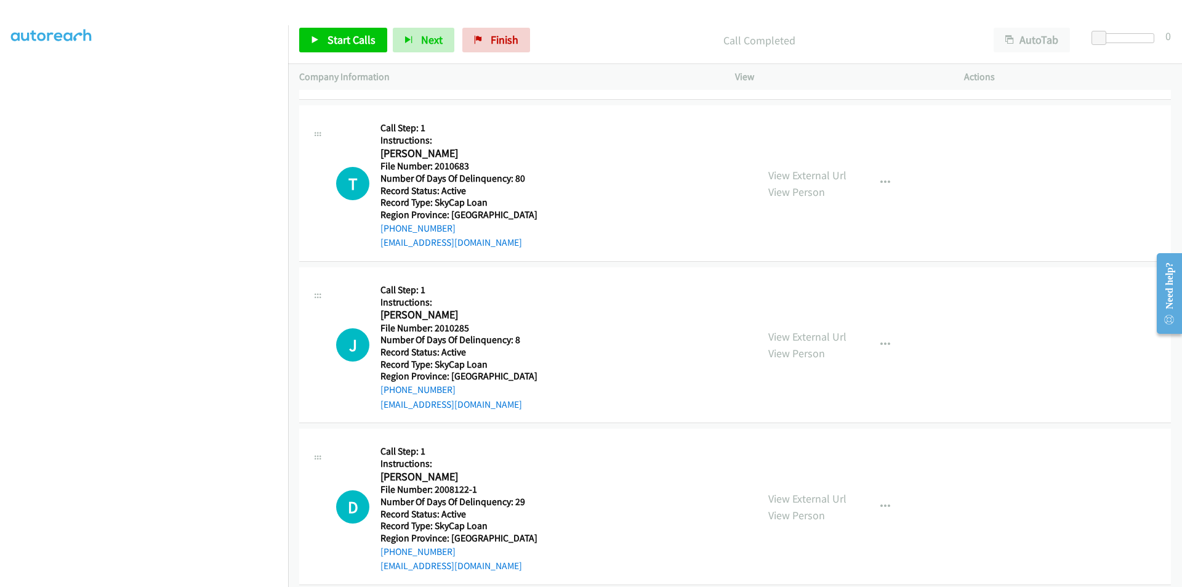
scroll to position [78, 0]
click at [374, 32] on link "Start Calls" at bounding box center [343, 40] width 88 height 25
click at [344, 34] on span "Pause" at bounding box center [341, 40] width 28 height 14
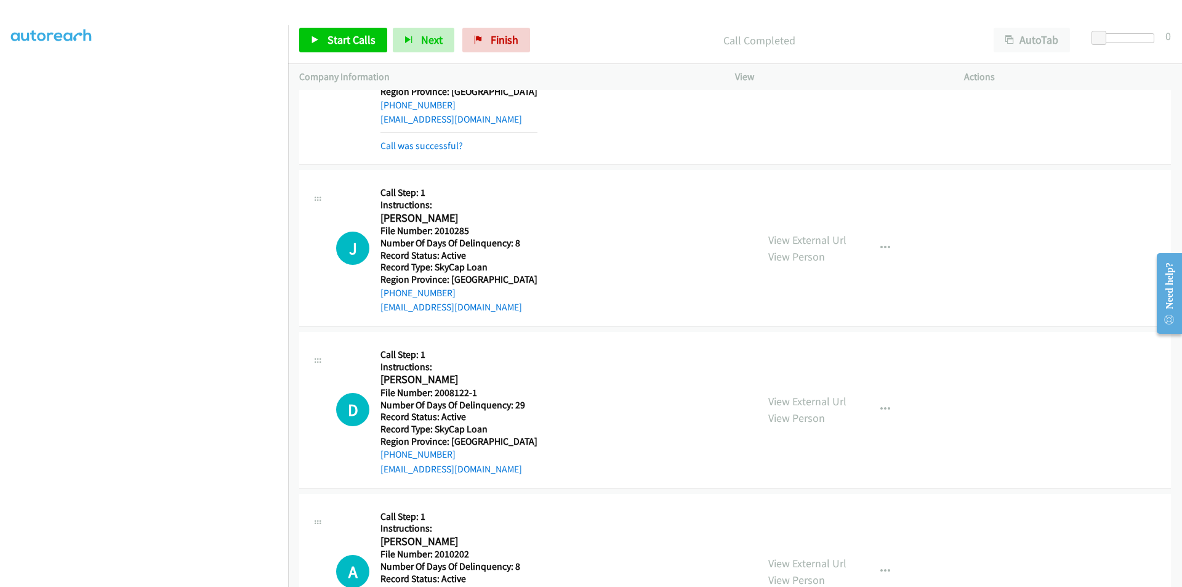
scroll to position [923, 0]
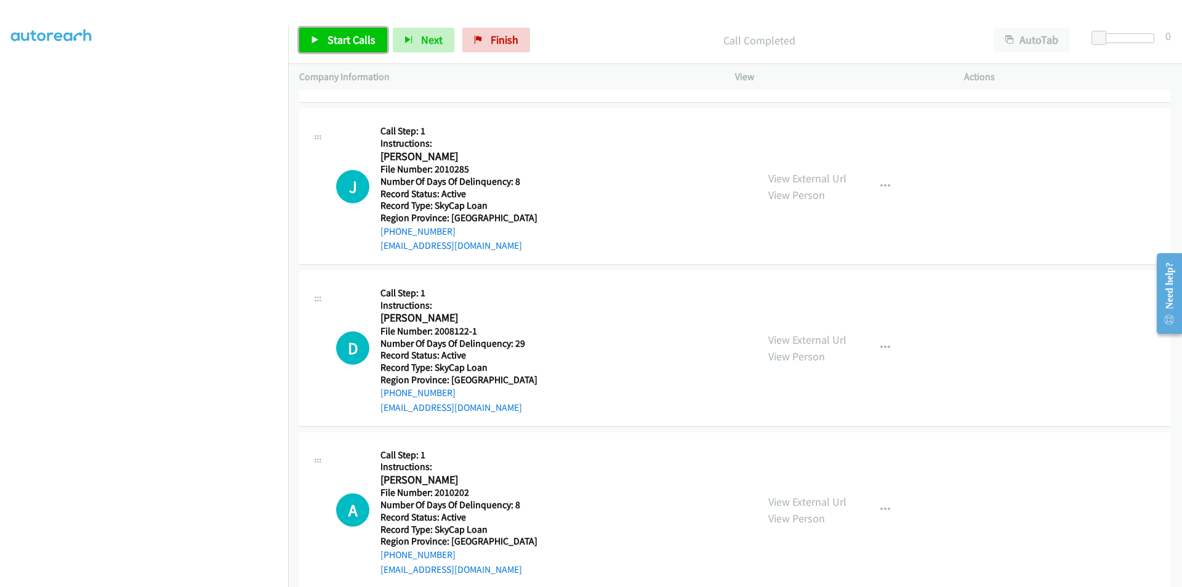
click at [334, 39] on span "Start Calls" at bounding box center [351, 40] width 48 height 14
click at [334, 39] on span "Pause" at bounding box center [341, 40] width 28 height 14
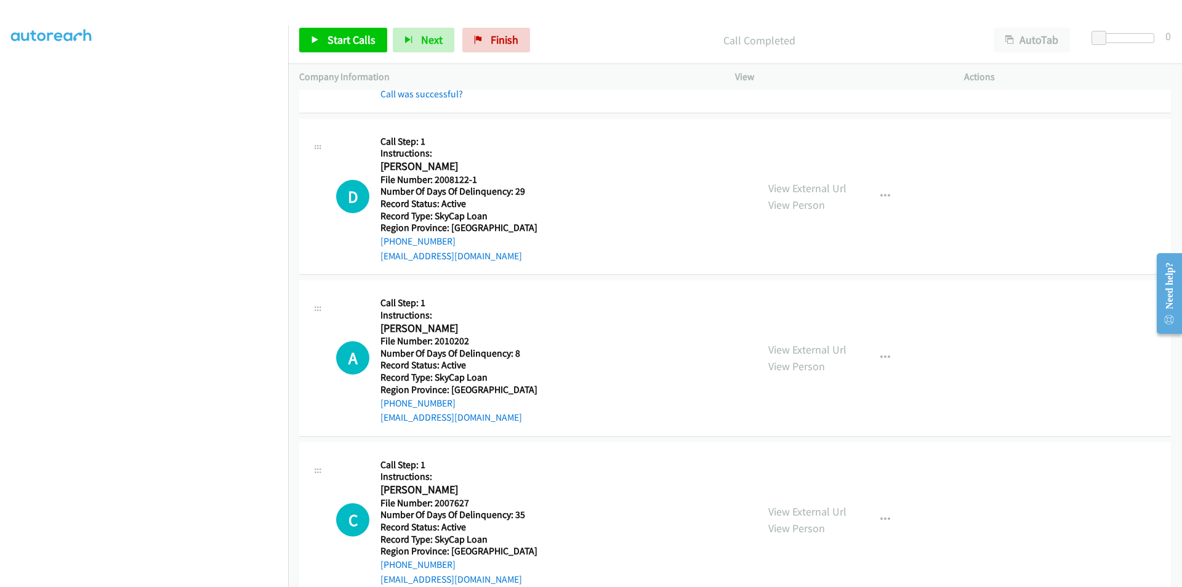
scroll to position [1108, 0]
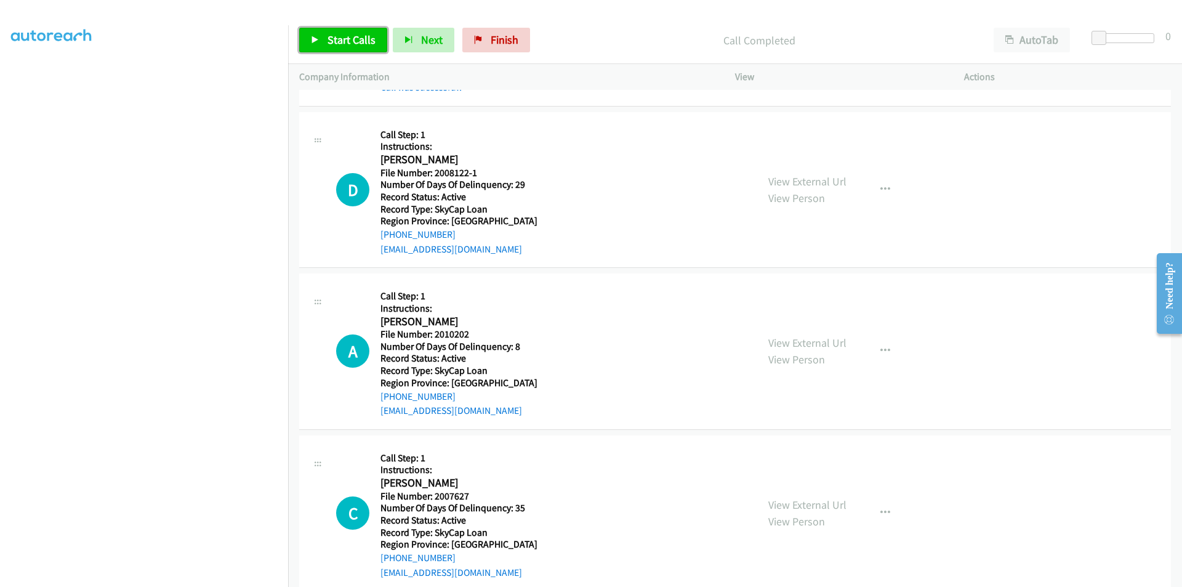
click at [334, 41] on span "Start Calls" at bounding box center [351, 40] width 48 height 14
click at [334, 41] on span "Pause" at bounding box center [341, 40] width 28 height 14
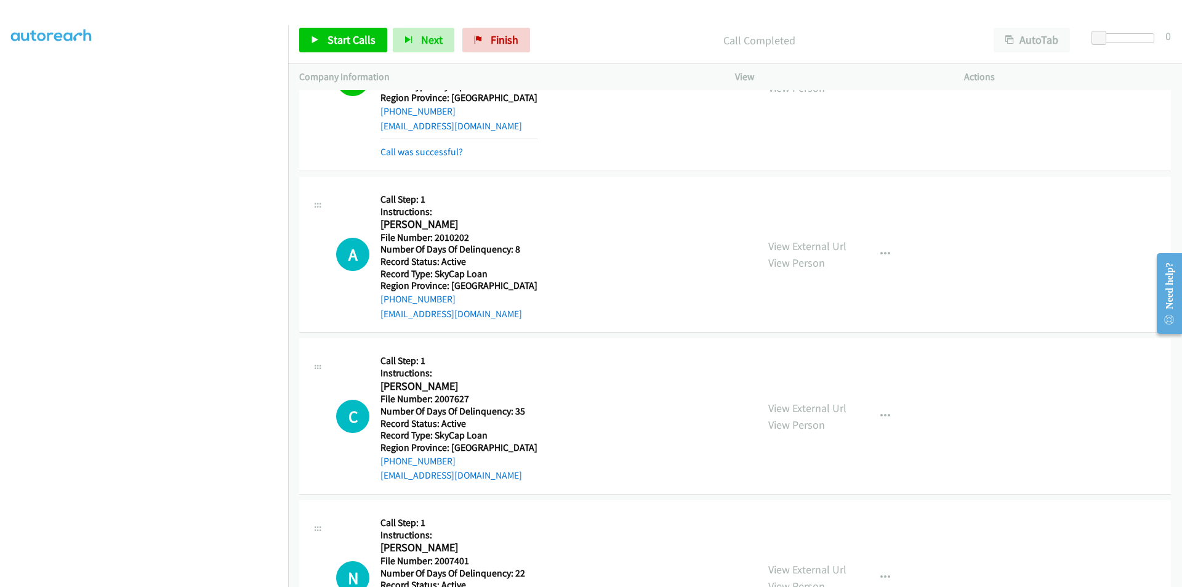
scroll to position [1293, 0]
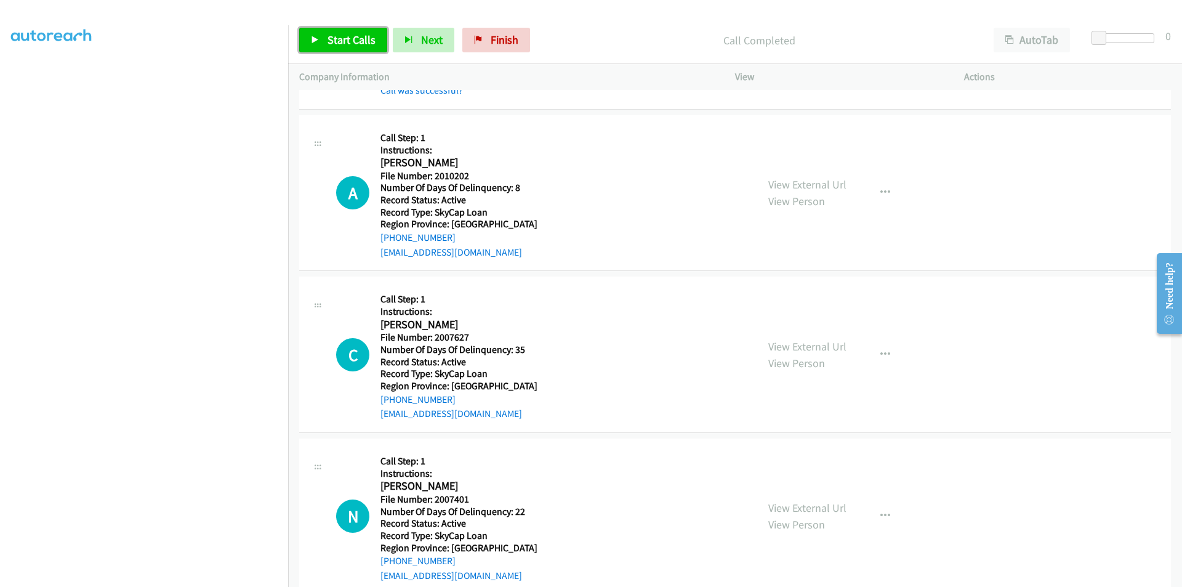
click at [326, 39] on link "Start Calls" at bounding box center [343, 40] width 88 height 25
click at [326, 39] on link "Pause" at bounding box center [333, 40] width 68 height 25
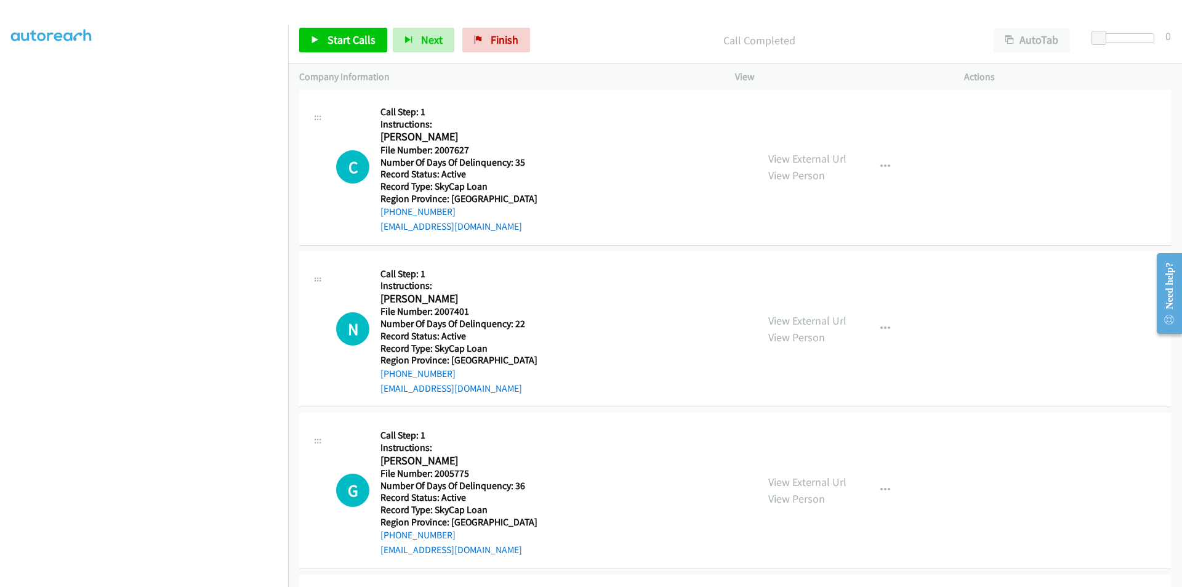
scroll to position [1539, 0]
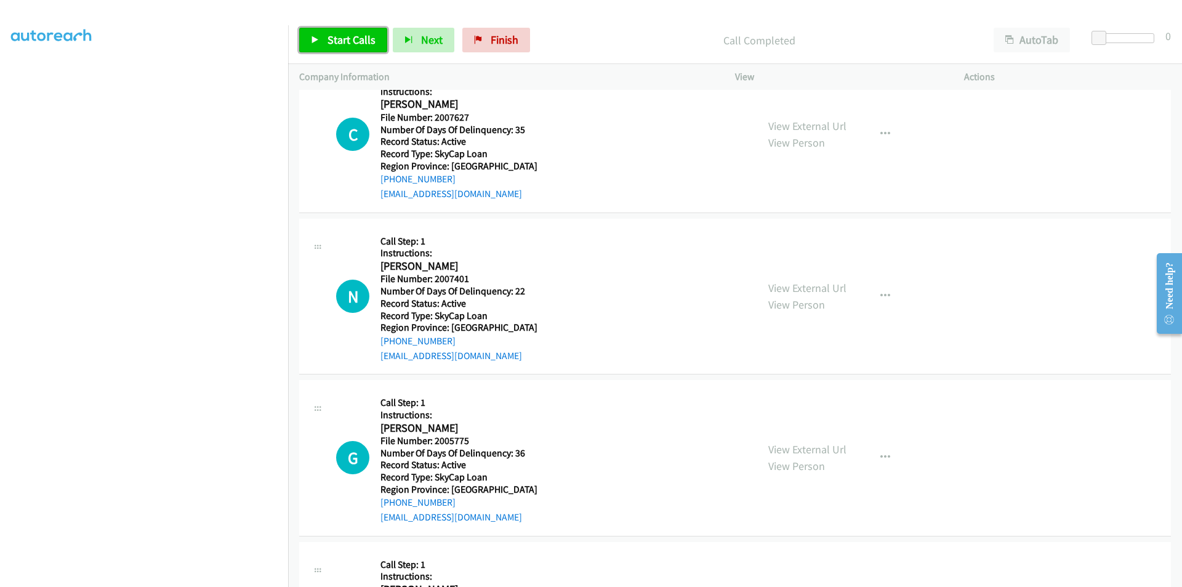
click at [343, 42] on span "Start Calls" at bounding box center [351, 40] width 48 height 14
click at [343, 42] on span "Pause" at bounding box center [341, 40] width 28 height 14
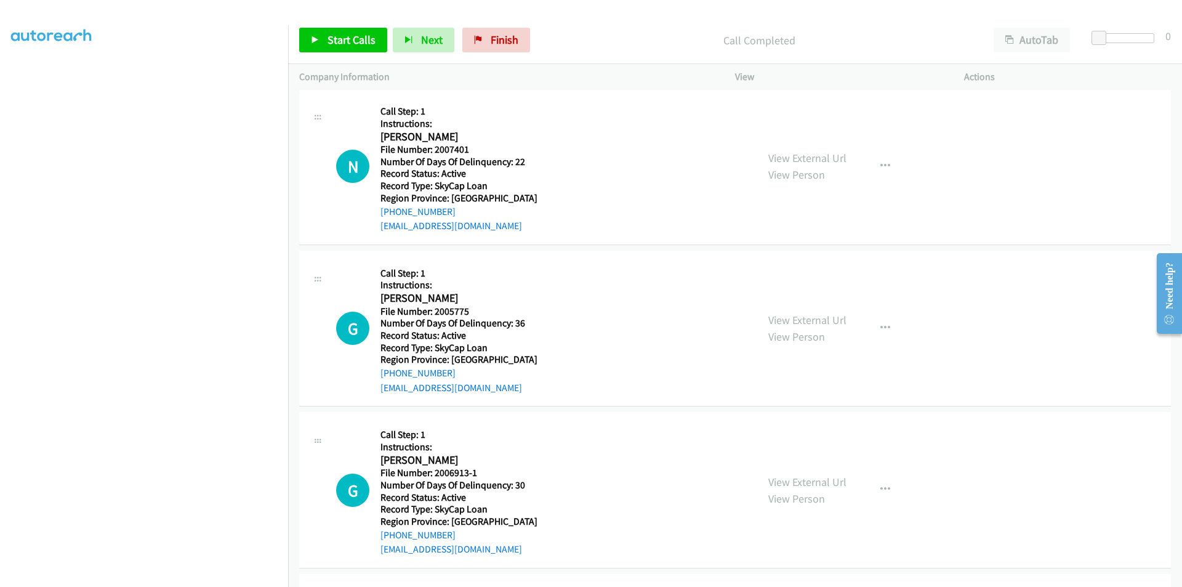
scroll to position [1724, 0]
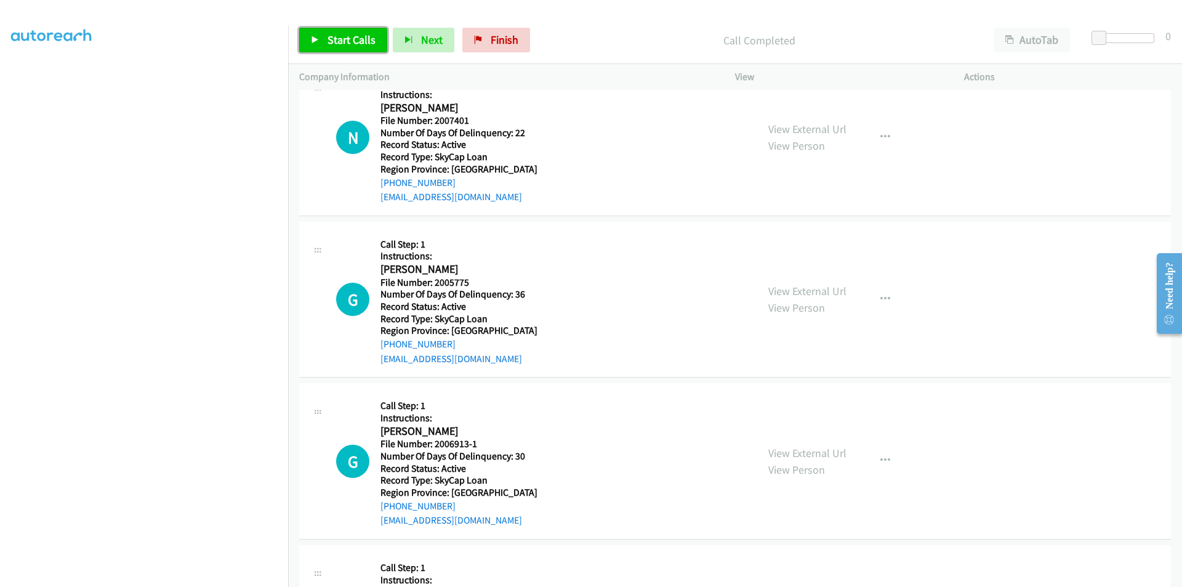
click at [350, 38] on span "Start Calls" at bounding box center [351, 40] width 48 height 14
click at [350, 38] on span "Pause" at bounding box center [341, 40] width 28 height 14
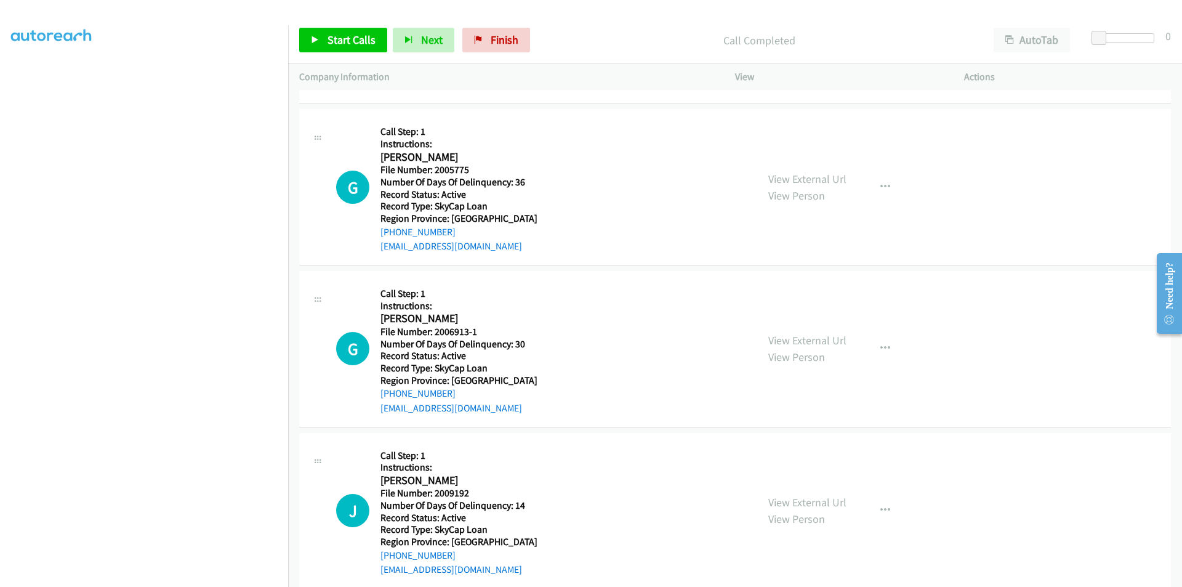
scroll to position [1882, 0]
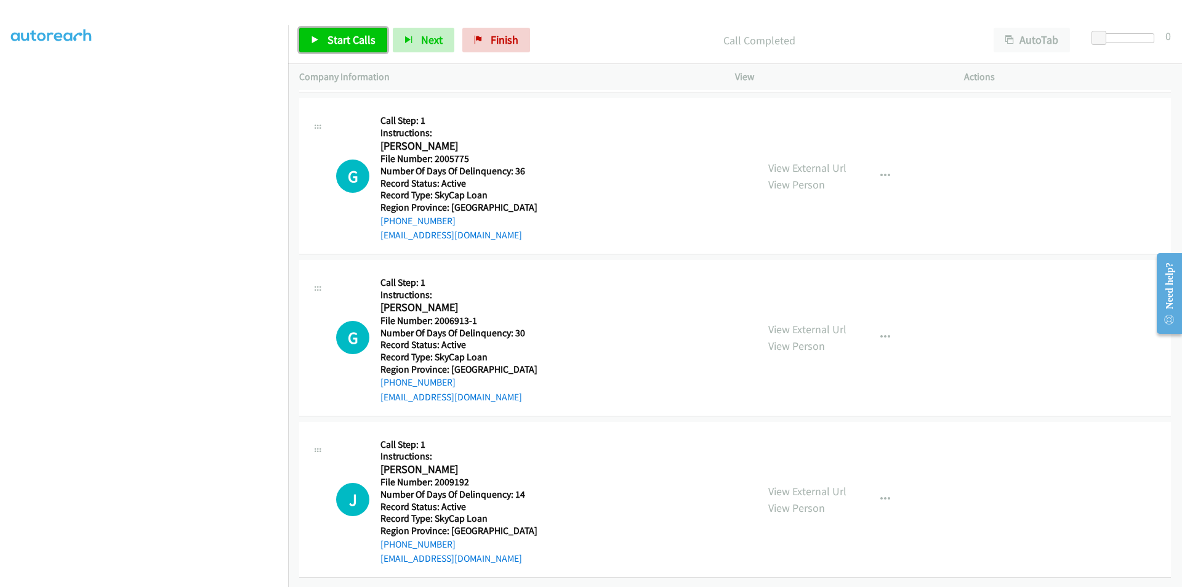
click at [366, 35] on span "Start Calls" at bounding box center [351, 40] width 48 height 14
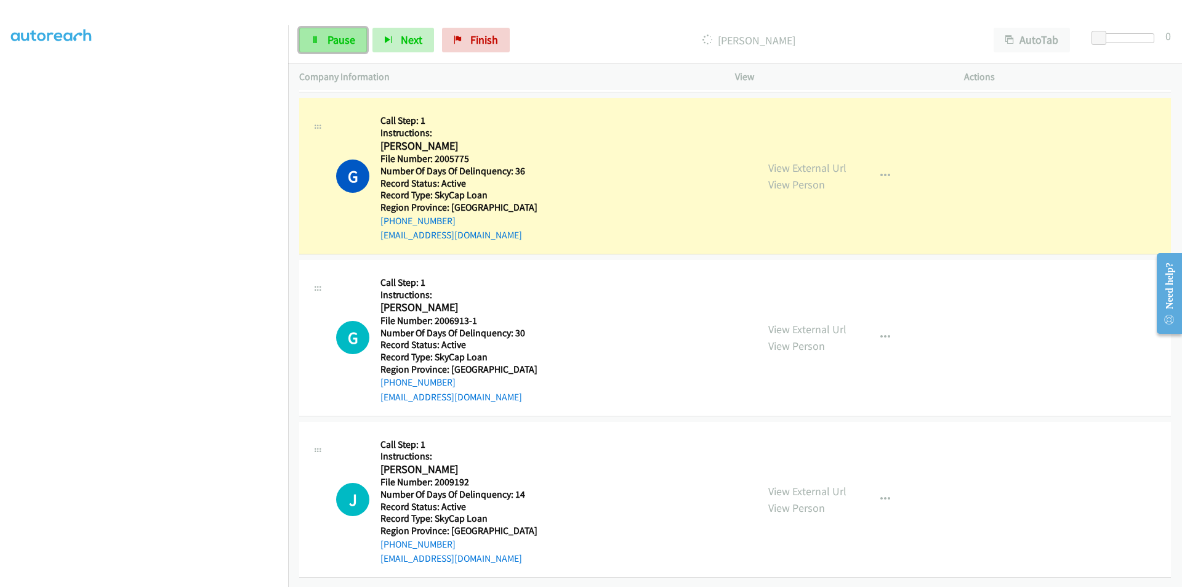
click at [353, 35] on span "Pause" at bounding box center [341, 40] width 28 height 14
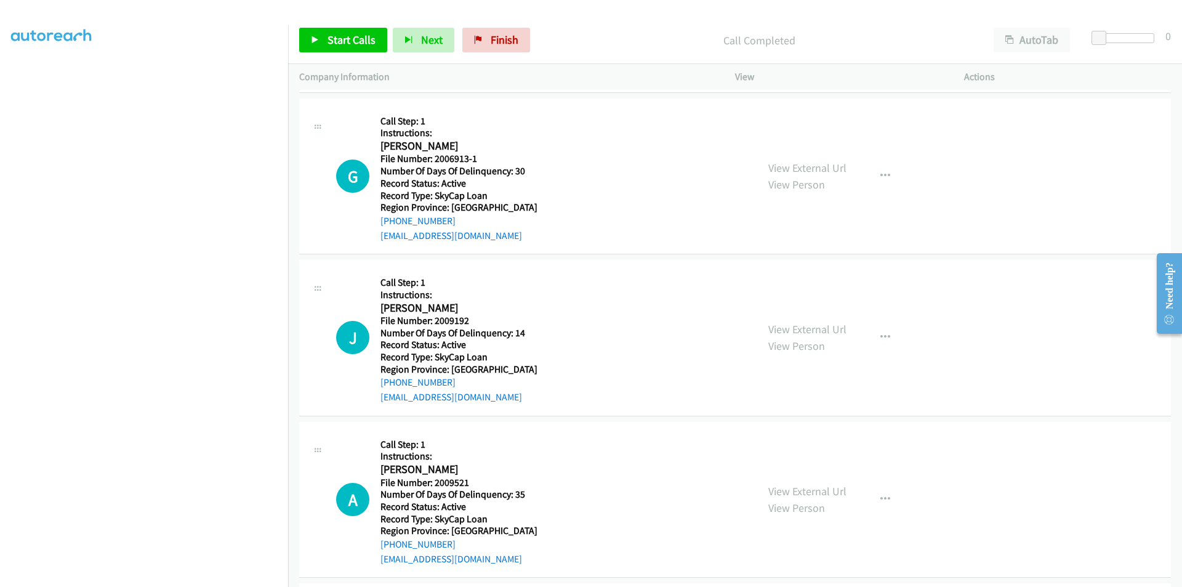
scroll to position [2067, 0]
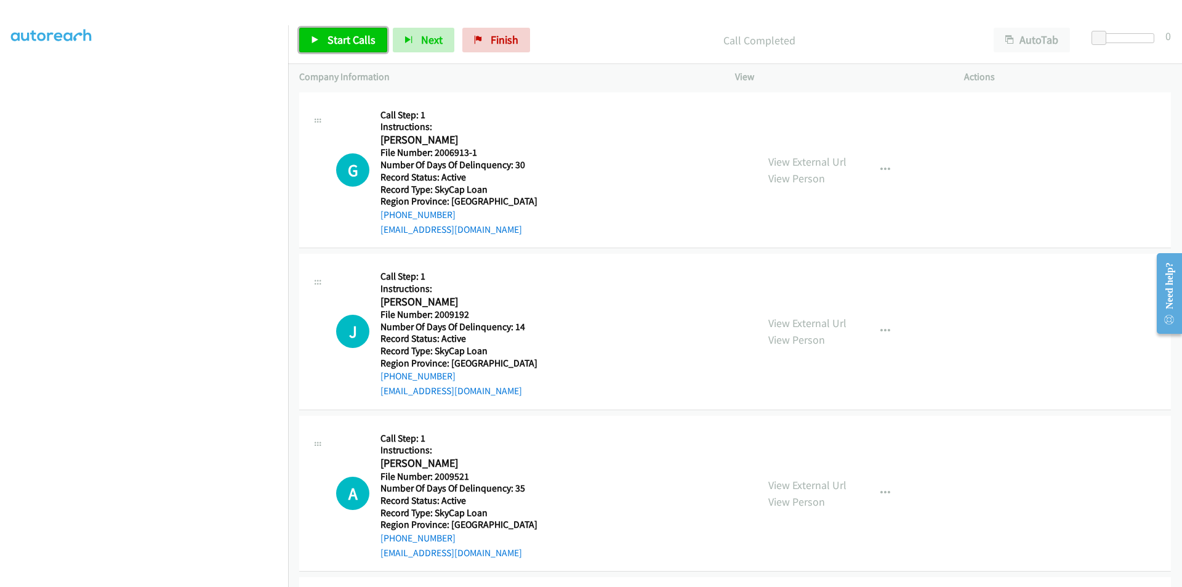
click at [340, 36] on span "Start Calls" at bounding box center [351, 40] width 48 height 14
click at [340, 36] on span "Pause" at bounding box center [341, 40] width 28 height 14
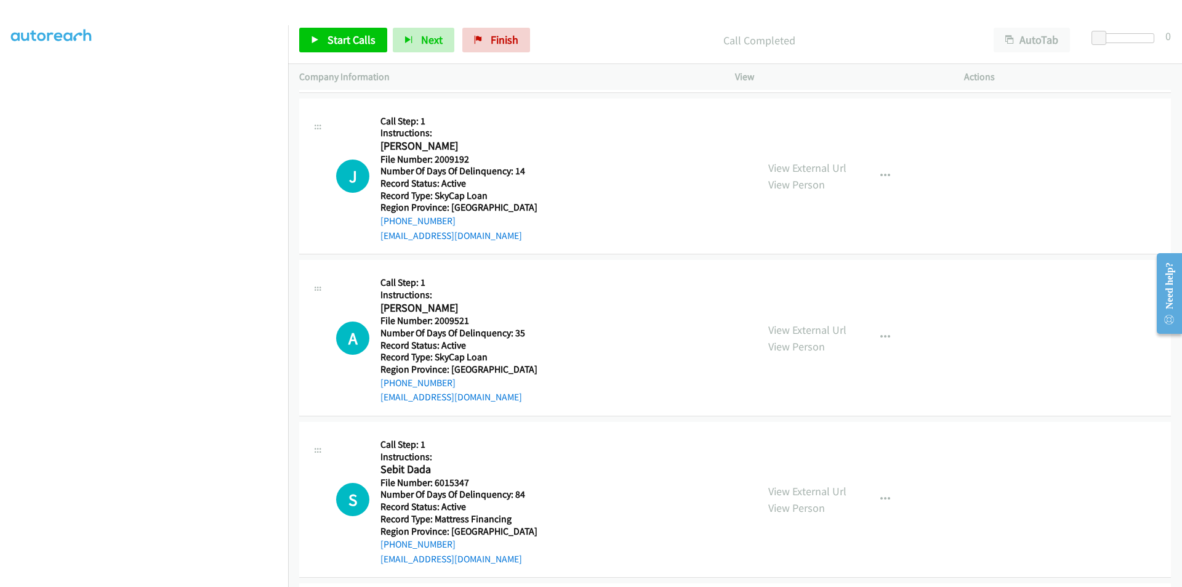
scroll to position [2252, 0]
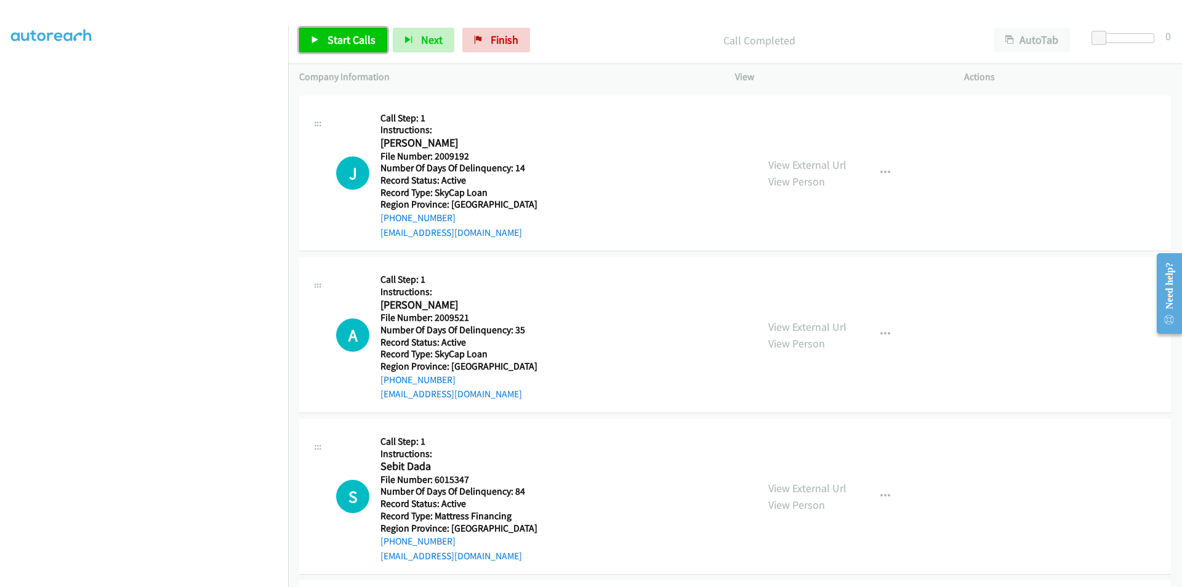
click at [337, 40] on span "Start Calls" at bounding box center [351, 40] width 48 height 14
click at [337, 40] on span "Pause" at bounding box center [341, 40] width 28 height 14
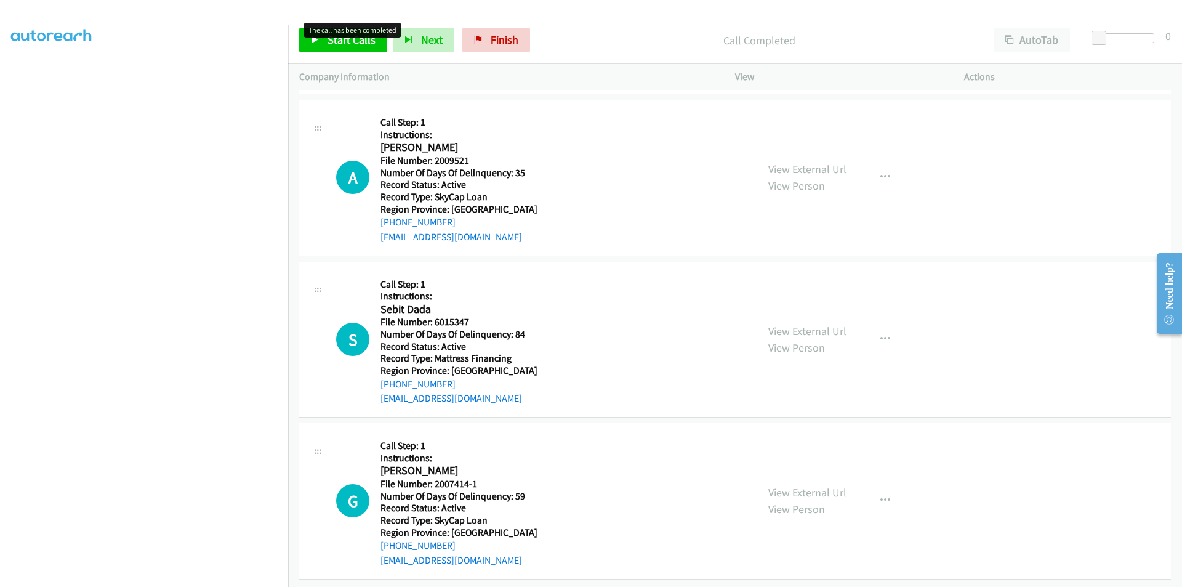
scroll to position [2436, 0]
click at [320, 36] on link "Start Calls" at bounding box center [343, 40] width 88 height 25
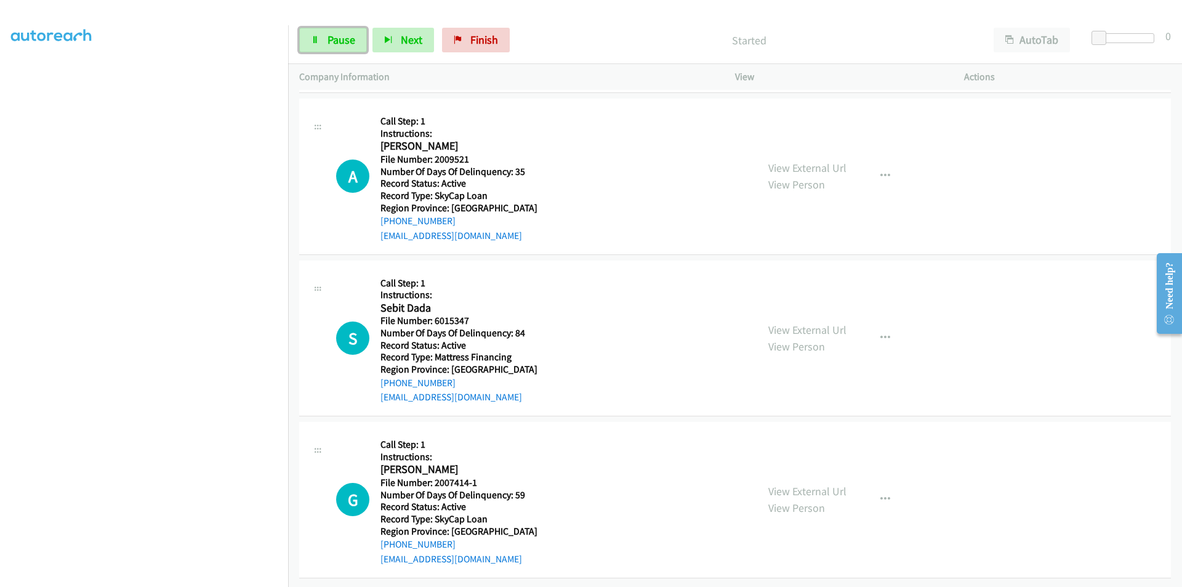
click at [320, 36] on link "Pause" at bounding box center [333, 40] width 68 height 25
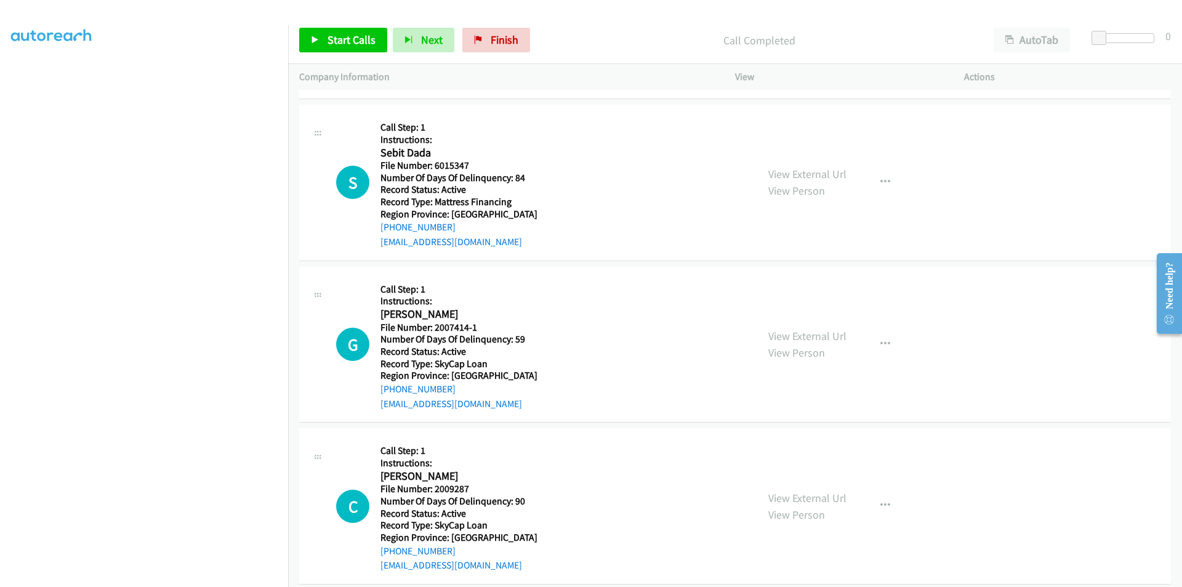
scroll to position [2621, 0]
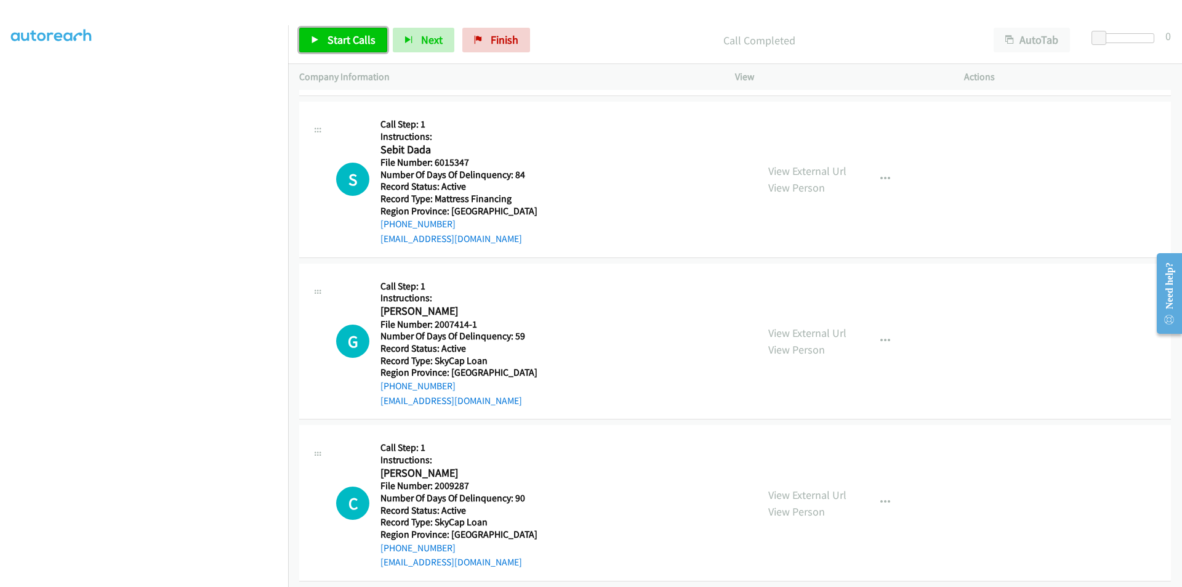
click at [350, 38] on span "Start Calls" at bounding box center [351, 40] width 48 height 14
click at [350, 38] on span "Pause" at bounding box center [341, 40] width 28 height 14
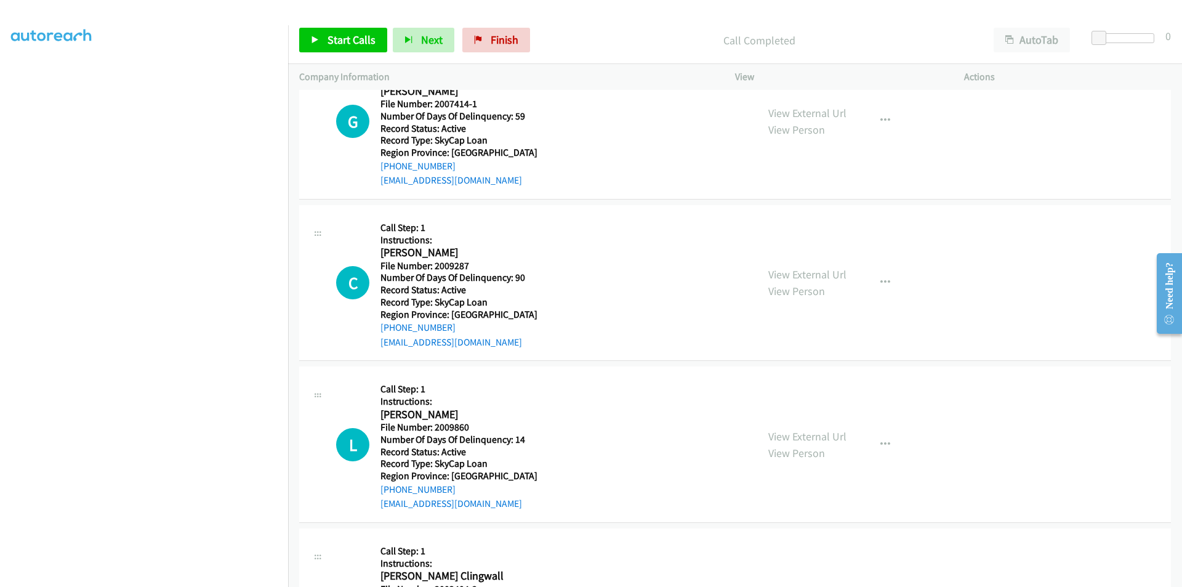
scroll to position [2806, 0]
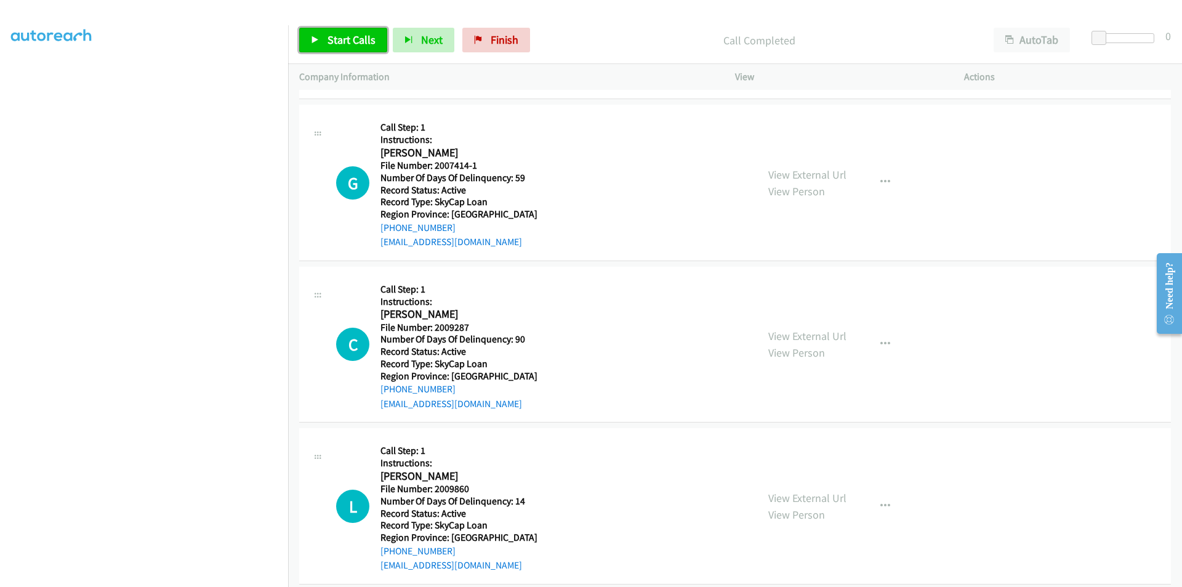
click at [350, 37] on span "Start Calls" at bounding box center [351, 40] width 48 height 14
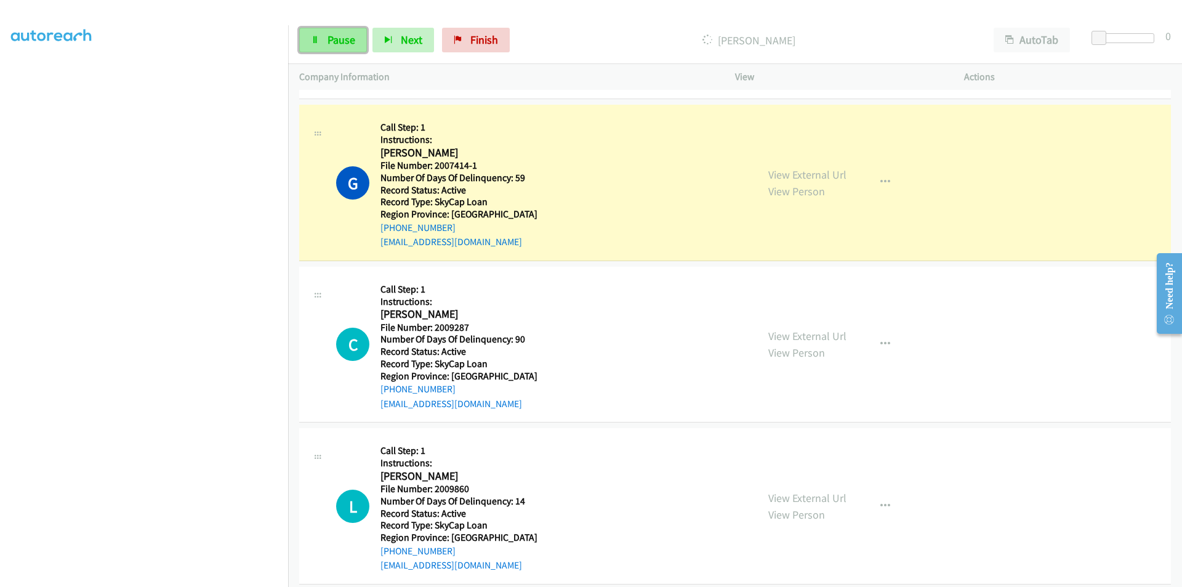
click at [345, 32] on link "Pause" at bounding box center [333, 40] width 68 height 25
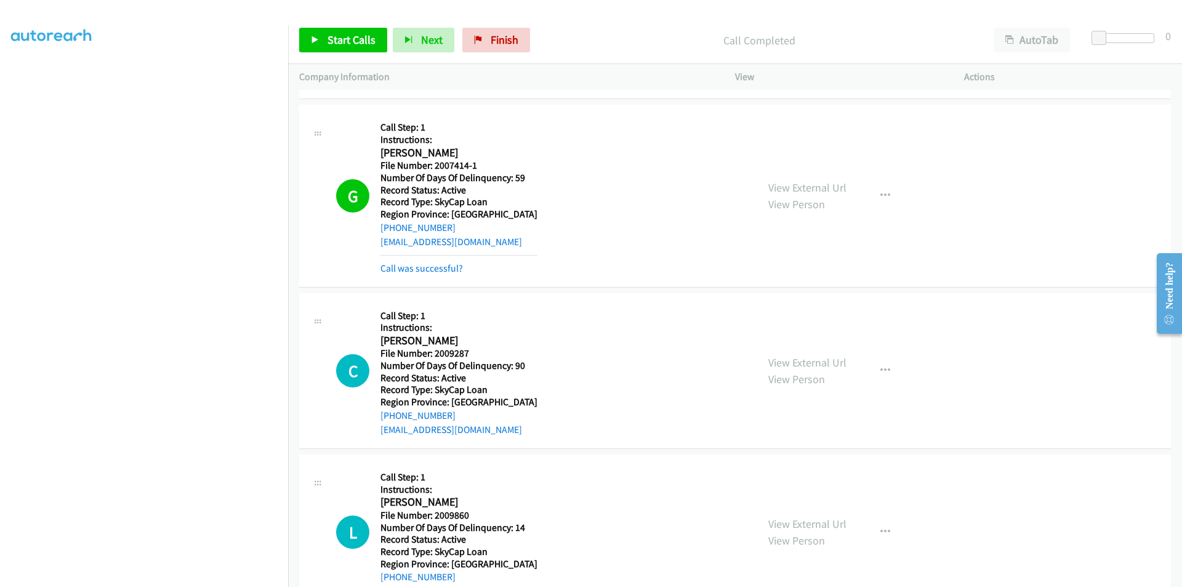
scroll to position [2990, 0]
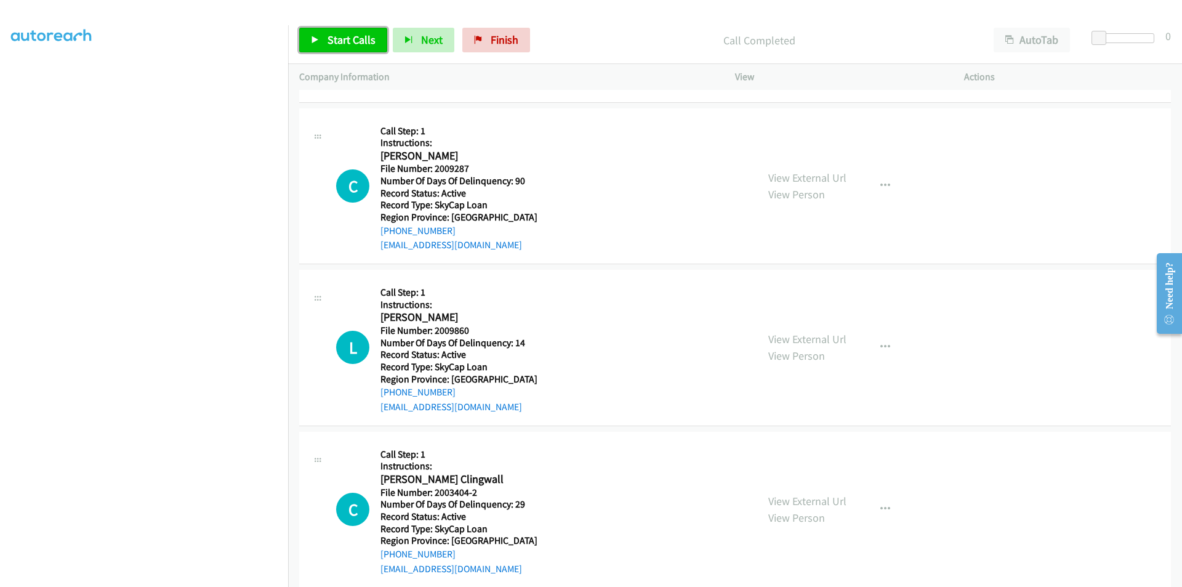
click at [347, 38] on span "Start Calls" at bounding box center [351, 40] width 48 height 14
click at [342, 39] on span "Pause" at bounding box center [341, 40] width 28 height 14
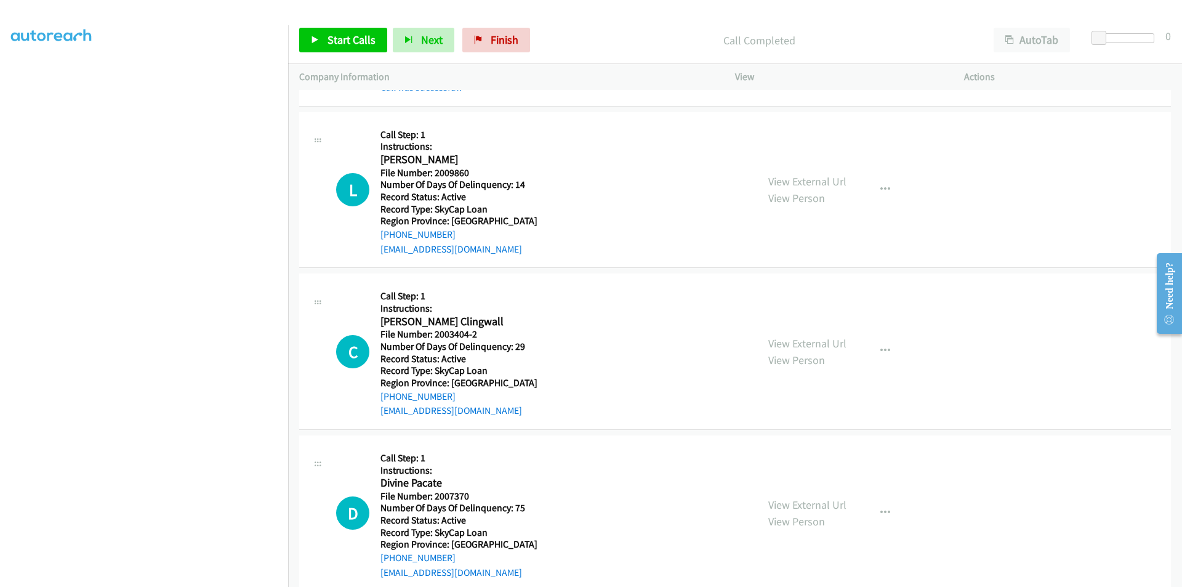
scroll to position [3175, 0]
click at [326, 33] on link "Start Calls" at bounding box center [343, 40] width 88 height 25
click at [335, 36] on span "Pause" at bounding box center [341, 40] width 28 height 14
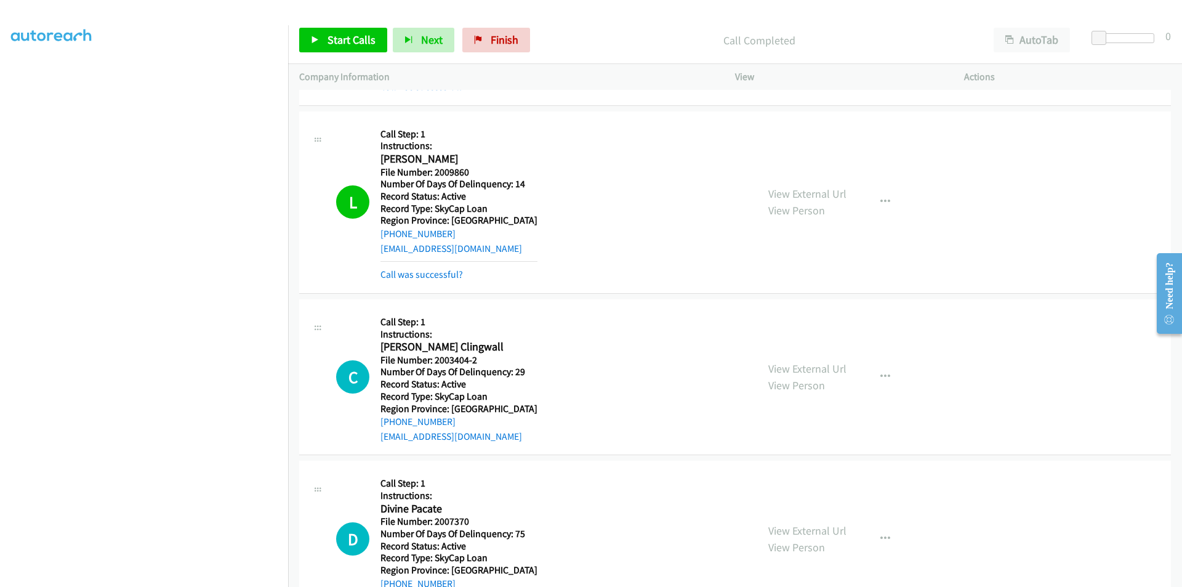
scroll to position [3360, 0]
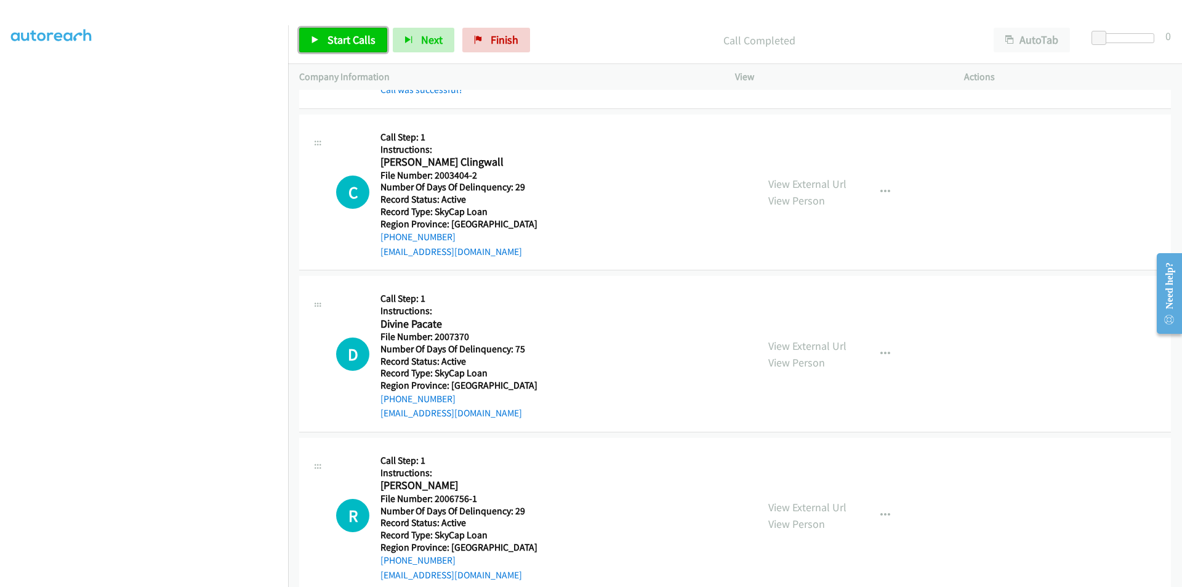
click at [362, 39] on span "Start Calls" at bounding box center [351, 40] width 48 height 14
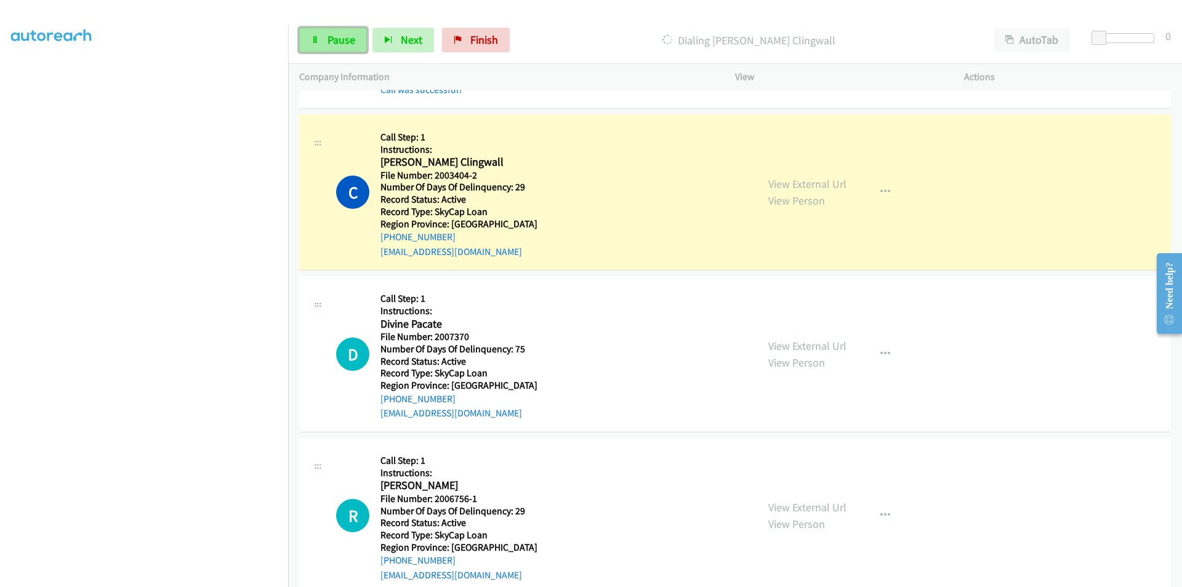
click at [334, 38] on span "Pause" at bounding box center [341, 40] width 28 height 14
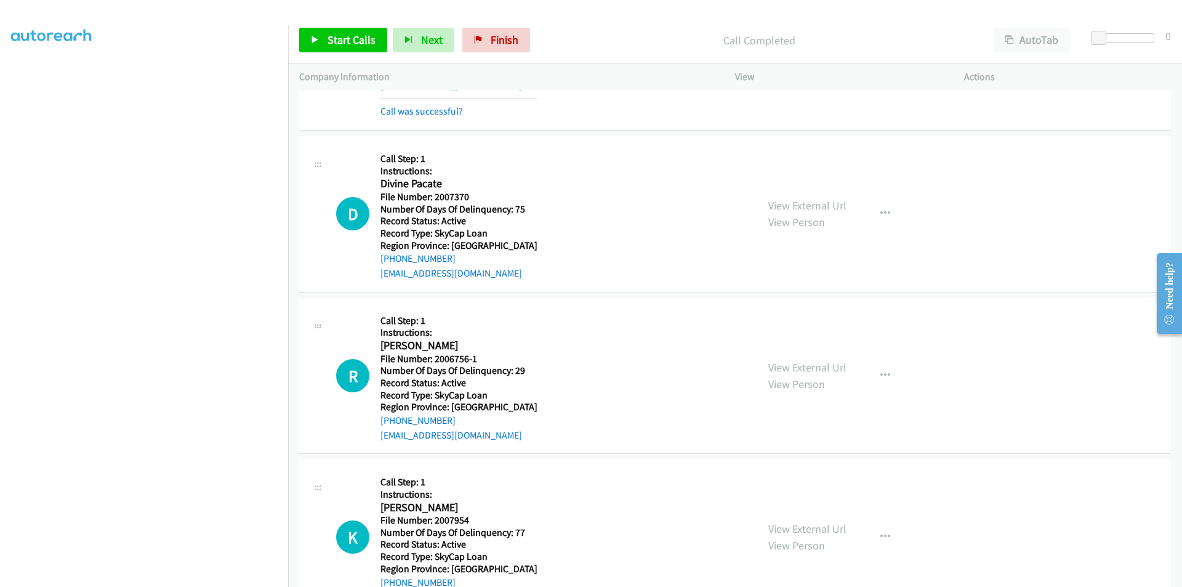
scroll to position [3544, 0]
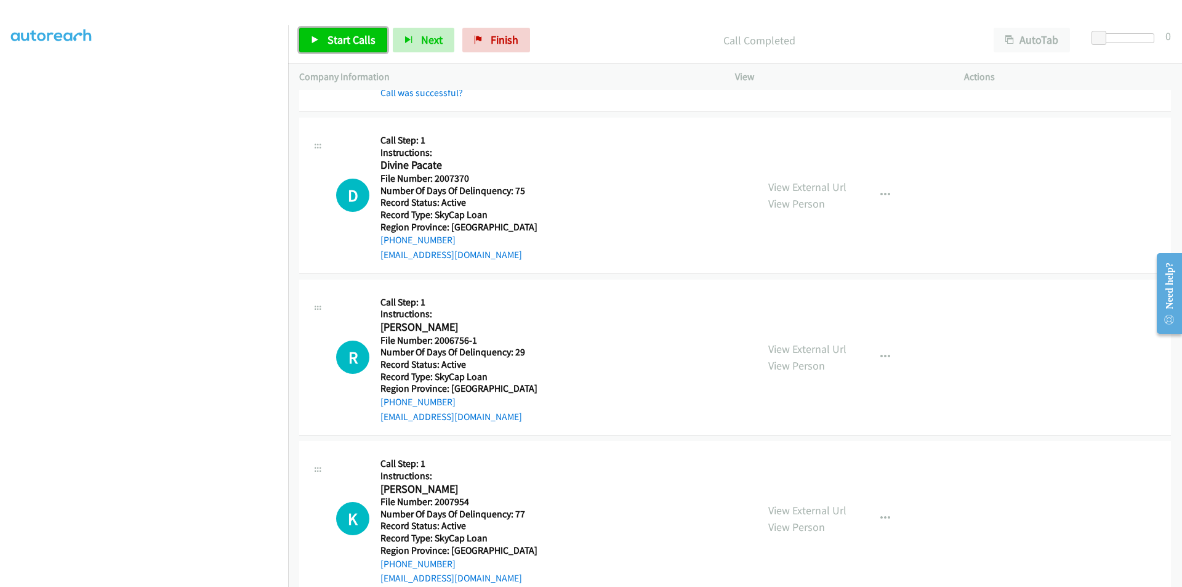
click at [350, 39] on span "Start Calls" at bounding box center [351, 40] width 48 height 14
click at [348, 36] on span "Pause" at bounding box center [341, 40] width 28 height 14
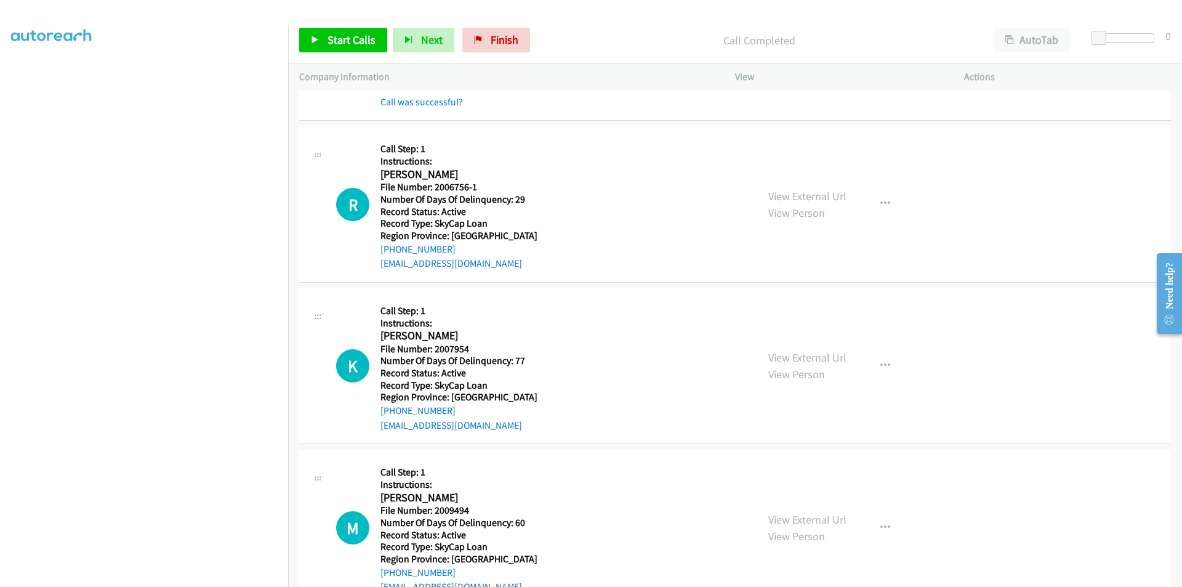
scroll to position [3729, 0]
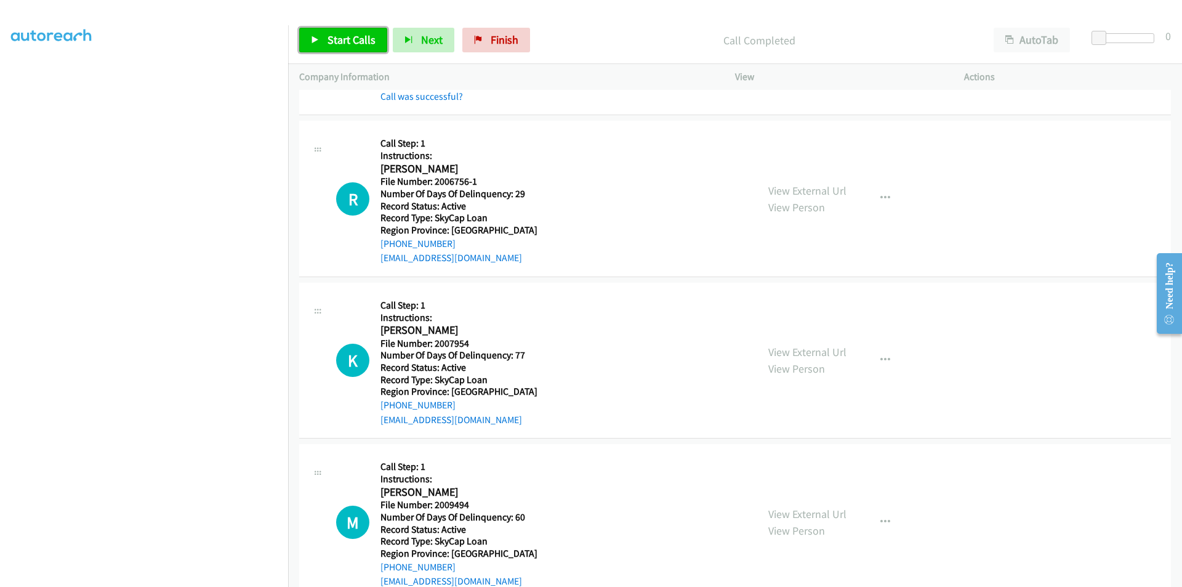
click at [356, 39] on span "Start Calls" at bounding box center [351, 40] width 48 height 14
click at [356, 39] on link "Pause" at bounding box center [333, 40] width 68 height 25
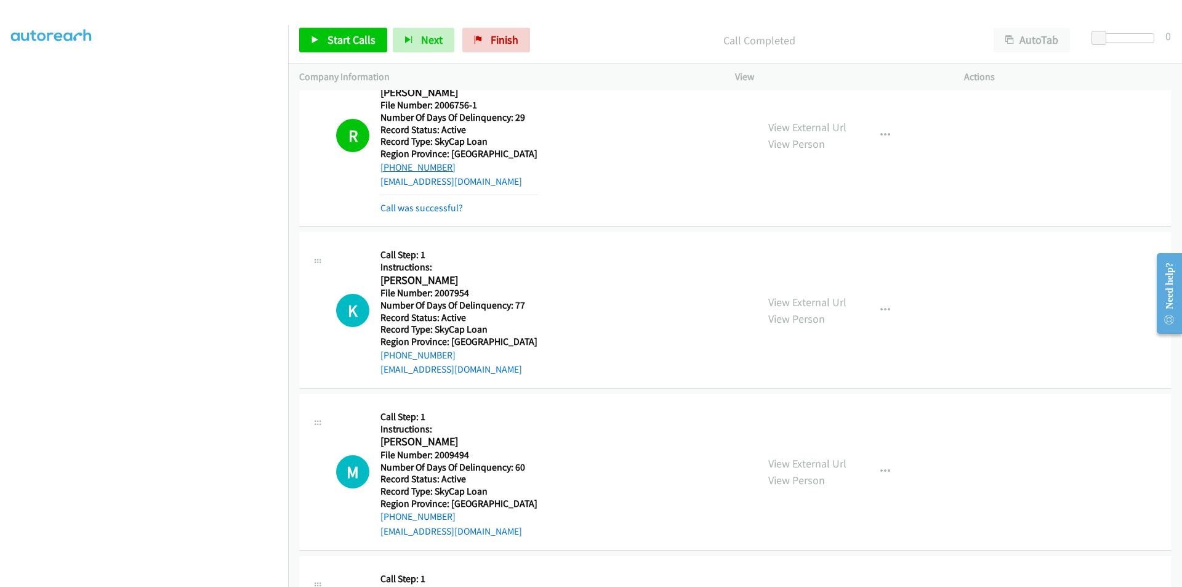
scroll to position [3914, 0]
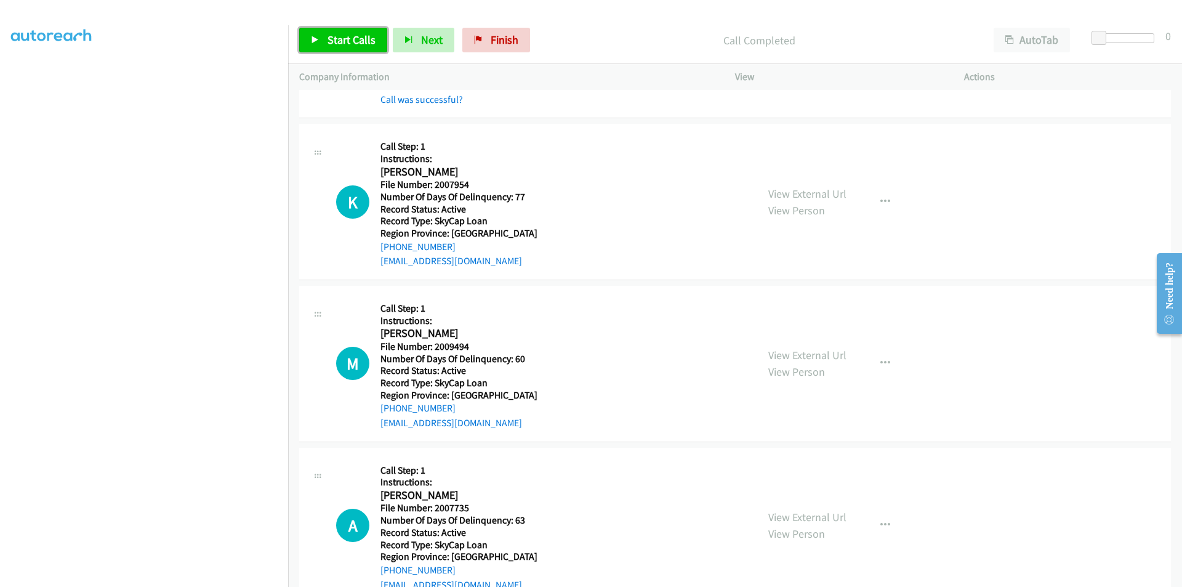
click at [353, 34] on span "Start Calls" at bounding box center [351, 40] width 48 height 14
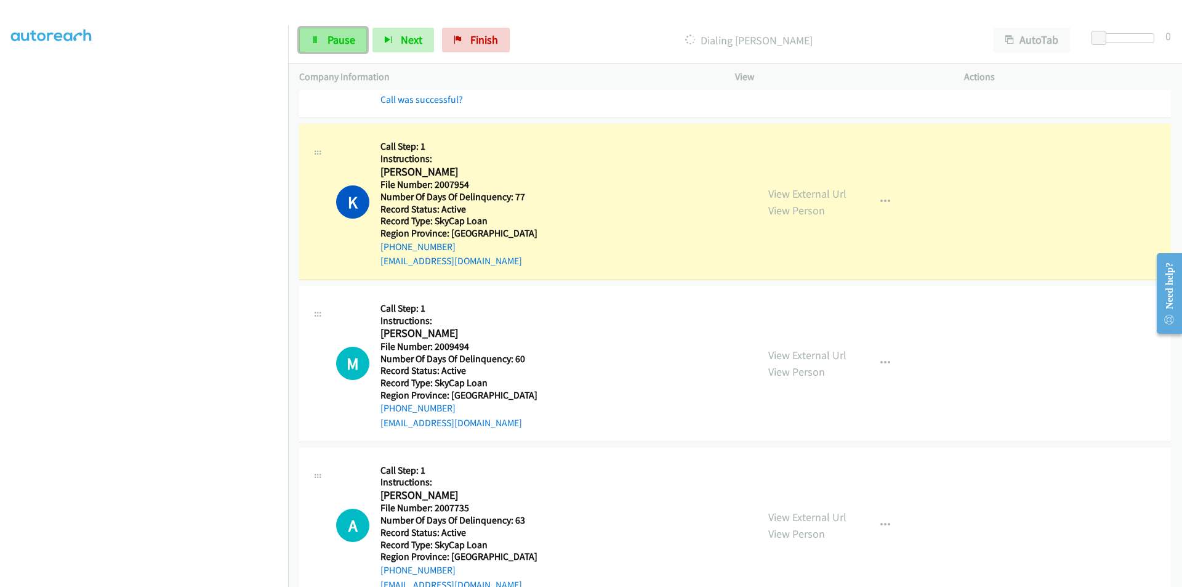
click at [351, 28] on link "Pause" at bounding box center [333, 40] width 68 height 25
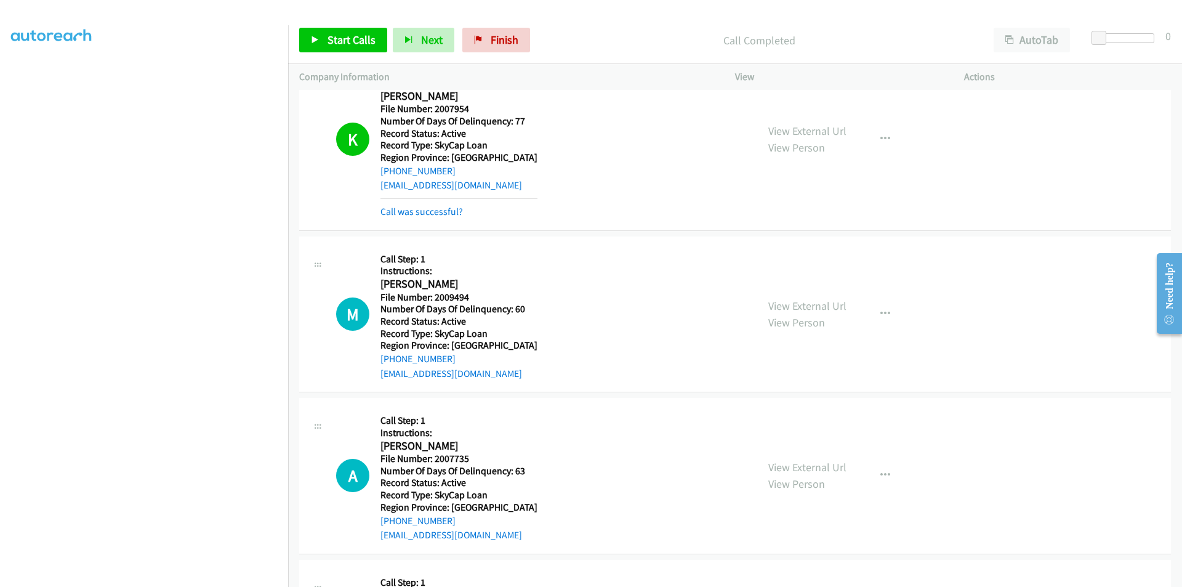
scroll to position [4098, 0]
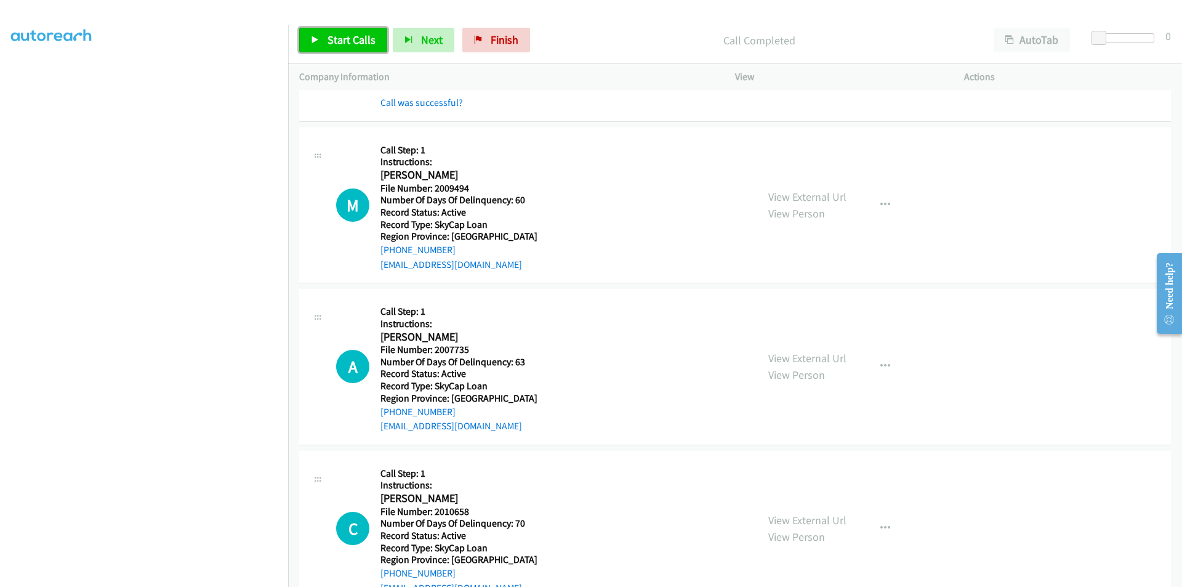
click at [338, 41] on span "Start Calls" at bounding box center [351, 40] width 48 height 14
click at [338, 41] on span "Pause" at bounding box center [341, 40] width 28 height 14
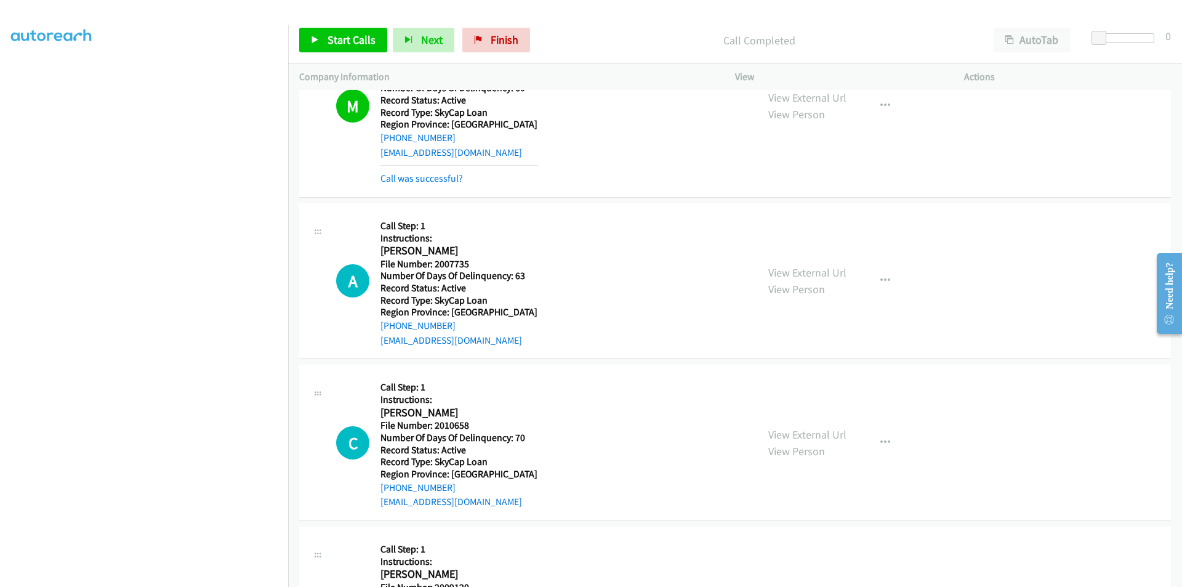
scroll to position [4283, 0]
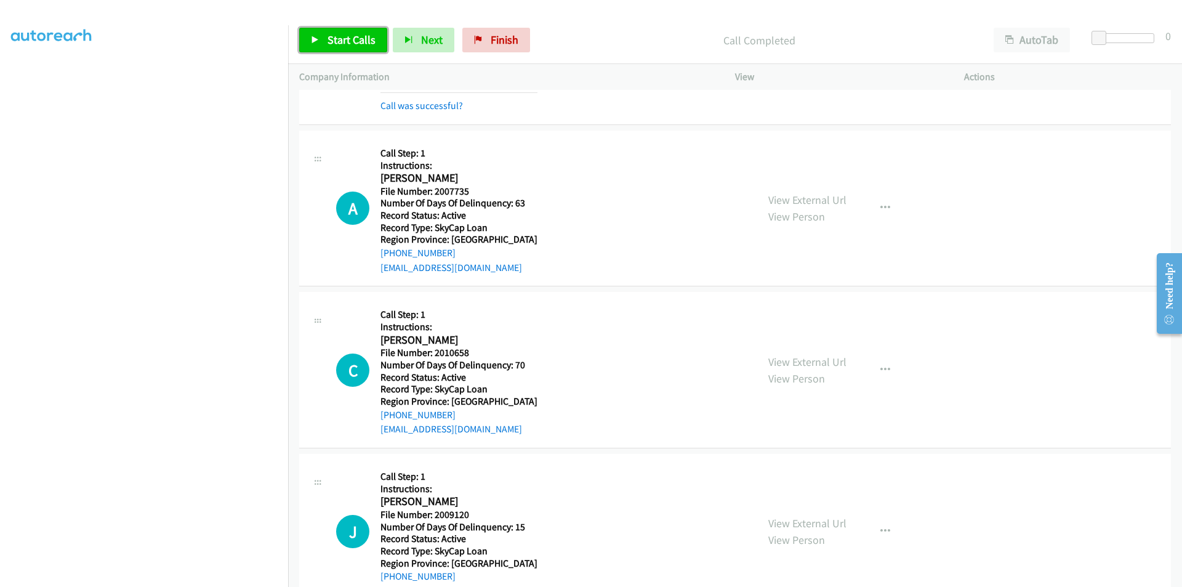
click at [332, 35] on span "Start Calls" at bounding box center [351, 40] width 48 height 14
click at [332, 35] on span "Pause" at bounding box center [341, 40] width 28 height 14
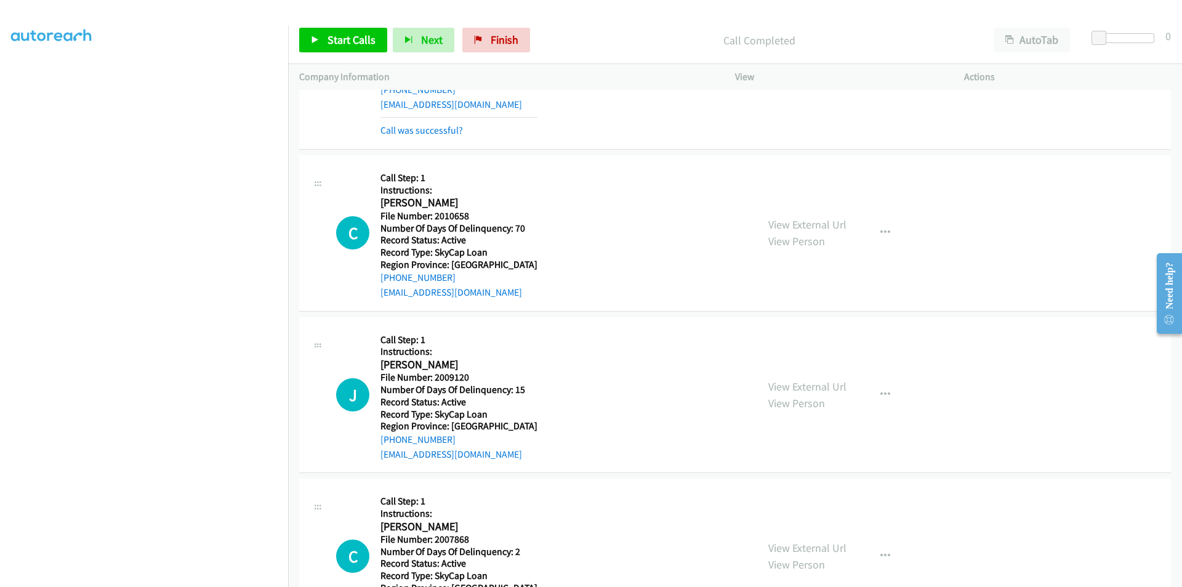
scroll to position [4468, 0]
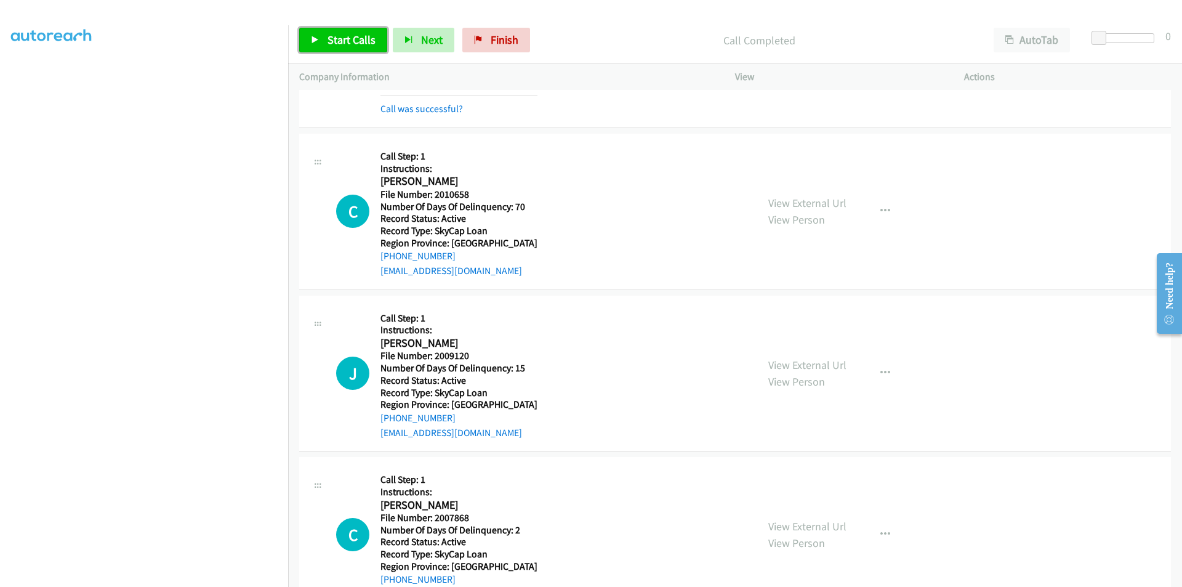
click at [342, 41] on span "Start Calls" at bounding box center [351, 40] width 48 height 14
click at [342, 41] on span "Pause" at bounding box center [341, 40] width 28 height 14
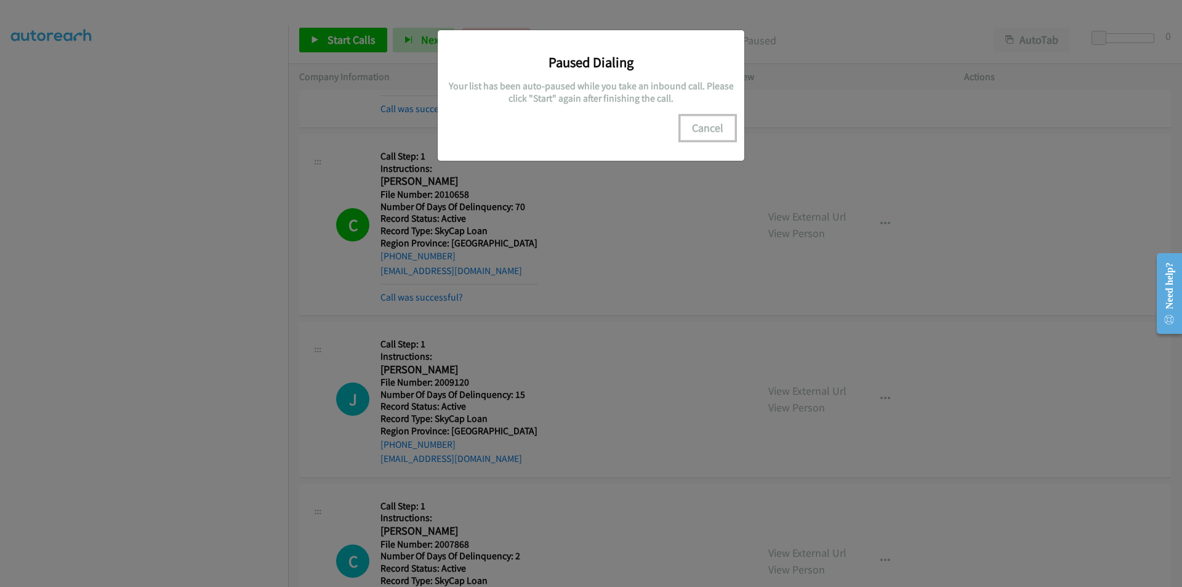
click at [716, 127] on button "Cancel" at bounding box center [707, 128] width 55 height 25
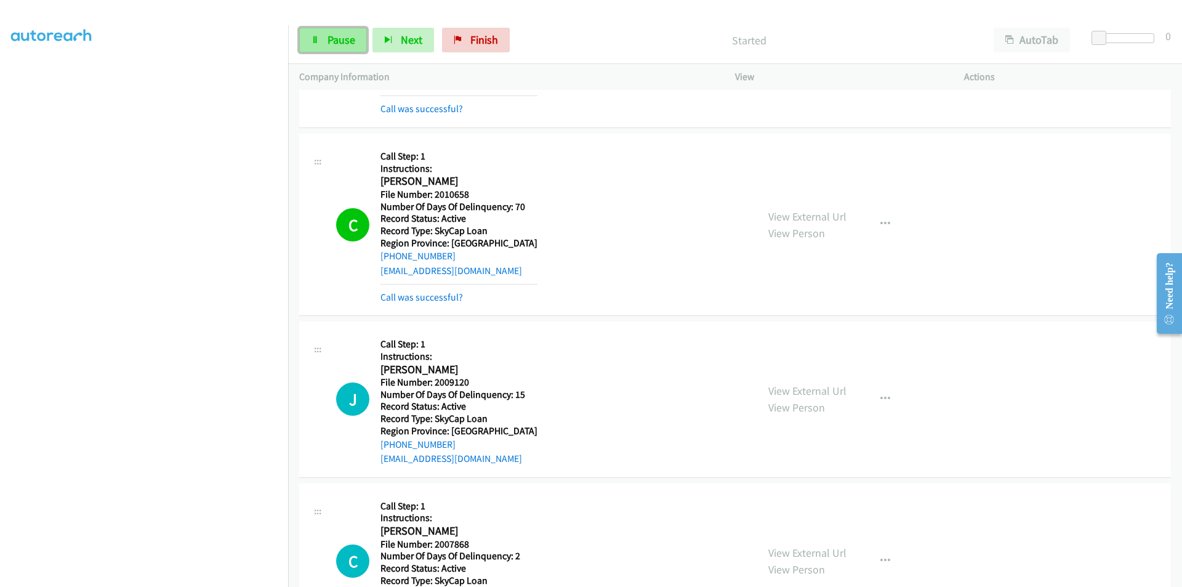
click at [324, 35] on link "Pause" at bounding box center [333, 40] width 68 height 25
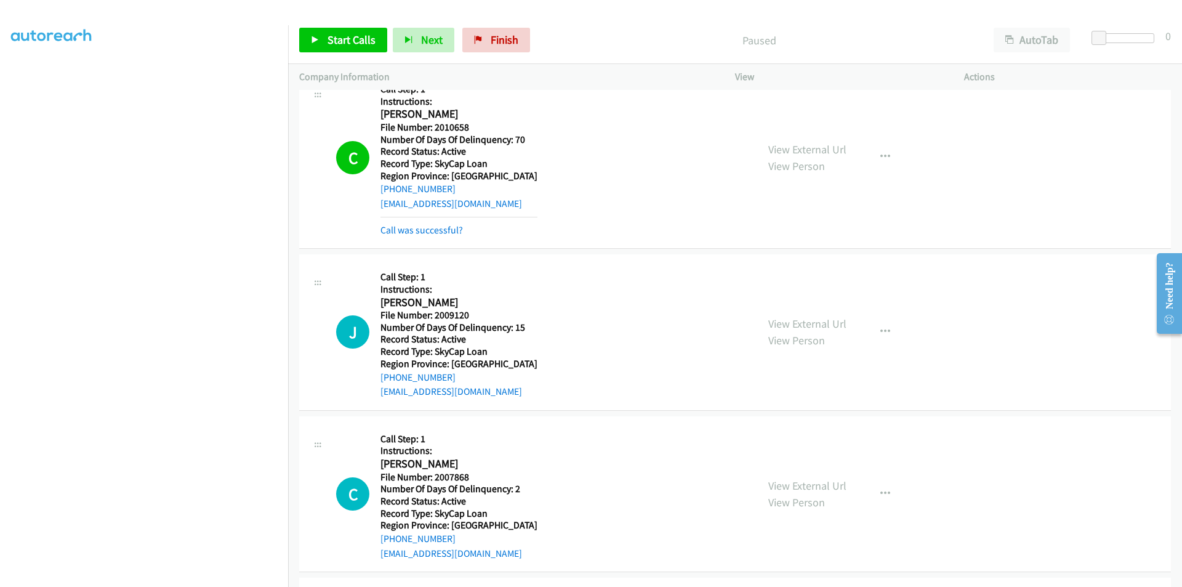
scroll to position [4652, 0]
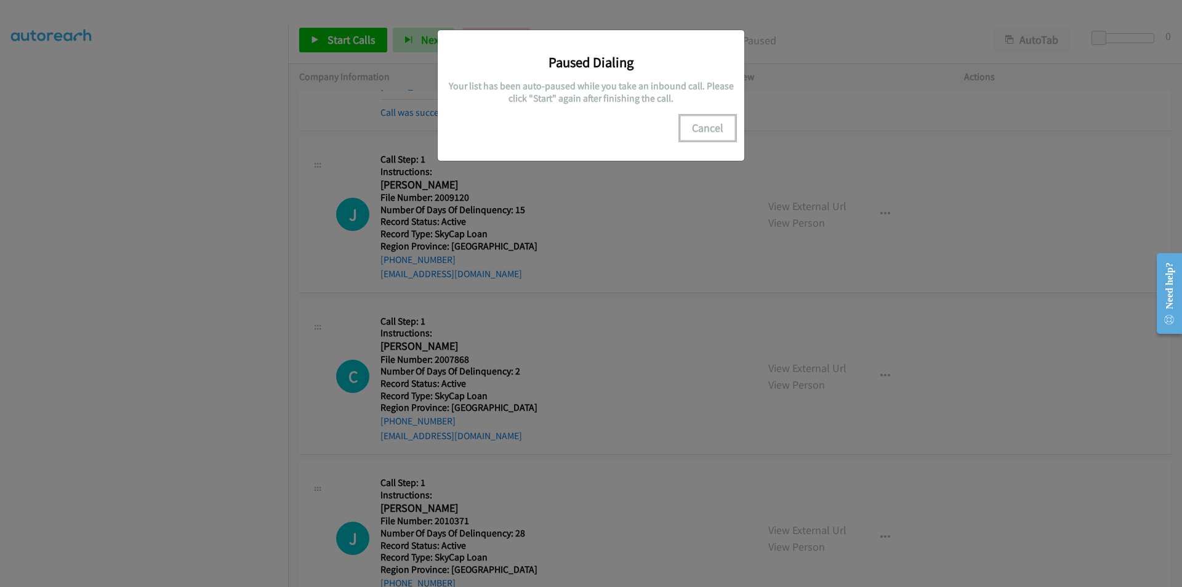
drag, startPoint x: 689, startPoint y: 127, endPoint x: 681, endPoint y: 139, distance: 14.4
click at [689, 127] on button "Cancel" at bounding box center [707, 128] width 55 height 25
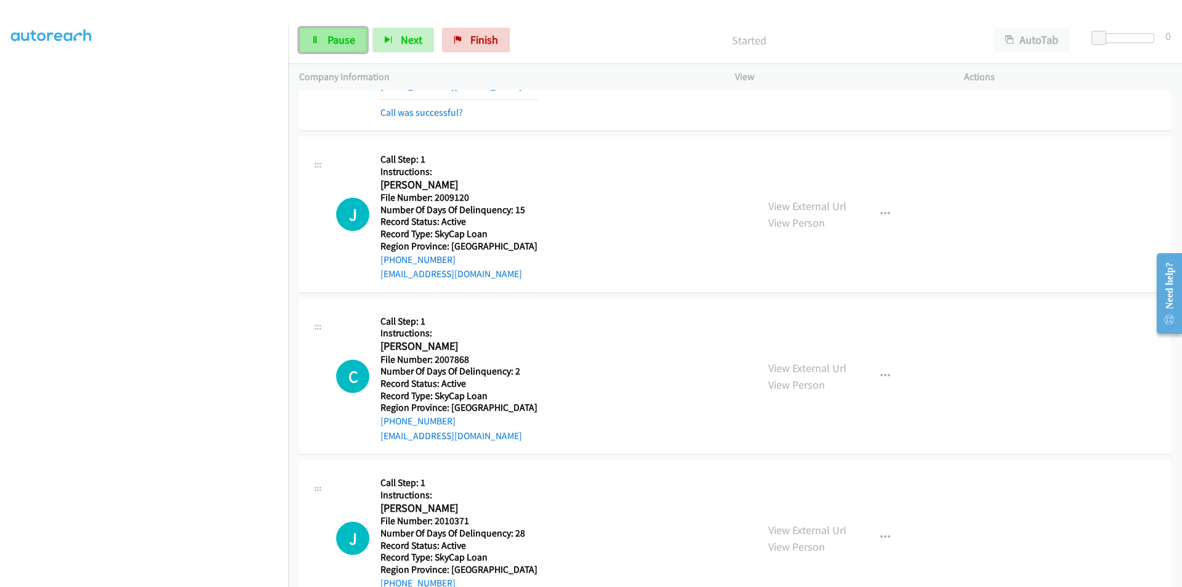
click at [346, 34] on span "Pause" at bounding box center [341, 40] width 28 height 14
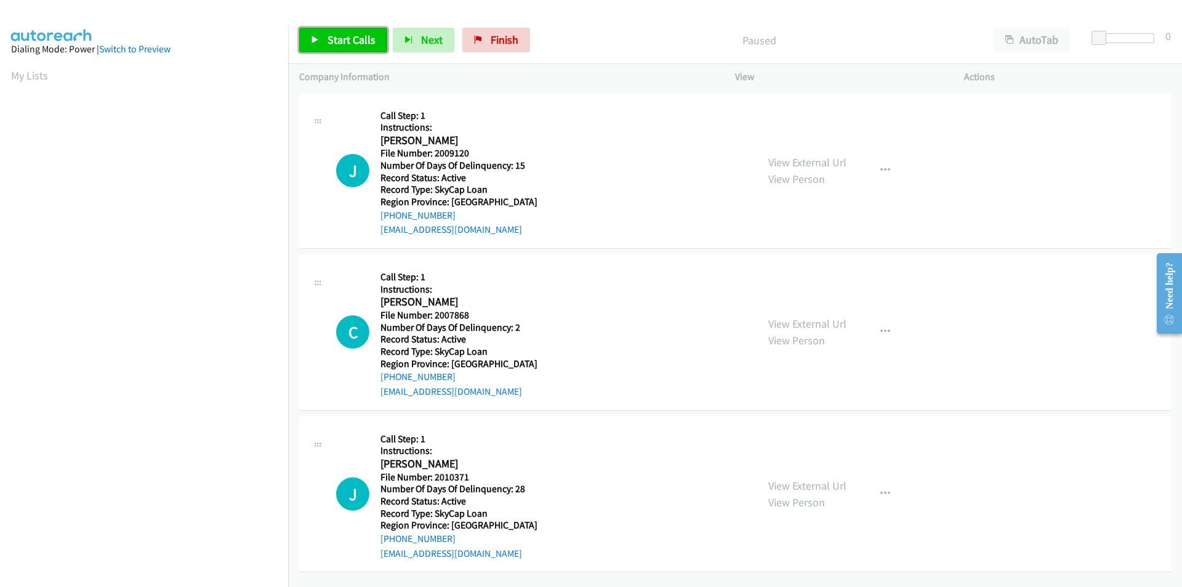
click at [350, 36] on span "Start Calls" at bounding box center [351, 40] width 48 height 14
click at [337, 34] on span "Pause" at bounding box center [341, 40] width 28 height 14
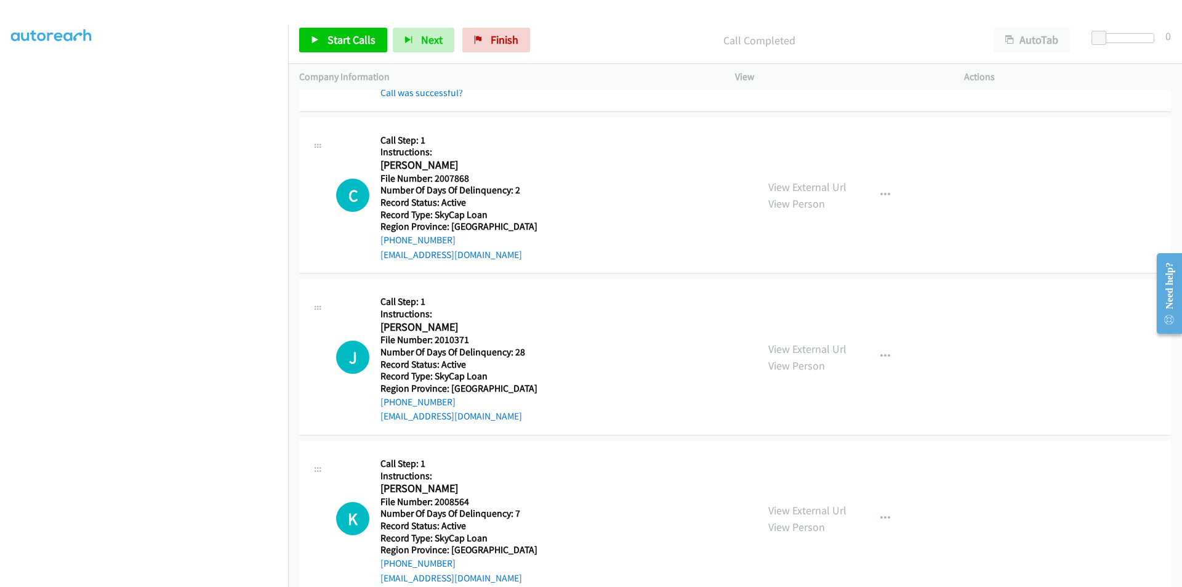
scroll to position [185, 0]
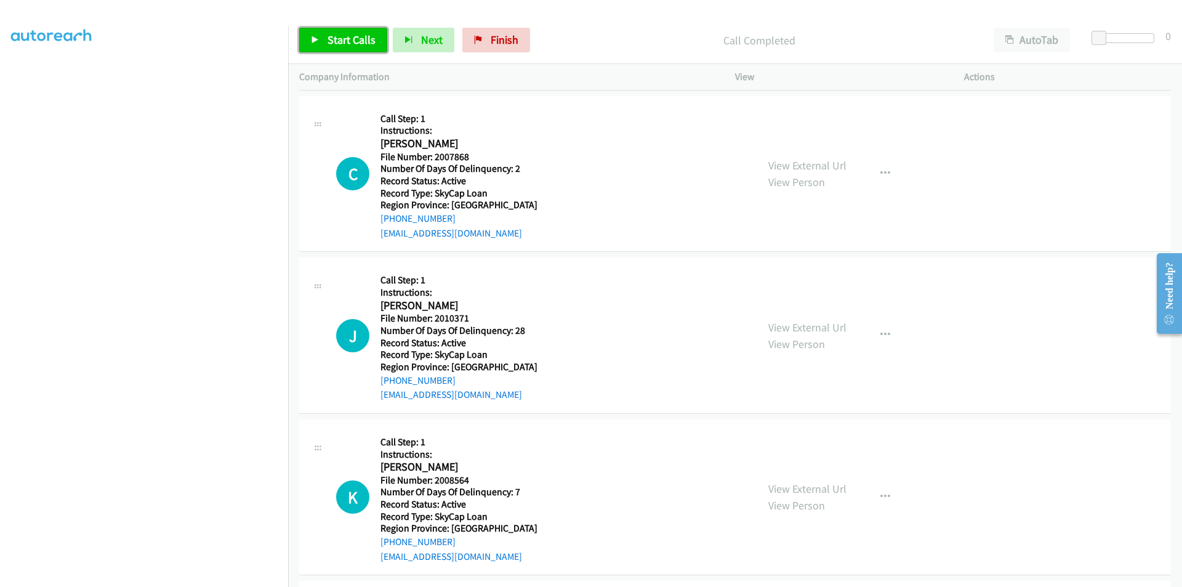
click at [348, 35] on span "Start Calls" at bounding box center [351, 40] width 48 height 14
click at [348, 36] on span "Pause" at bounding box center [341, 40] width 28 height 14
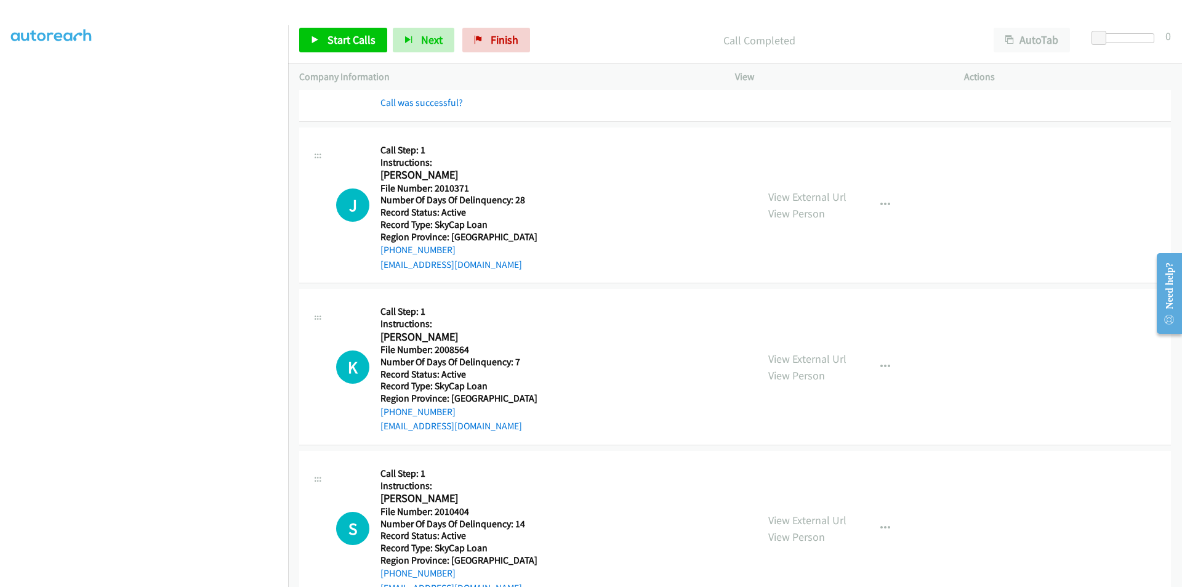
scroll to position [369, 0]
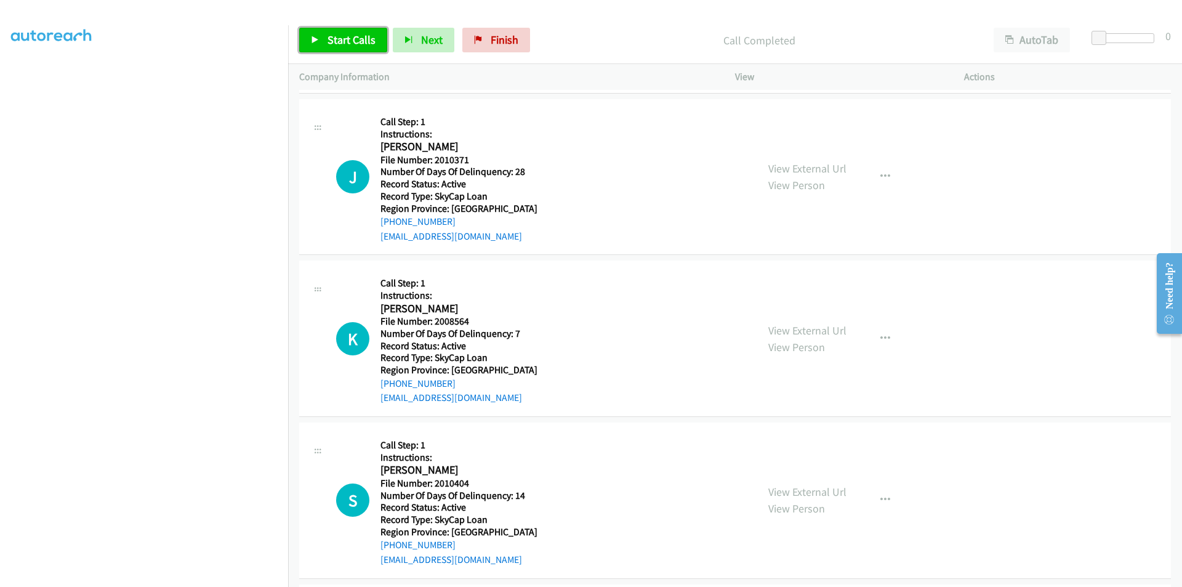
click at [334, 42] on span "Start Calls" at bounding box center [351, 40] width 48 height 14
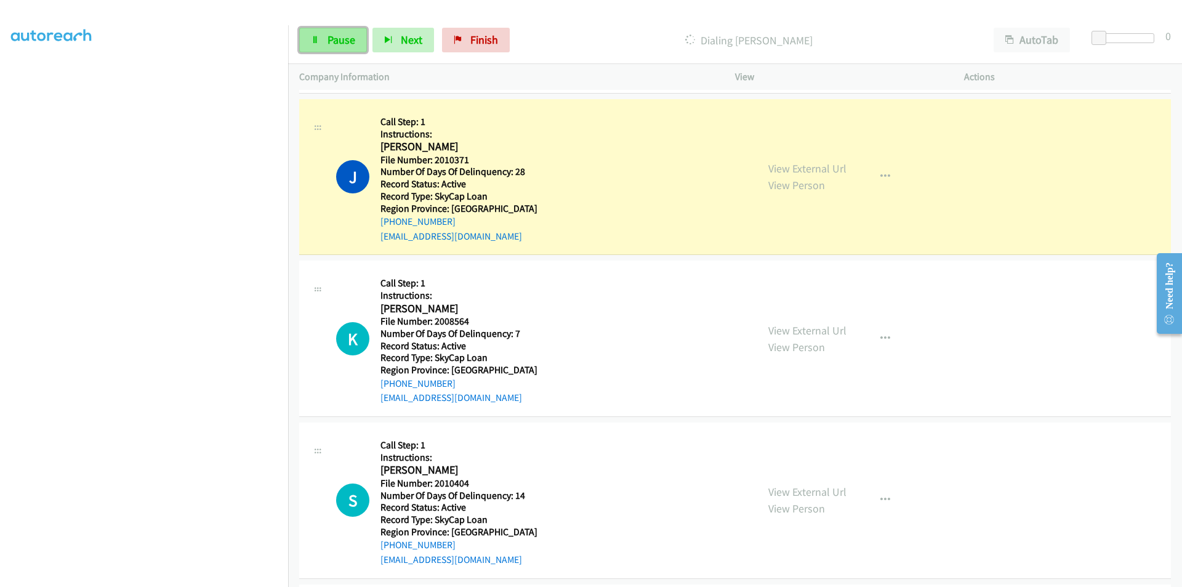
click at [342, 41] on span "Pause" at bounding box center [341, 40] width 28 height 14
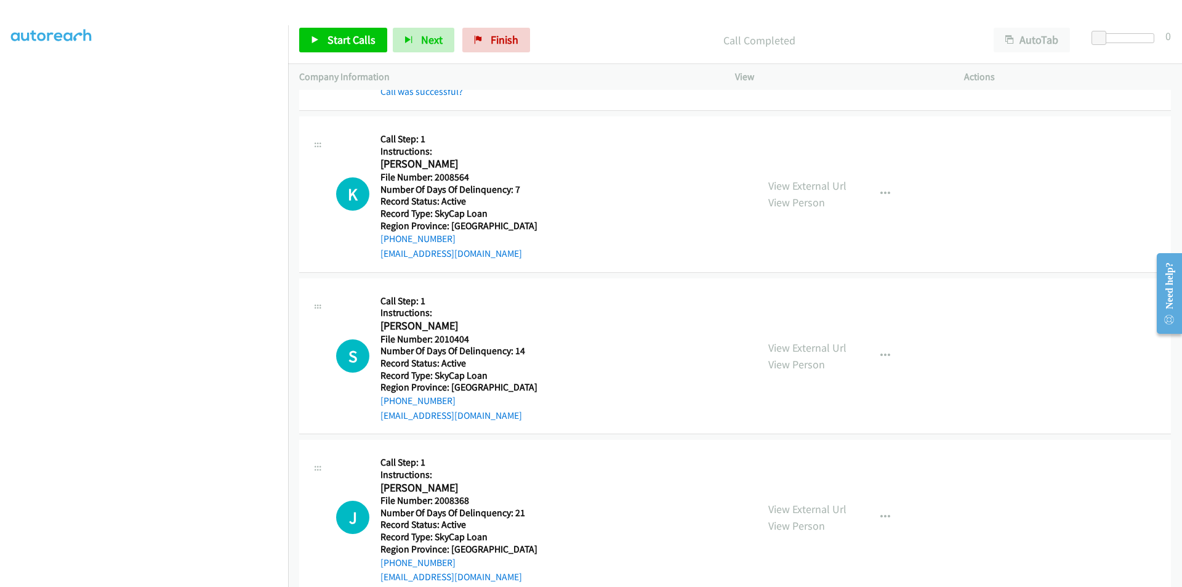
scroll to position [554, 0]
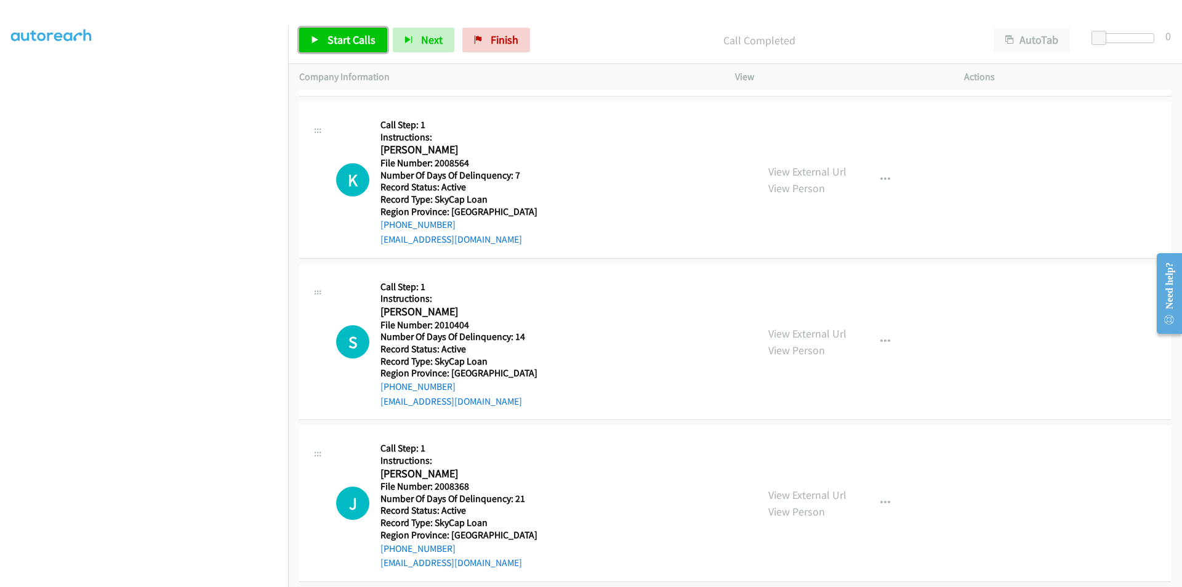
click at [363, 41] on span "Start Calls" at bounding box center [351, 40] width 48 height 14
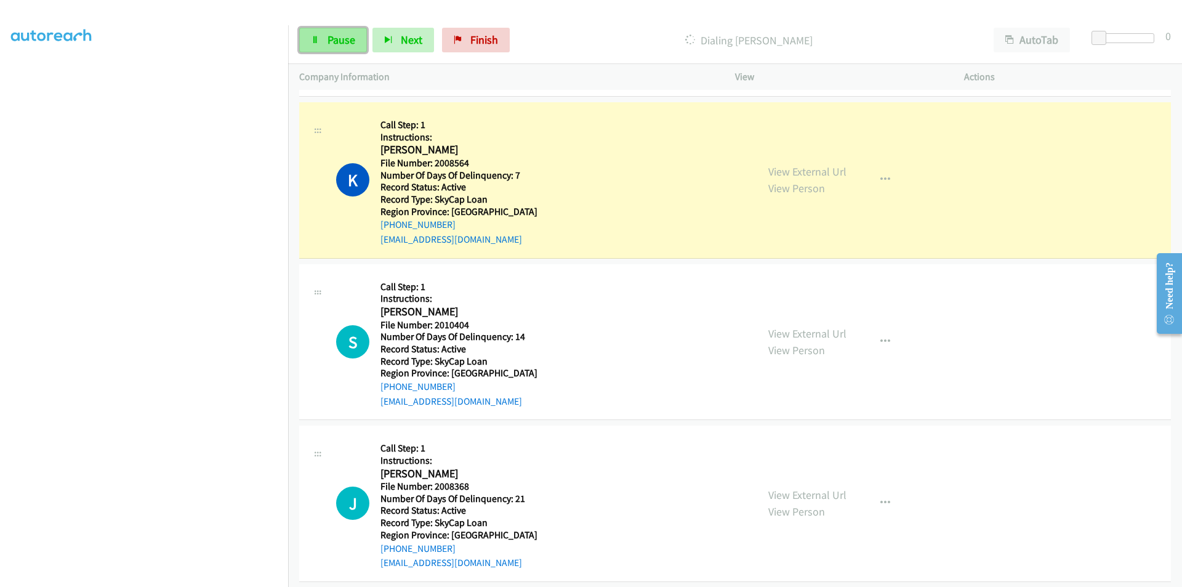
click at [344, 39] on span "Pause" at bounding box center [341, 40] width 28 height 14
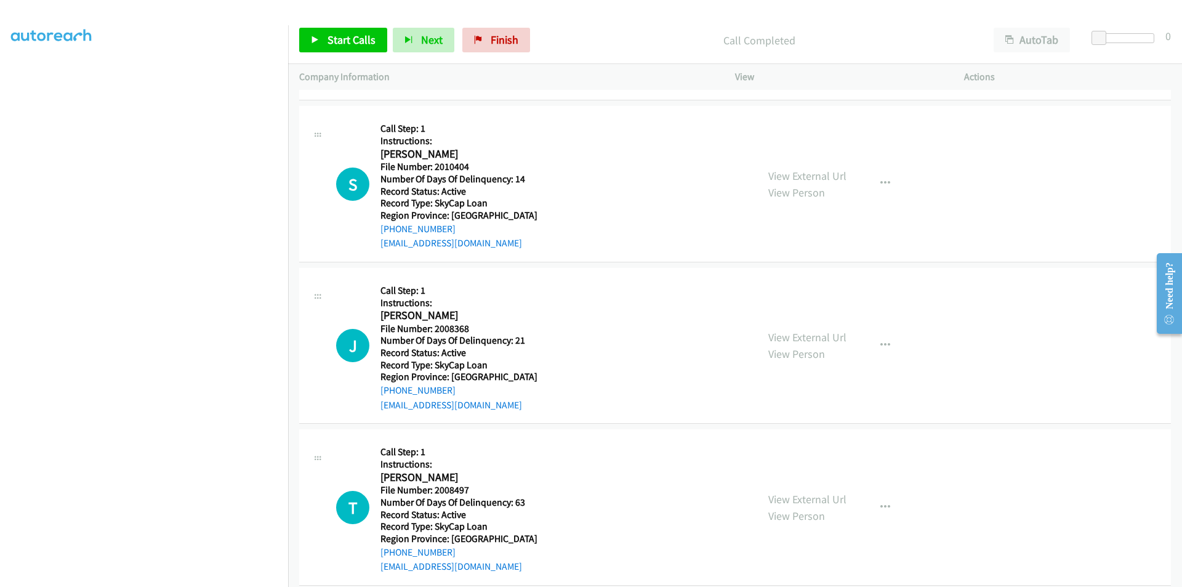
scroll to position [739, 0]
click at [345, 34] on span "Start Calls" at bounding box center [351, 40] width 48 height 14
click at [345, 34] on span "Pause" at bounding box center [341, 40] width 28 height 14
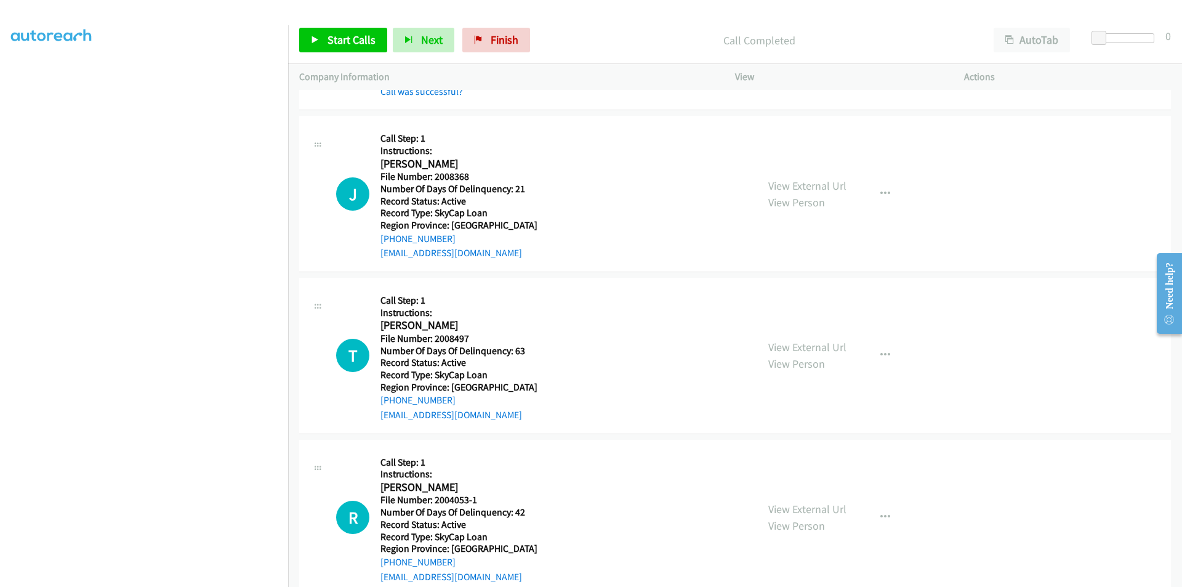
scroll to position [923, 0]
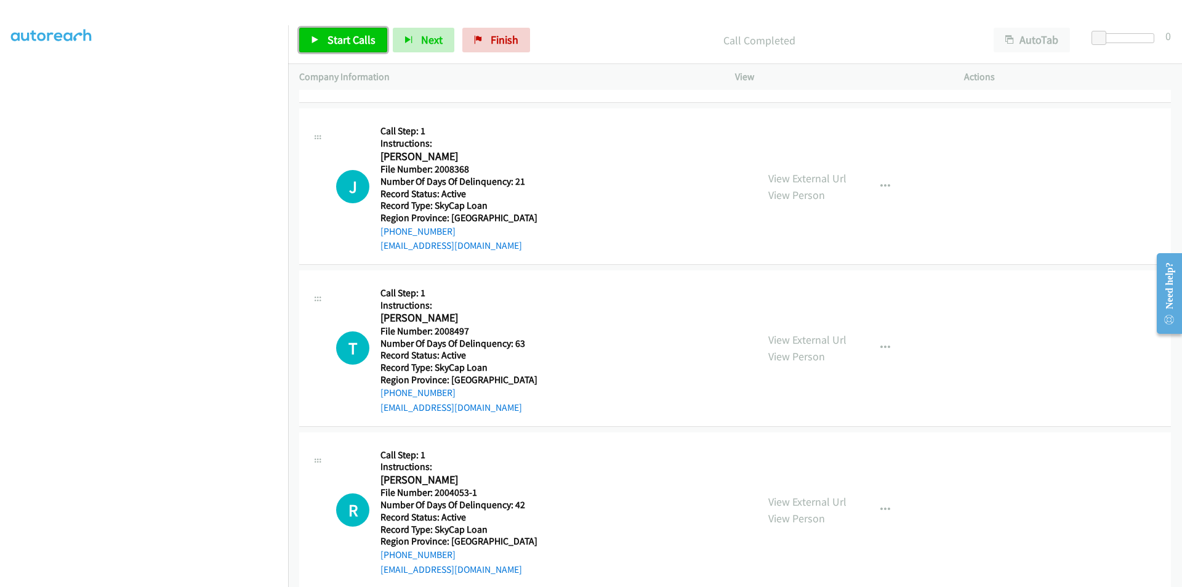
click at [354, 35] on span "Start Calls" at bounding box center [351, 40] width 48 height 14
click at [354, 35] on span "Pause" at bounding box center [341, 40] width 28 height 14
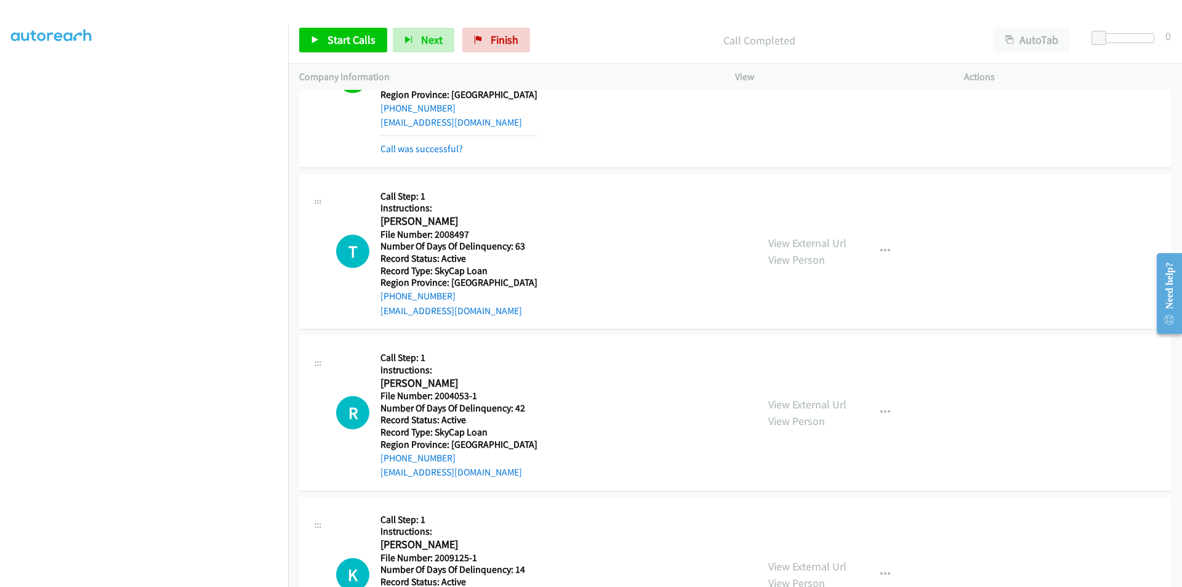
scroll to position [1108, 0]
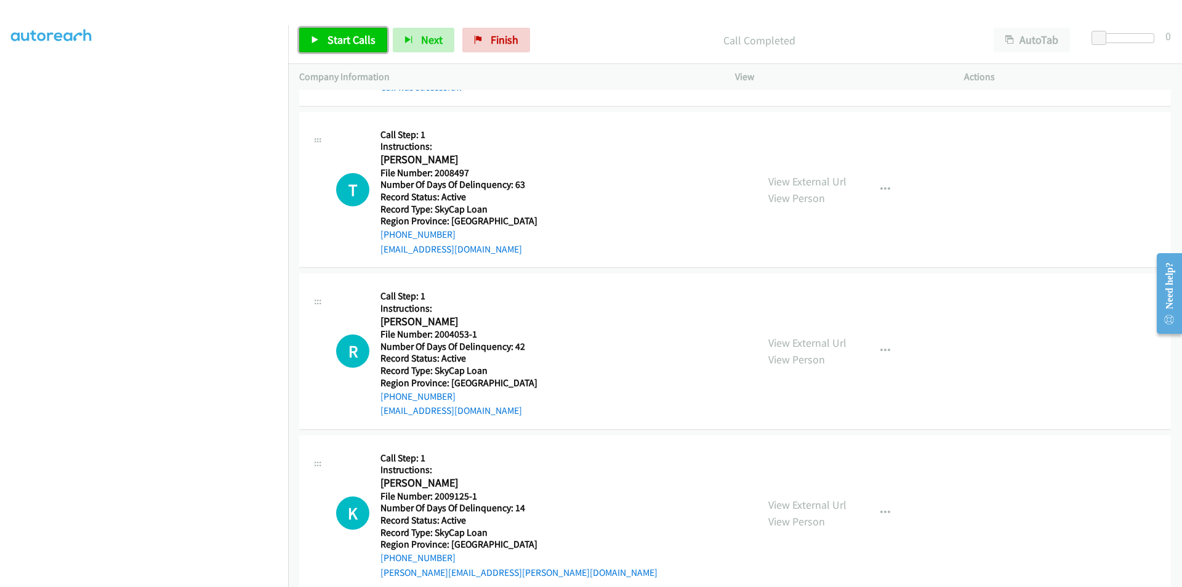
click at [348, 41] on span "Start Calls" at bounding box center [351, 40] width 48 height 14
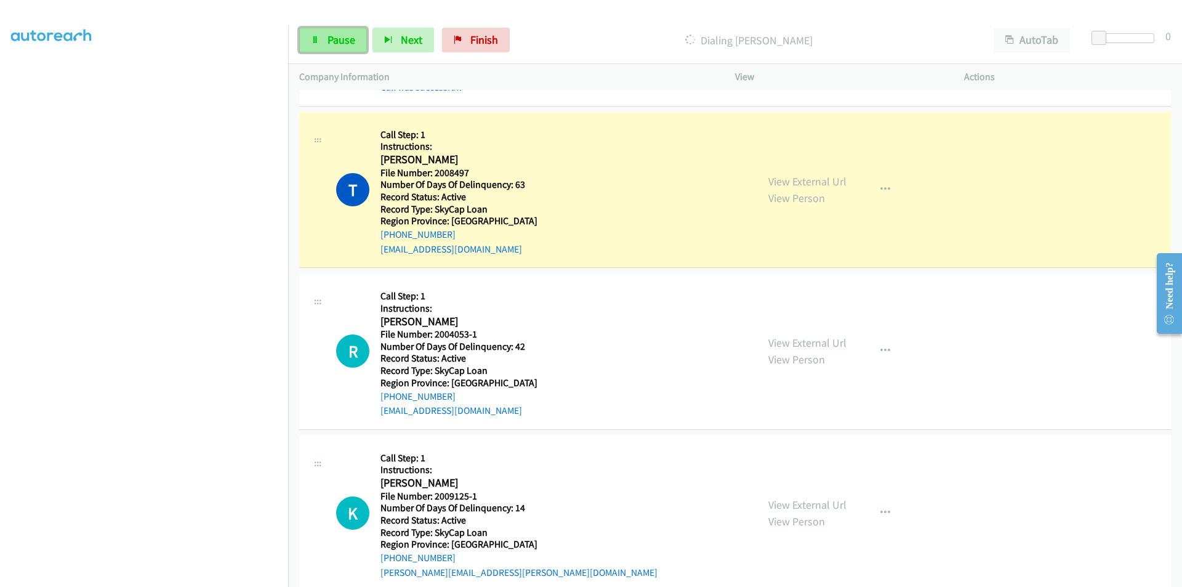
click at [348, 37] on span "Pause" at bounding box center [341, 40] width 28 height 14
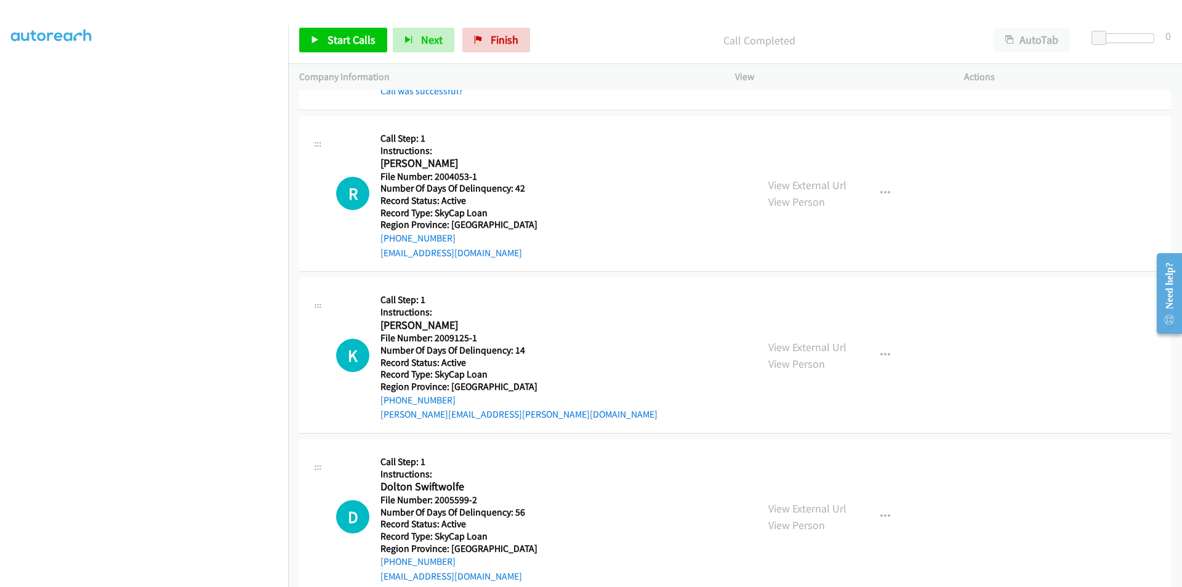
scroll to position [1293, 0]
click at [343, 39] on span "Start Calls" at bounding box center [351, 40] width 48 height 14
click at [342, 39] on span "Pause" at bounding box center [341, 40] width 28 height 14
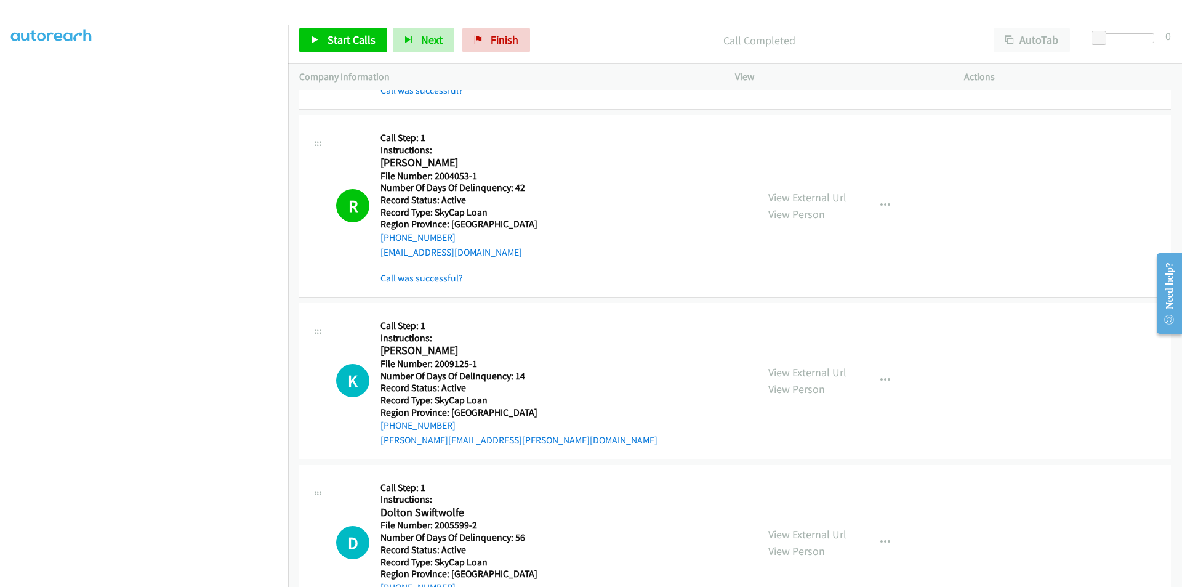
scroll to position [1477, 0]
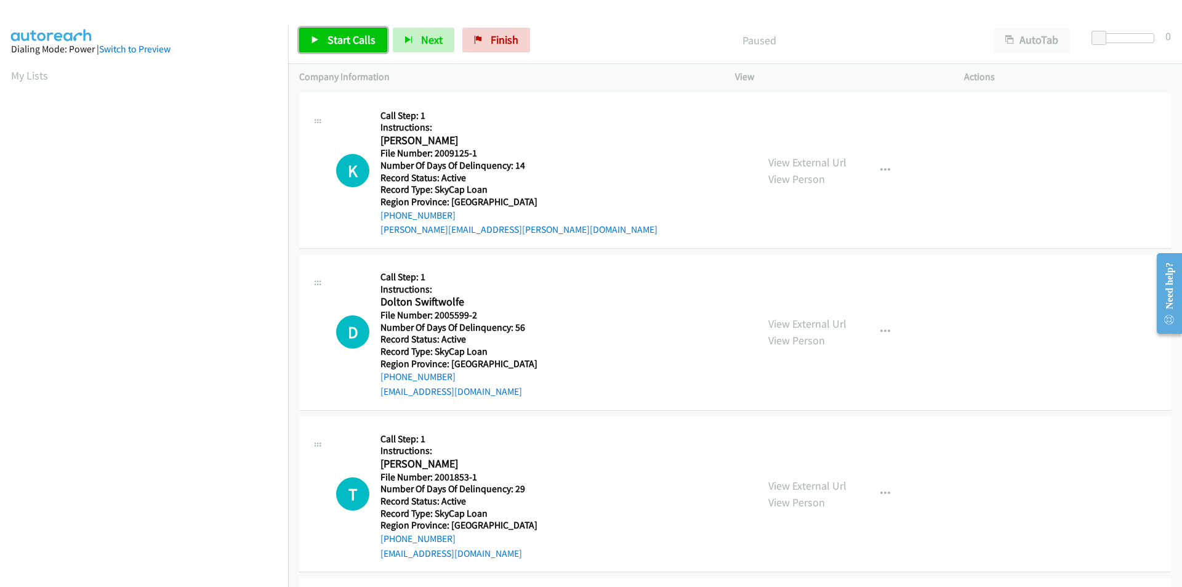
click at [344, 39] on span "Start Calls" at bounding box center [351, 40] width 48 height 14
click at [344, 39] on span "Pause" at bounding box center [341, 40] width 28 height 14
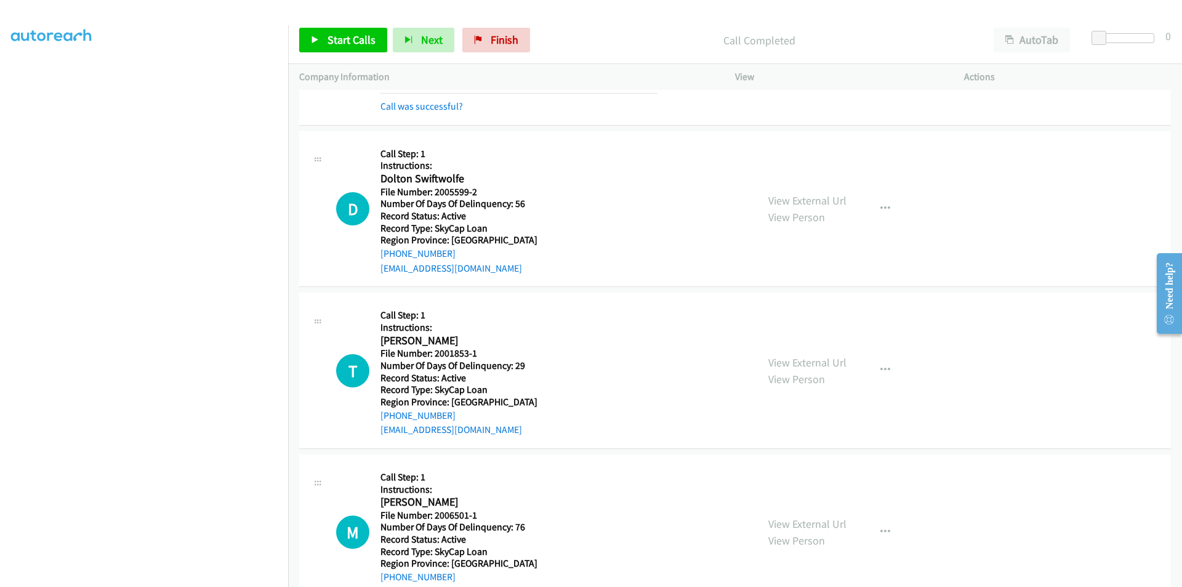
scroll to position [185, 0]
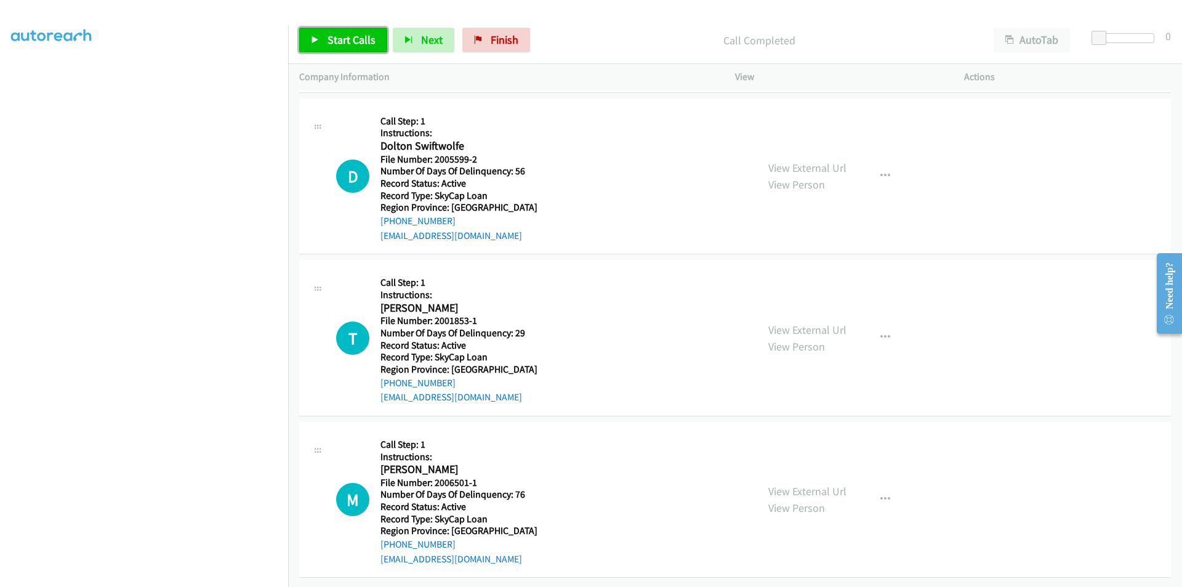
click at [339, 36] on span "Start Calls" at bounding box center [351, 40] width 48 height 14
click at [339, 36] on span "Pause" at bounding box center [341, 40] width 28 height 14
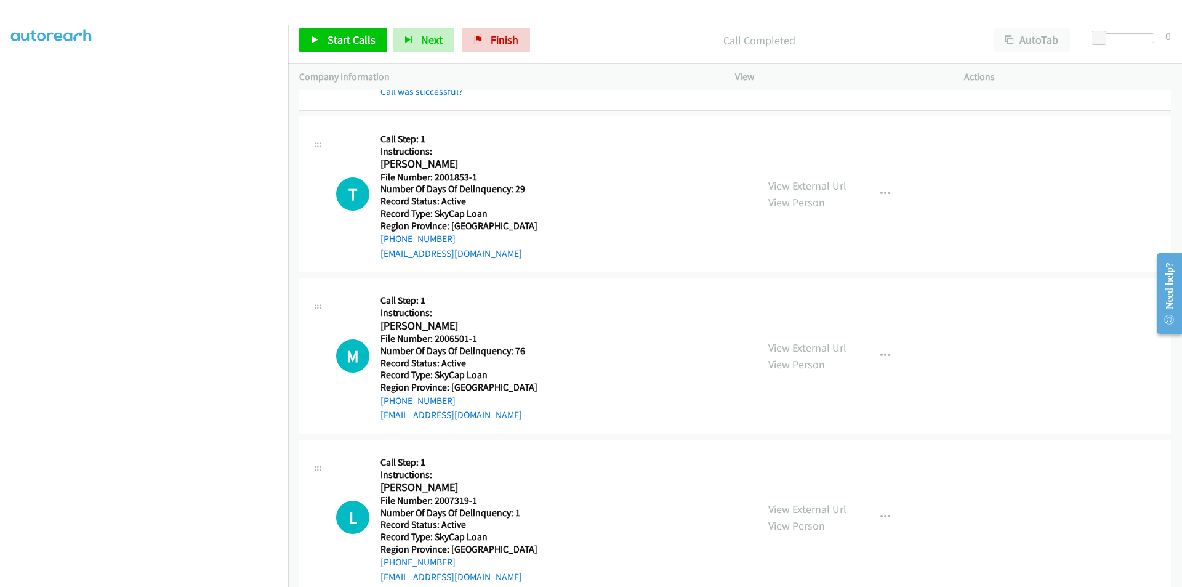
scroll to position [369, 0]
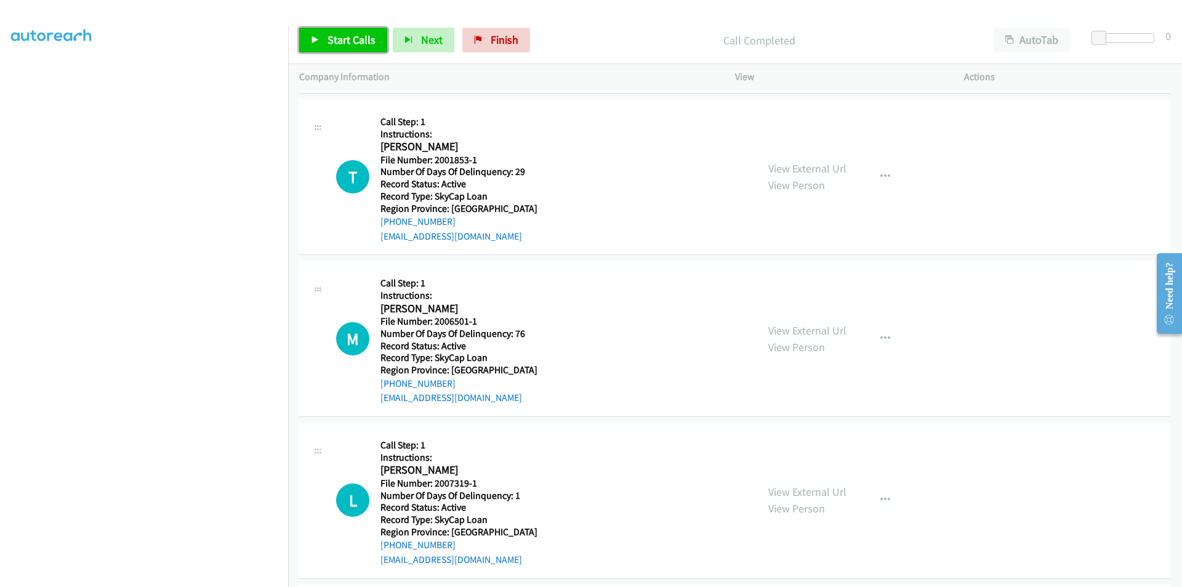
click at [357, 34] on span "Start Calls" at bounding box center [351, 40] width 48 height 14
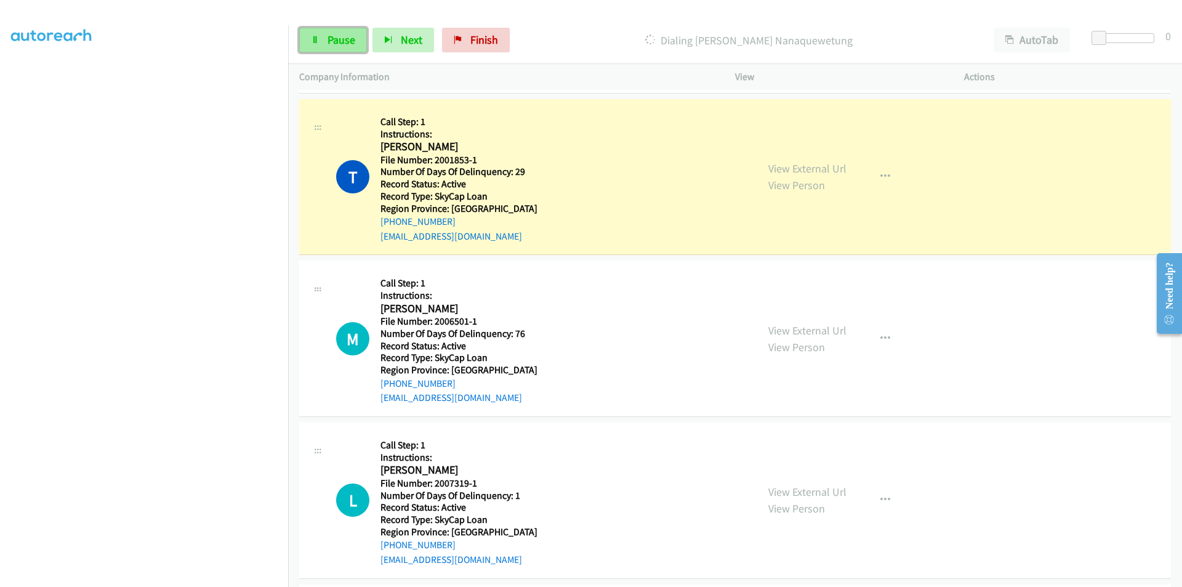
click at [351, 38] on span "Pause" at bounding box center [341, 40] width 28 height 14
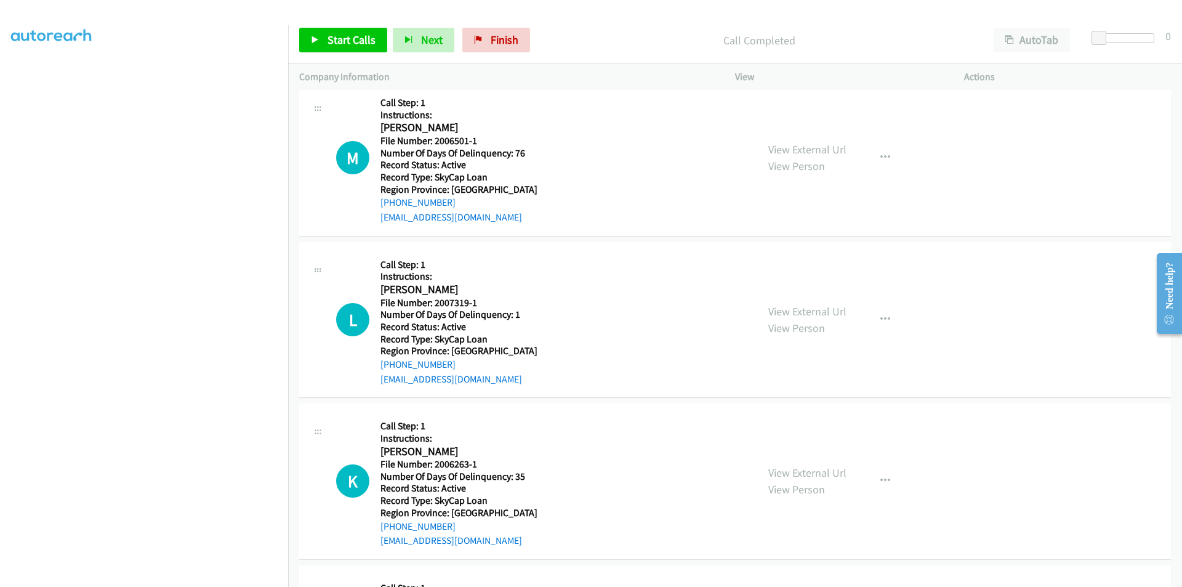
scroll to position [554, 0]
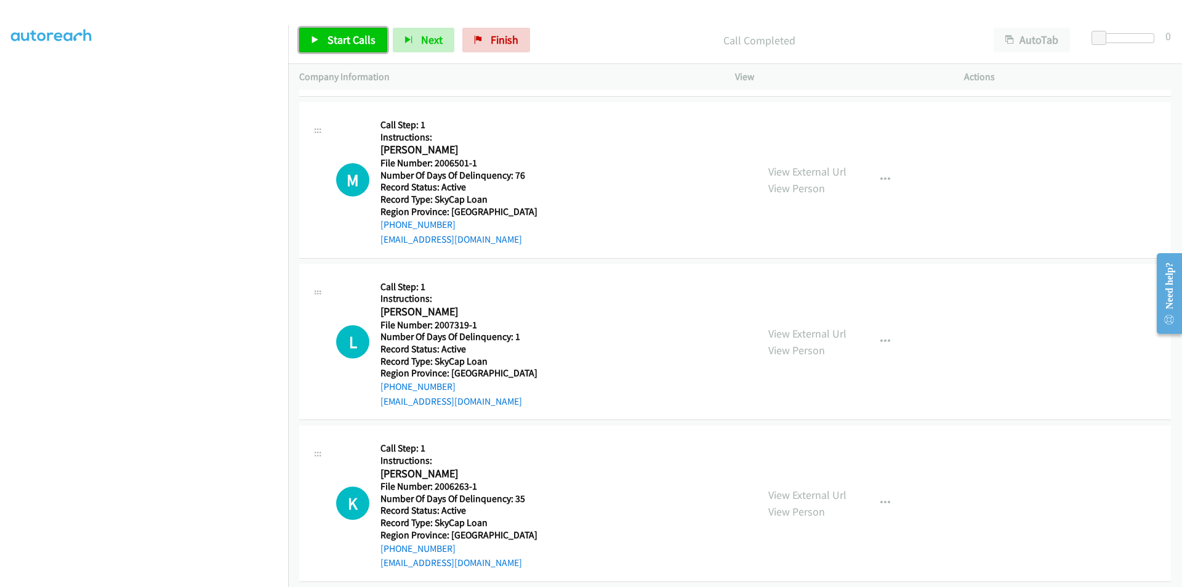
click at [333, 34] on span "Start Calls" at bounding box center [351, 40] width 48 height 14
click at [333, 34] on span "Pause" at bounding box center [341, 40] width 28 height 14
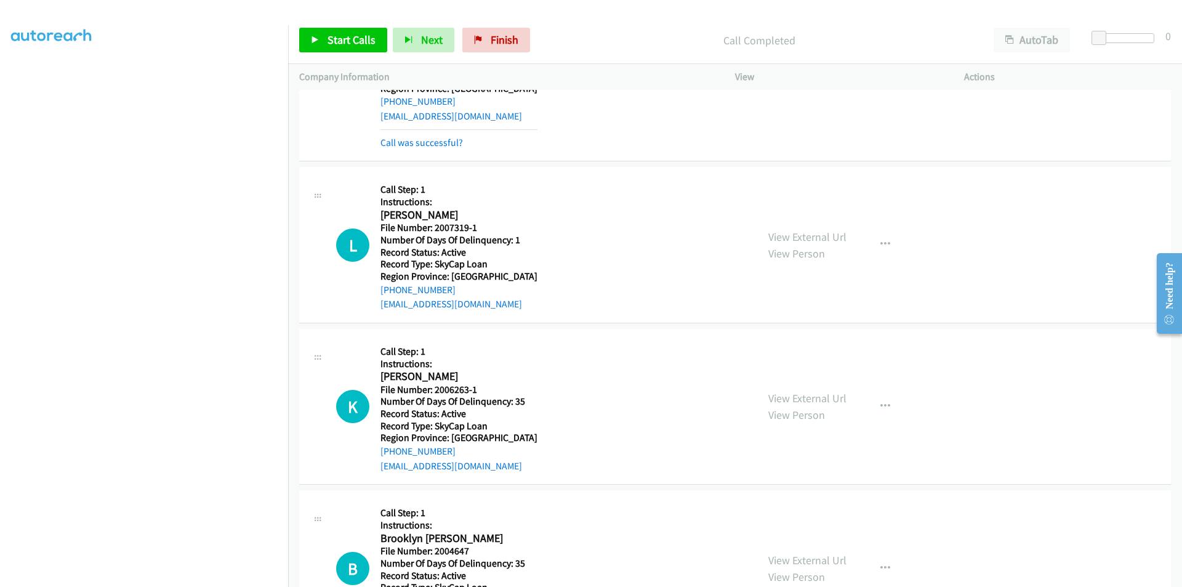
scroll to position [739, 0]
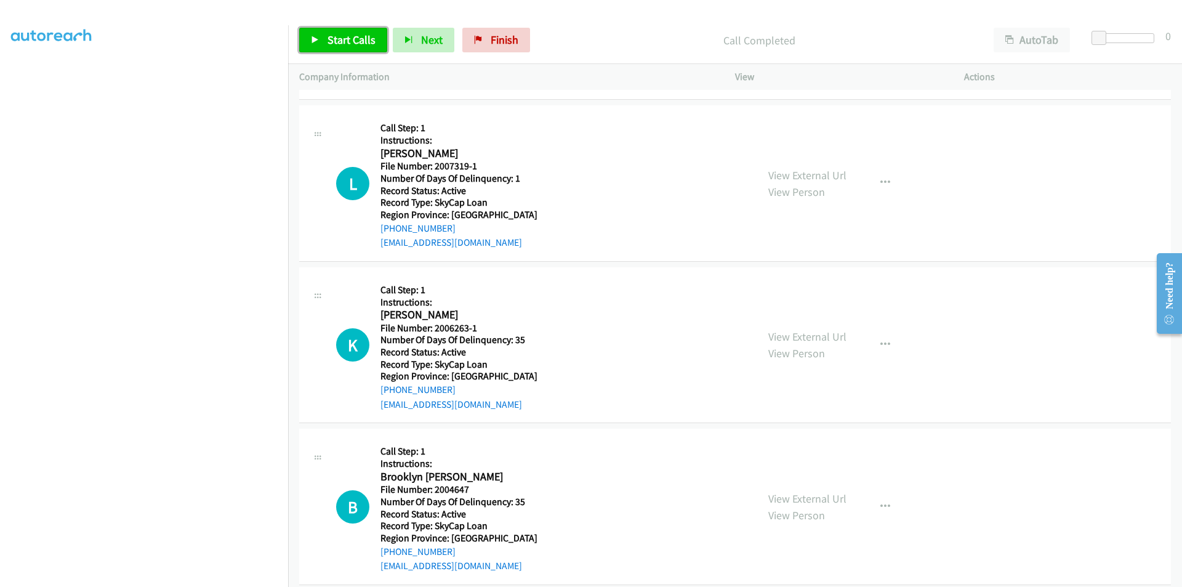
click at [339, 32] on link "Start Calls" at bounding box center [343, 40] width 88 height 25
click at [339, 32] on link "Pause" at bounding box center [333, 40] width 68 height 25
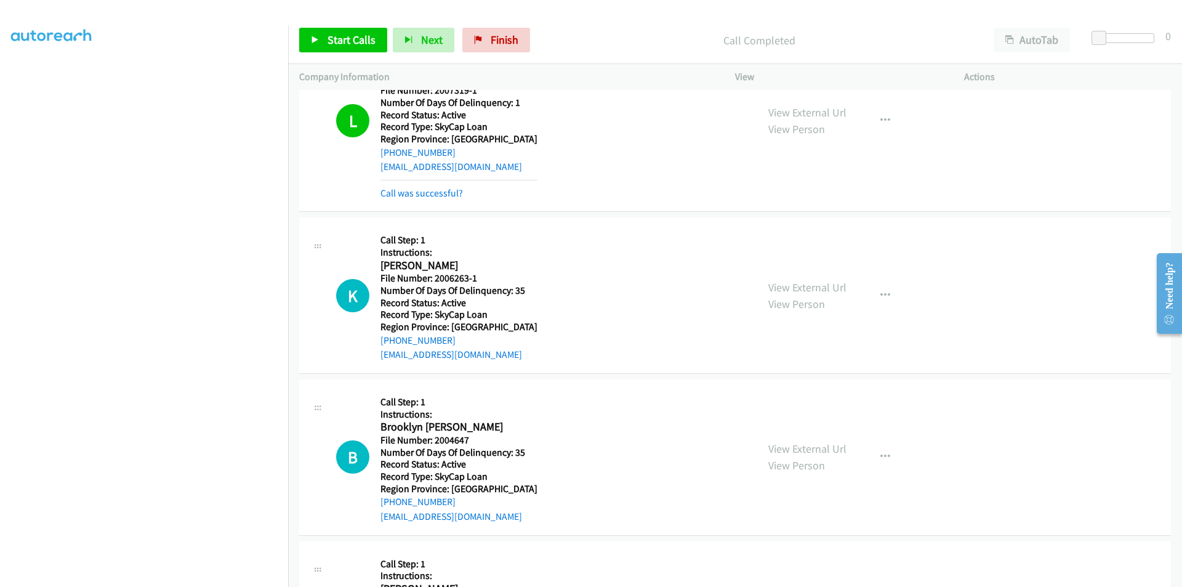
scroll to position [923, 0]
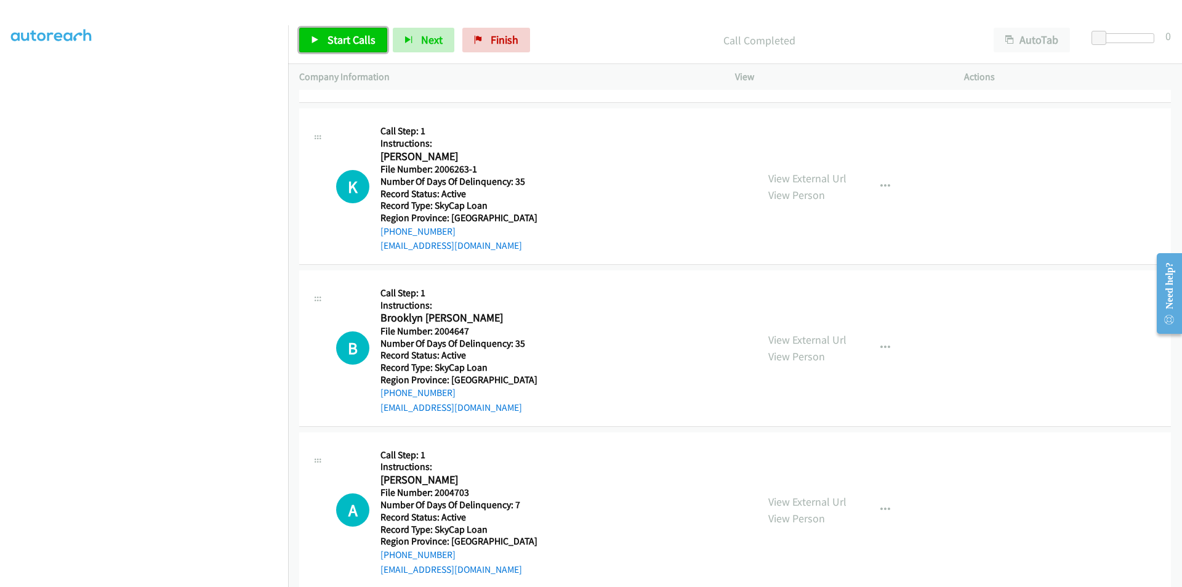
click at [356, 37] on span "Start Calls" at bounding box center [351, 40] width 48 height 14
click at [345, 37] on span "Pause" at bounding box center [341, 40] width 28 height 14
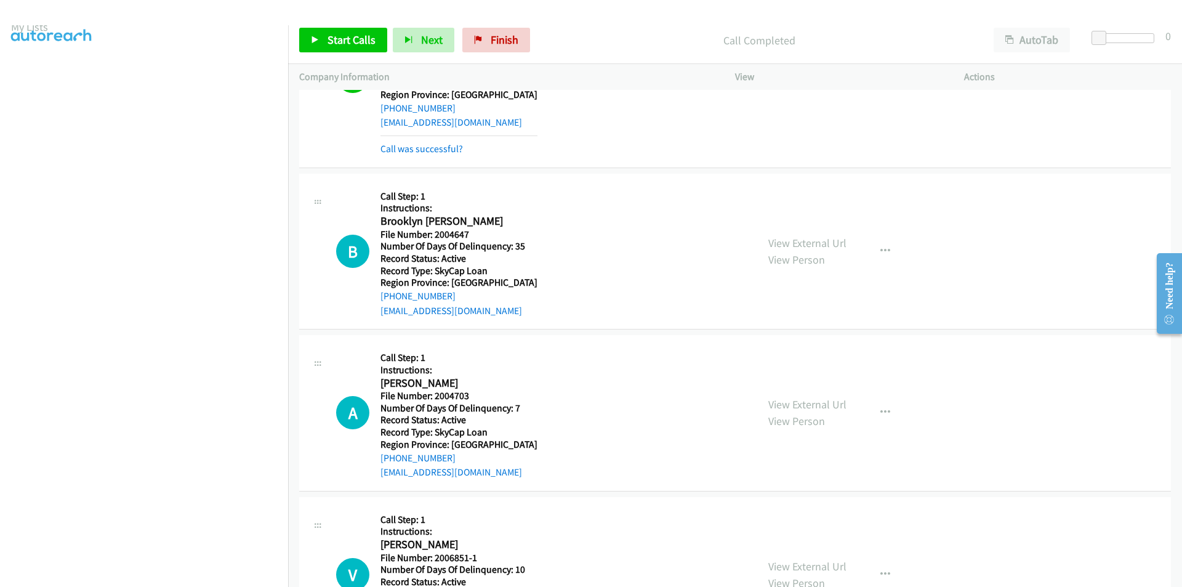
scroll to position [0, 0]
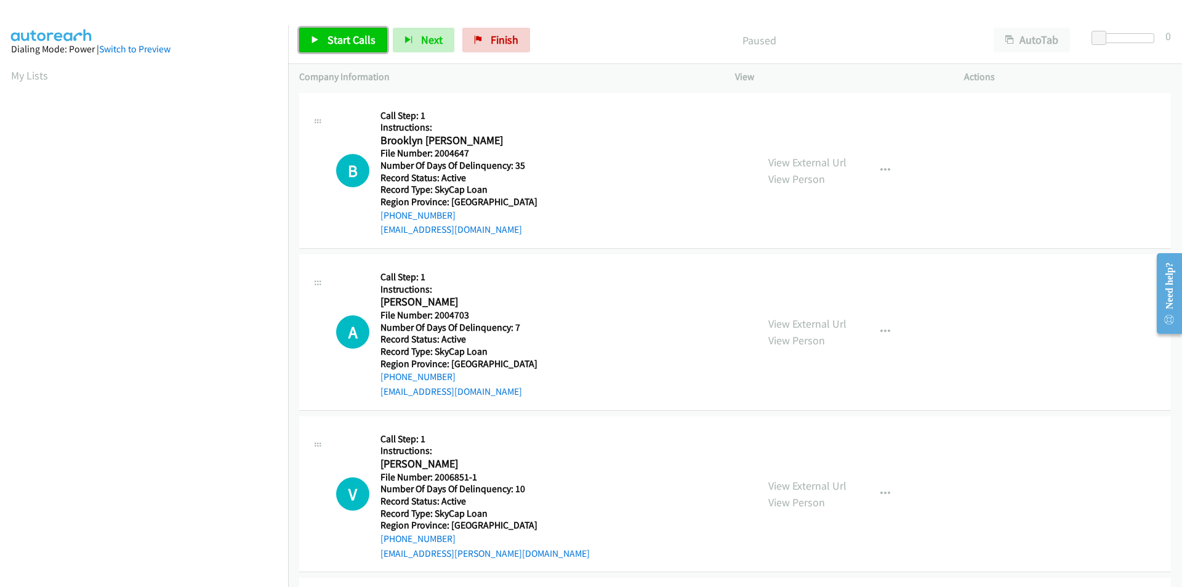
click at [334, 33] on span "Start Calls" at bounding box center [351, 40] width 48 height 14
click at [335, 39] on span "Pause" at bounding box center [341, 40] width 28 height 14
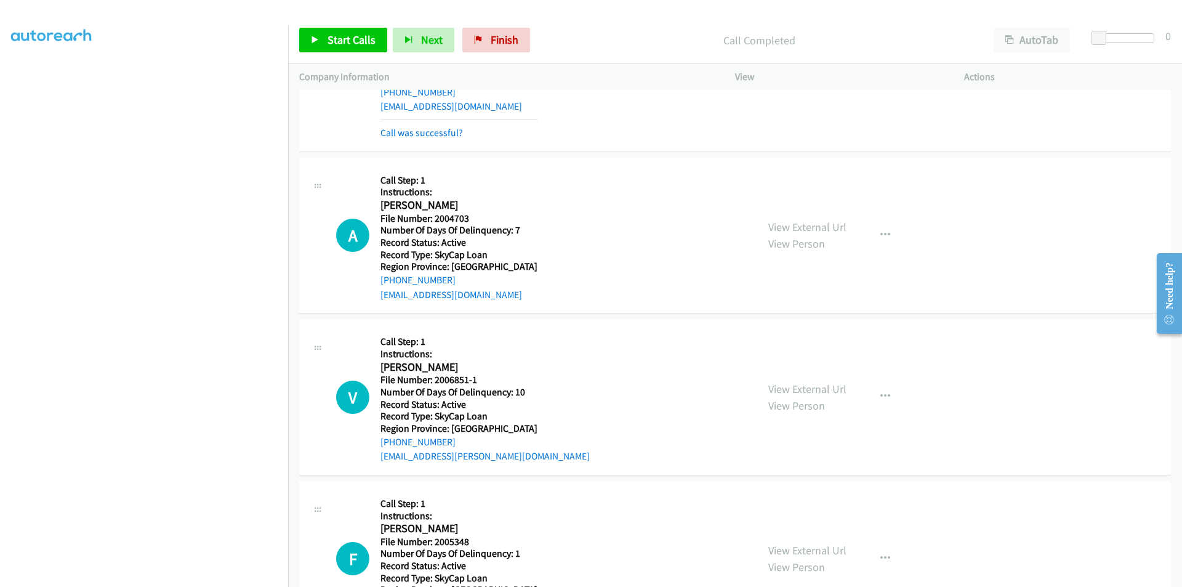
scroll to position [185, 0]
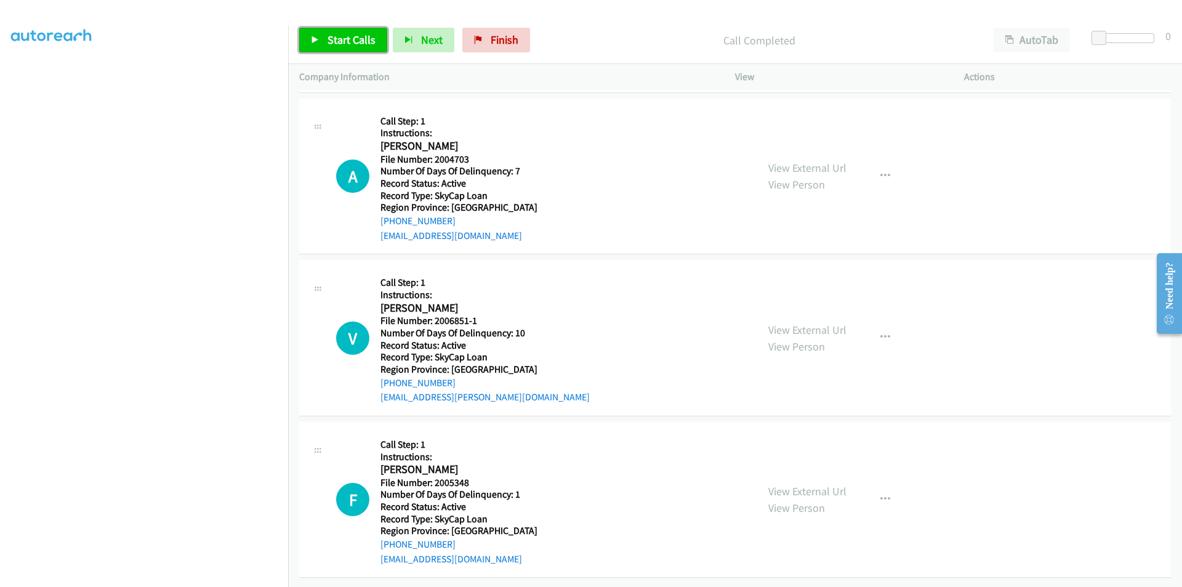
click at [342, 36] on span "Start Calls" at bounding box center [351, 40] width 48 height 14
click at [342, 36] on span "Pause" at bounding box center [341, 40] width 28 height 14
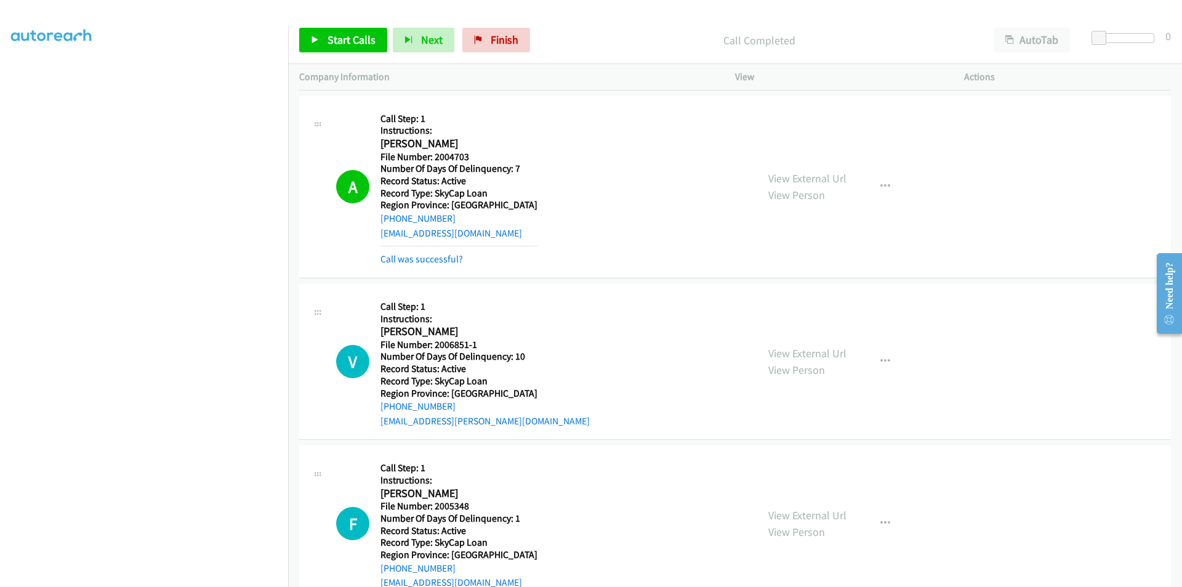
scroll to position [369, 0]
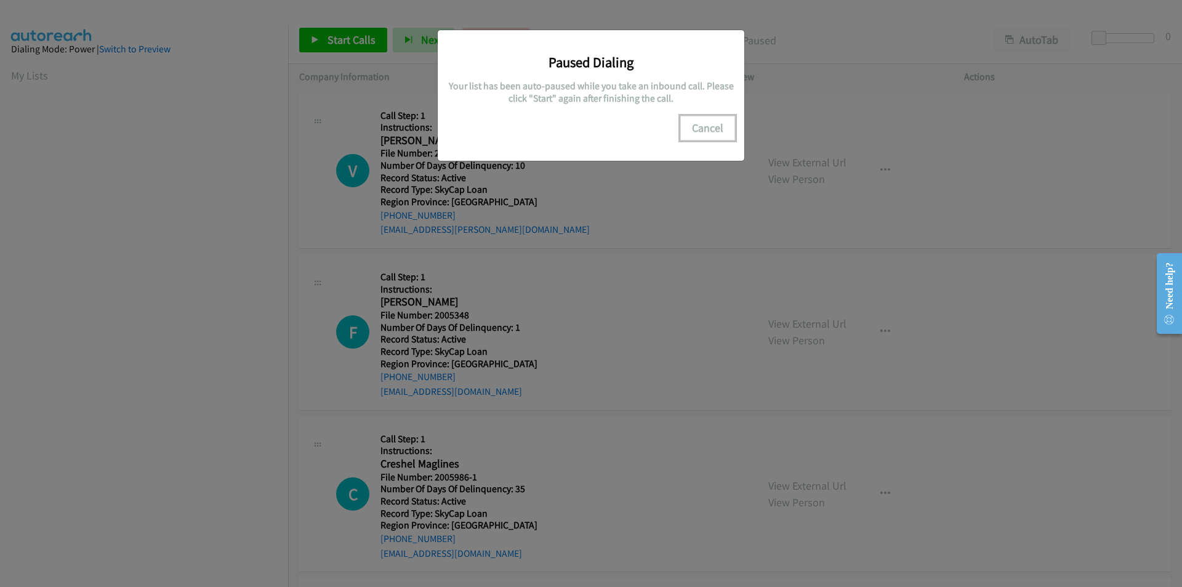
click at [708, 130] on button "Cancel" at bounding box center [707, 128] width 55 height 25
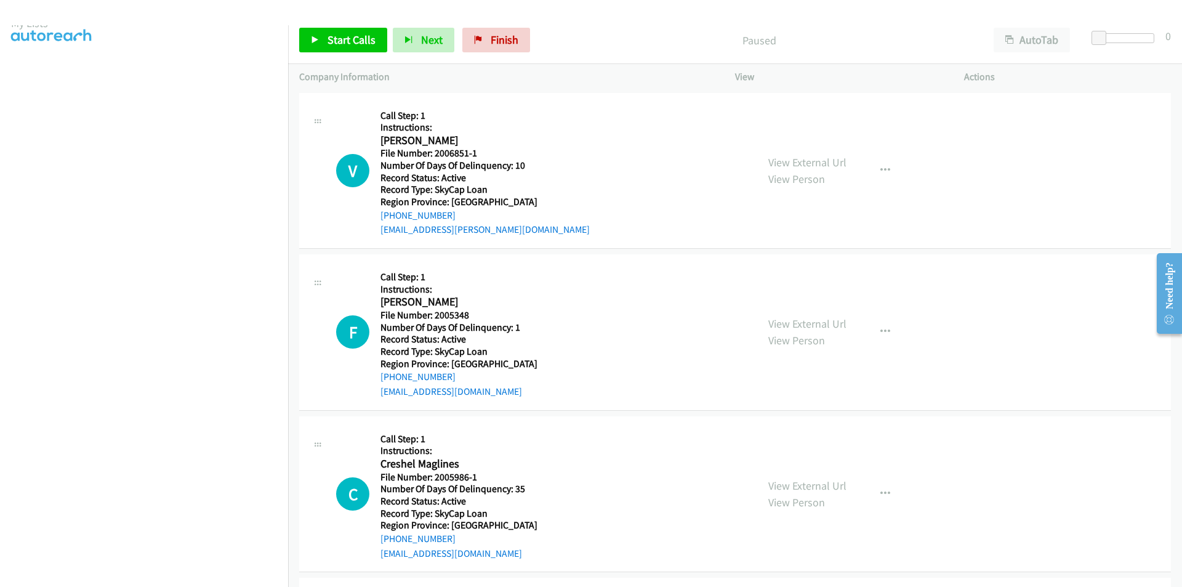
scroll to position [103, 0]
click at [340, 35] on span "Pause" at bounding box center [341, 40] width 28 height 14
